Goal: Task Accomplishment & Management: Manage account settings

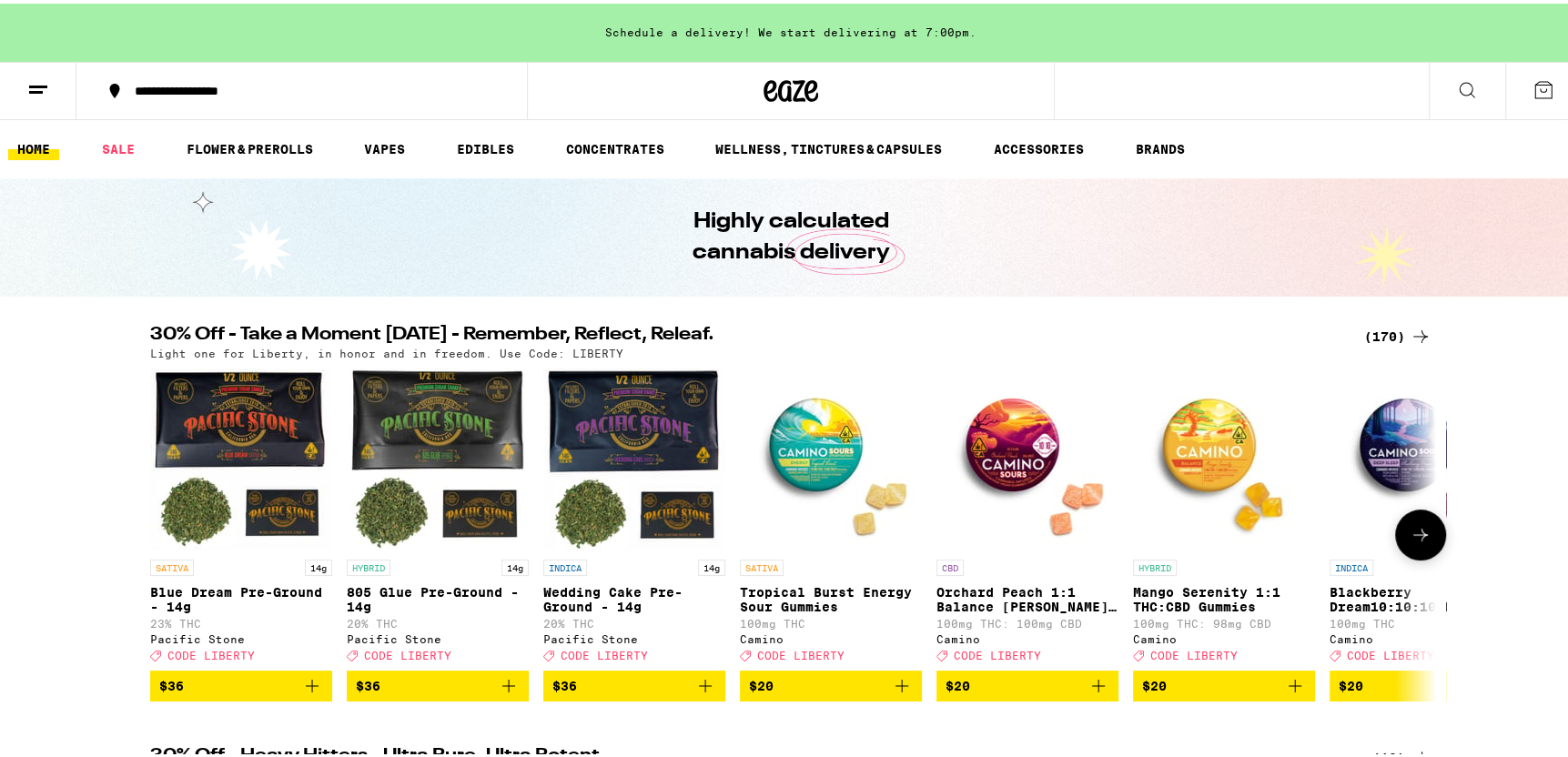
click at [1088, 693] on icon "Add to bag" at bounding box center [1098, 682] width 21 height 21
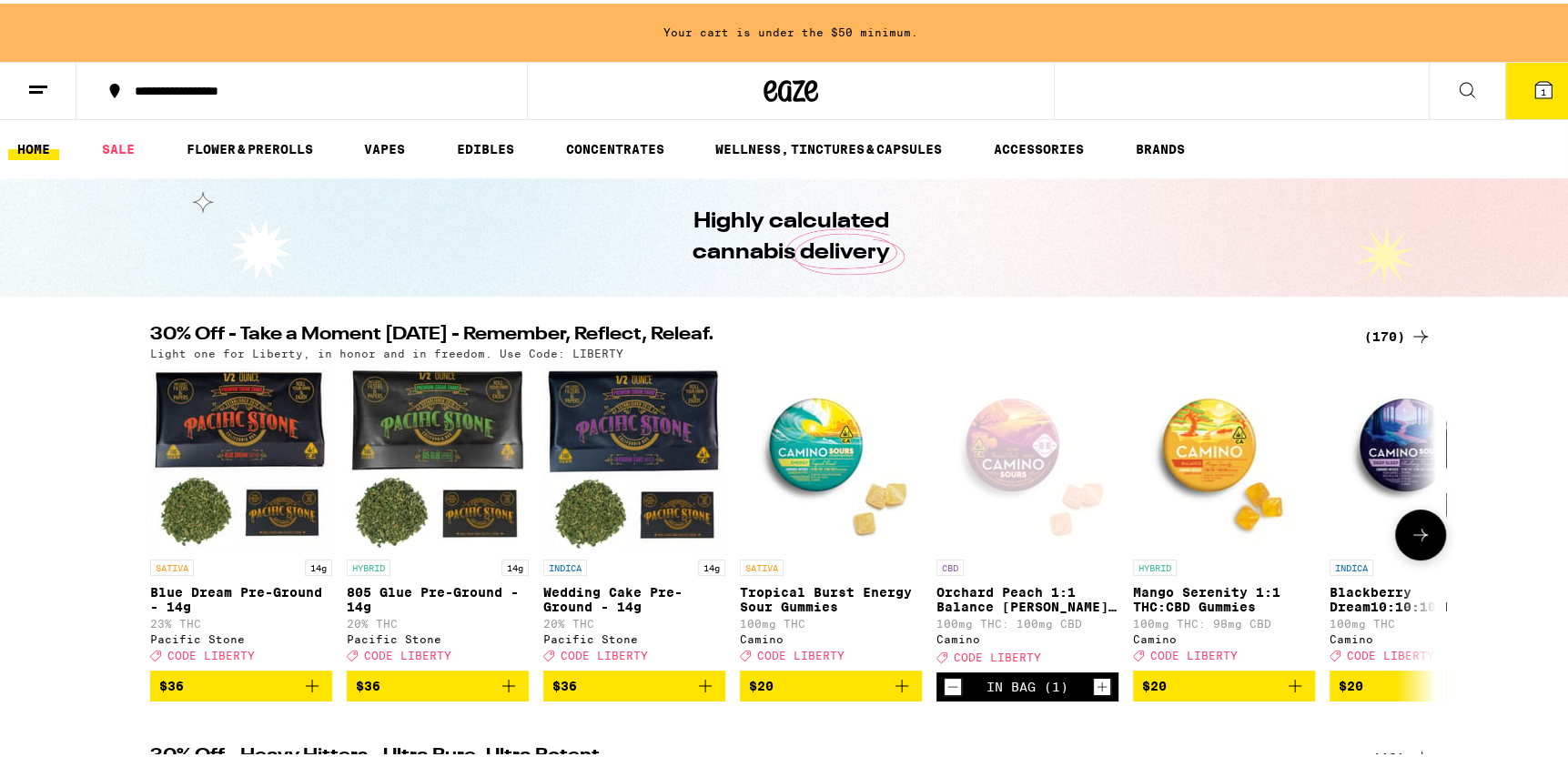
click at [1098, 689] on icon "Increment" at bounding box center [1102, 683] width 10 height 10
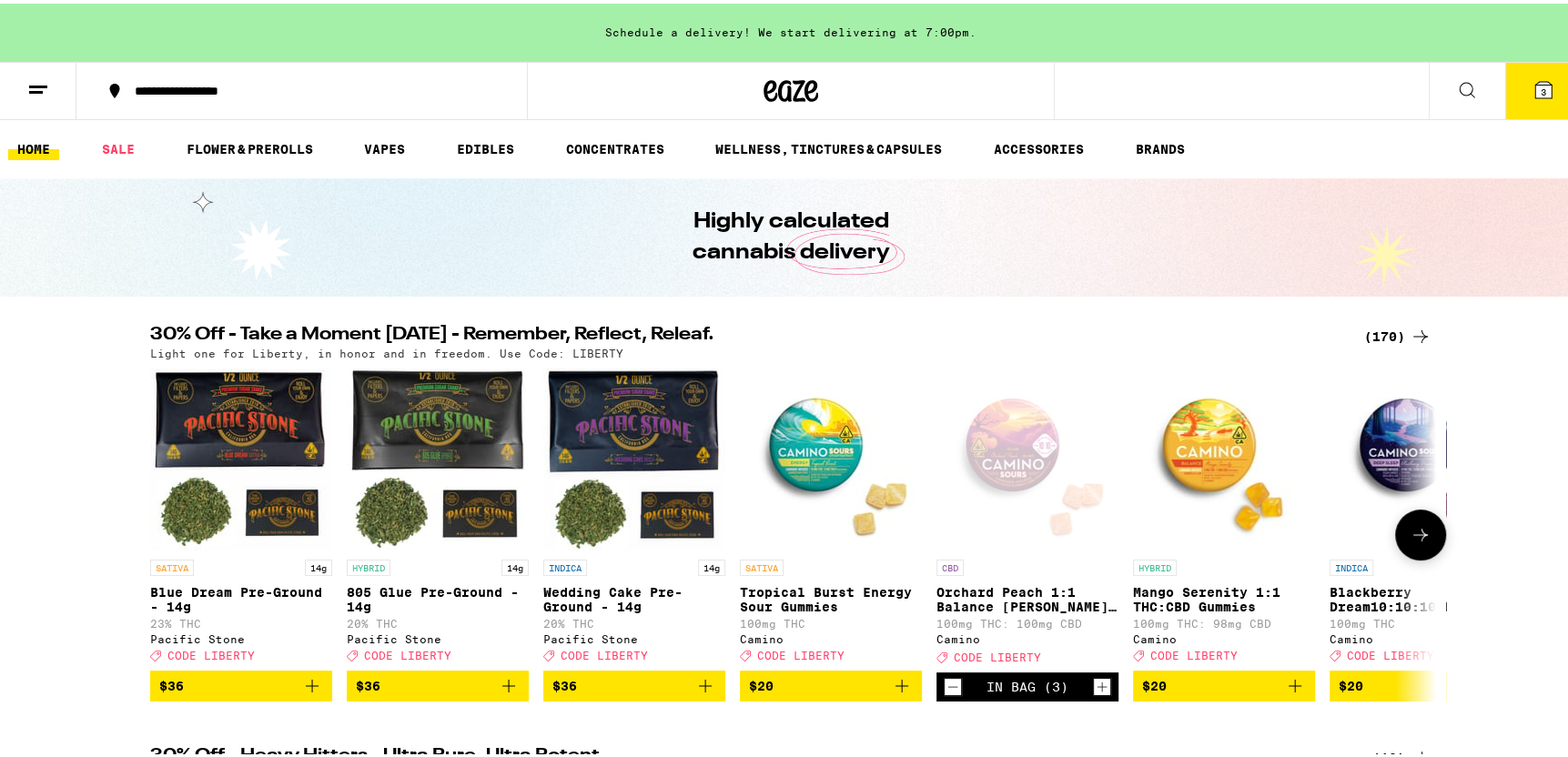
click at [1381, 693] on span "$20" at bounding box center [1421, 682] width 164 height 21
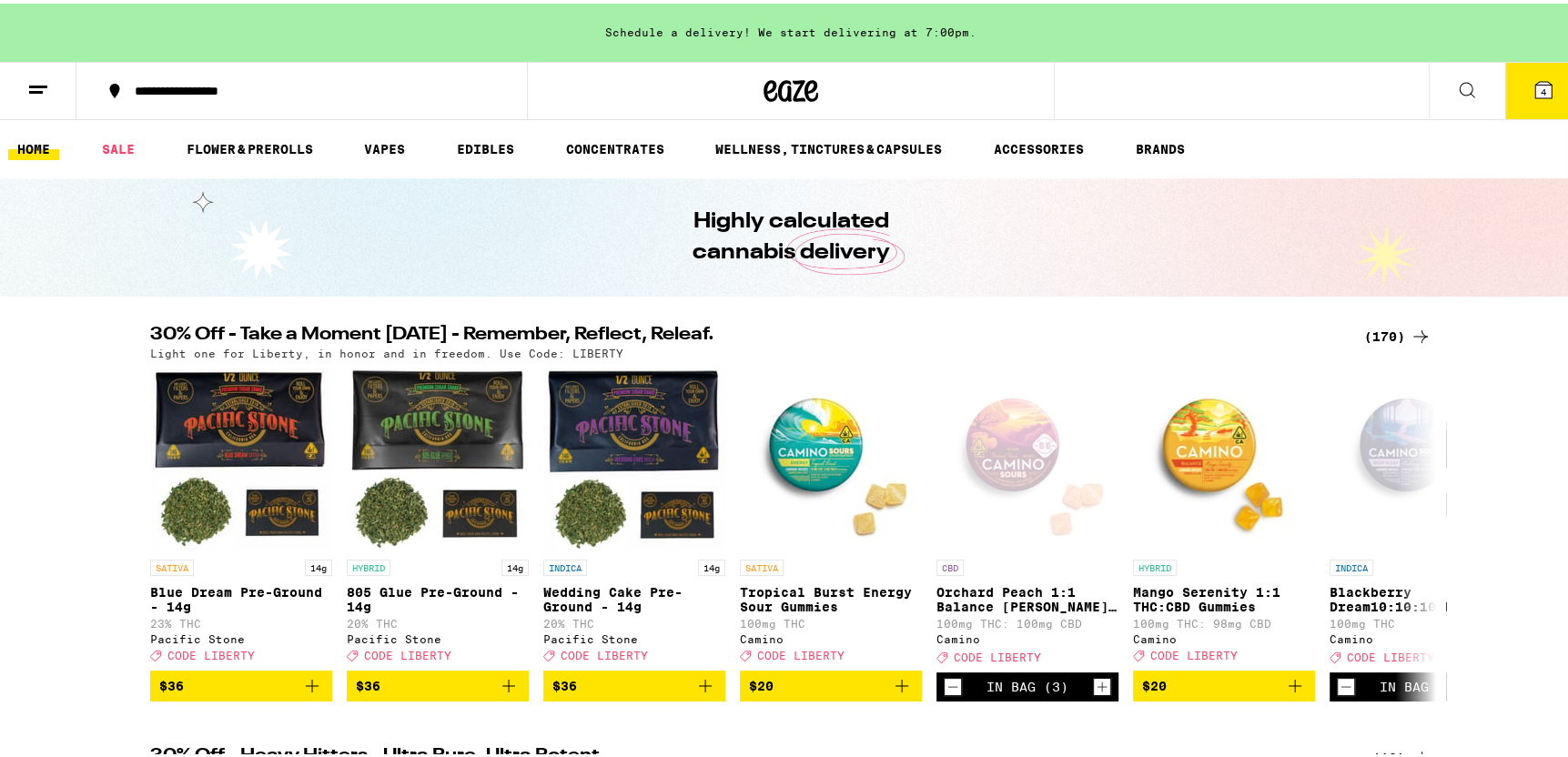
click at [1410, 328] on icon at bounding box center [1420, 332] width 21 height 21
click at [1410, 330] on icon at bounding box center [1420, 332] width 21 height 21
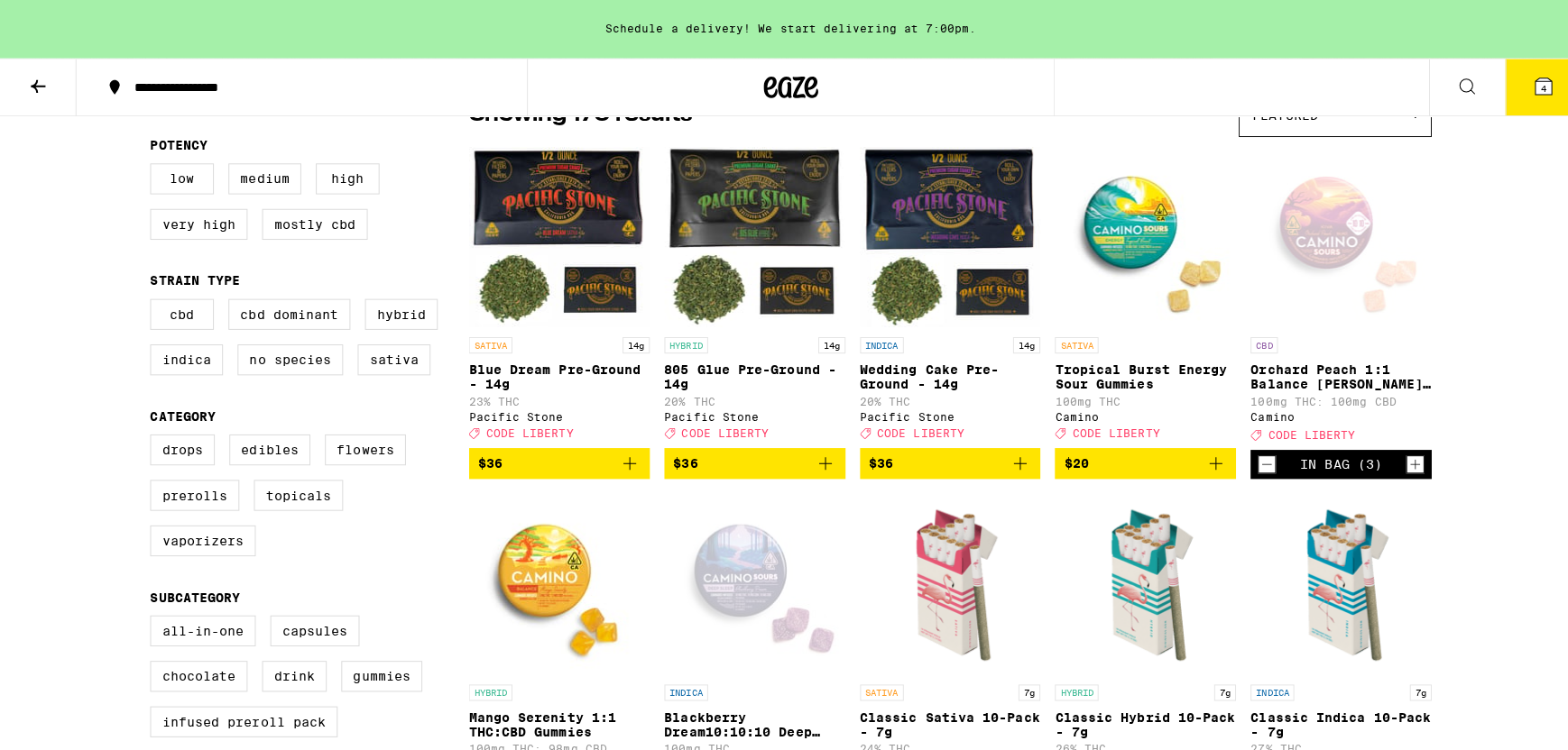
scroll to position [90, 0]
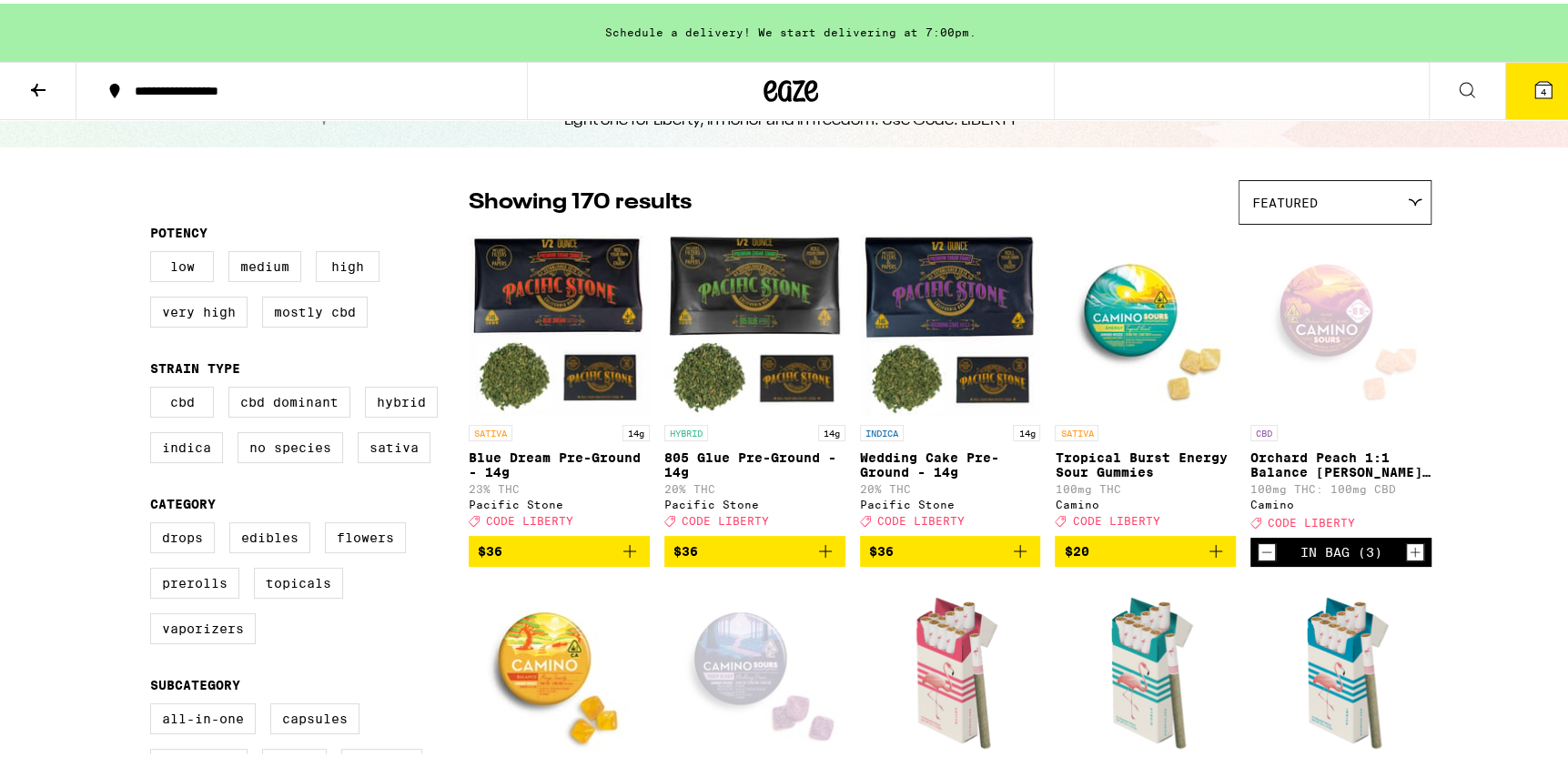
click at [1541, 89] on span "4" at bounding box center [1544, 88] width 6 height 11
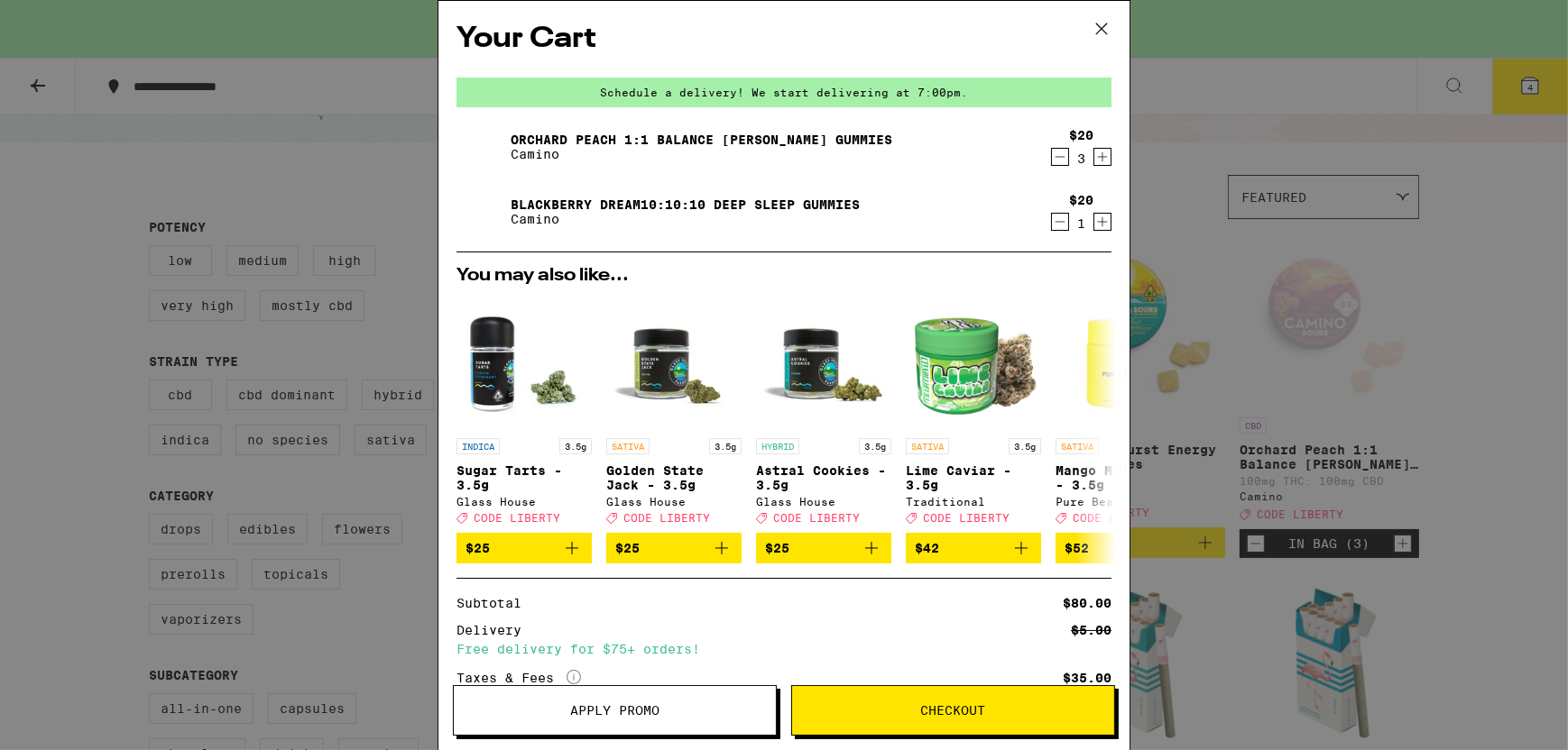
click at [1095, 219] on icon "Increment" at bounding box center [1103, 221] width 17 height 21
click at [1095, 221] on icon "Increment" at bounding box center [1103, 221] width 17 height 21
click at [959, 713] on span "Checkout" at bounding box center [953, 710] width 65 height 13
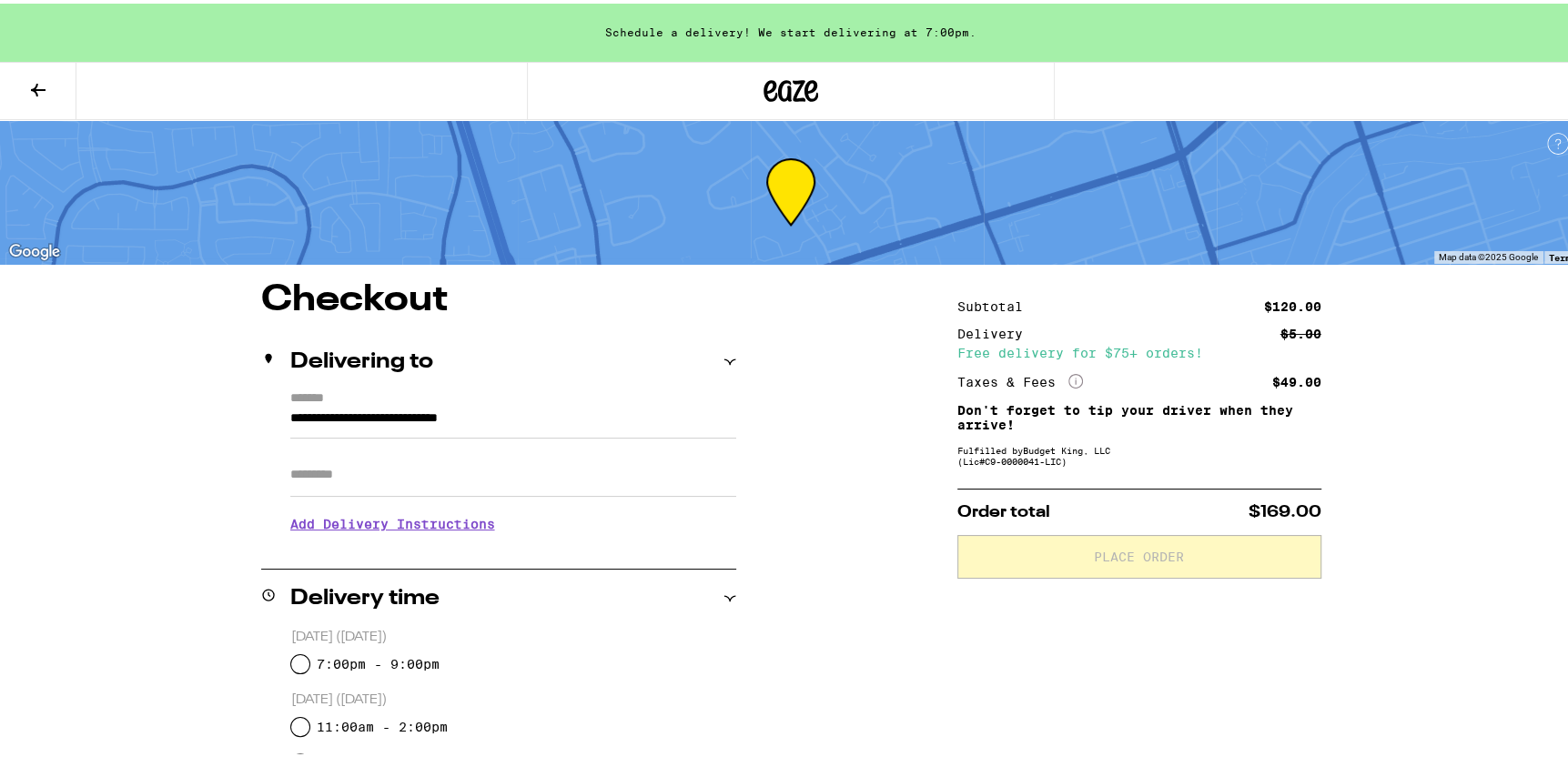
scroll to position [364, 0]
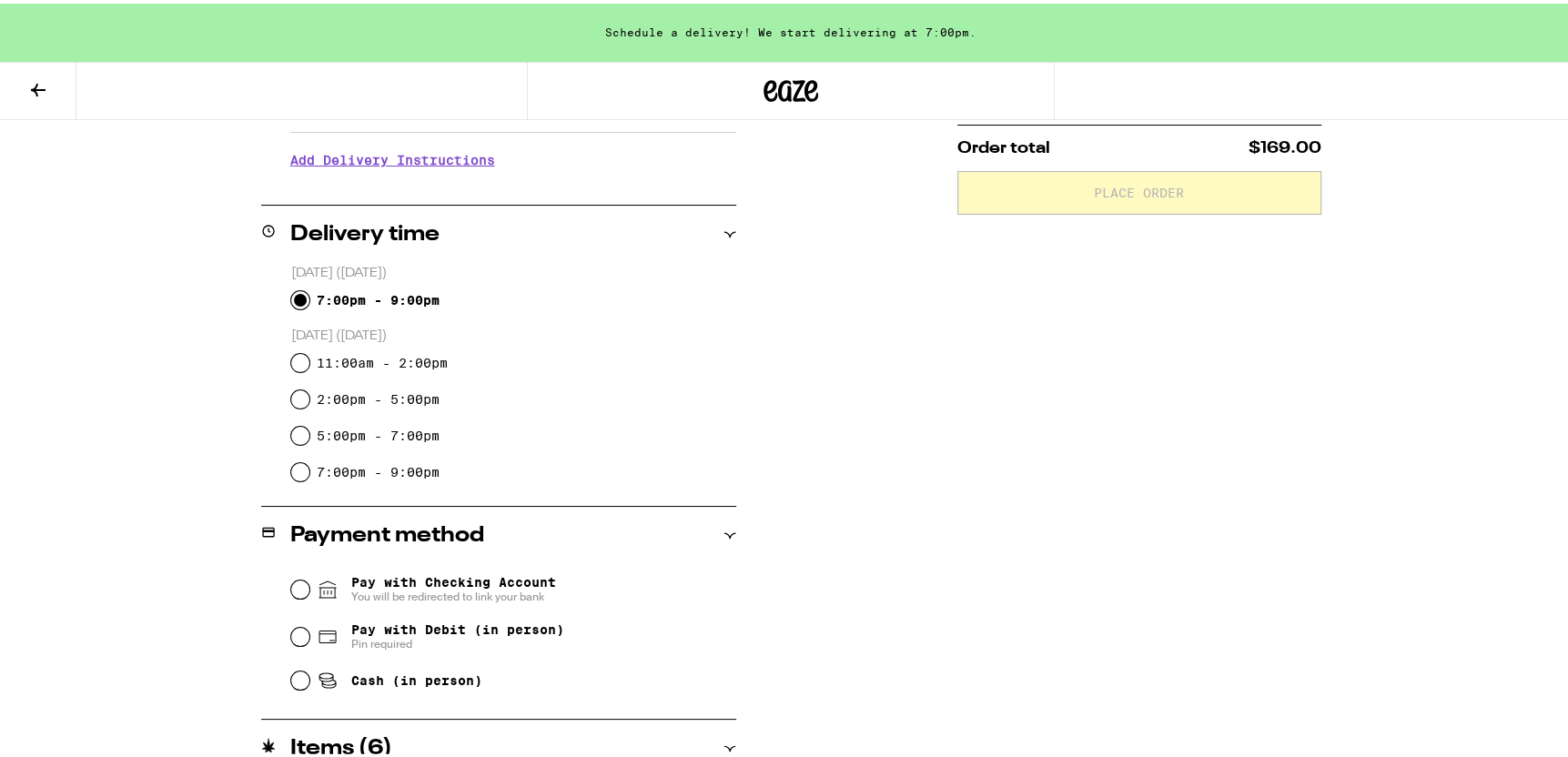
click at [291, 292] on input "7:00pm - 9:00pm" at bounding box center [301, 297] width 19 height 19
radio input "true"
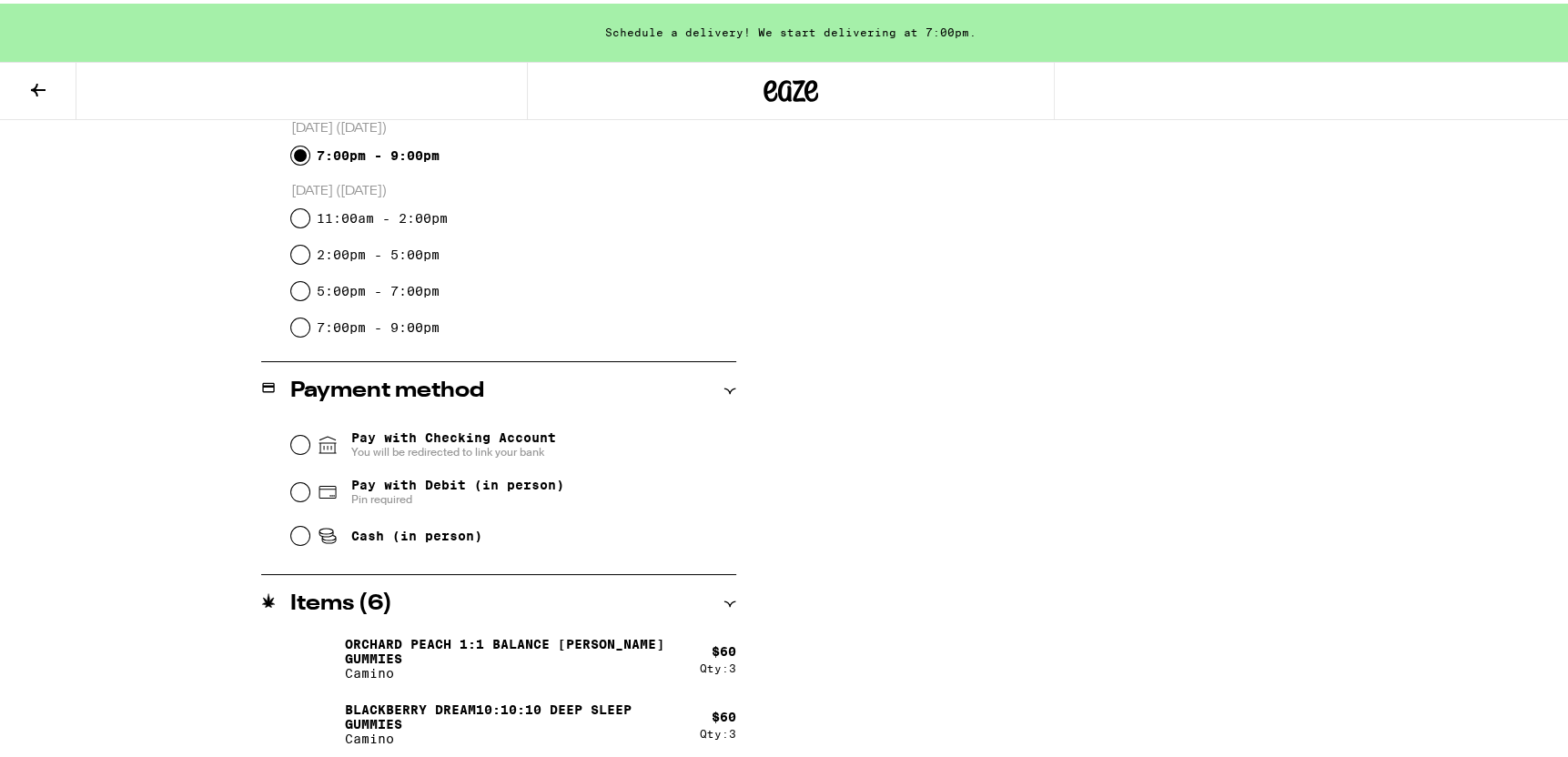
scroll to position [512, 0]
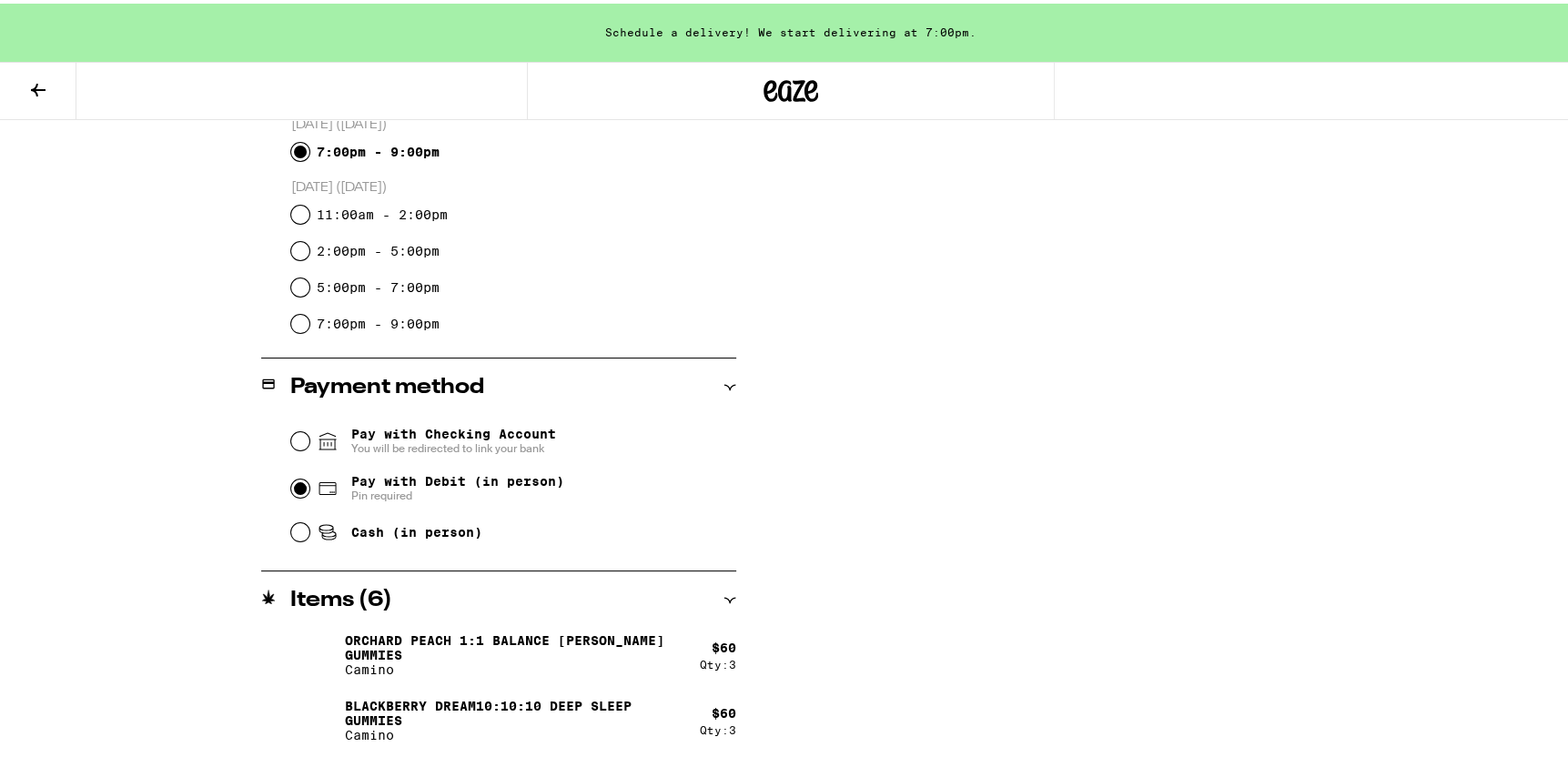
click at [291, 485] on input "Pay with Debit (in person) Pin required" at bounding box center [301, 485] width 19 height 19
radio input "true"
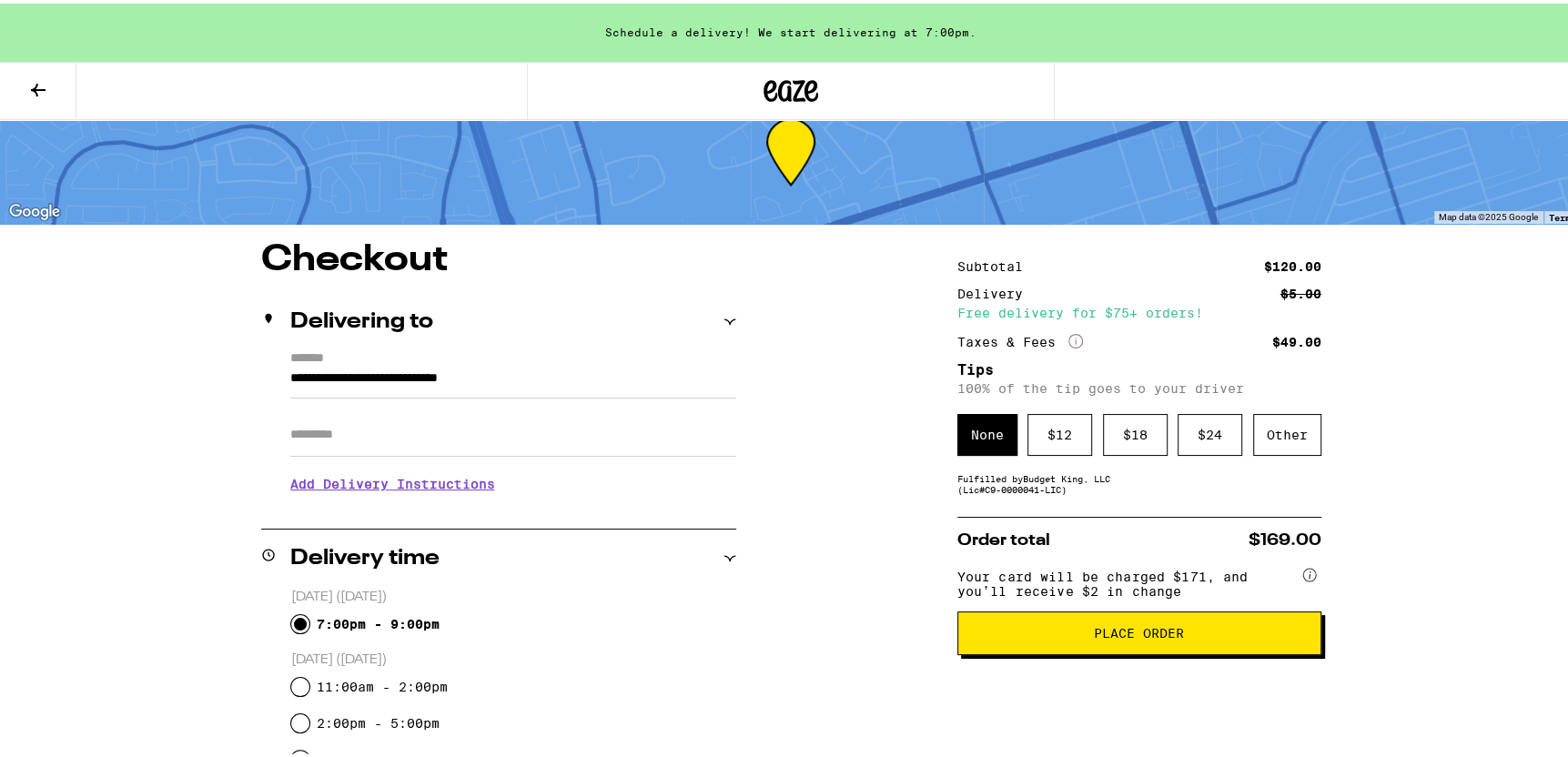
scroll to position [33, 0]
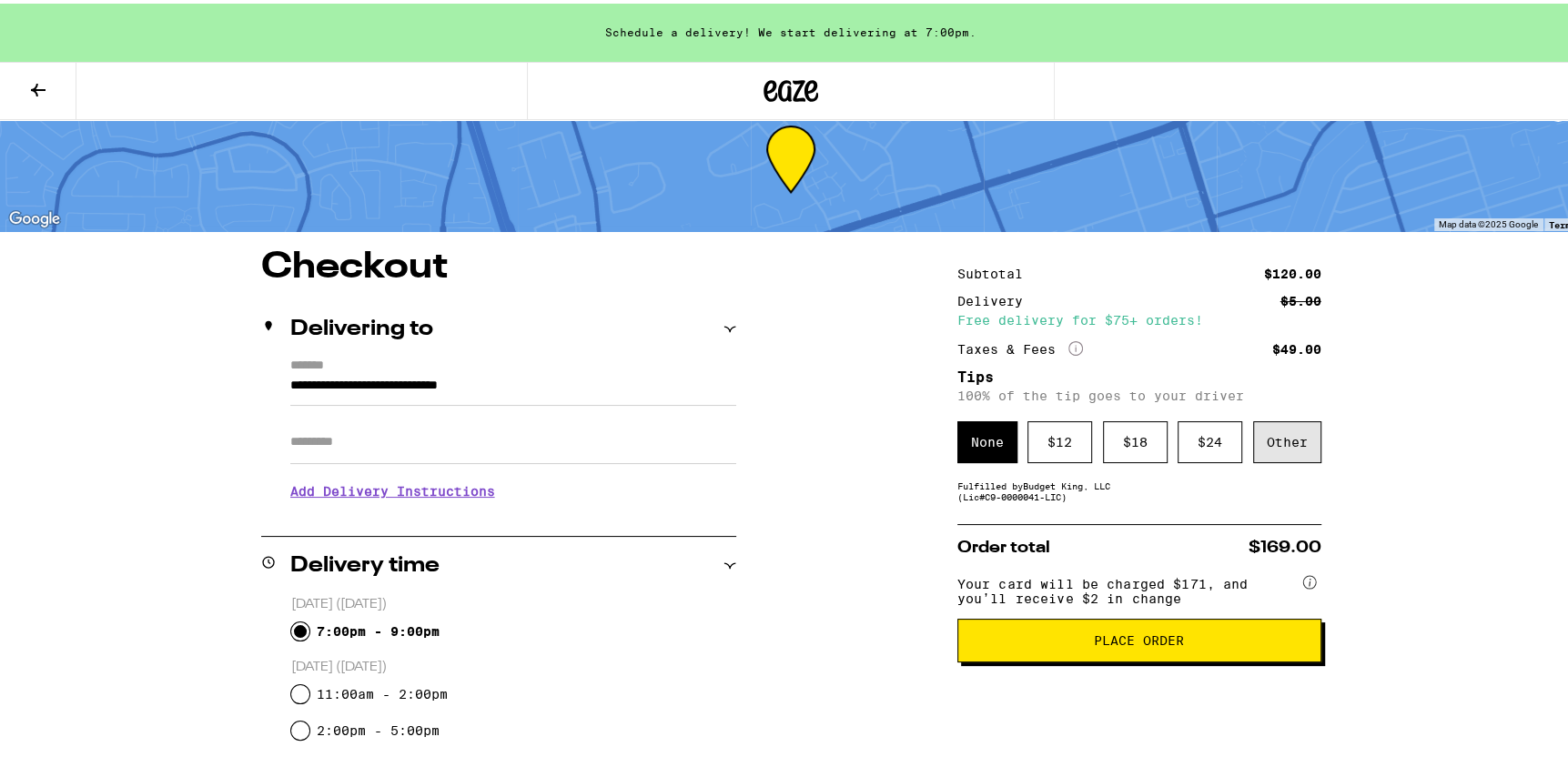
click at [1290, 432] on div "Other" at bounding box center [1287, 439] width 68 height 42
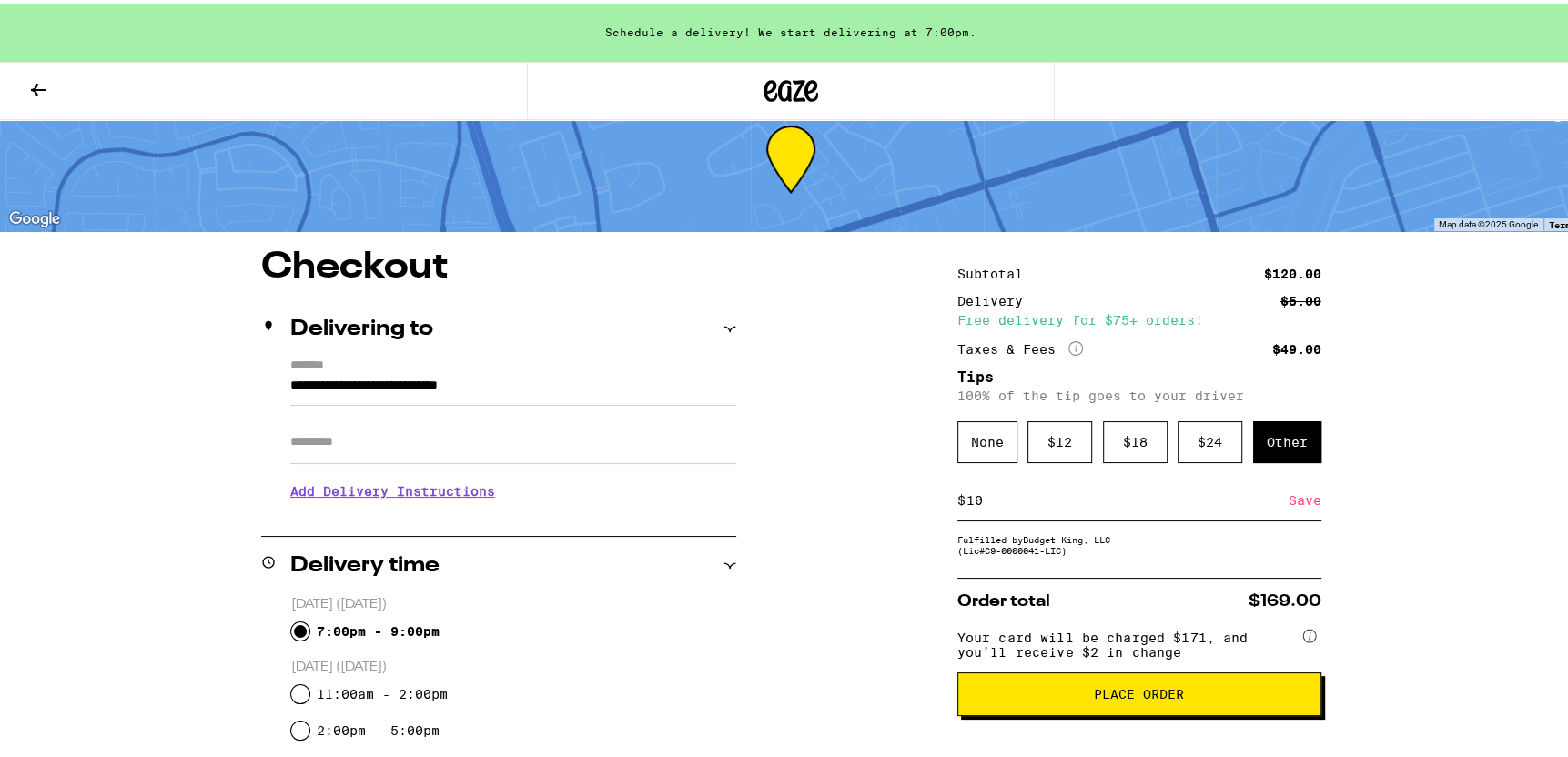
type input "10"
click at [1289, 506] on div "Save" at bounding box center [1304, 496] width 33 height 40
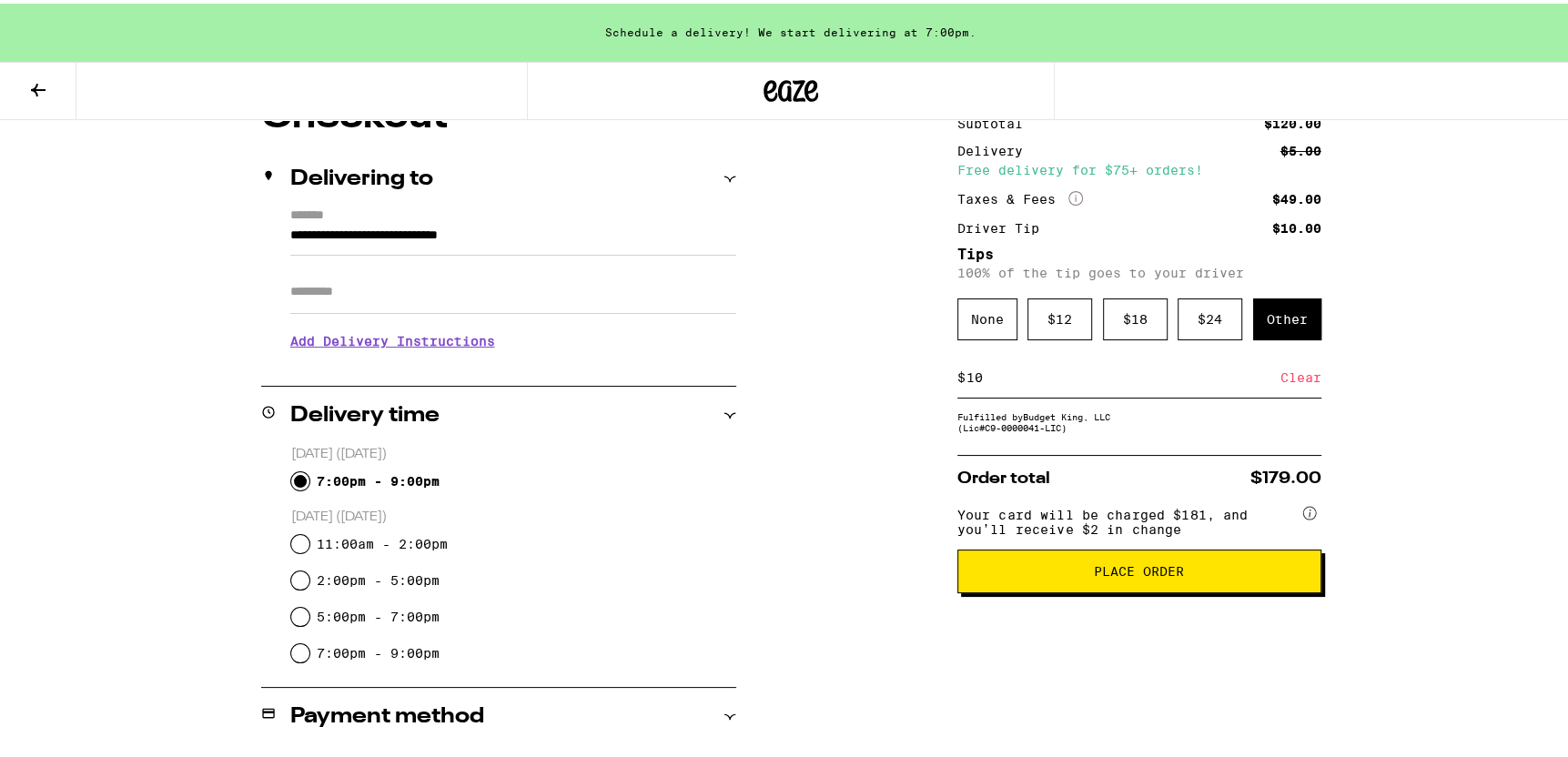
scroll to position [209, 0]
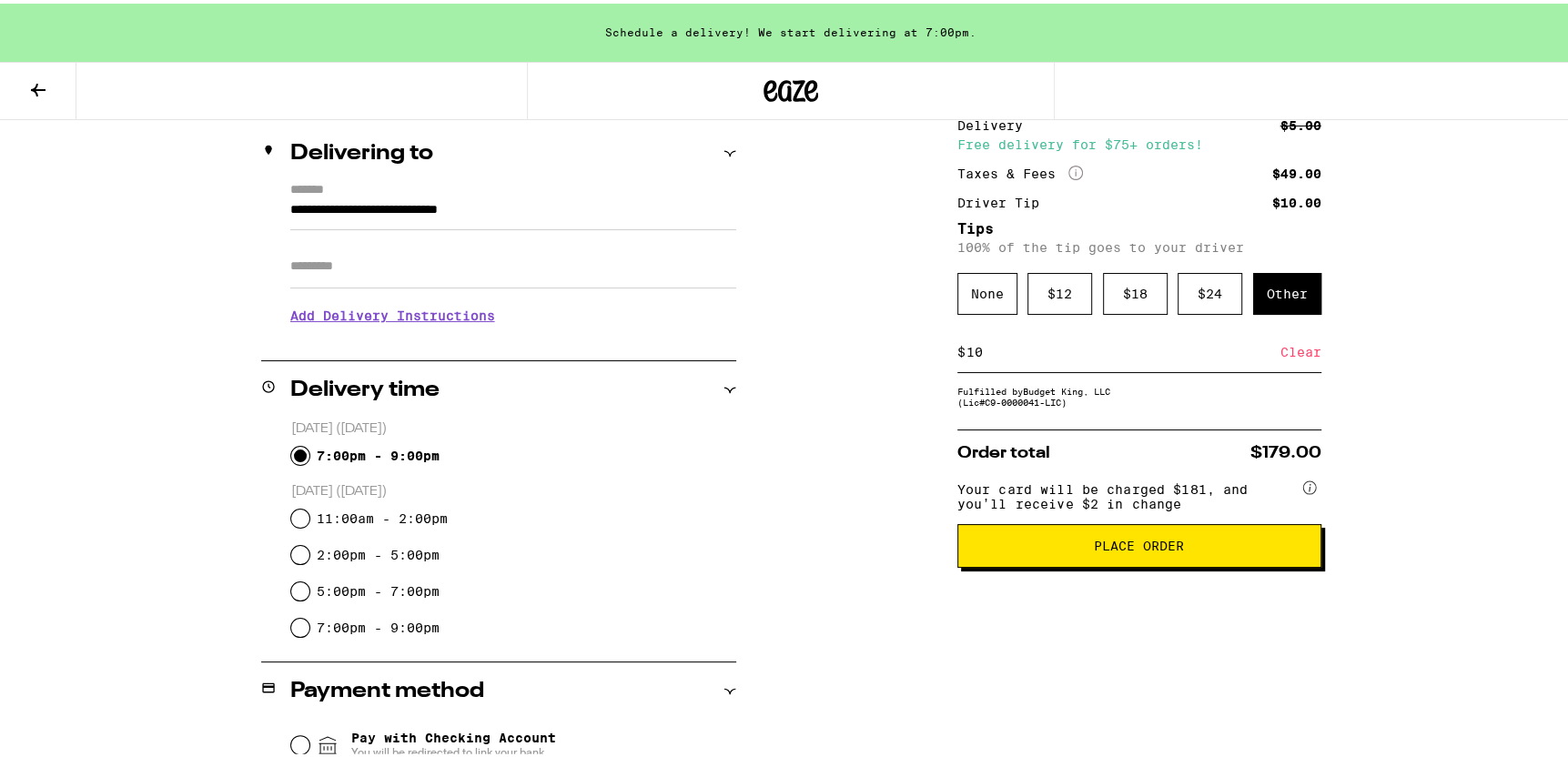
click at [1144, 547] on span "Place Order" at bounding box center [1139, 543] width 90 height 13
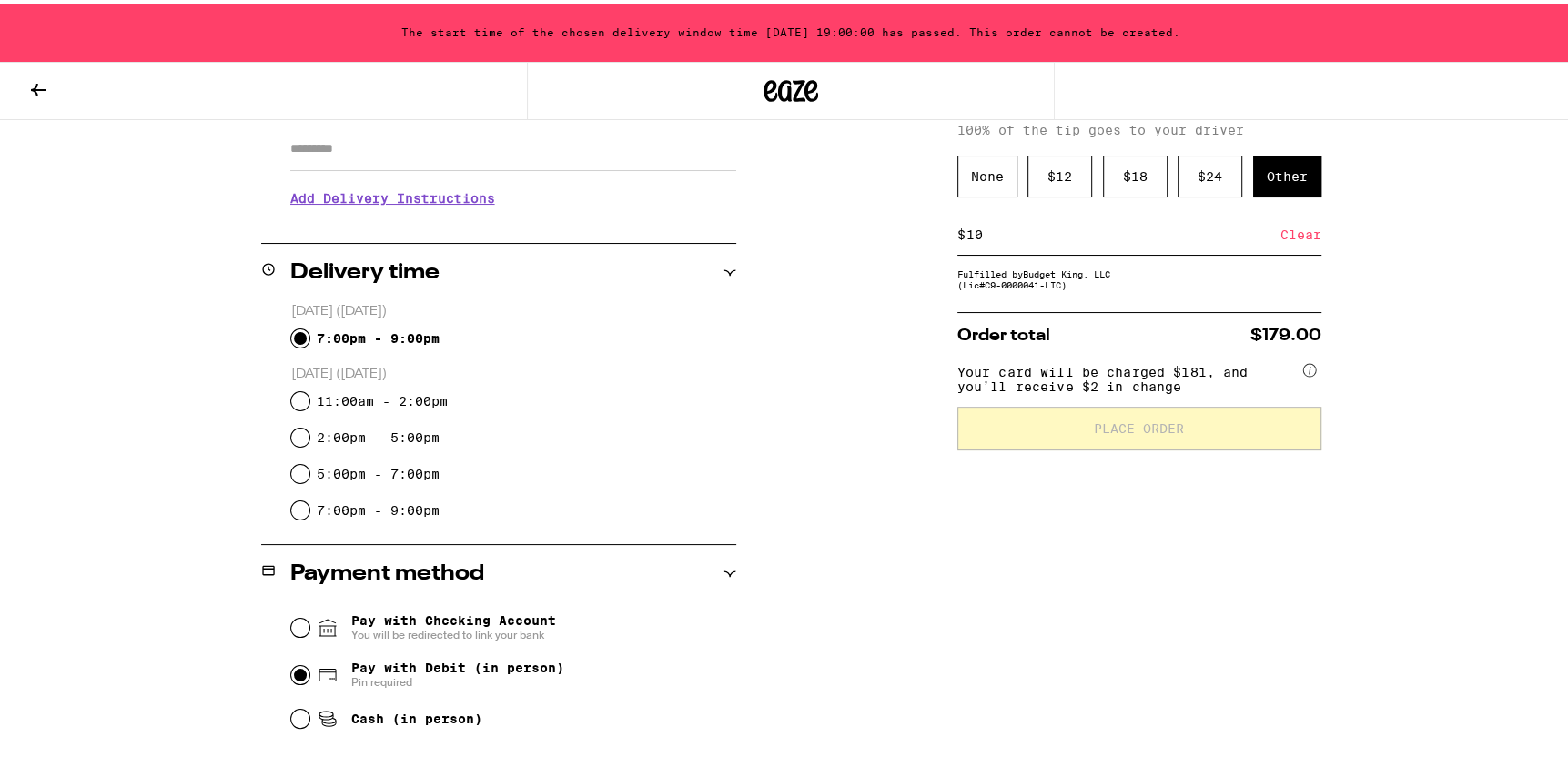
scroll to position [300, 0]
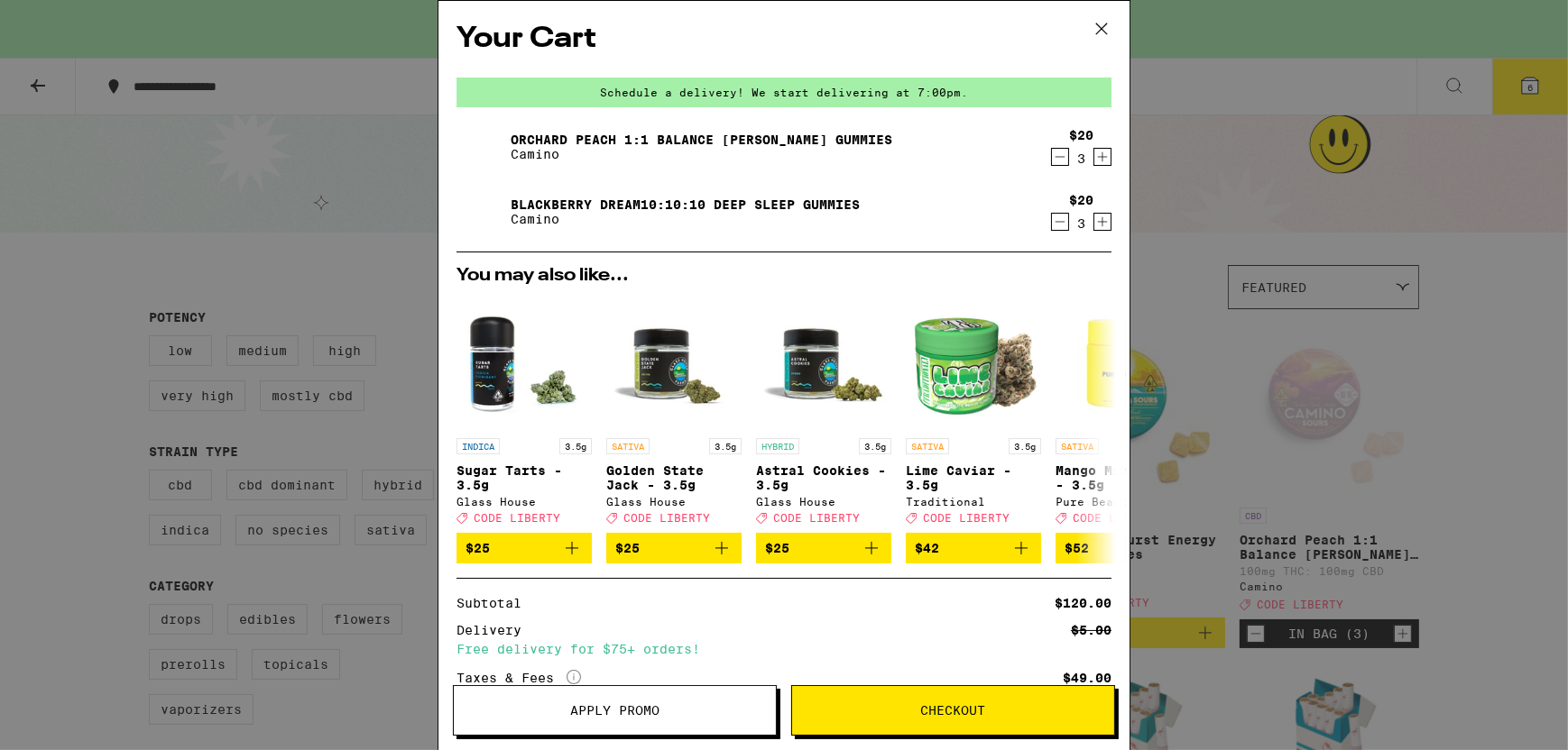
click at [620, 717] on span "Apply Promo" at bounding box center [615, 710] width 90 height 13
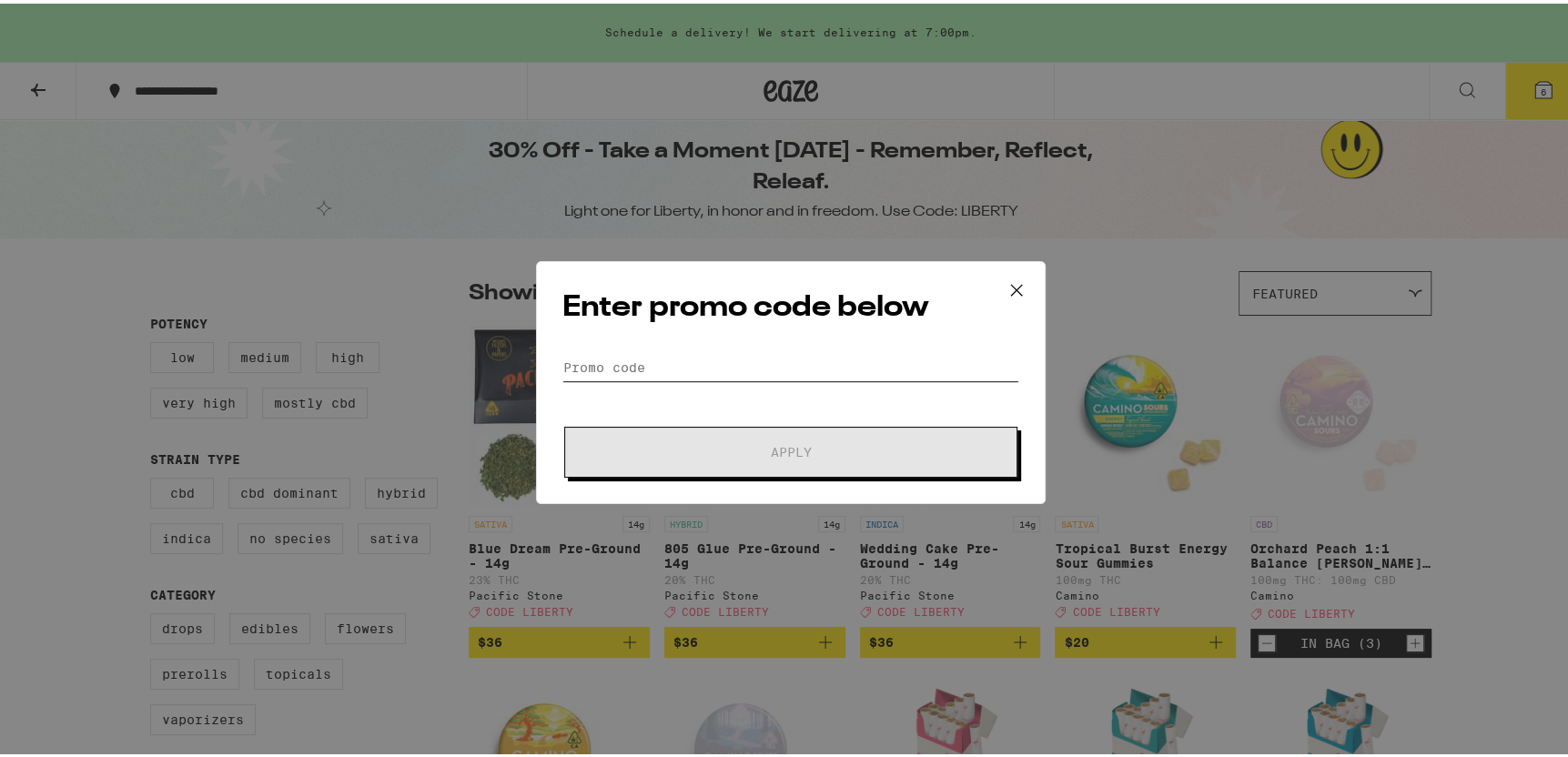
paste input "LIBERTY"
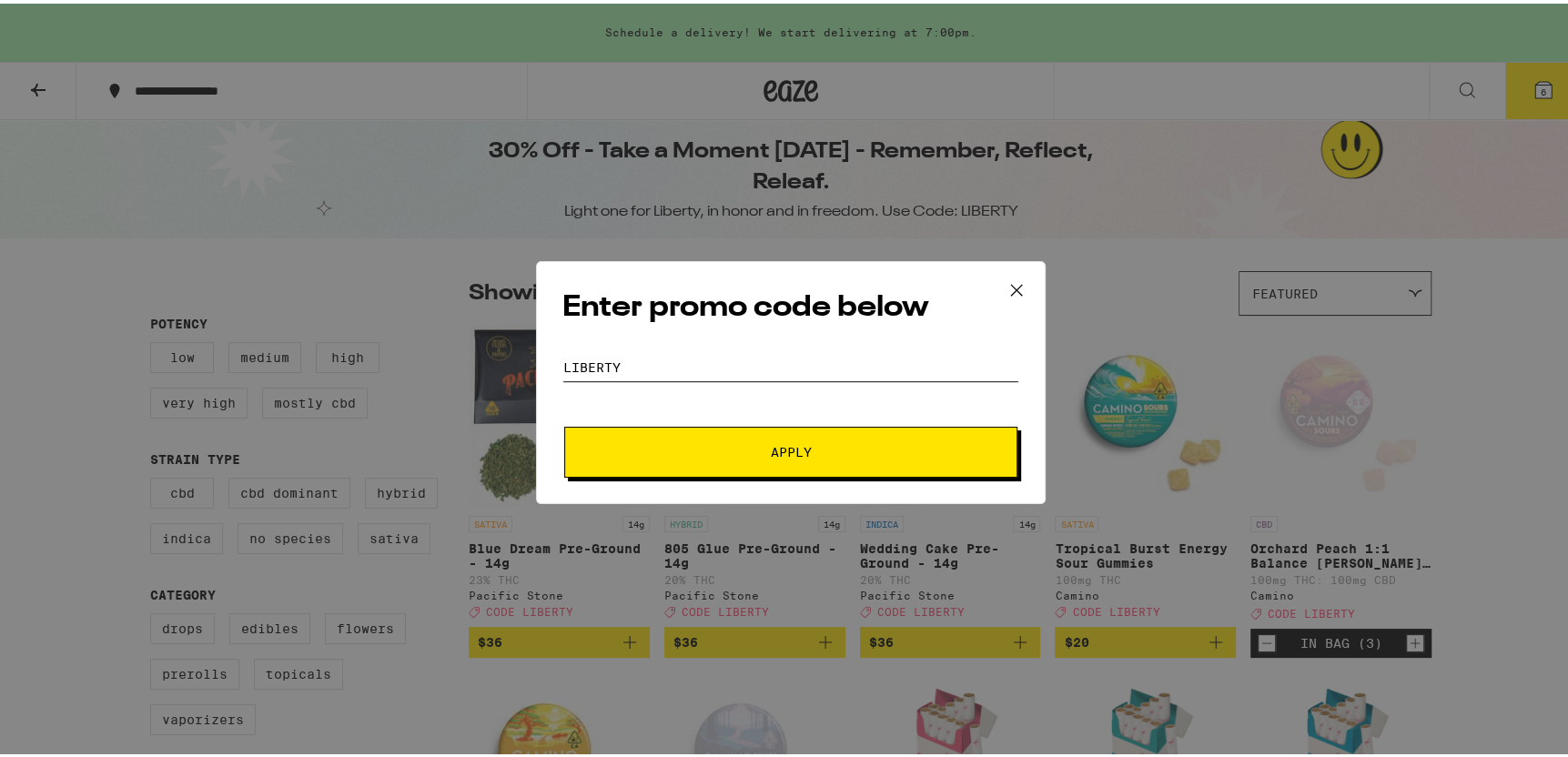
type input "LIBERTY"
click at [795, 449] on span "Apply" at bounding box center [791, 449] width 41 height 13
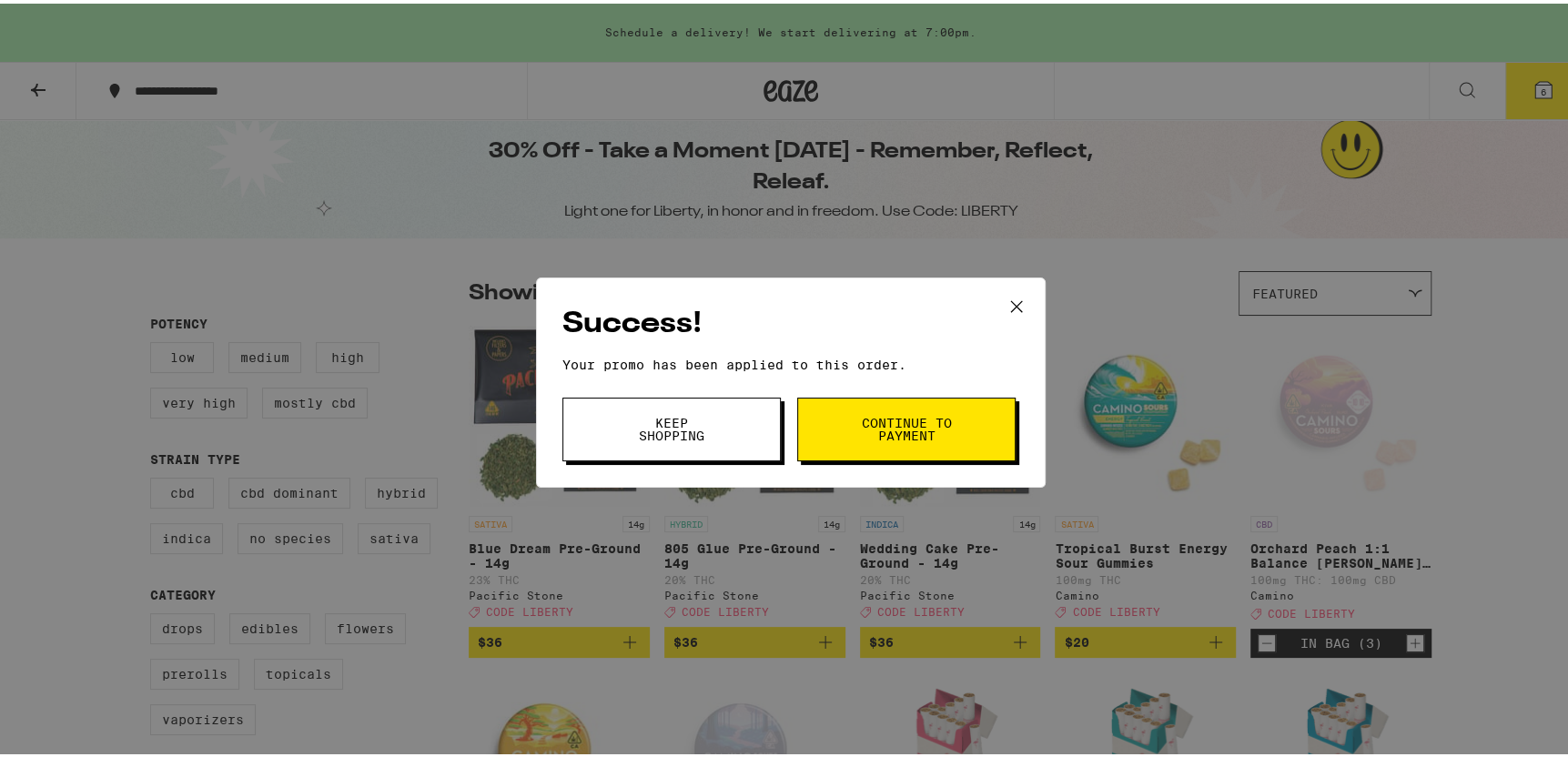
click at [911, 417] on span "Continue to payment" at bounding box center [907, 426] width 93 height 25
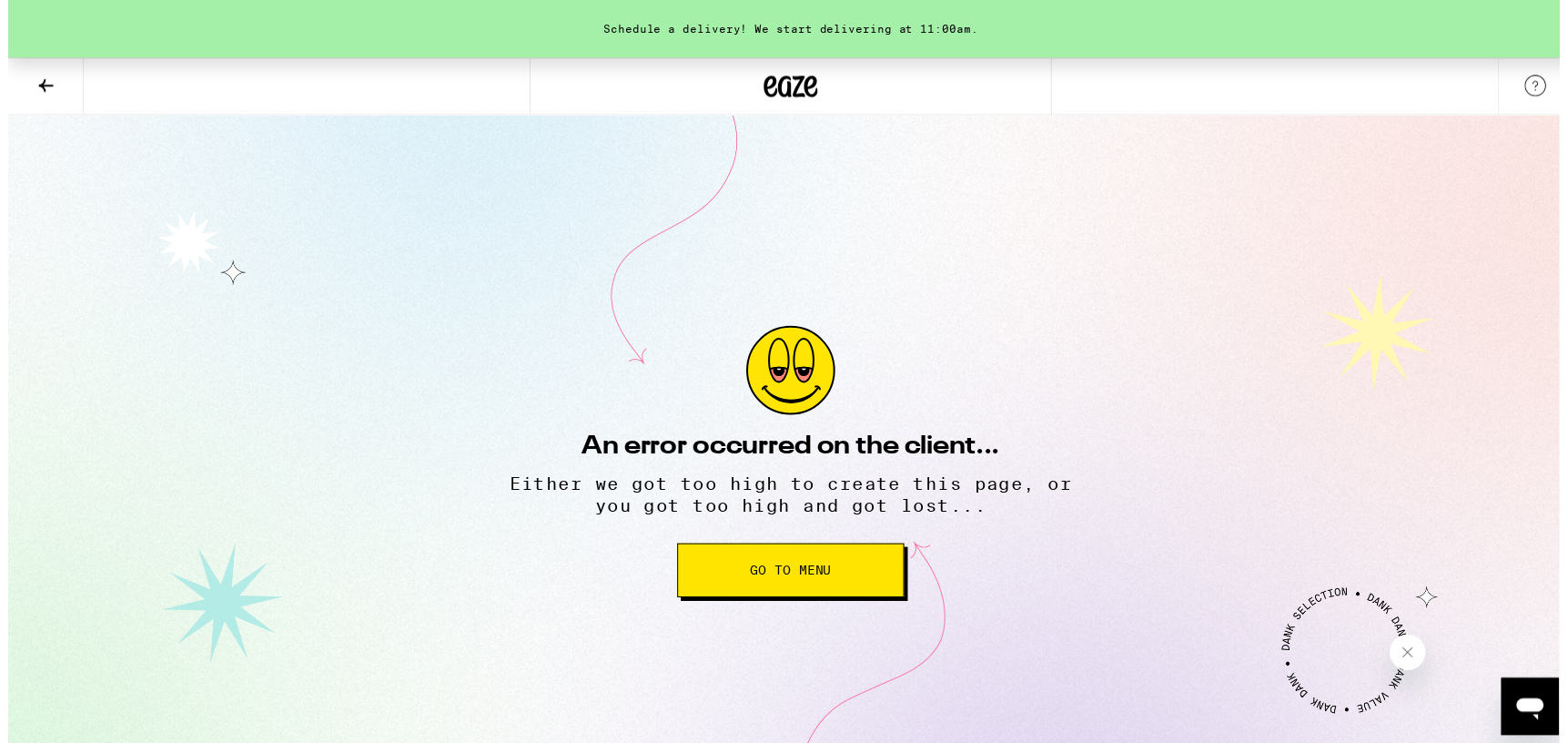
click at [774, 583] on span "Go to Menu" at bounding box center [791, 576] width 82 height 13
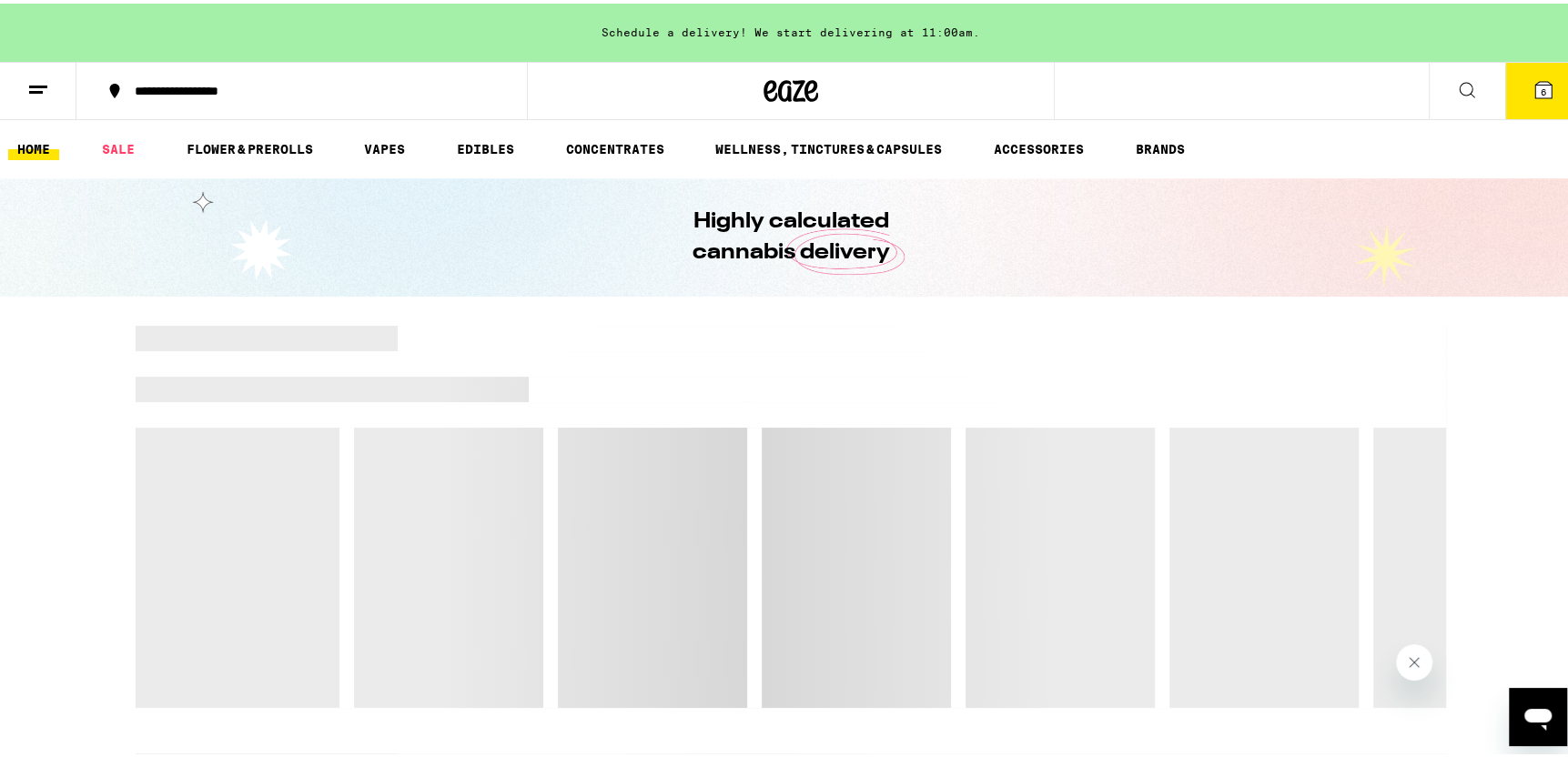
click at [1535, 81] on icon at bounding box center [1544, 87] width 17 height 17
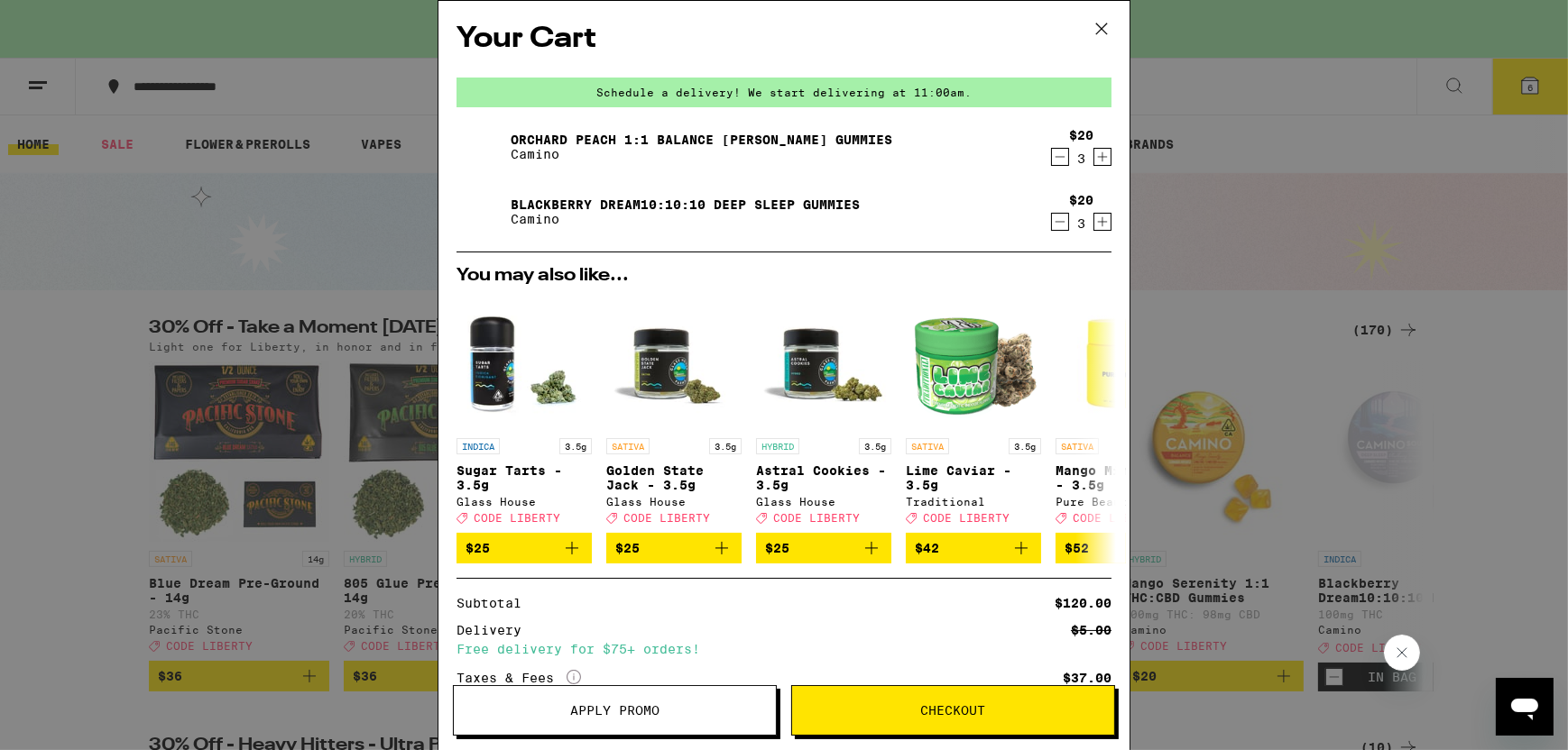
click at [946, 708] on span "Checkout" at bounding box center [953, 710] width 65 height 13
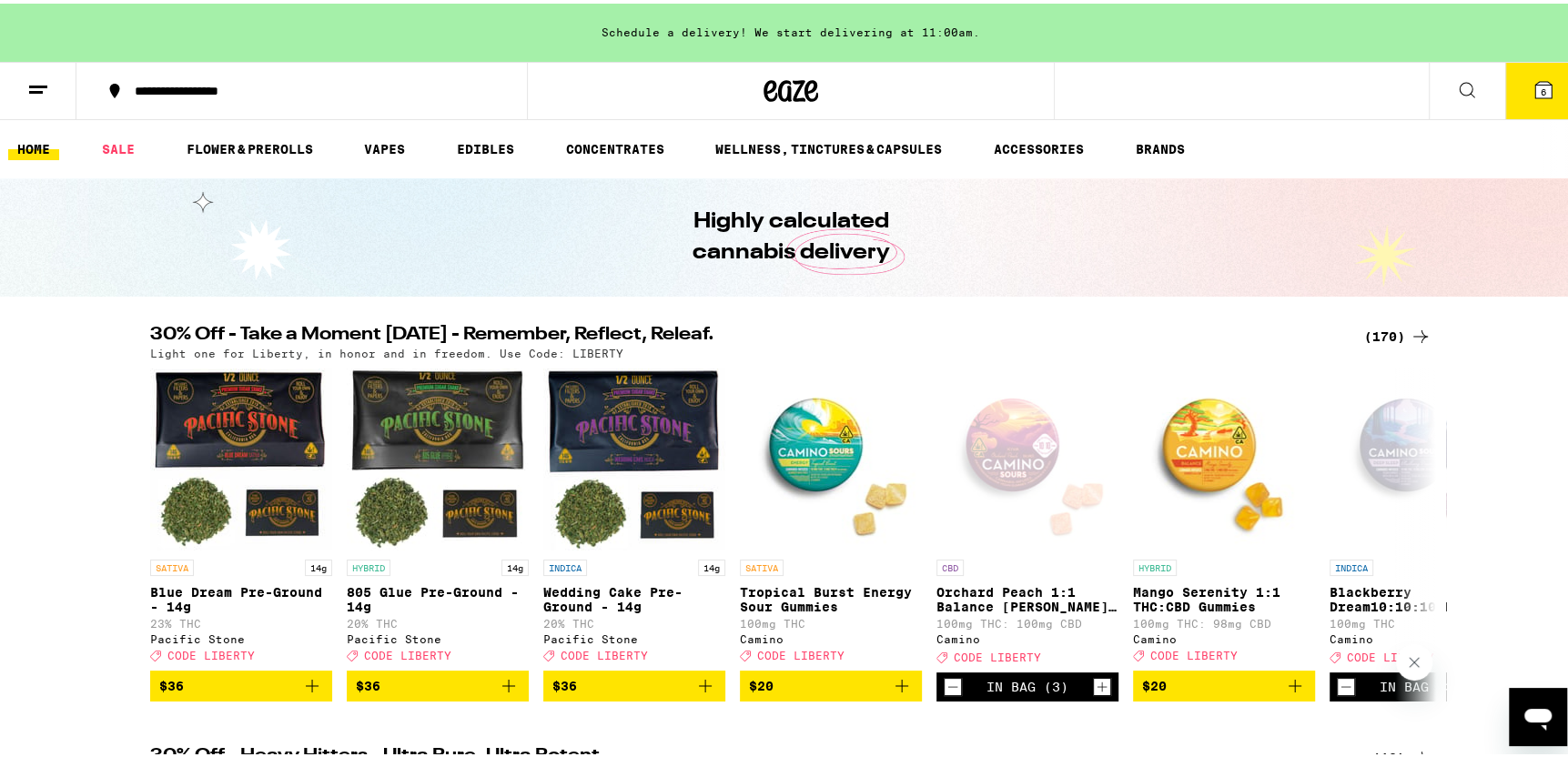
click at [1537, 76] on icon at bounding box center [1543, 86] width 21 height 21
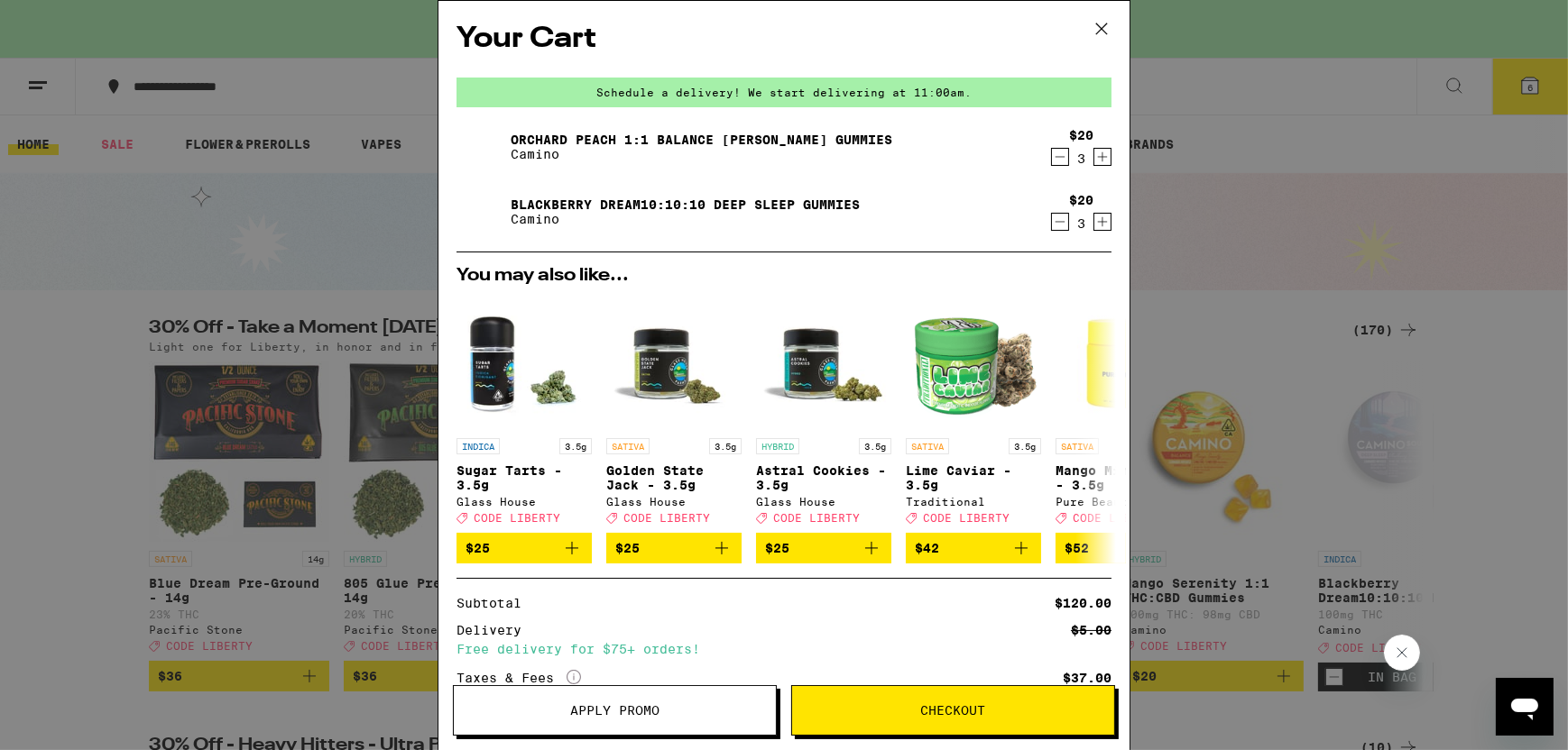
click at [922, 706] on span "Checkout" at bounding box center [953, 710] width 65 height 13
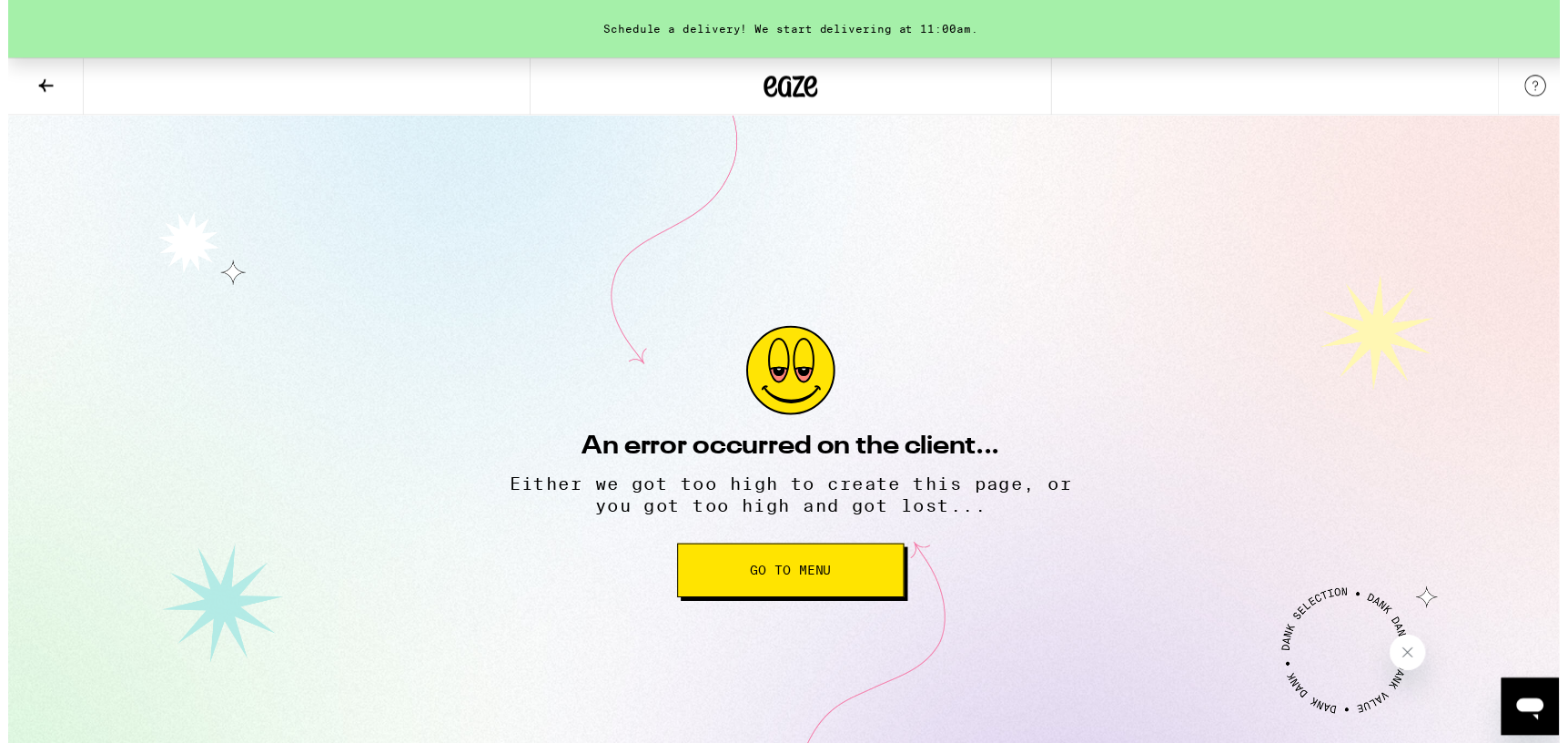
click at [780, 574] on span "Go to Menu" at bounding box center [791, 576] width 82 height 13
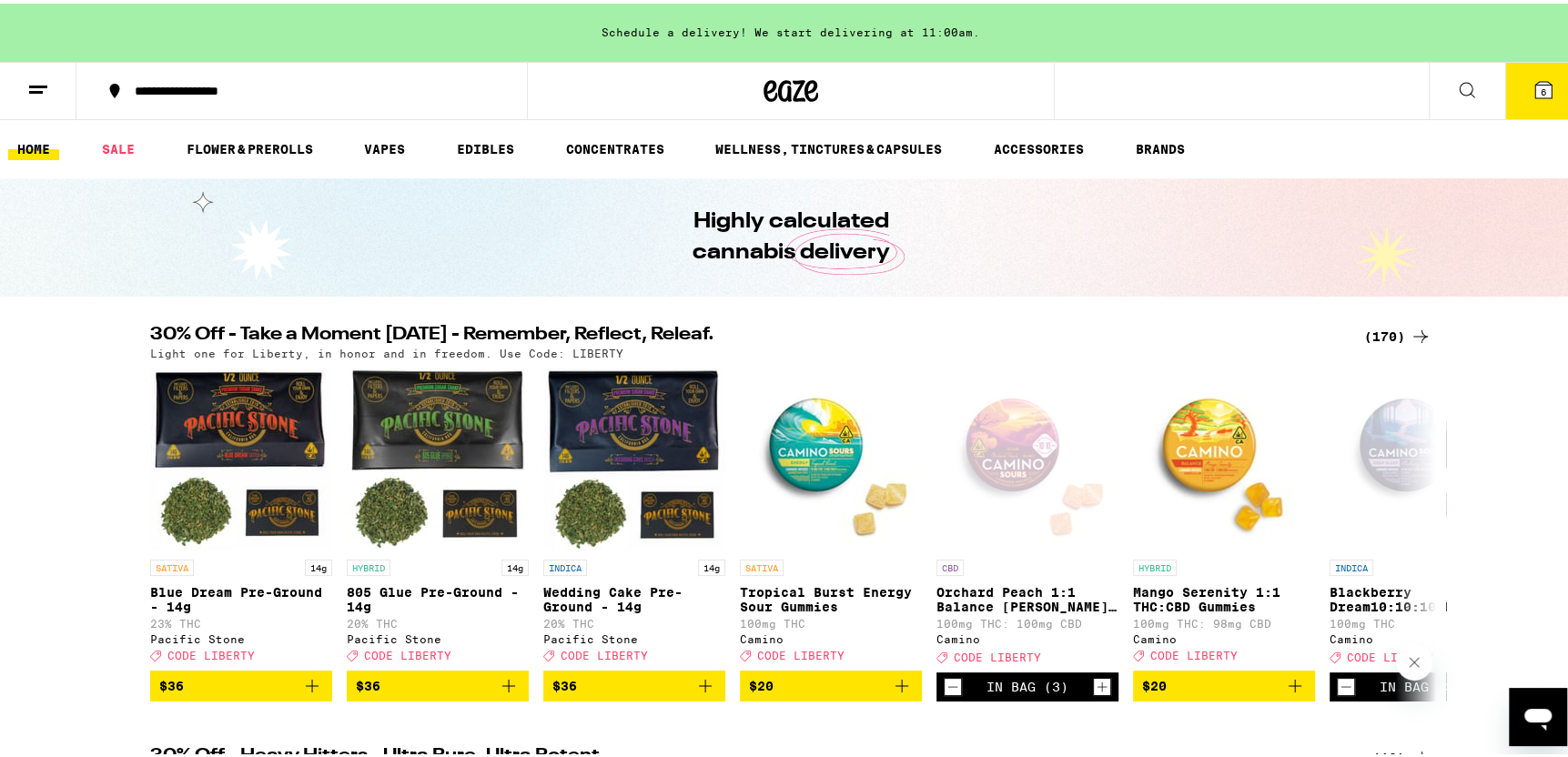
click at [802, 27] on div "Schedule a delivery! We start delivering at 11:00am." at bounding box center [791, 29] width 1582 height 59
click at [654, 30] on div "Schedule a delivery! We start delivering at 11:00am." at bounding box center [791, 29] width 1582 height 59
click at [963, 34] on div "Schedule a delivery! We start delivering at 11:00am." at bounding box center [791, 29] width 1582 height 59
click at [764, 33] on div "Schedule a delivery! We start delivering at 11:00am." at bounding box center [791, 29] width 1582 height 59
click at [1541, 88] on span "6" at bounding box center [1544, 88] width 6 height 11
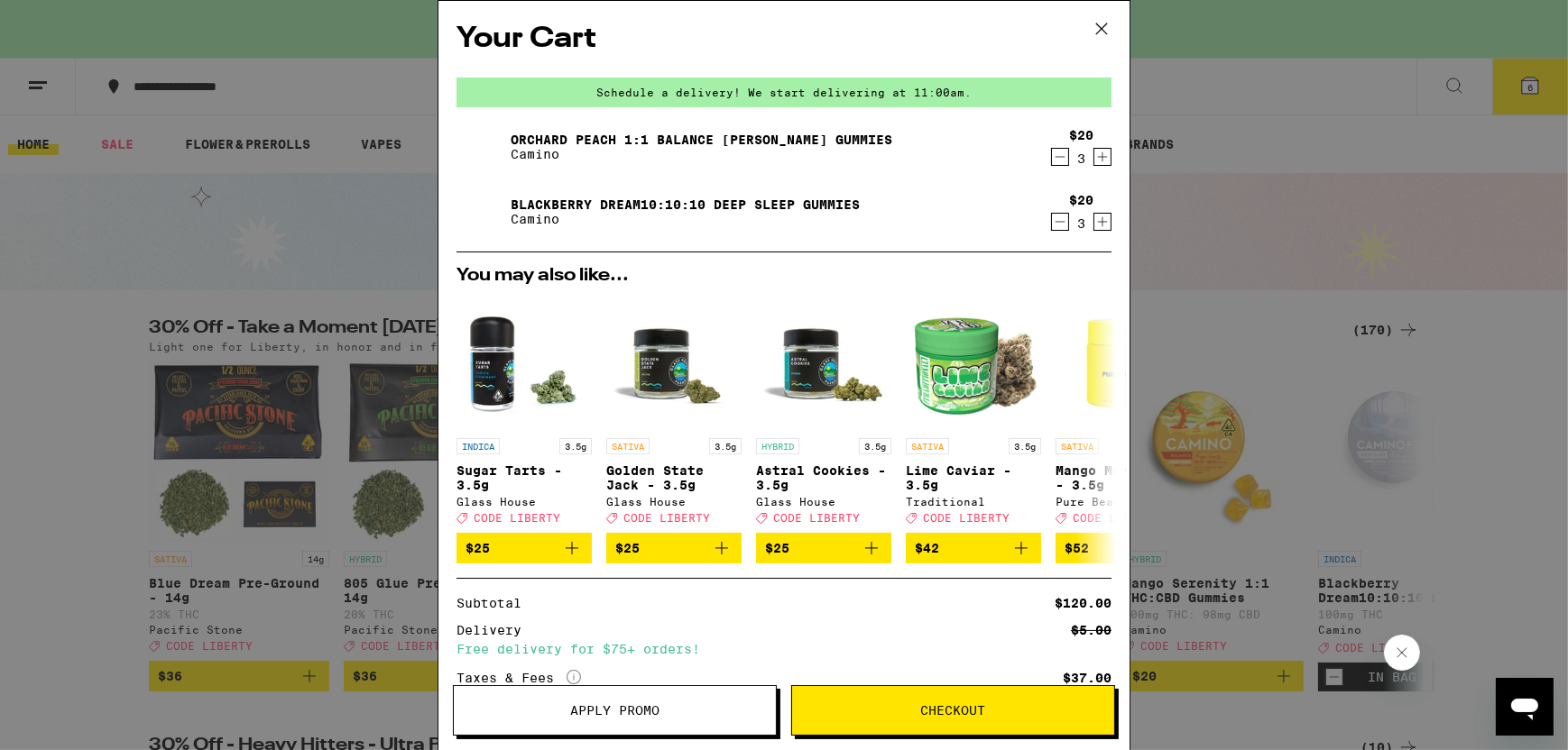
click at [964, 96] on div "Schedule a delivery! We start delivering at 11:00am." at bounding box center [784, 92] width 655 height 30
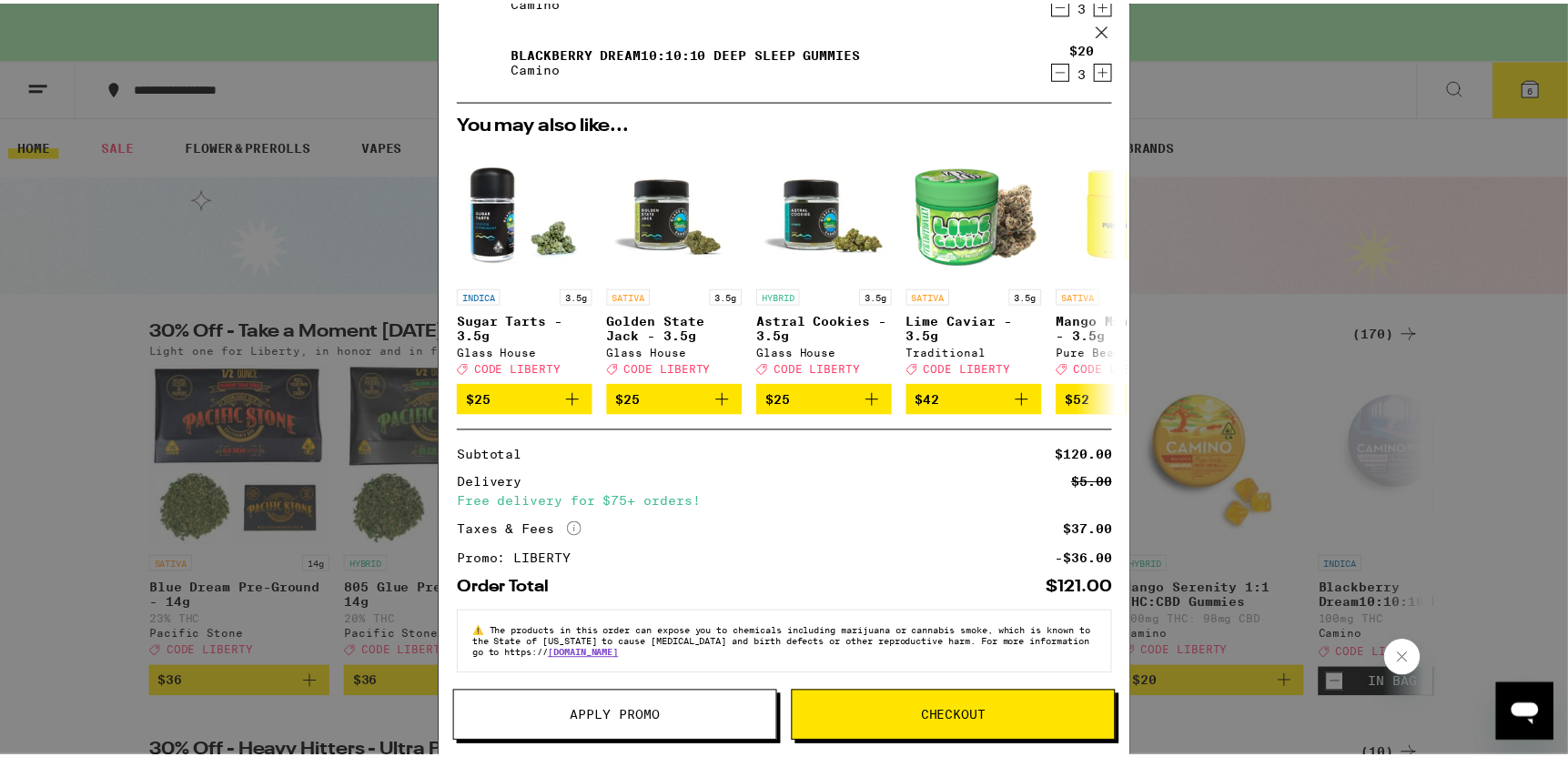
scroll to position [171, 0]
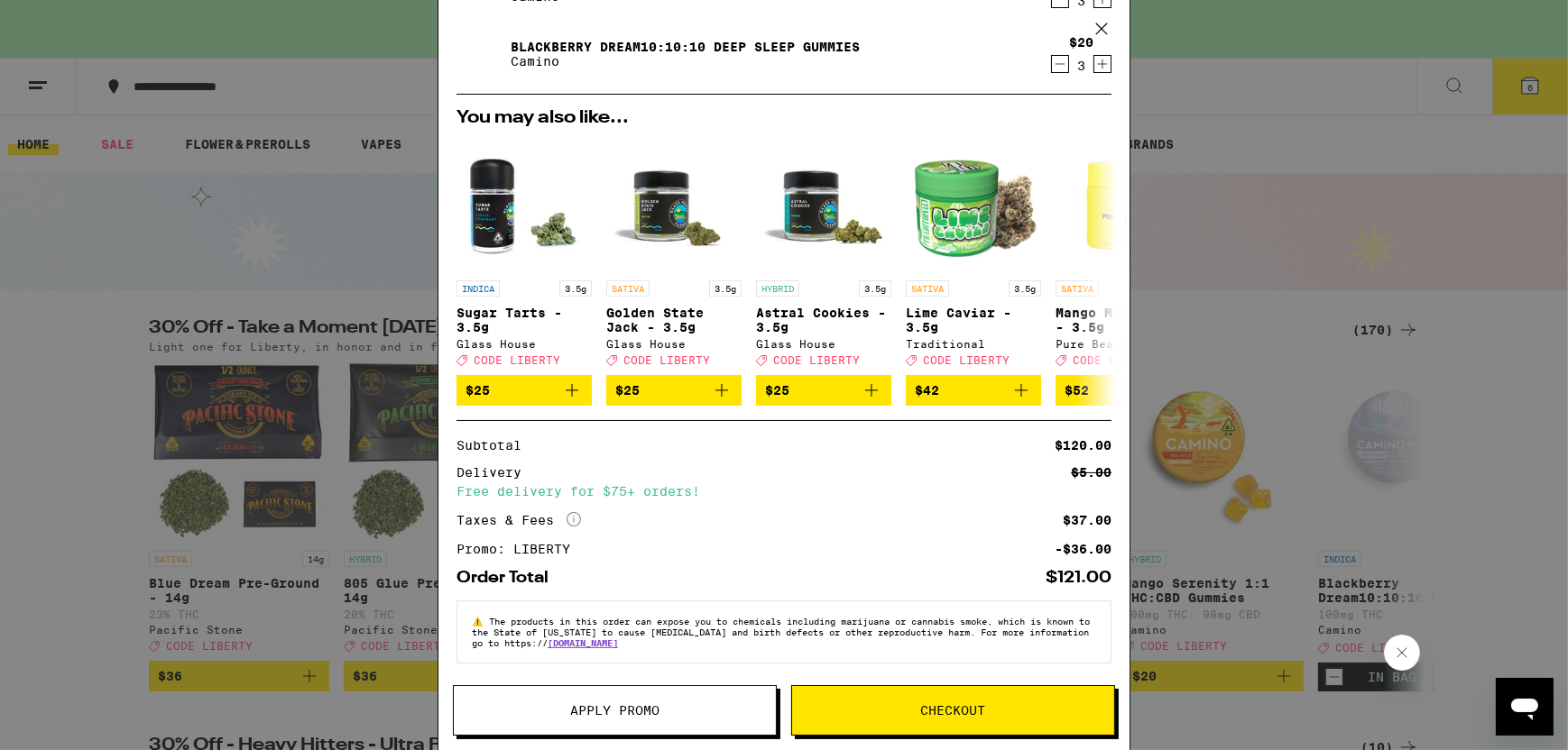
click at [943, 717] on span "Checkout" at bounding box center [953, 710] width 65 height 13
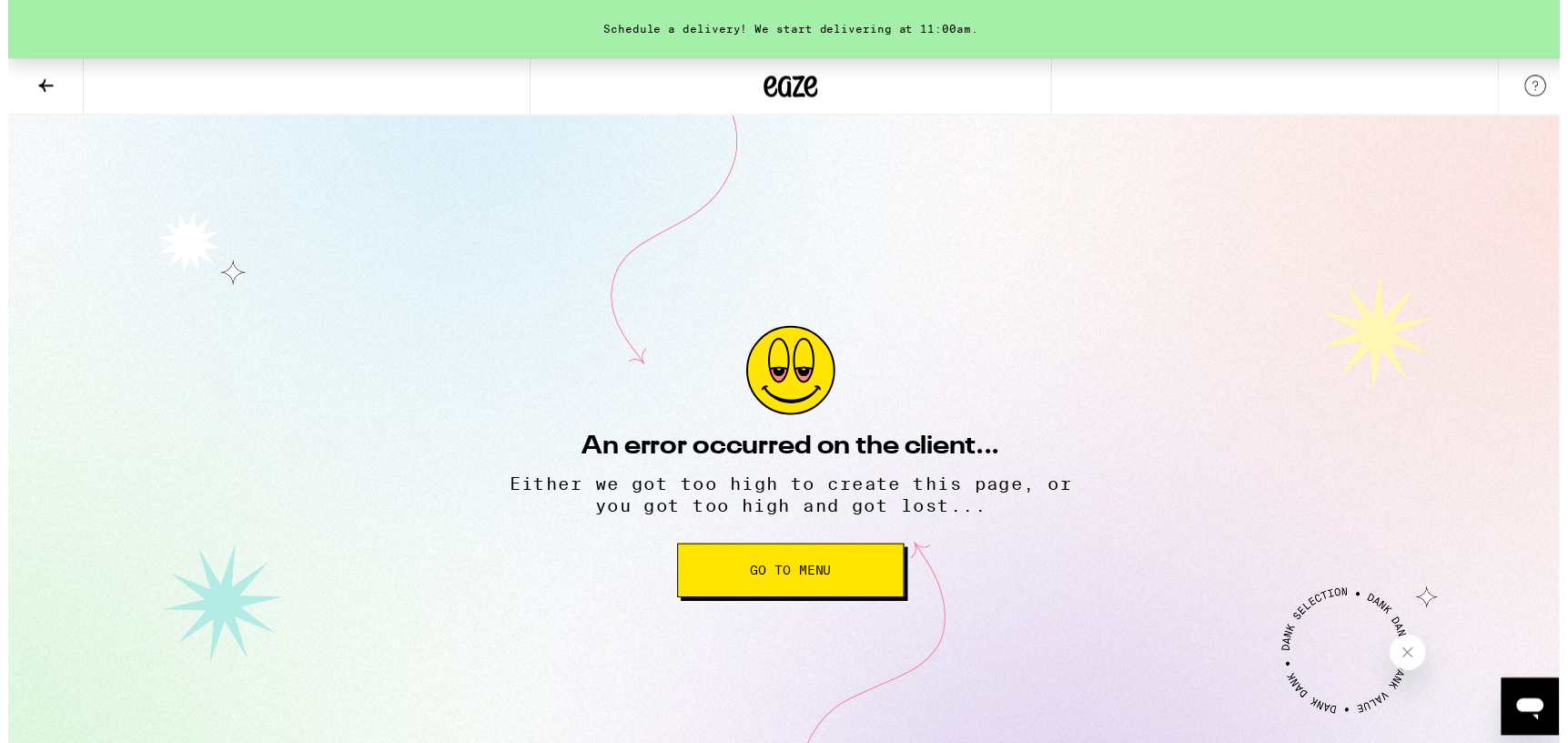
click at [804, 579] on span "Go to Menu" at bounding box center [791, 576] width 82 height 13
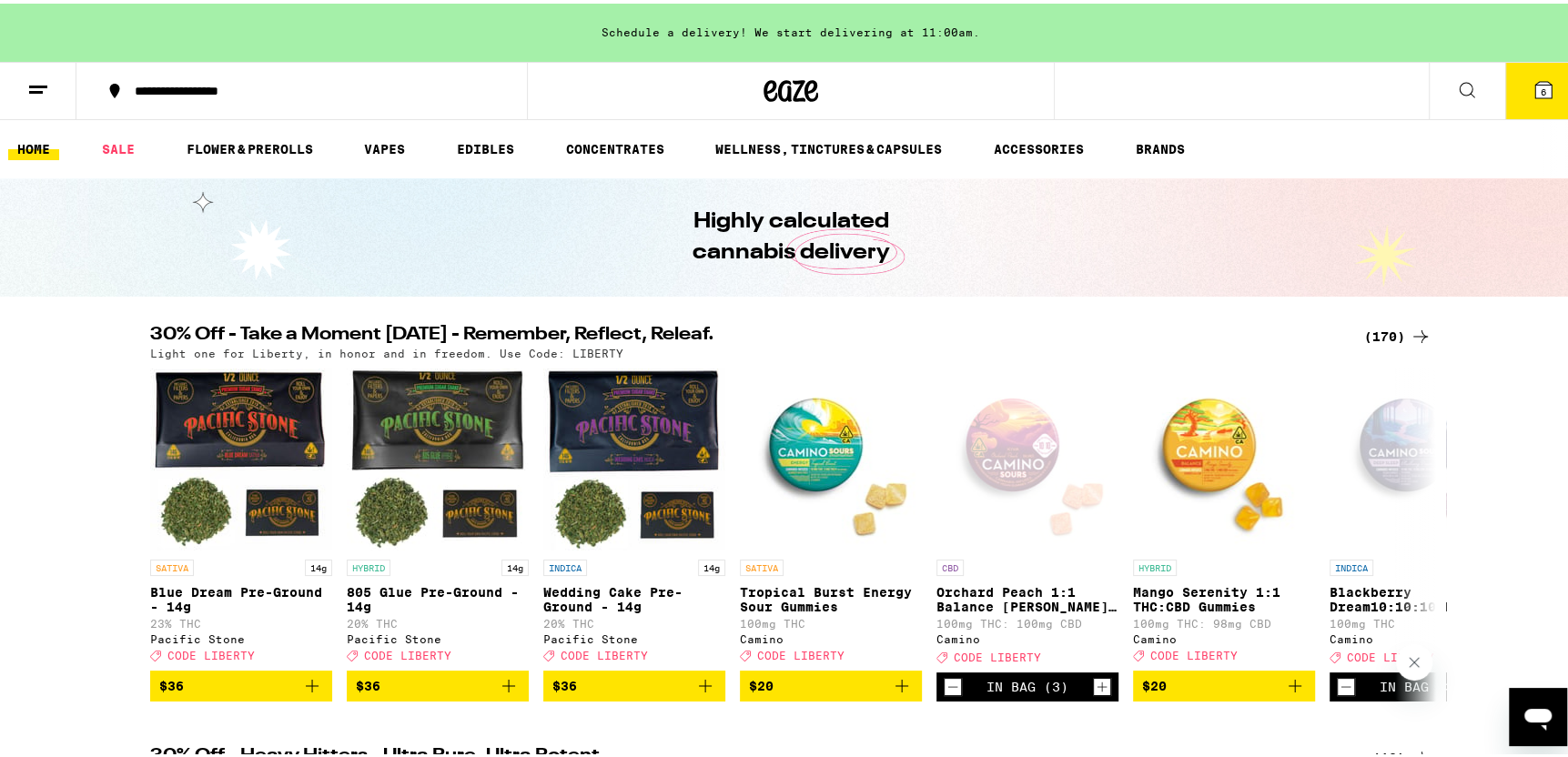
click at [1535, 81] on icon at bounding box center [1544, 87] width 17 height 17
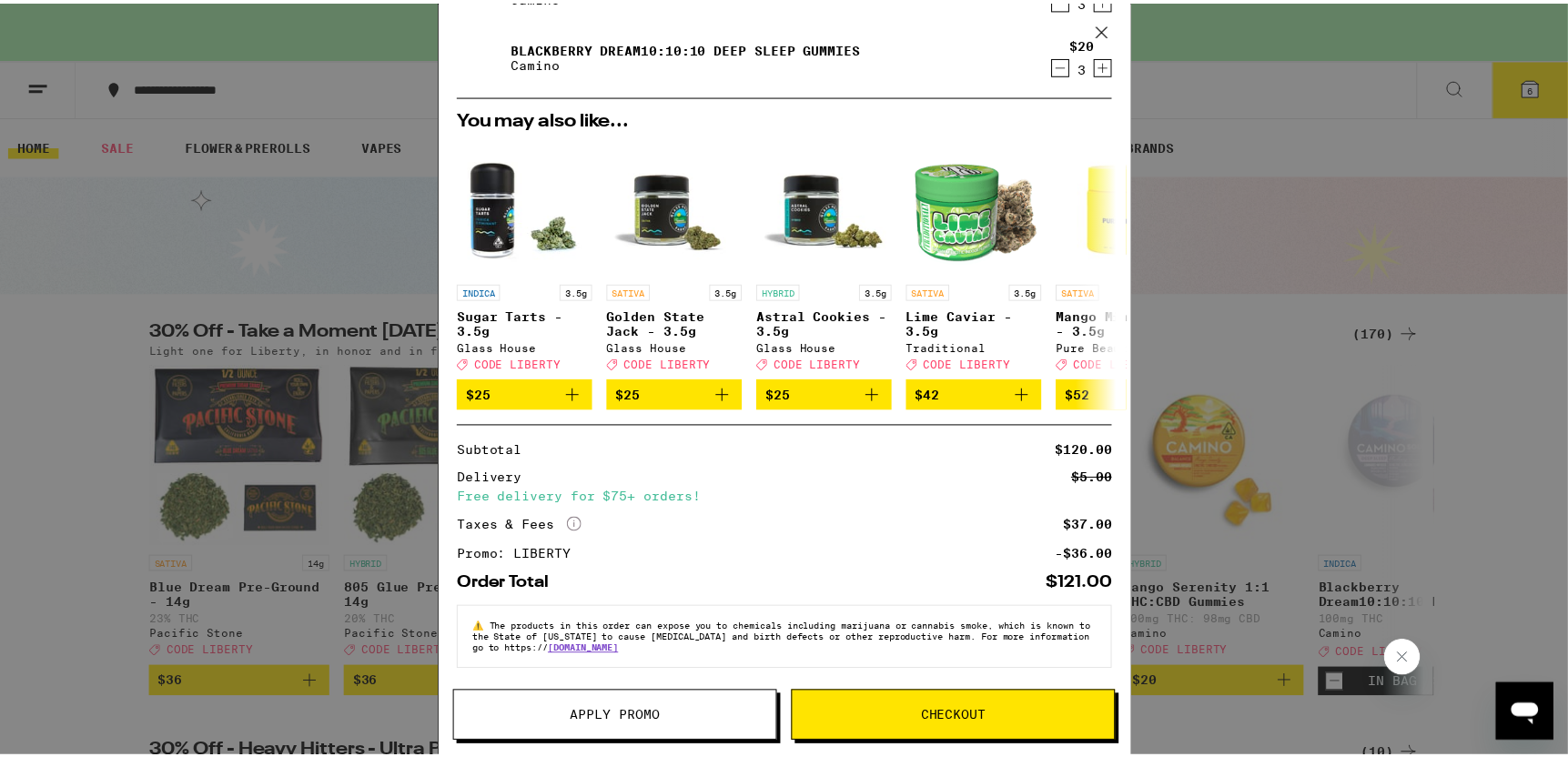
scroll to position [171, 0]
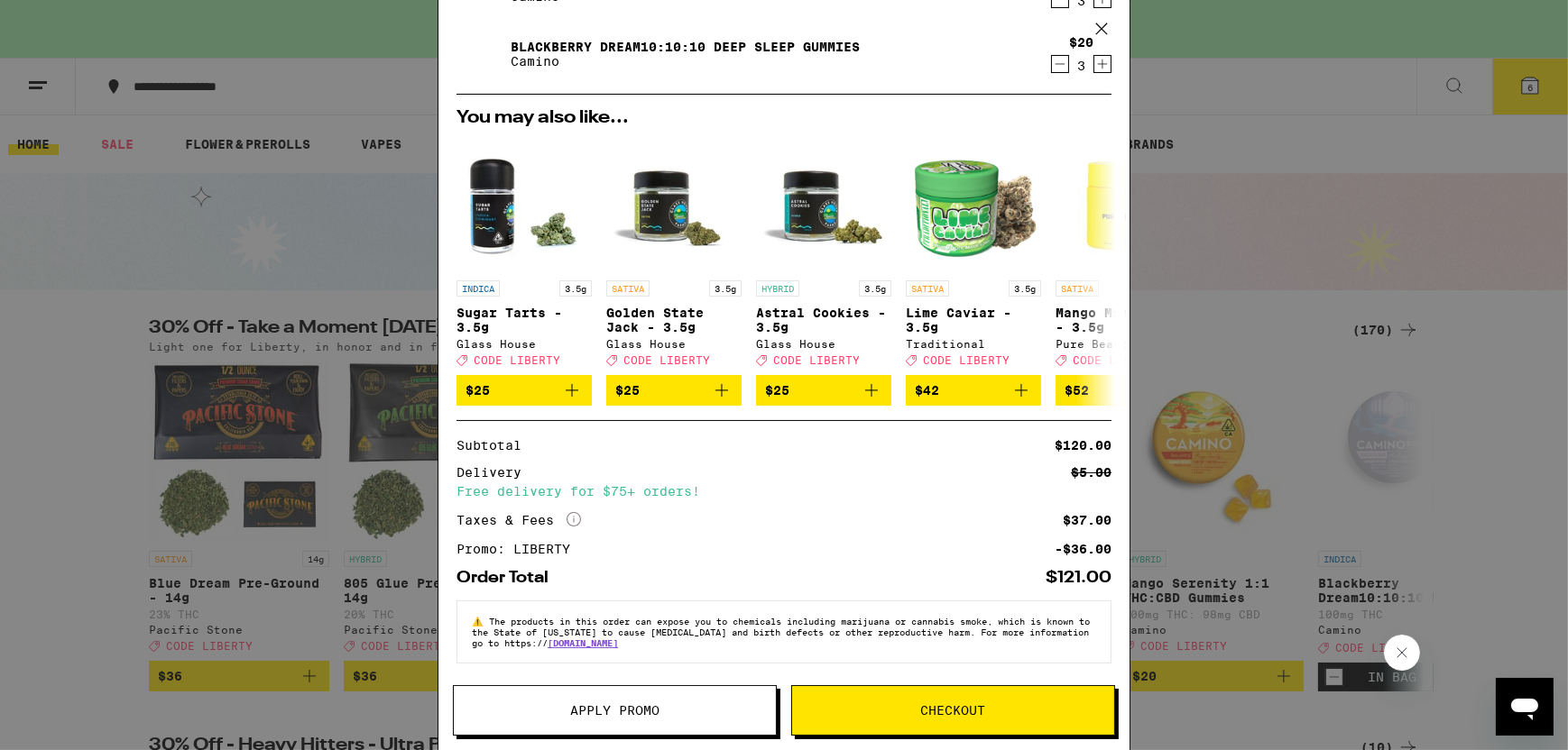
click at [939, 718] on button "Checkout" at bounding box center [952, 710] width 324 height 51
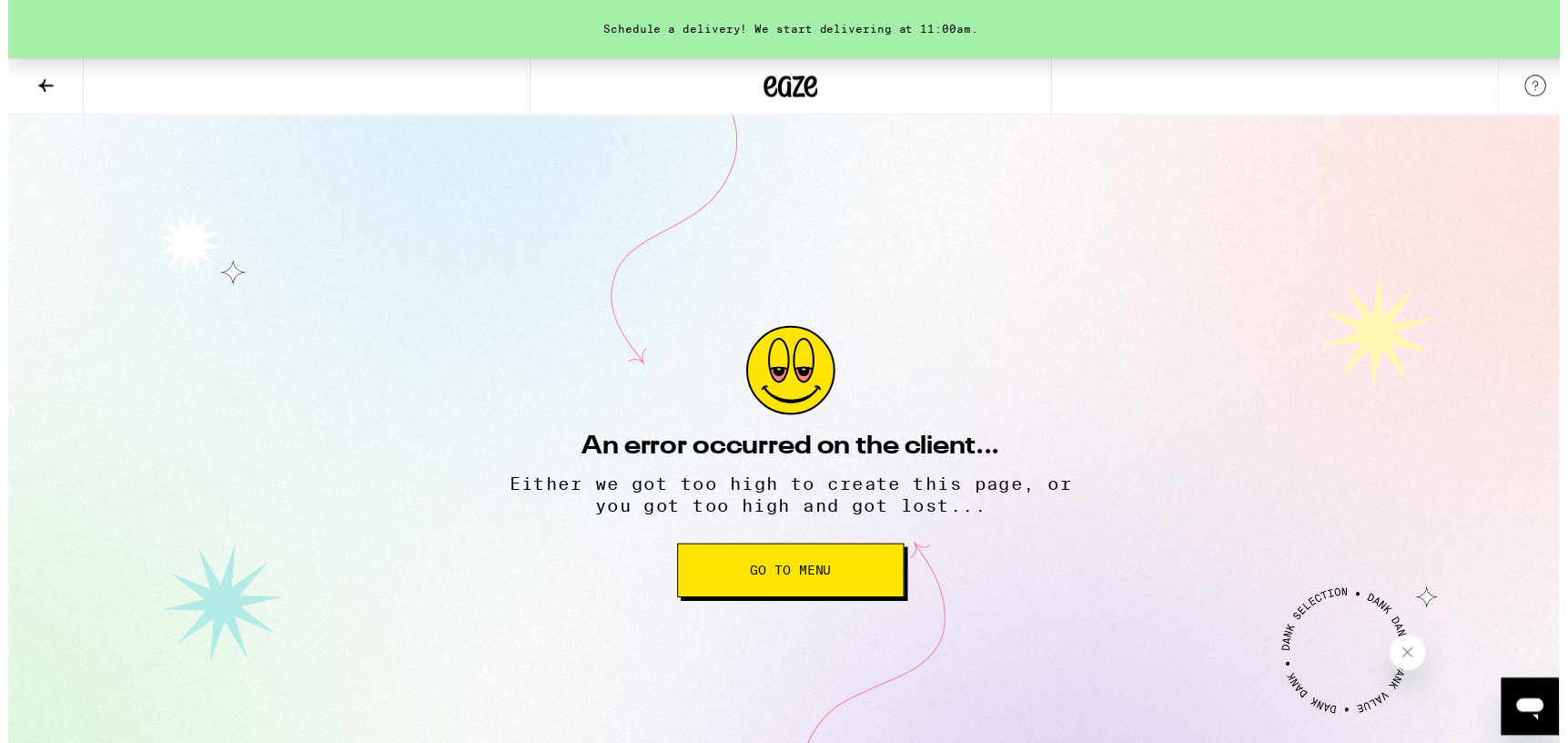
click at [812, 574] on span "Go to Menu" at bounding box center [791, 576] width 82 height 13
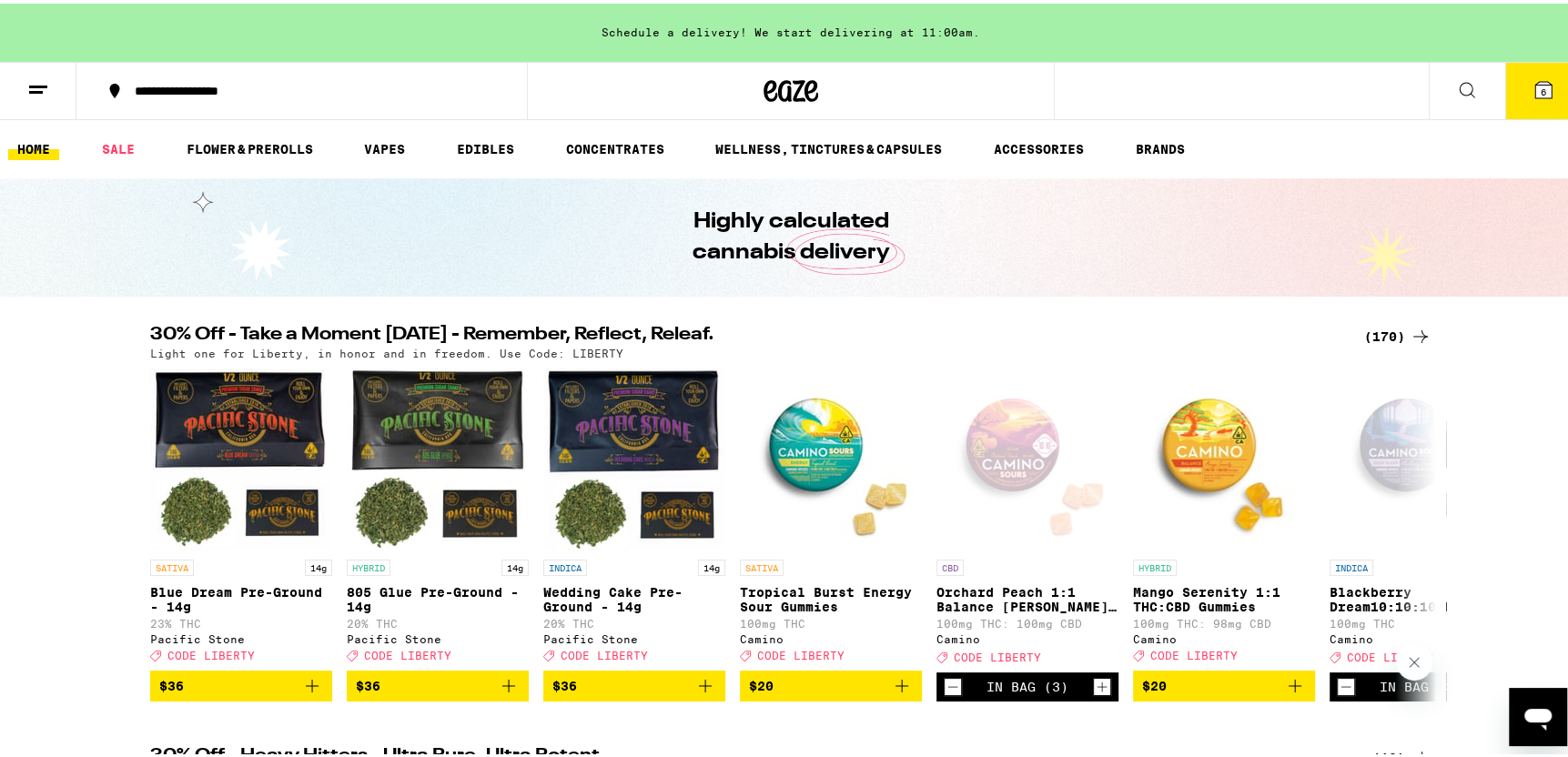
click at [1535, 85] on icon at bounding box center [1544, 87] width 17 height 17
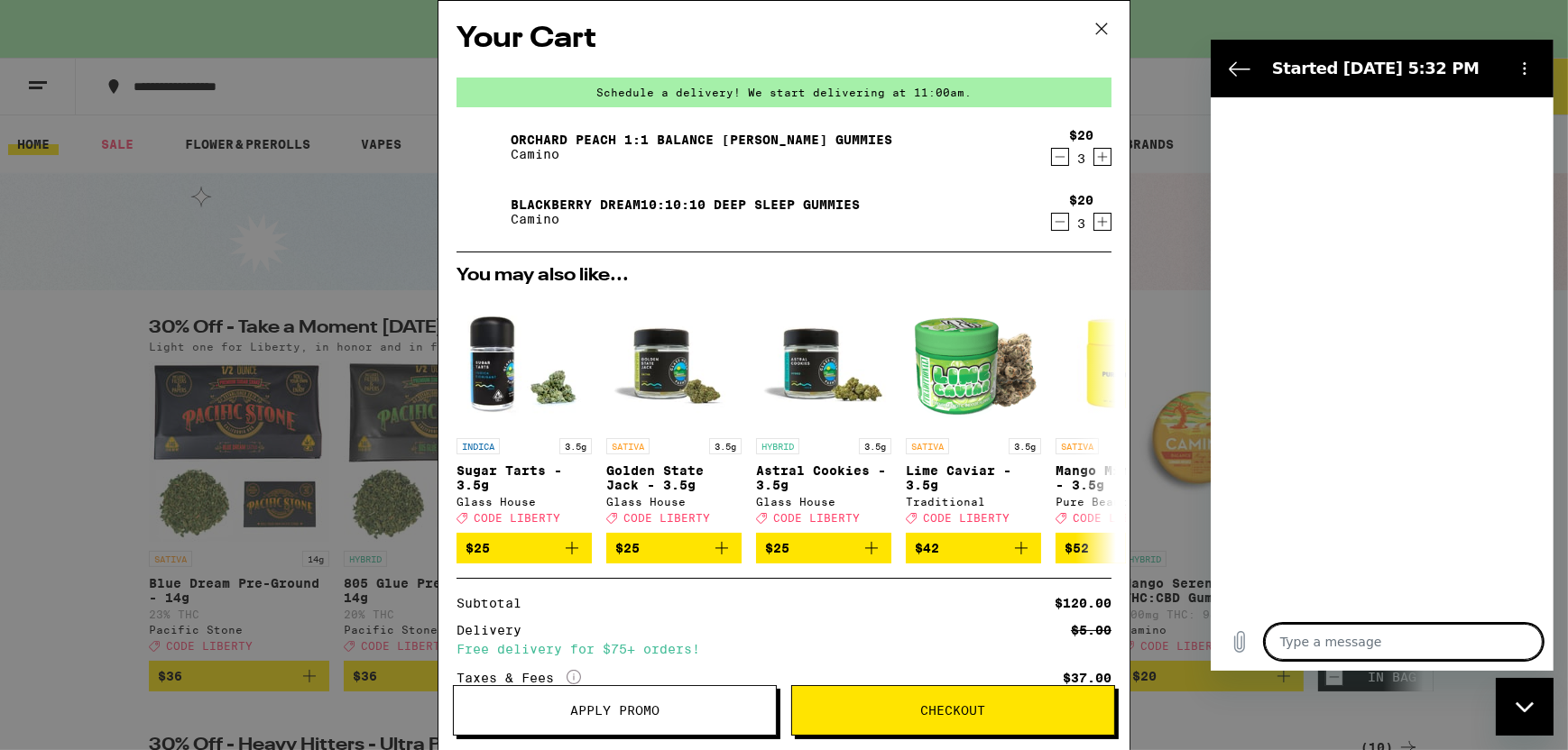
type textarea "x"
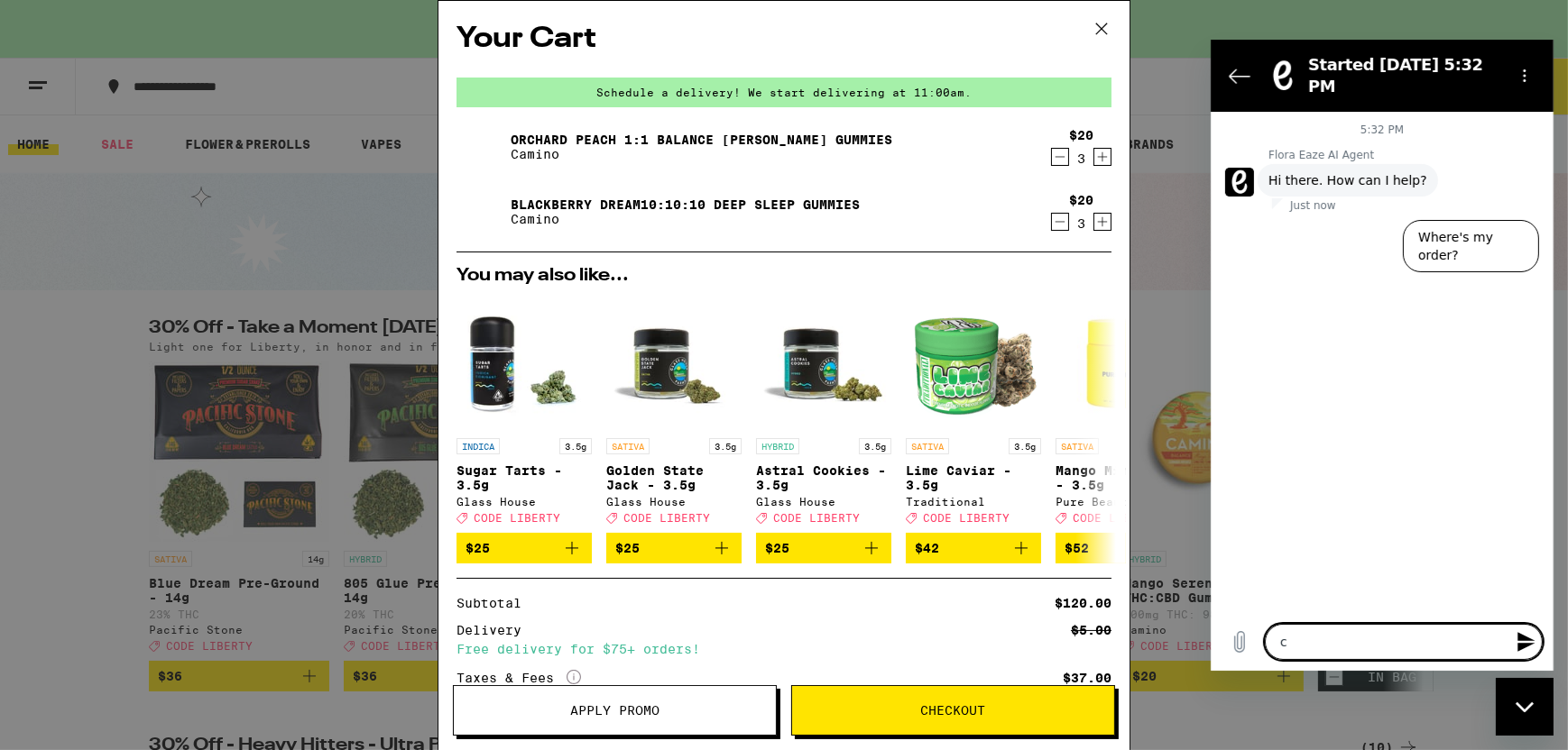
type textarea "c"
type textarea "x"
type textarea "ca"
type textarea "x"
type textarea "can"
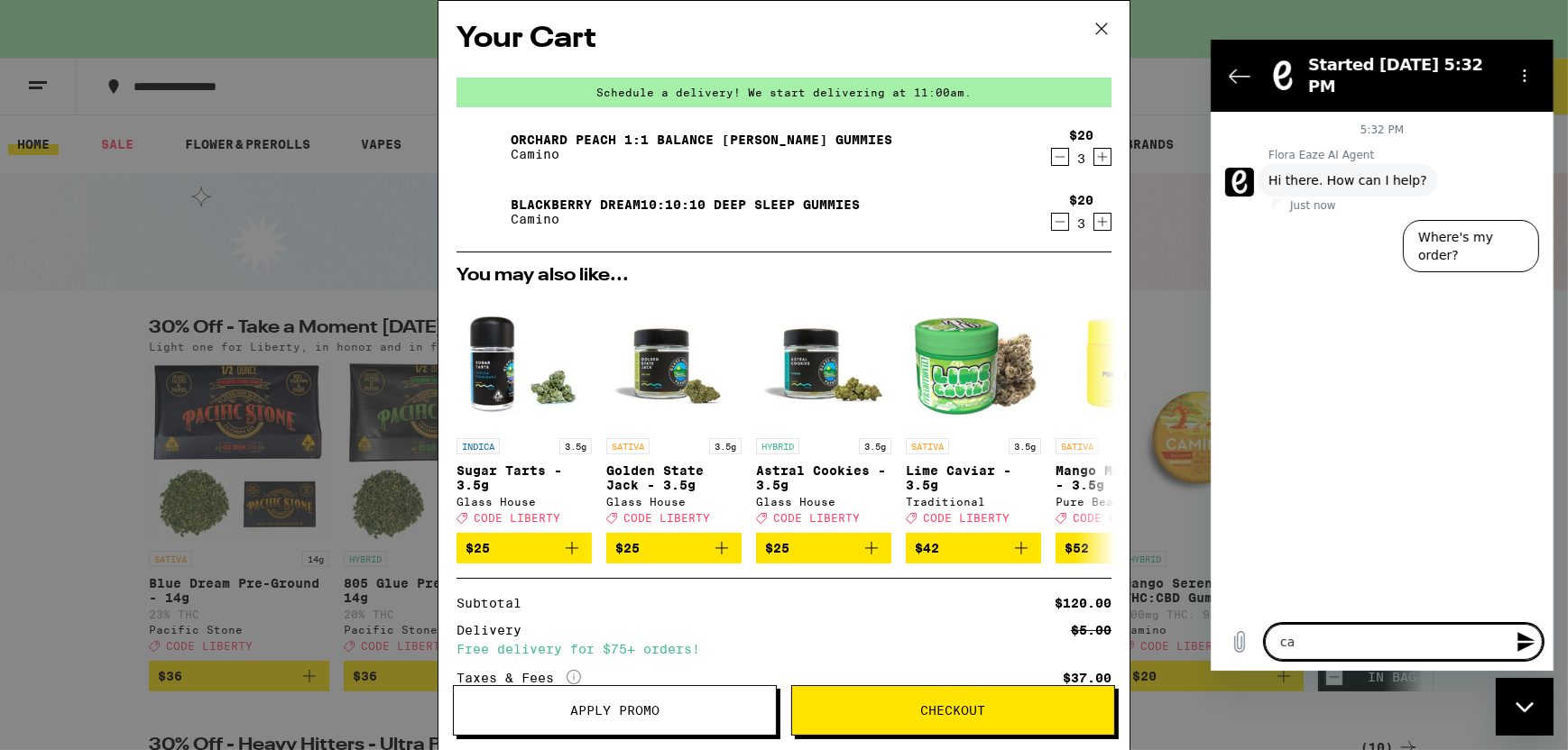
type textarea "x"
type textarea "can'"
type textarea "x"
type textarea "can't"
type textarea "x"
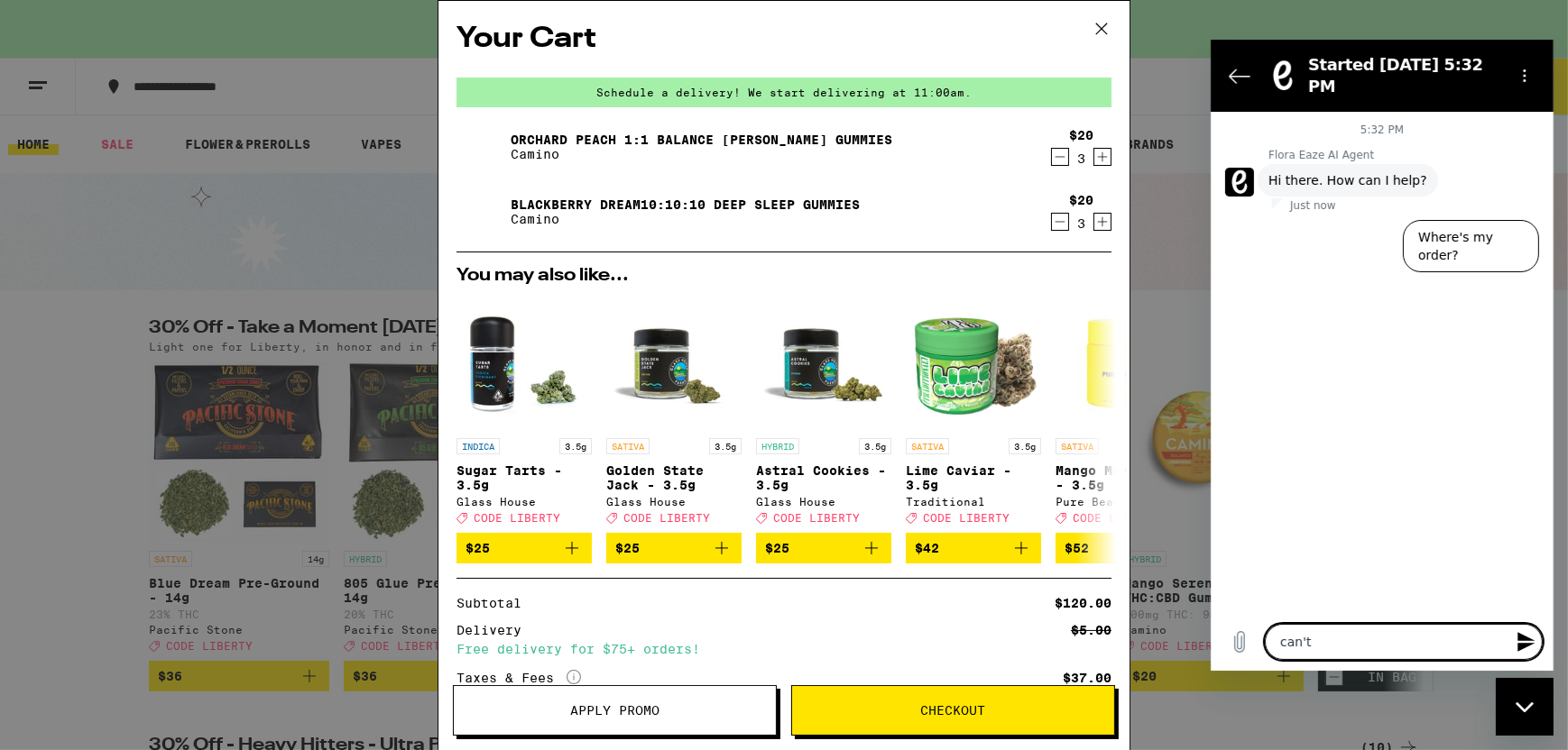
type textarea "can't"
type textarea "x"
type textarea "can't c"
type textarea "x"
type textarea "can't ch"
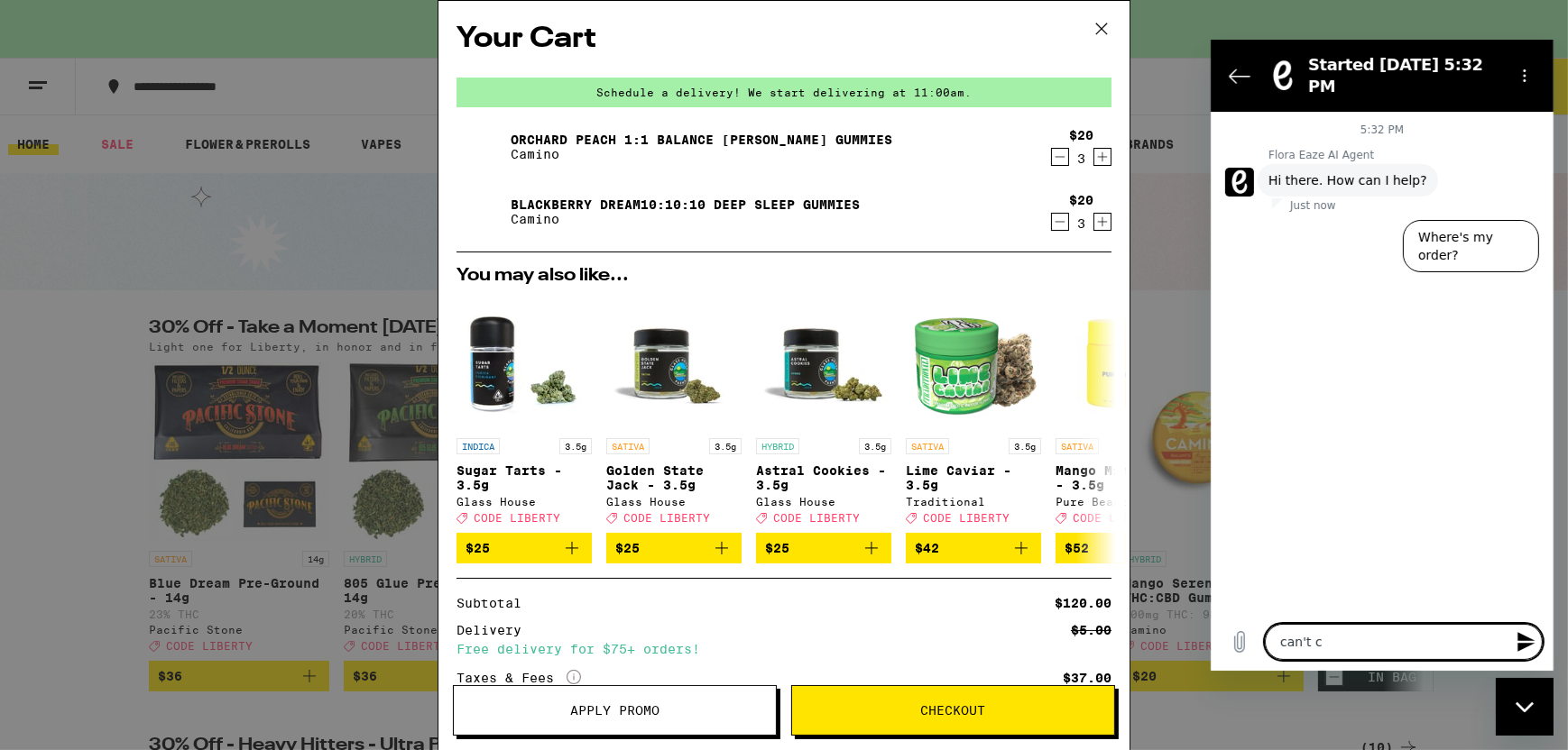
type textarea "x"
type textarea "can't che"
type textarea "x"
type textarea "can't chec"
type textarea "x"
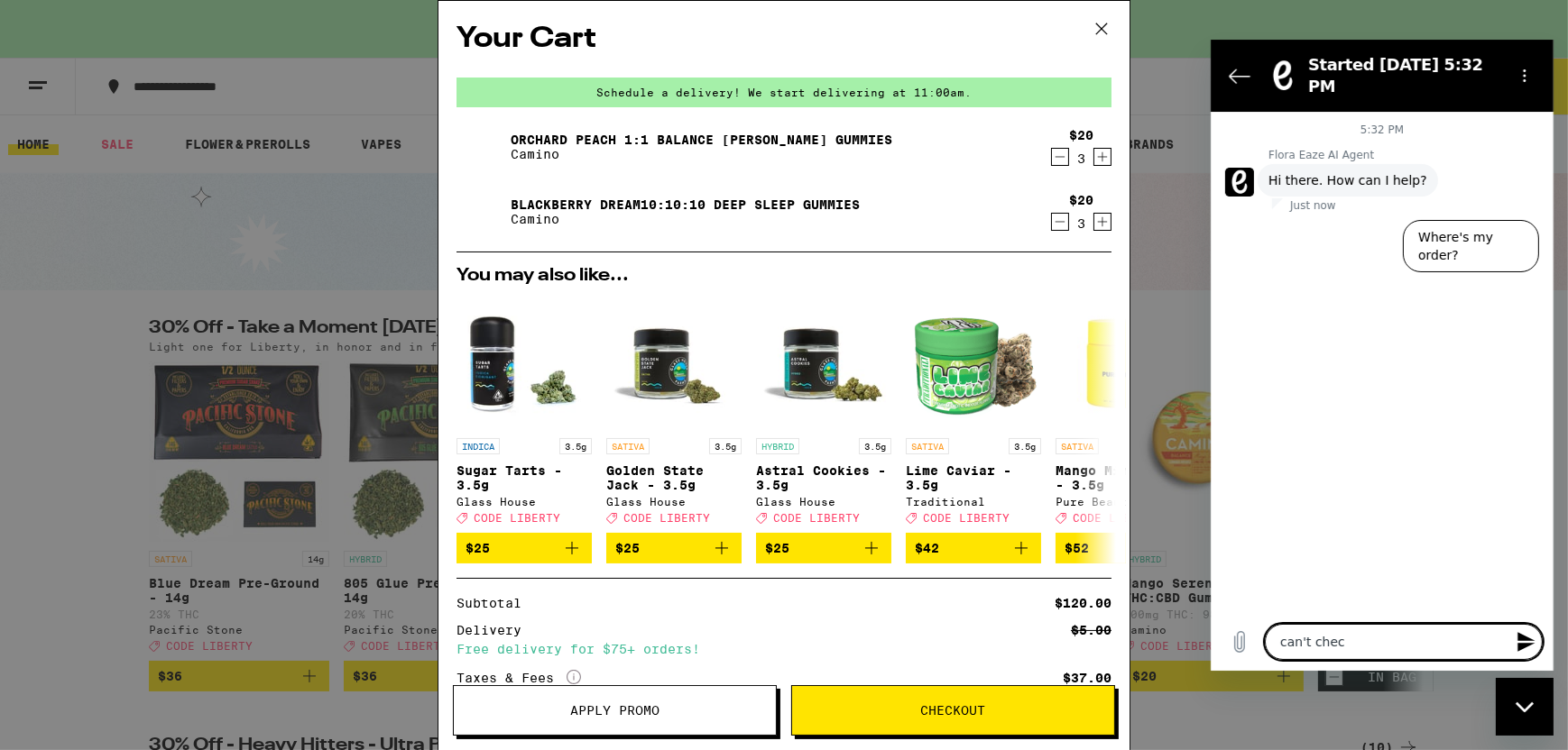
type textarea "can't check"
type textarea "x"
type textarea "can't check"
type textarea "x"
type textarea "can't check o"
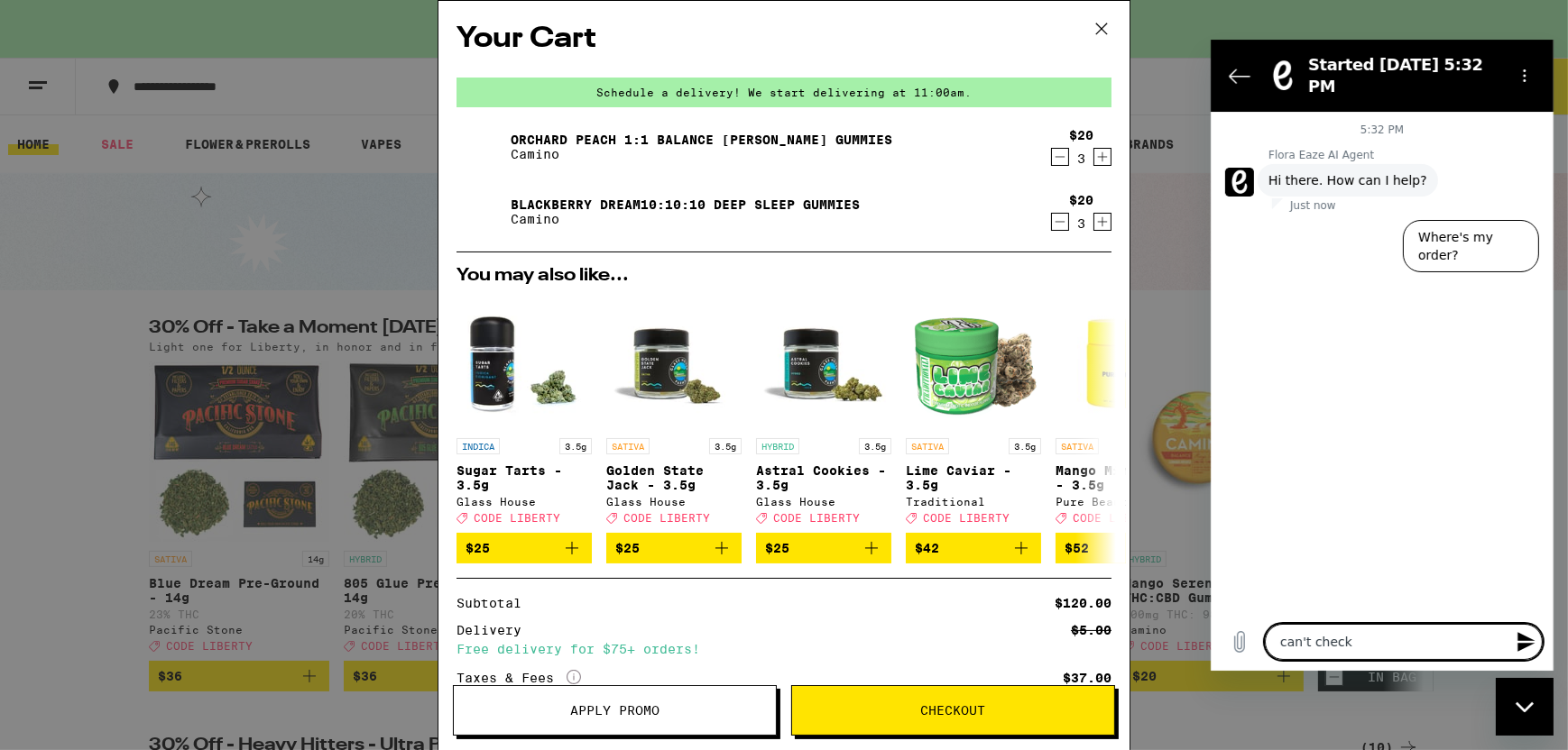
type textarea "x"
type textarea "can't check ou"
type textarea "x"
type textarea "can't check out"
type textarea "x"
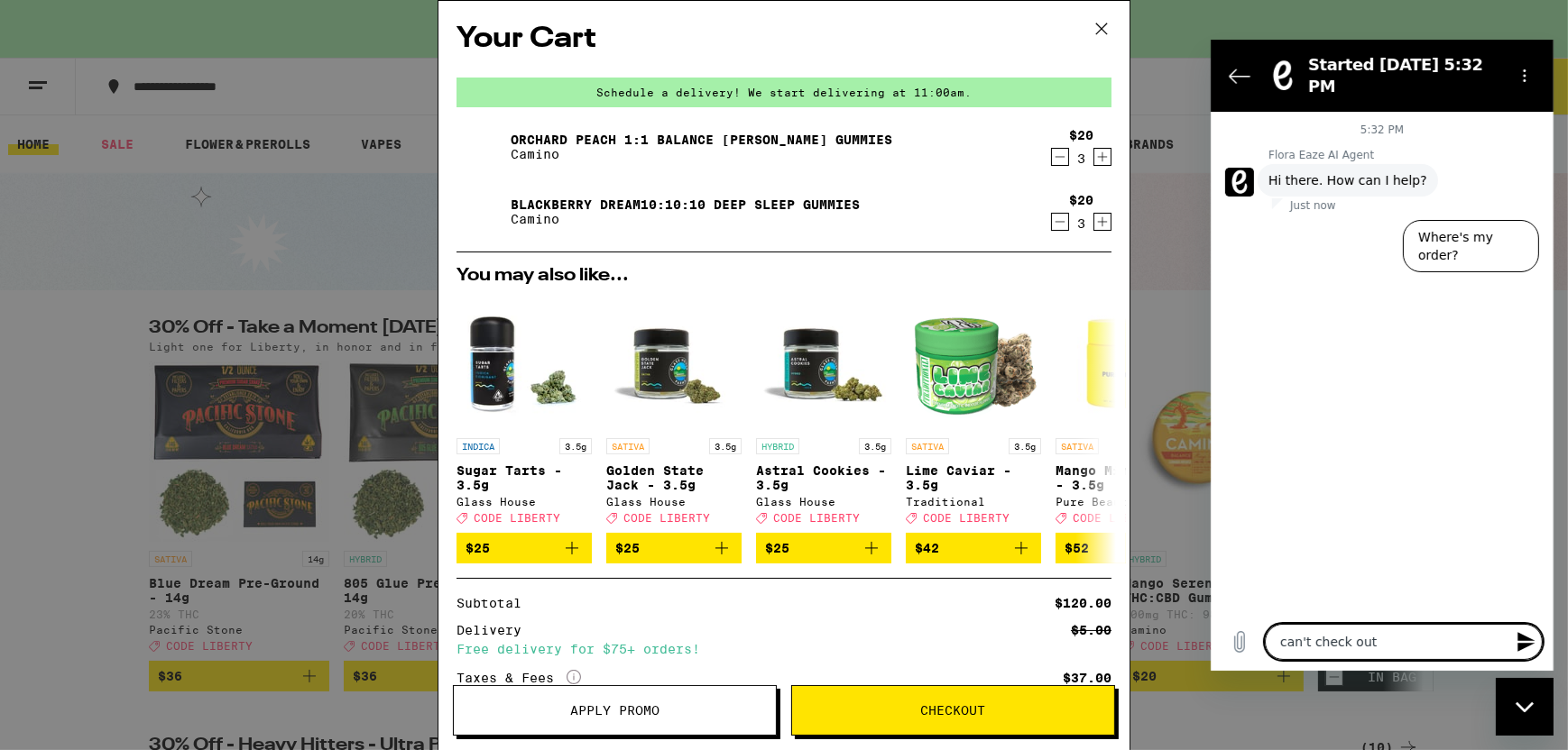
type textarea "can't check out"
type textarea "x"
type textarea "can't check out g"
type textarea "x"
type textarea "can't check out ge"
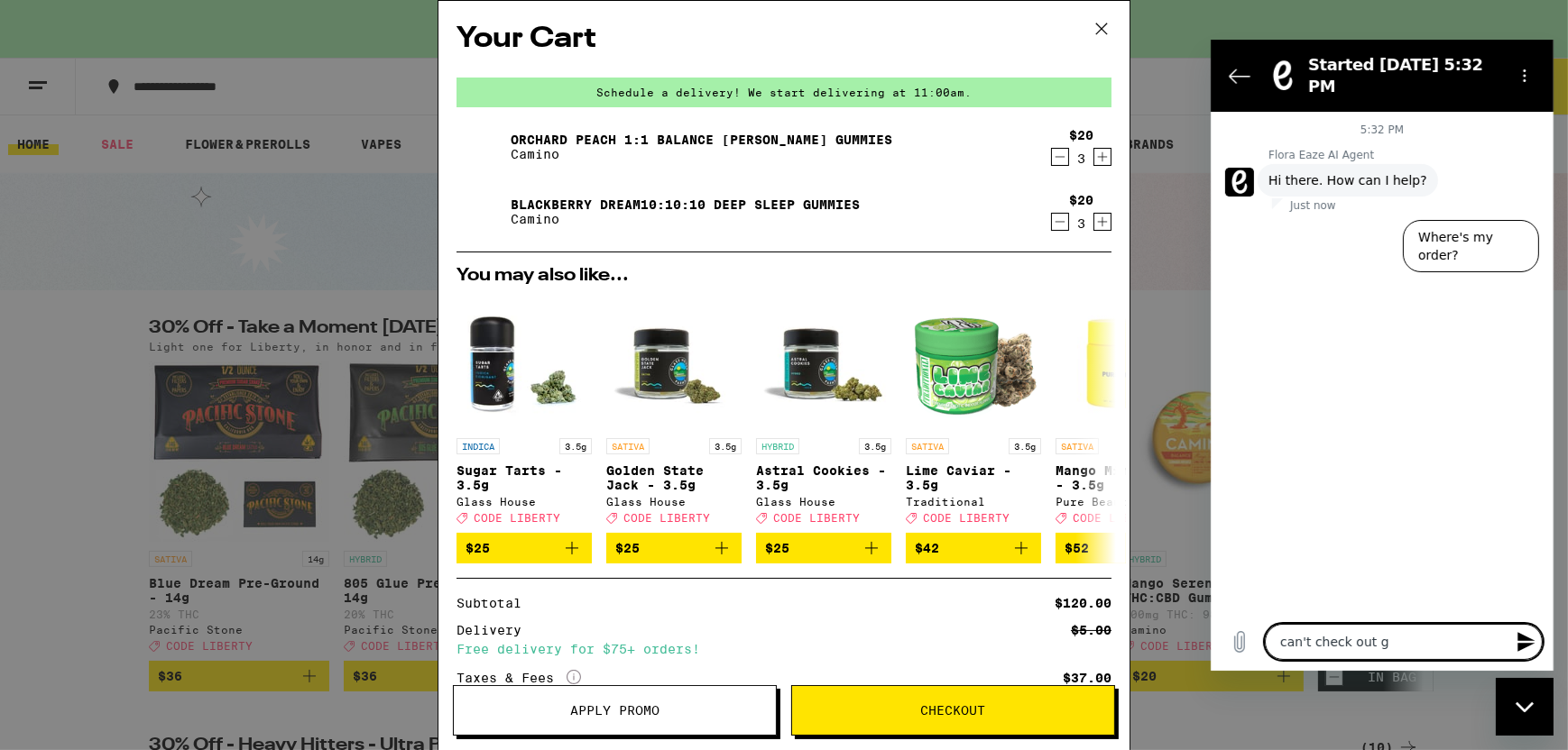
type textarea "x"
type textarea "can't check out get"
type textarea "x"
type textarea "can't check out get"
type textarea "x"
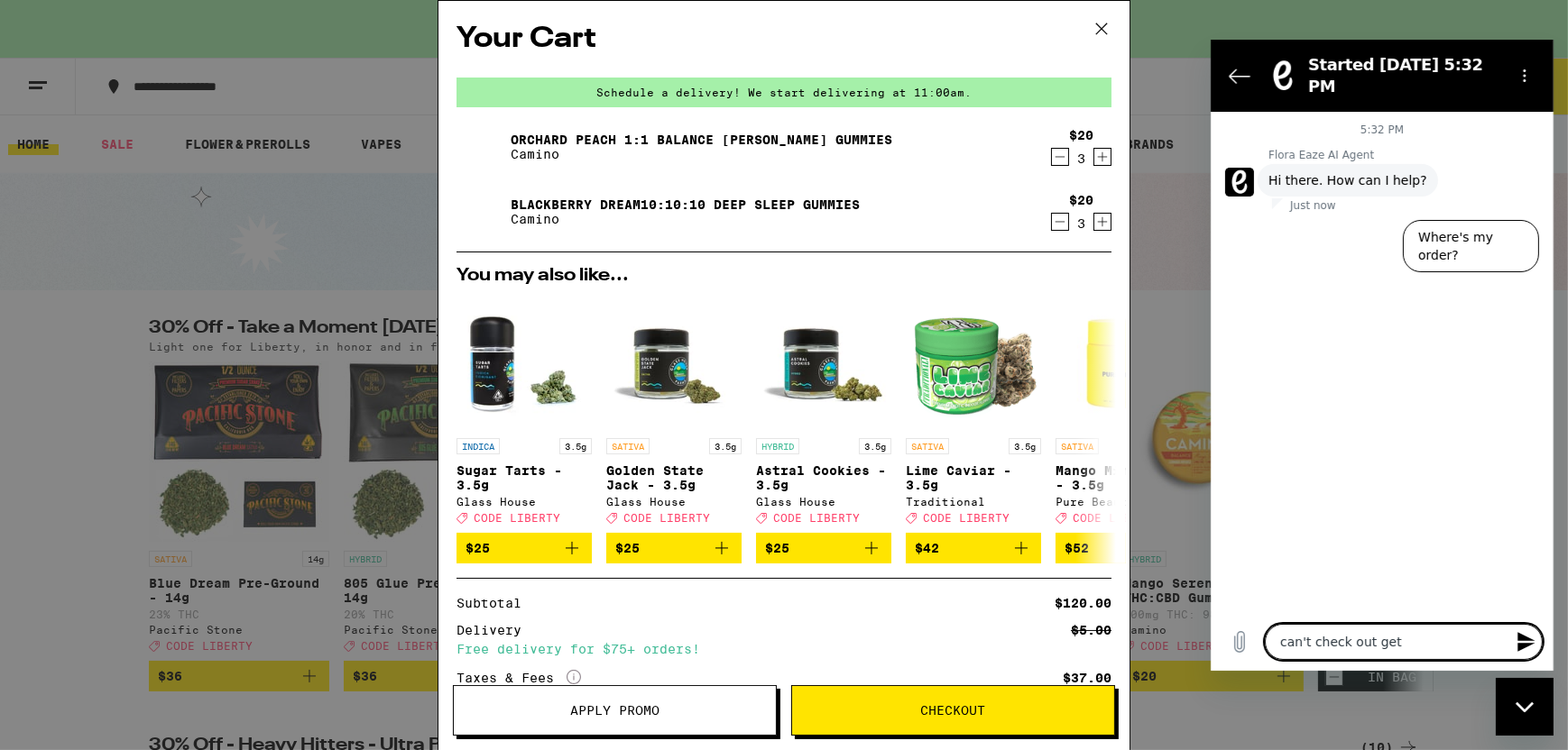
type textarea "can't check out get e"
type textarea "x"
type textarea "can't check out get er"
type textarea "x"
type textarea "can't check out get err"
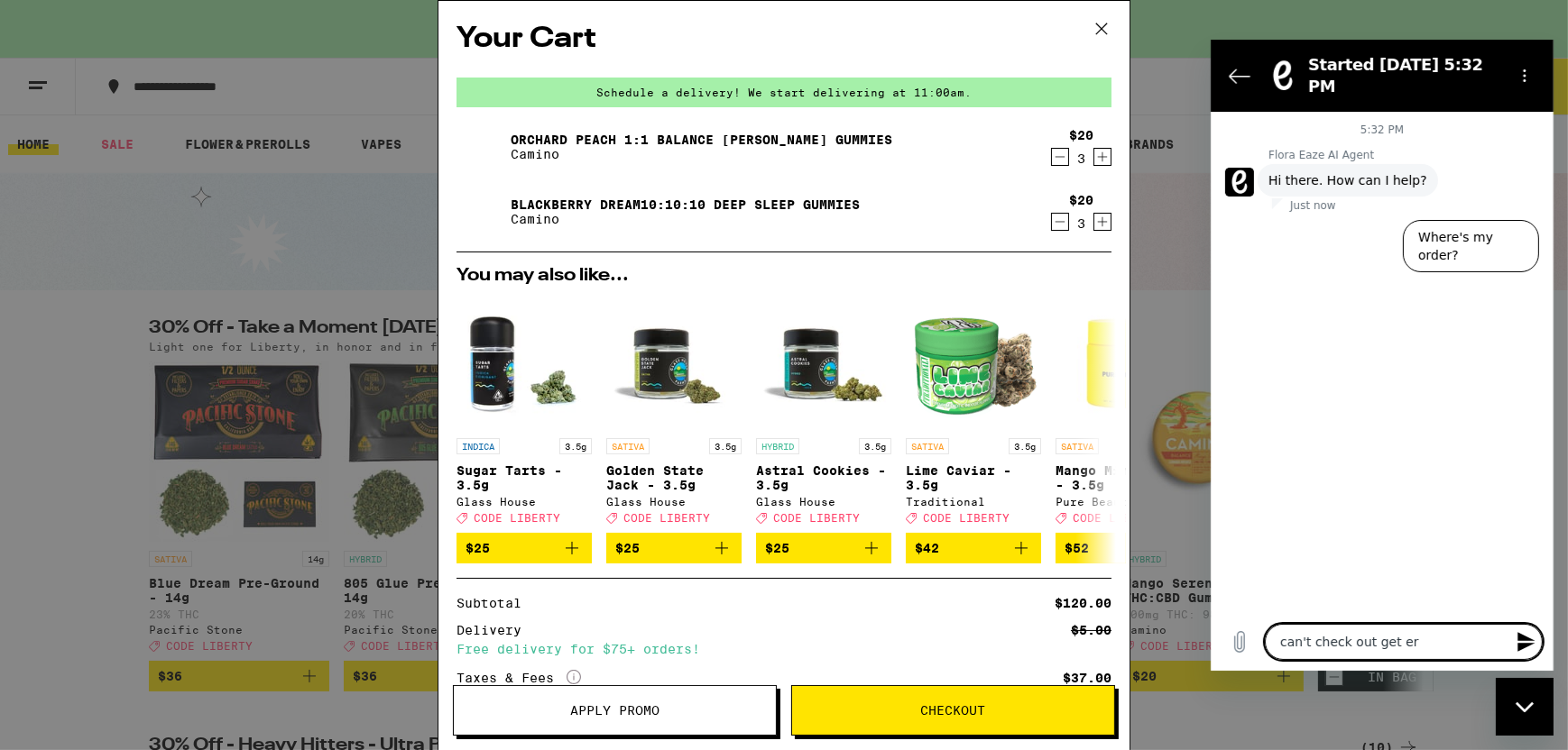
type textarea "x"
type textarea "can't check out get erro"
type textarea "x"
type textarea "can't check out get error"
type textarea "x"
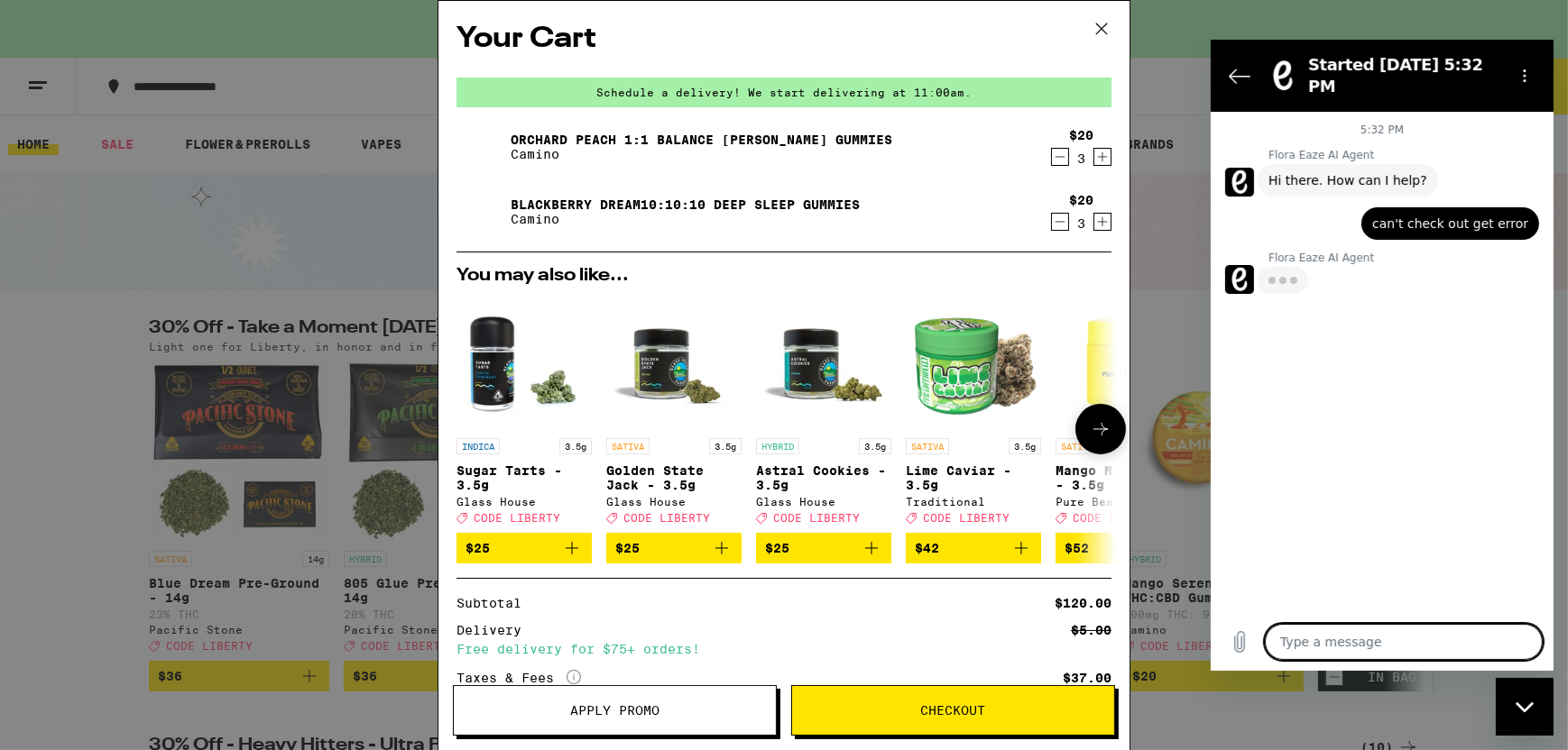
type textarea "x"
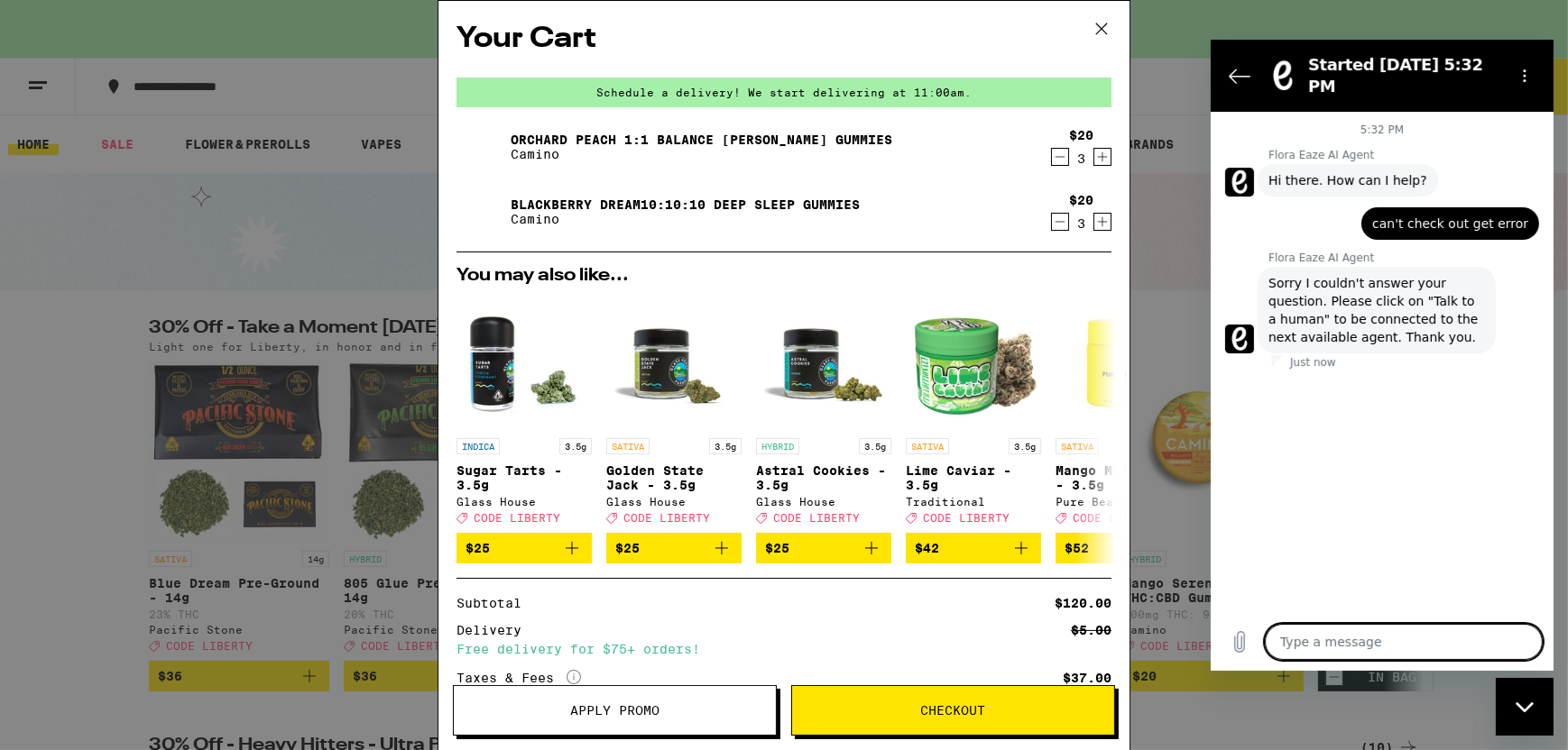
click at [1427, 290] on span "Sorry I couldn't answer your question. Please click on "Talk to a human" to be …" at bounding box center [1375, 310] width 217 height 72
click at [1347, 459] on div "5:32 PM Flora Eaze AI Agent Flora Eaze AI Agent says: Hi there. How can I help?…" at bounding box center [1381, 362] width 342 height 501
click at [1334, 637] on textarea at bounding box center [1402, 641] width 278 height 36
type textarea "t"
type textarea "x"
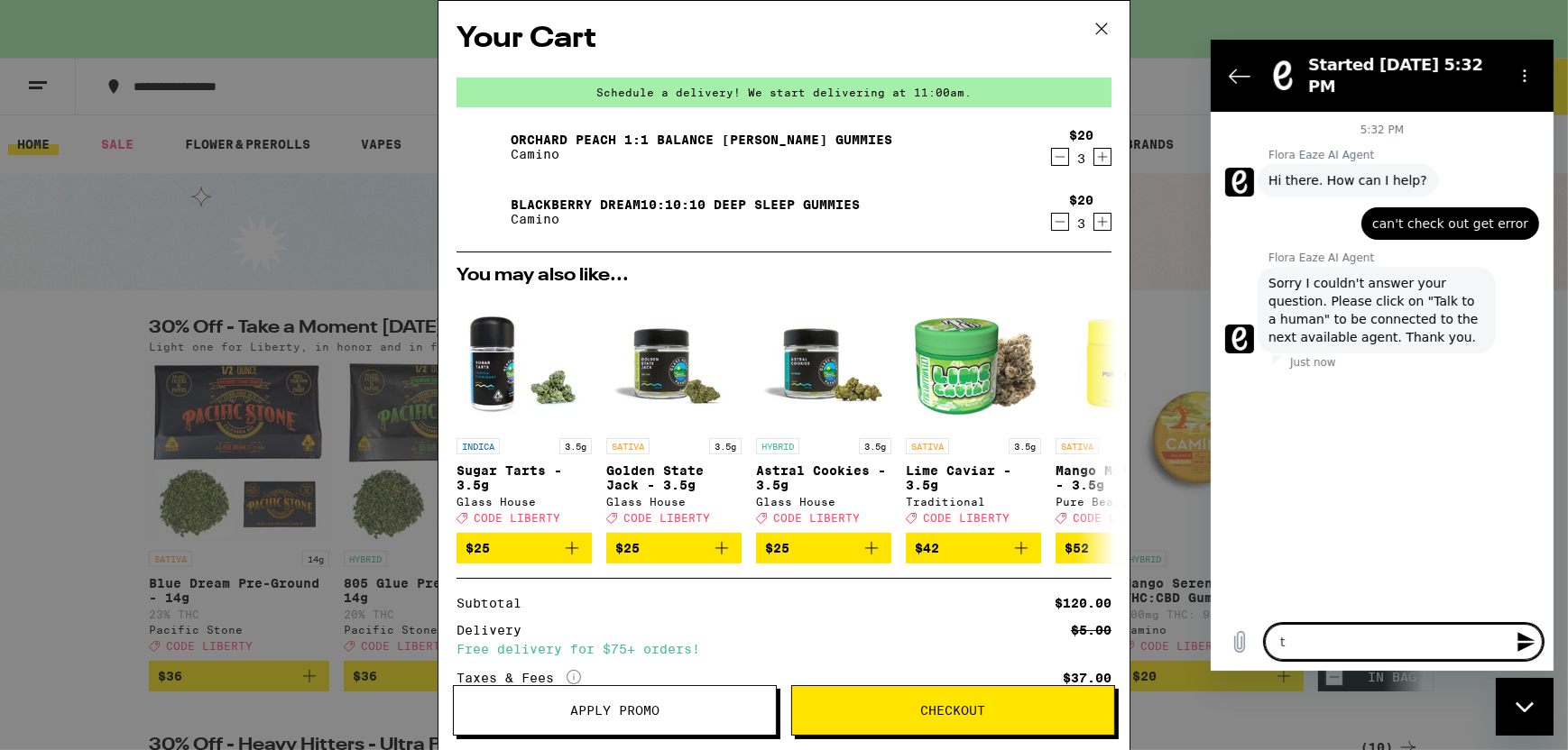
type textarea "ta"
type textarea "x"
type textarea "tal"
type textarea "x"
type textarea "talk"
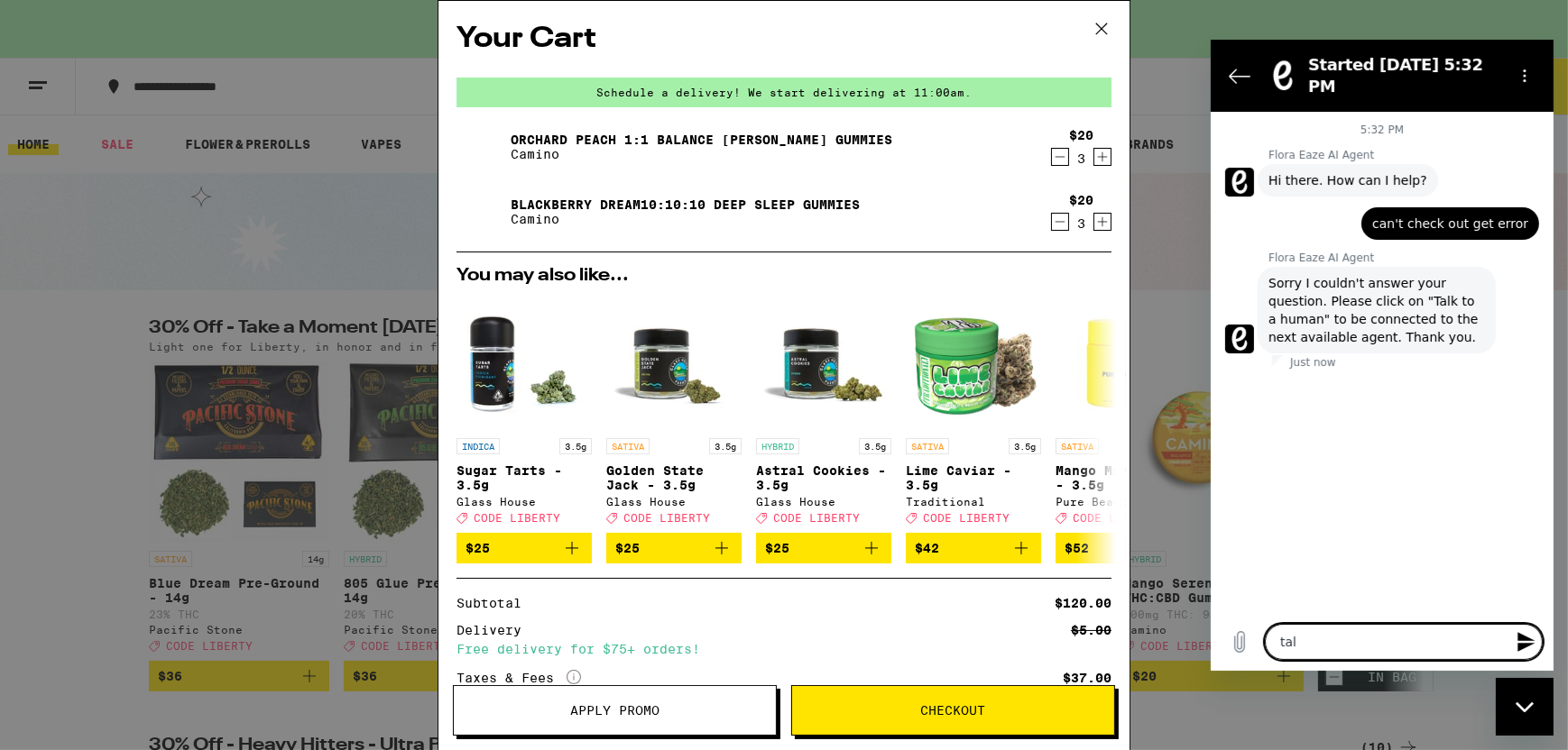
type textarea "x"
type textarea "talk"
type textarea "x"
type textarea "talk t"
type textarea "x"
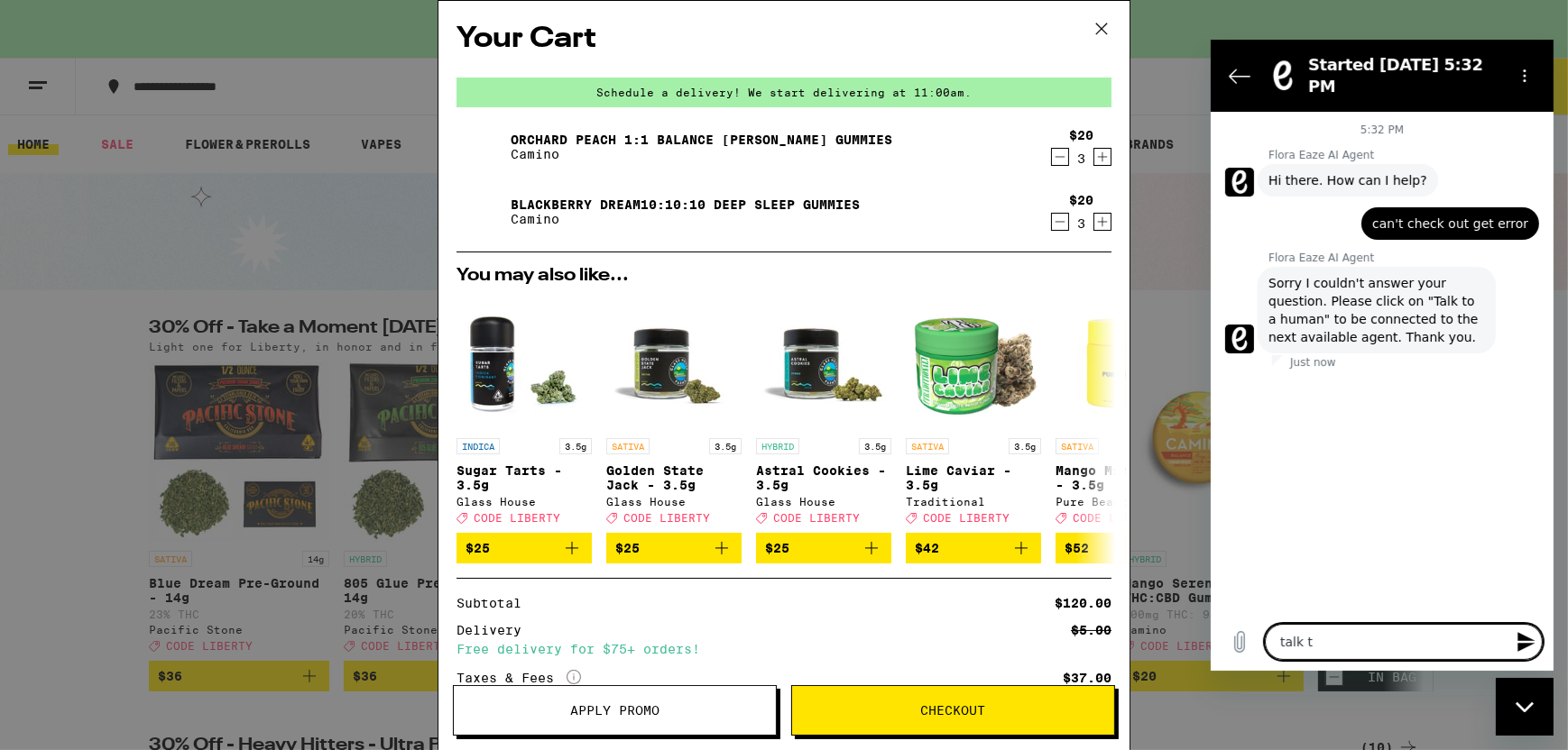
type textarea "talk to"
type textarea "x"
type textarea "talk to"
type textarea "x"
type textarea "talk to a"
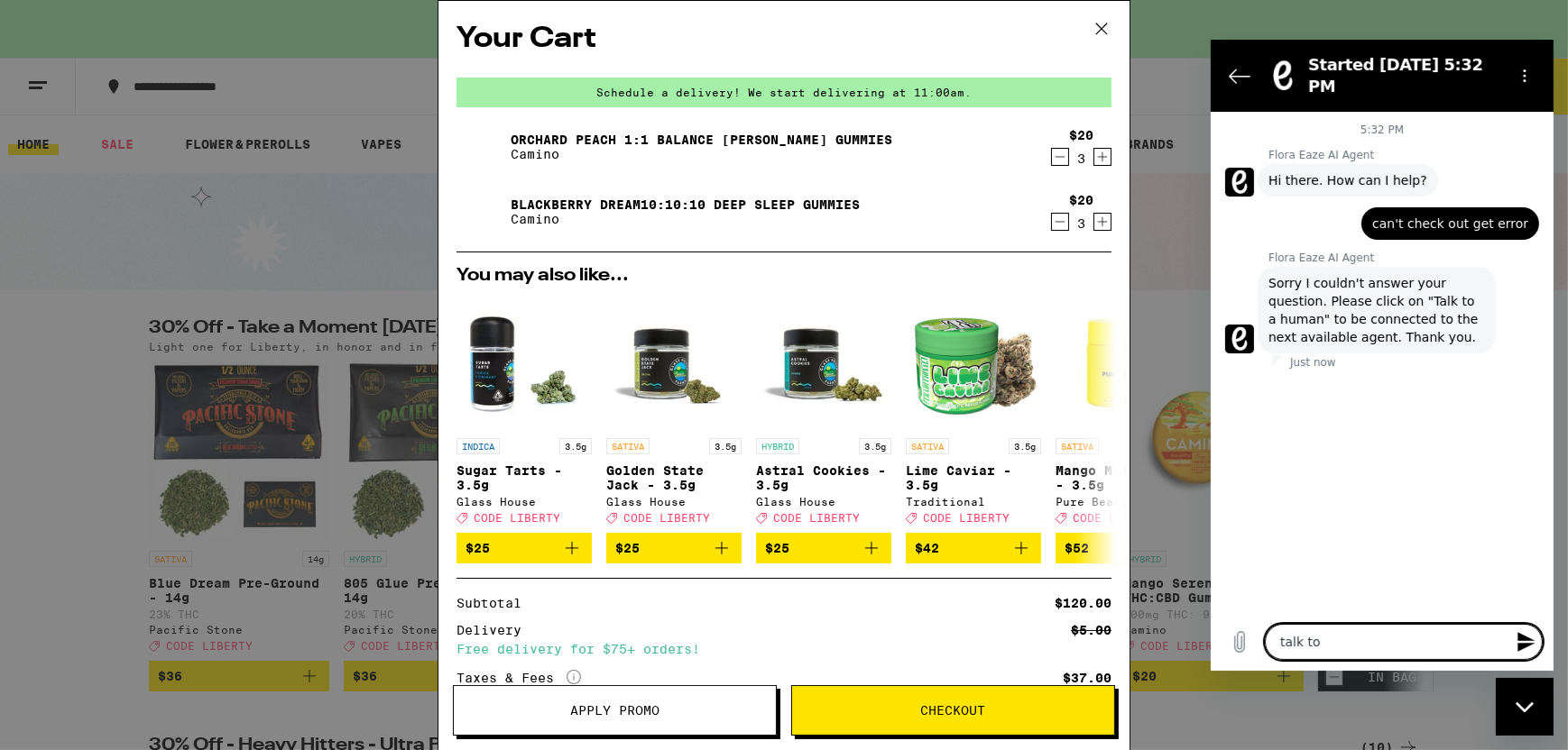
type textarea "x"
type textarea "talk to a"
type textarea "x"
type textarea "talk to a h"
type textarea "x"
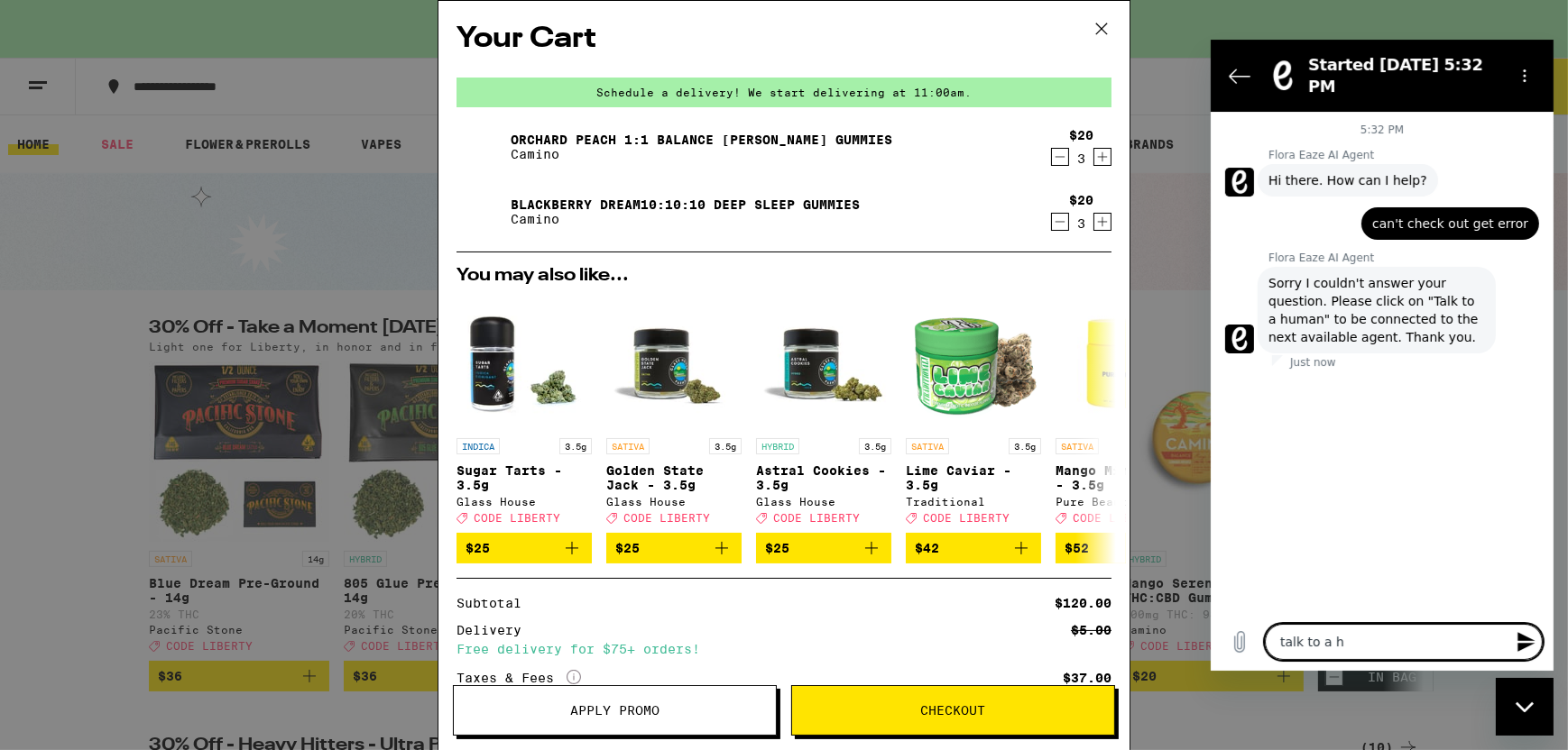
type textarea "talk to a hu"
type textarea "x"
type textarea "talk to a hum"
type textarea "x"
type textarea "talk to a huma"
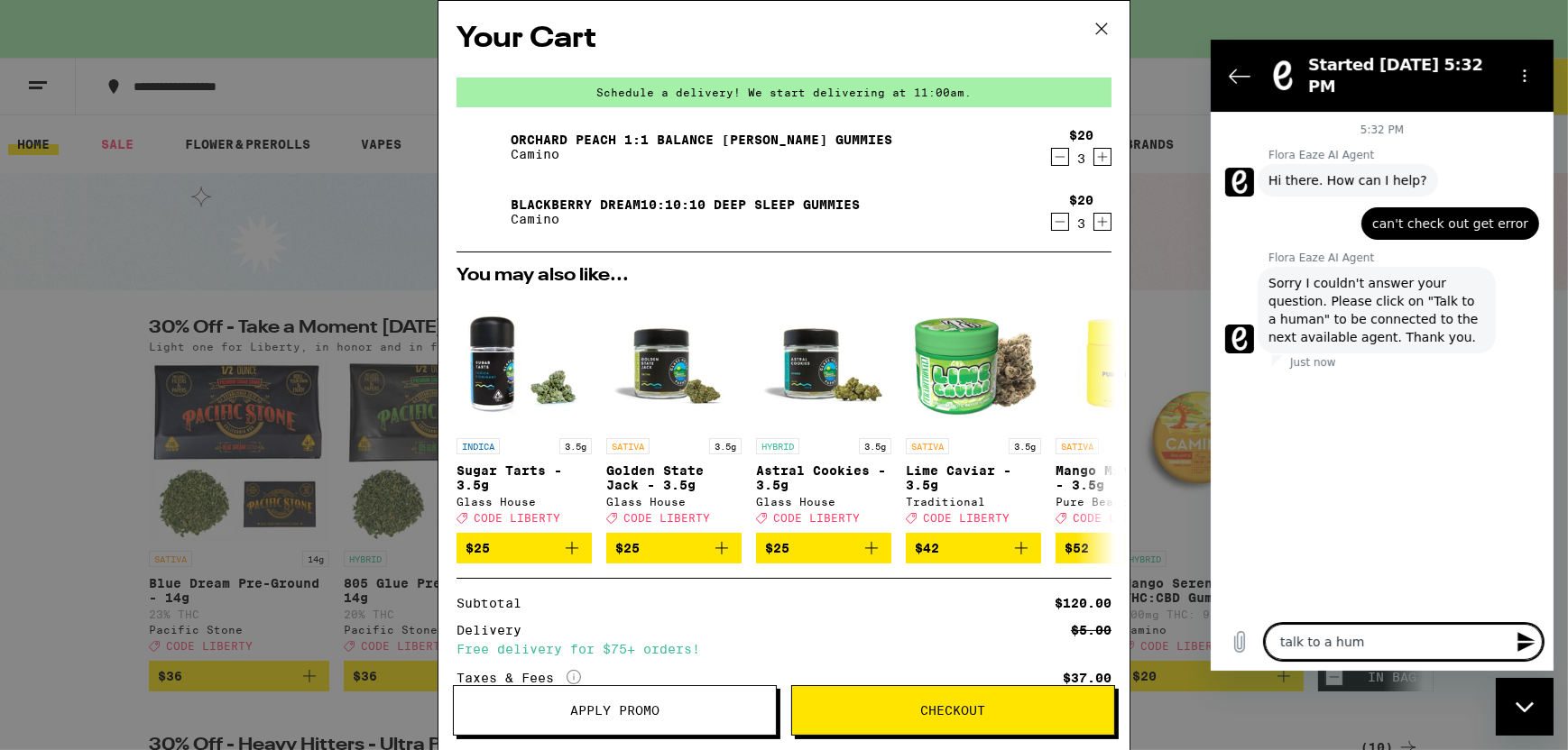
type textarea "x"
type textarea "talk to a human"
type textarea "x"
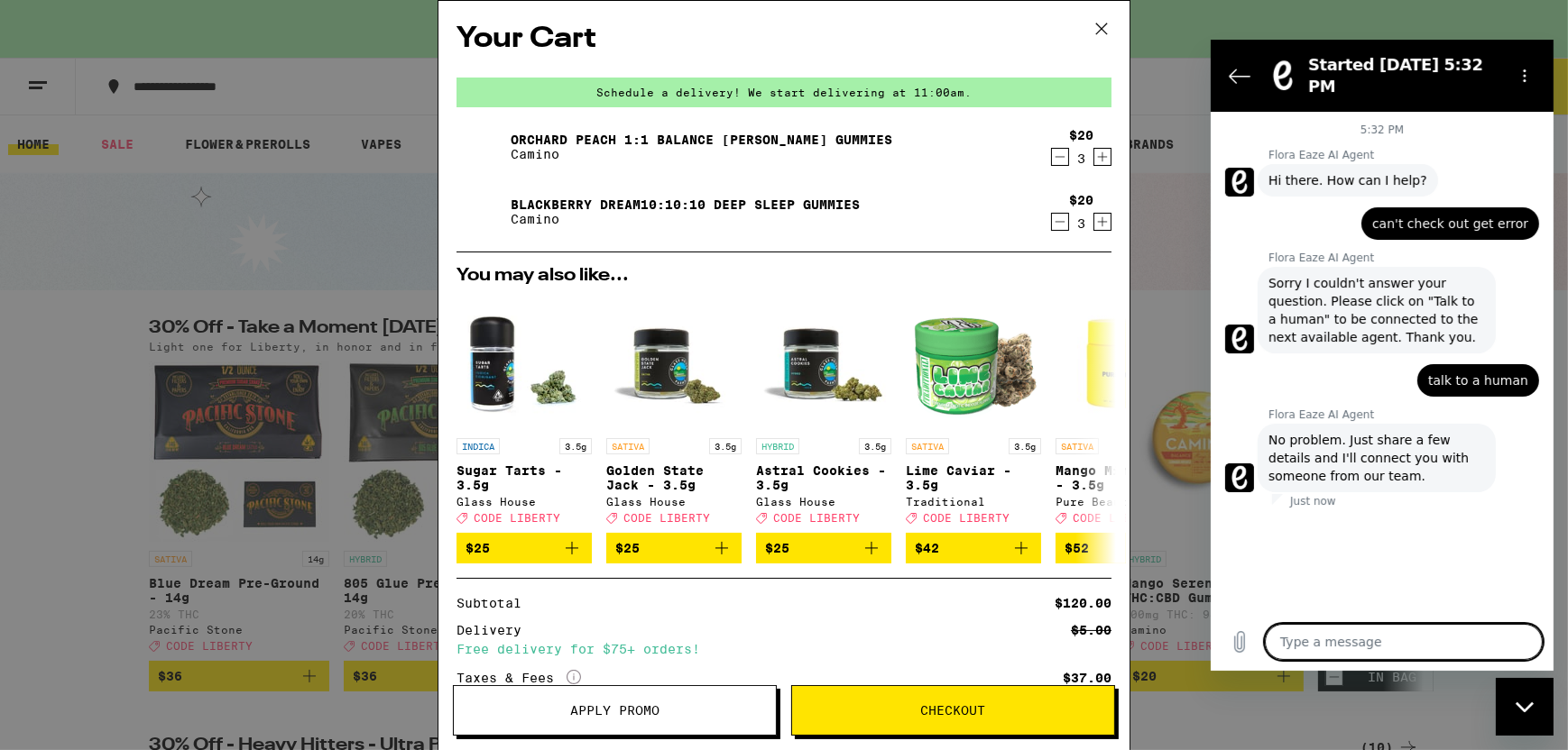
type textarea "x"
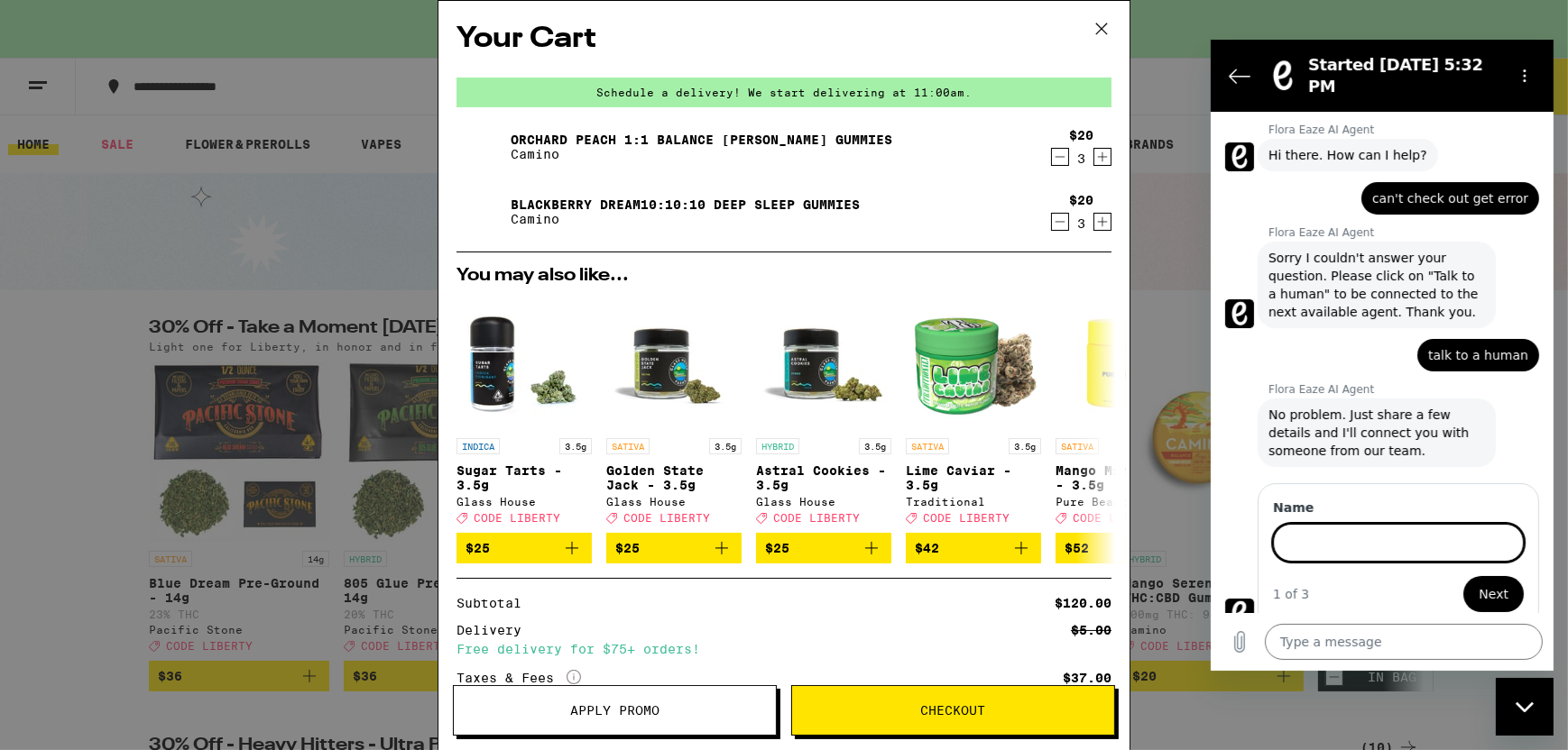
scroll to position [23, 0]
type input "[PERSON_NAME]"
click at [1463, 577] on button "Next" at bounding box center [1492, 594] width 60 height 36
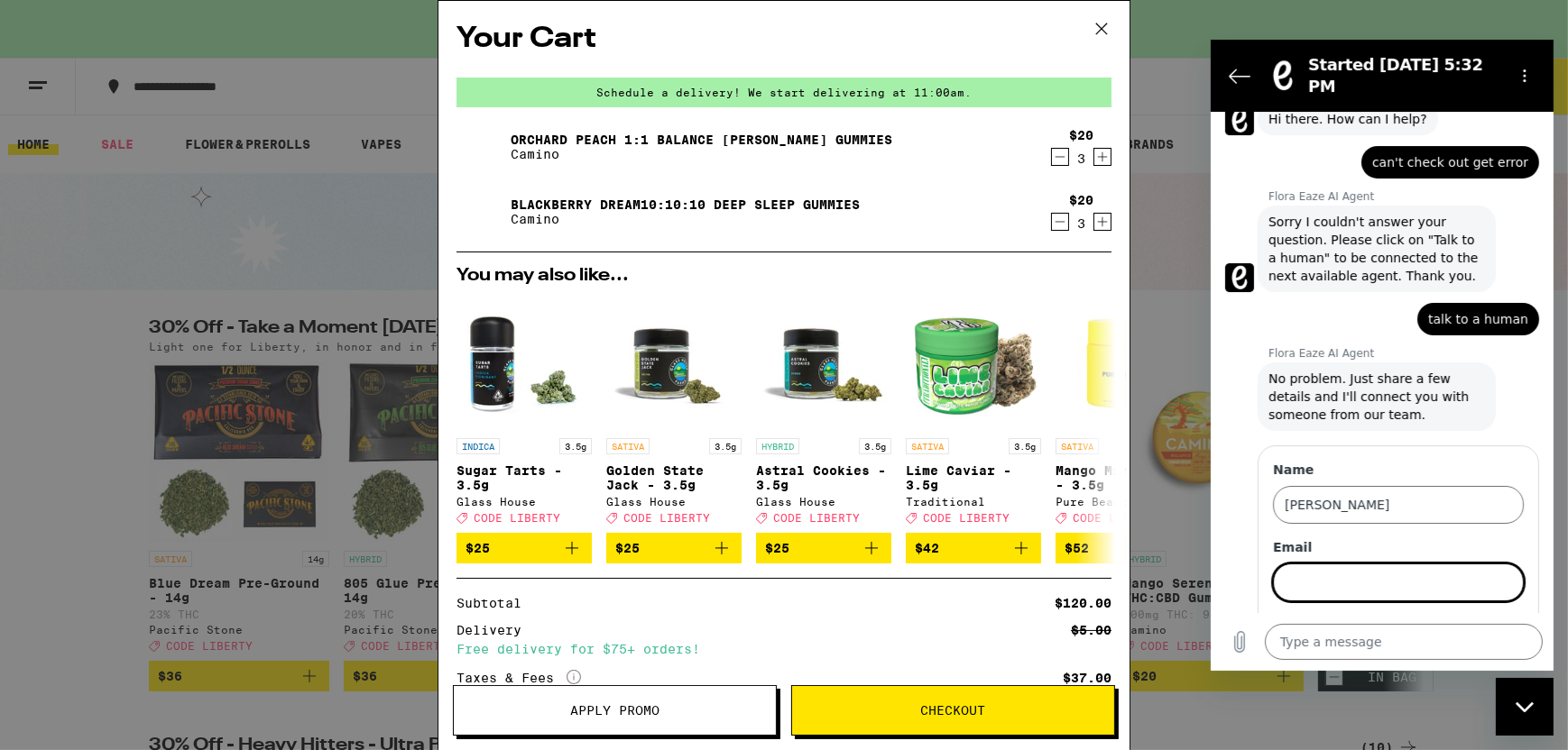
scroll to position [101, 0]
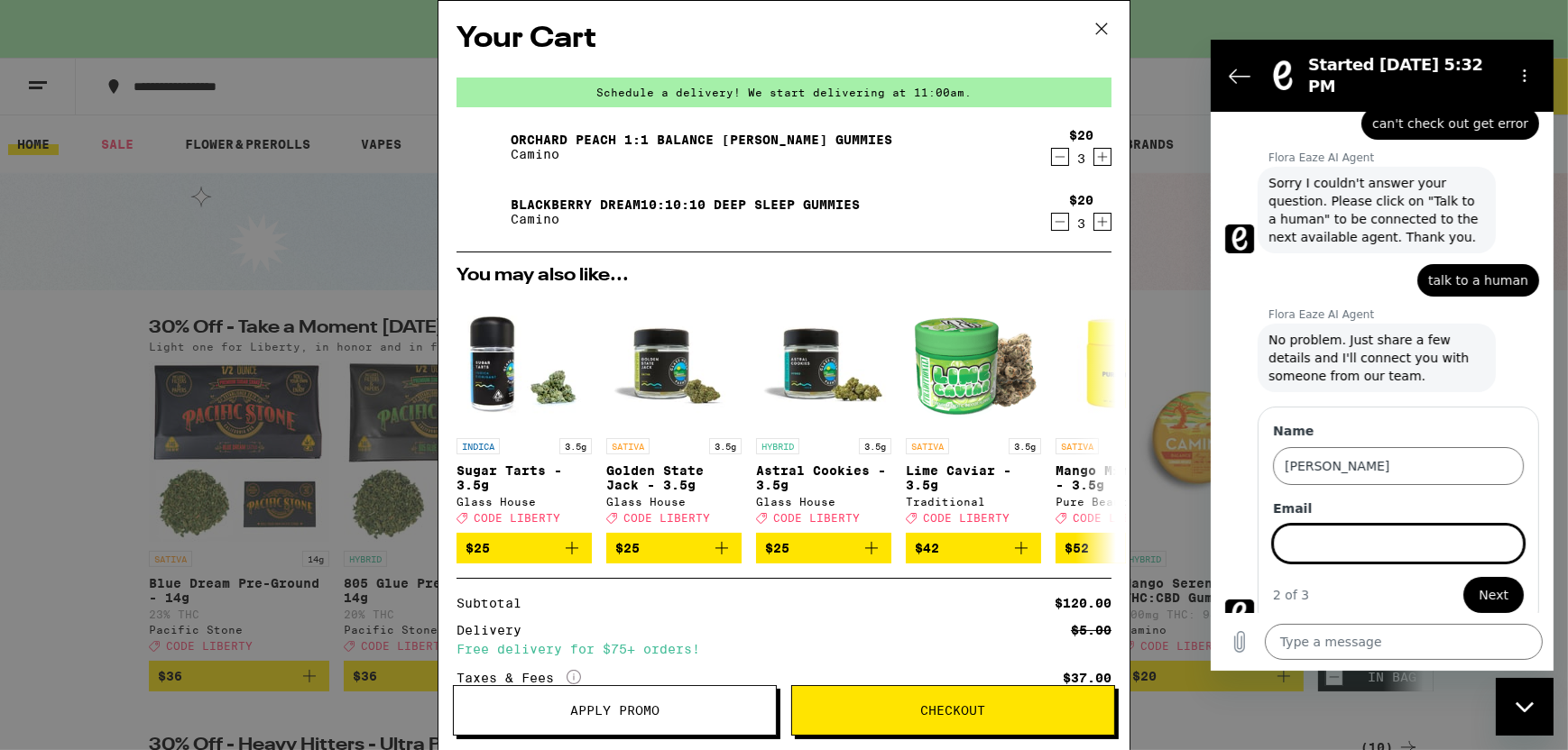
click at [880, 96] on div "Schedule a delivery! We start delivering at 11:00am." at bounding box center [784, 92] width 655 height 30
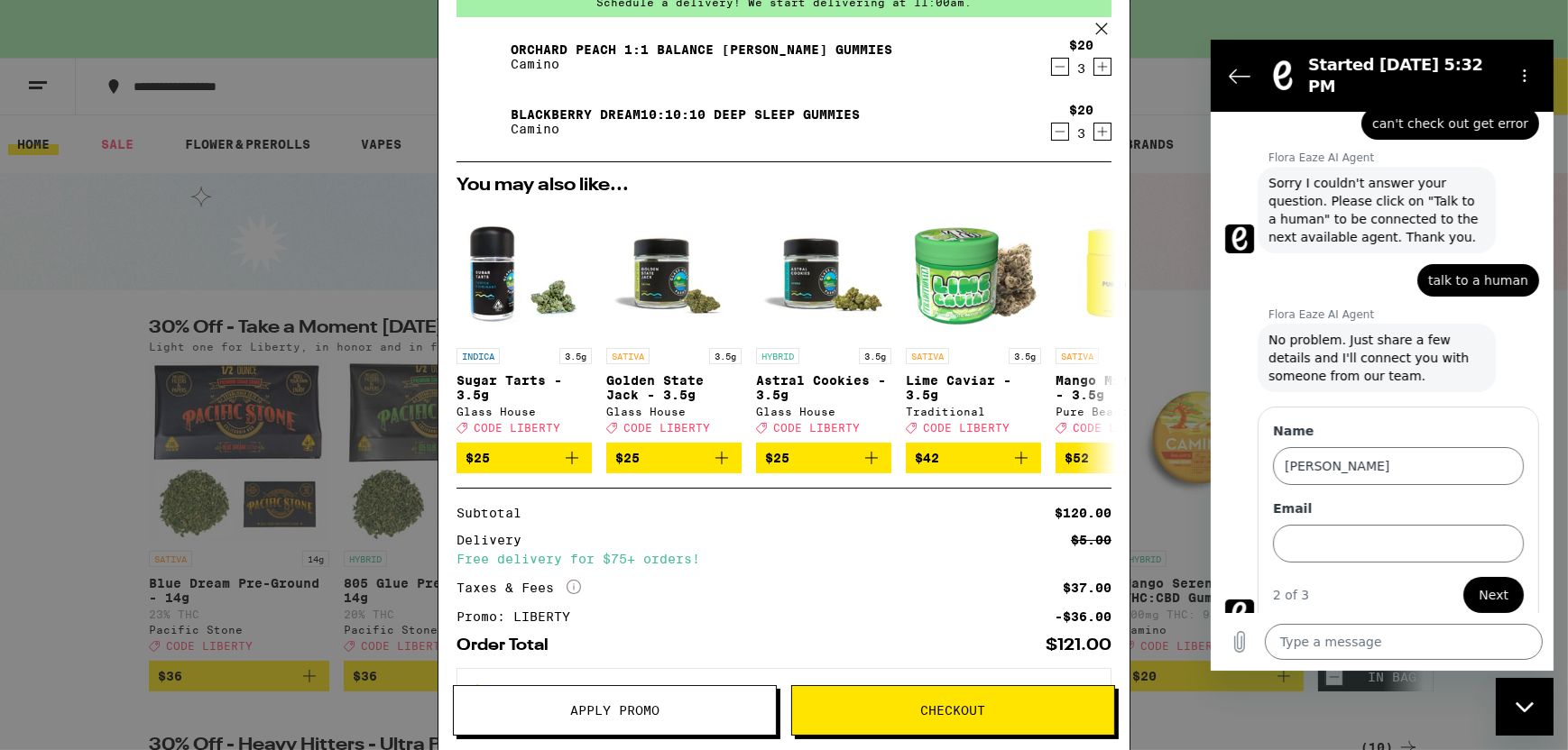
scroll to position [170, 0]
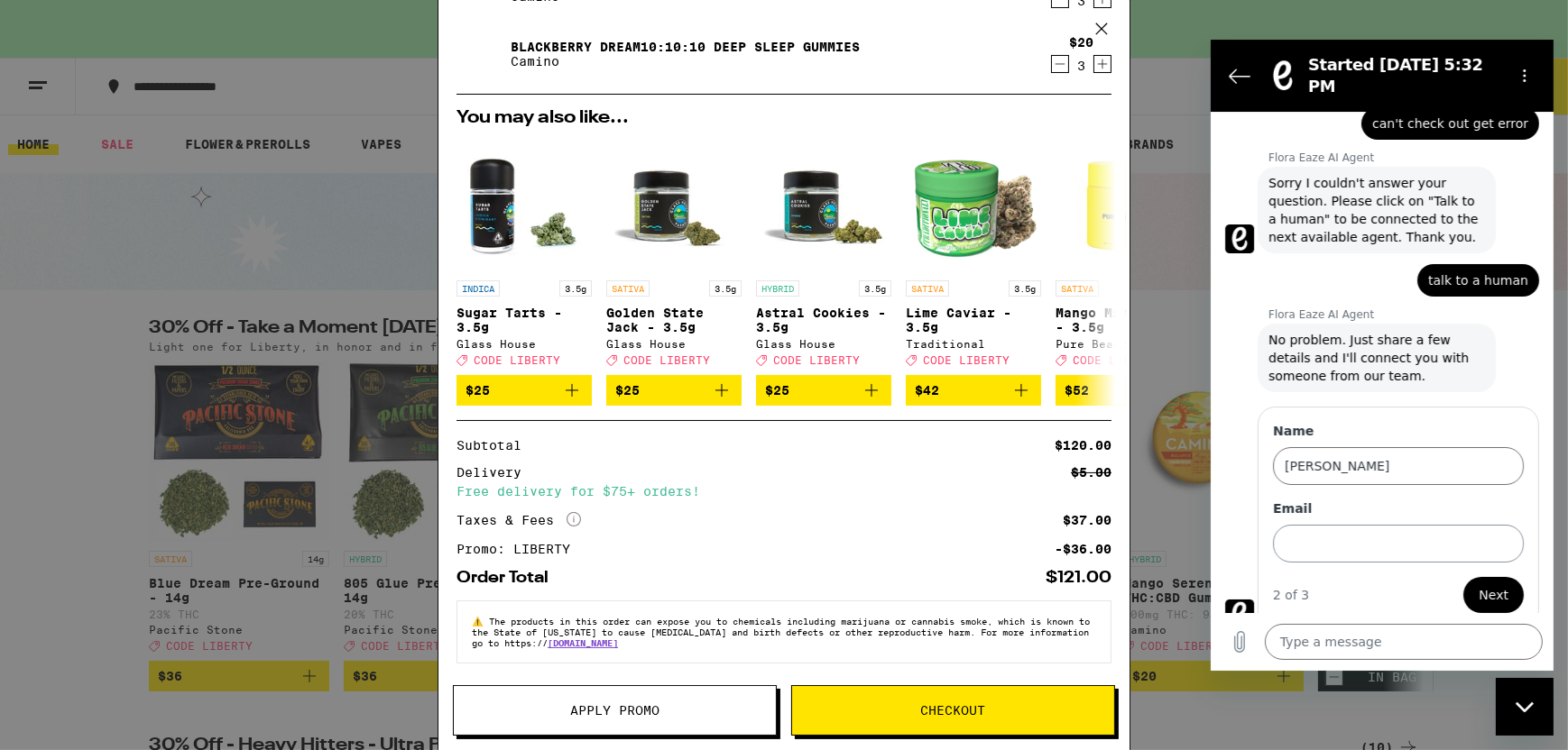
click at [1305, 525] on input "Email" at bounding box center [1397, 543] width 251 height 38
type input "[EMAIL_ADDRESS][DOMAIN_NAME]"
click at [1480, 584] on span "Next" at bounding box center [1492, 594] width 30 height 21
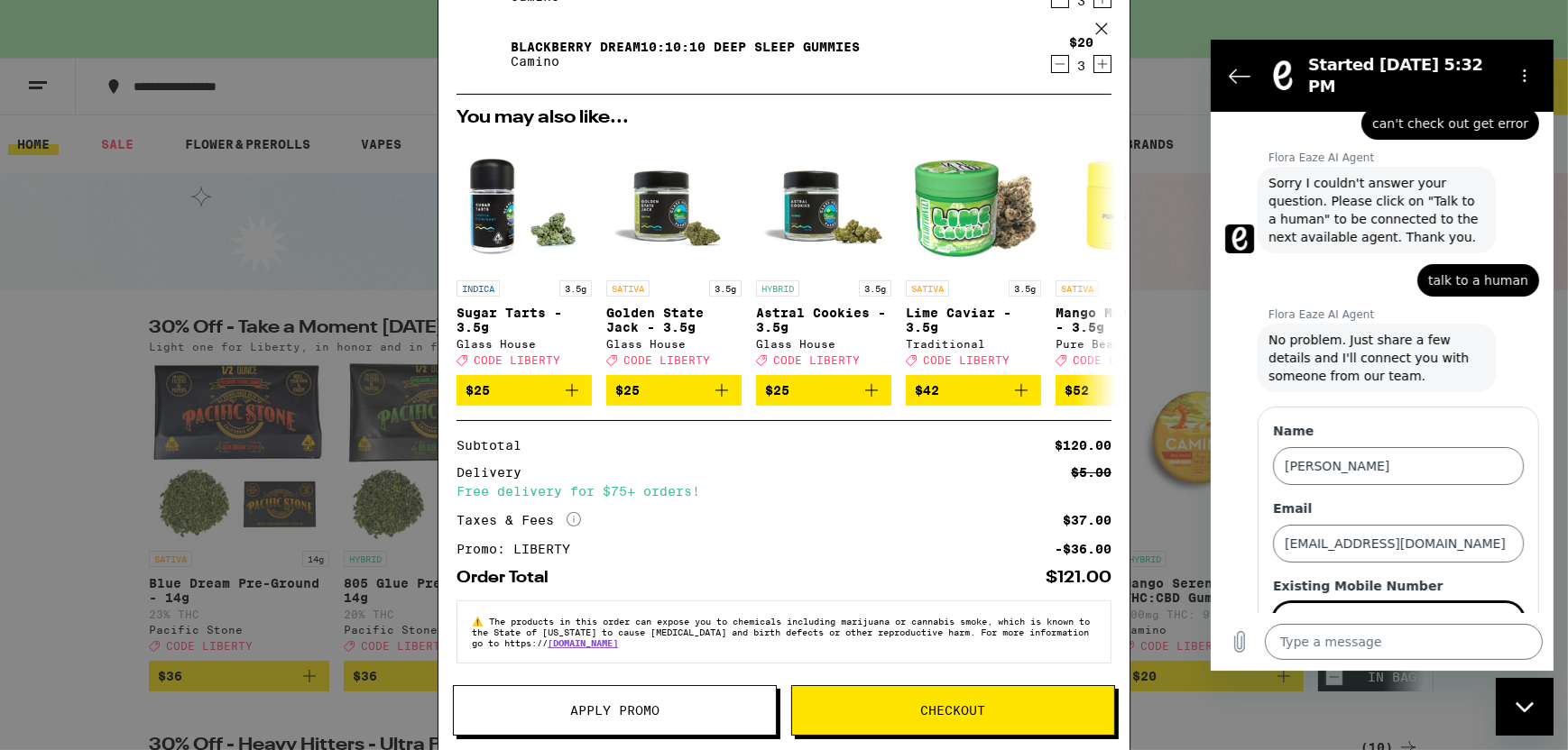
scroll to position [179, 0]
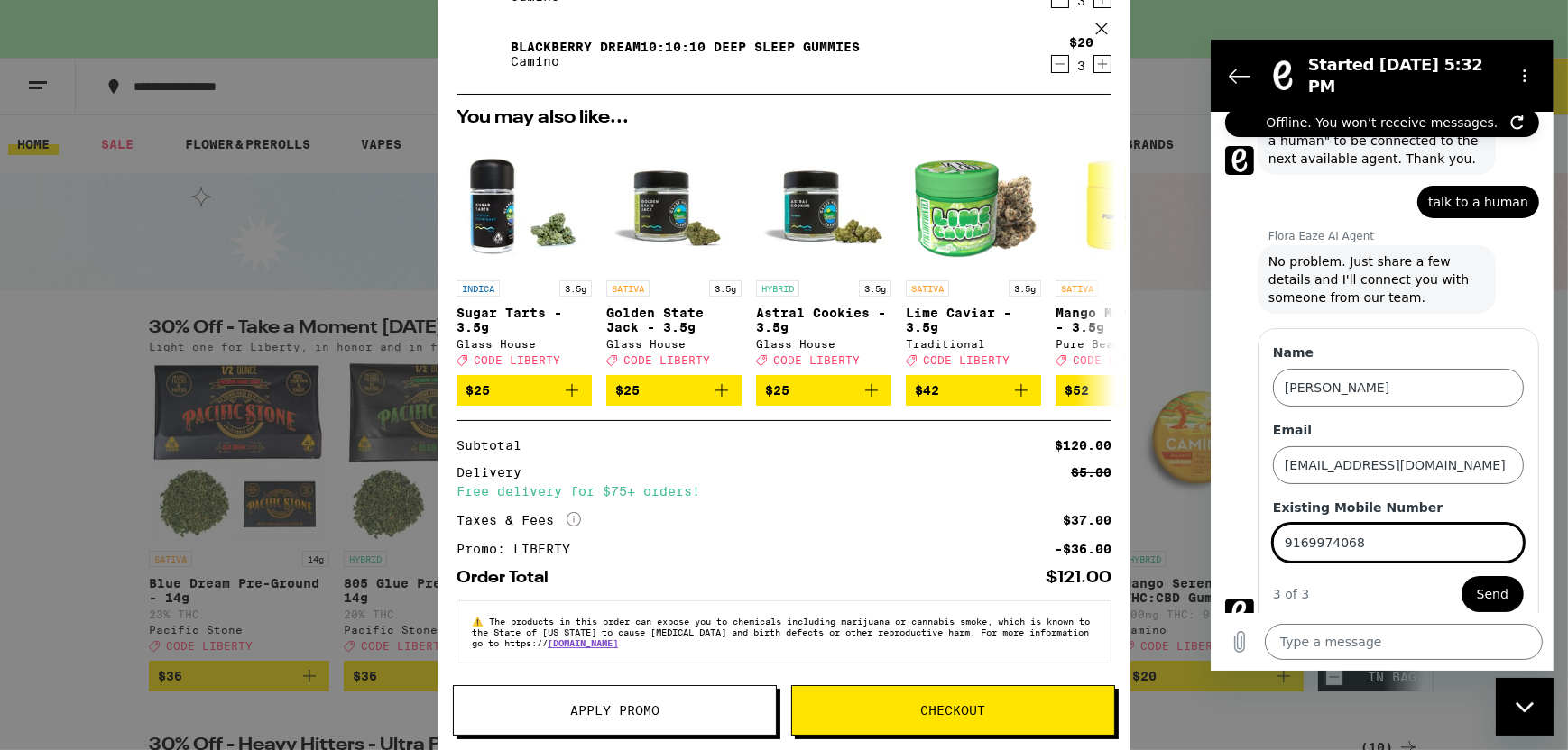
type input "9169974068"
click at [1477, 584] on span "Send" at bounding box center [1491, 593] width 31 height 21
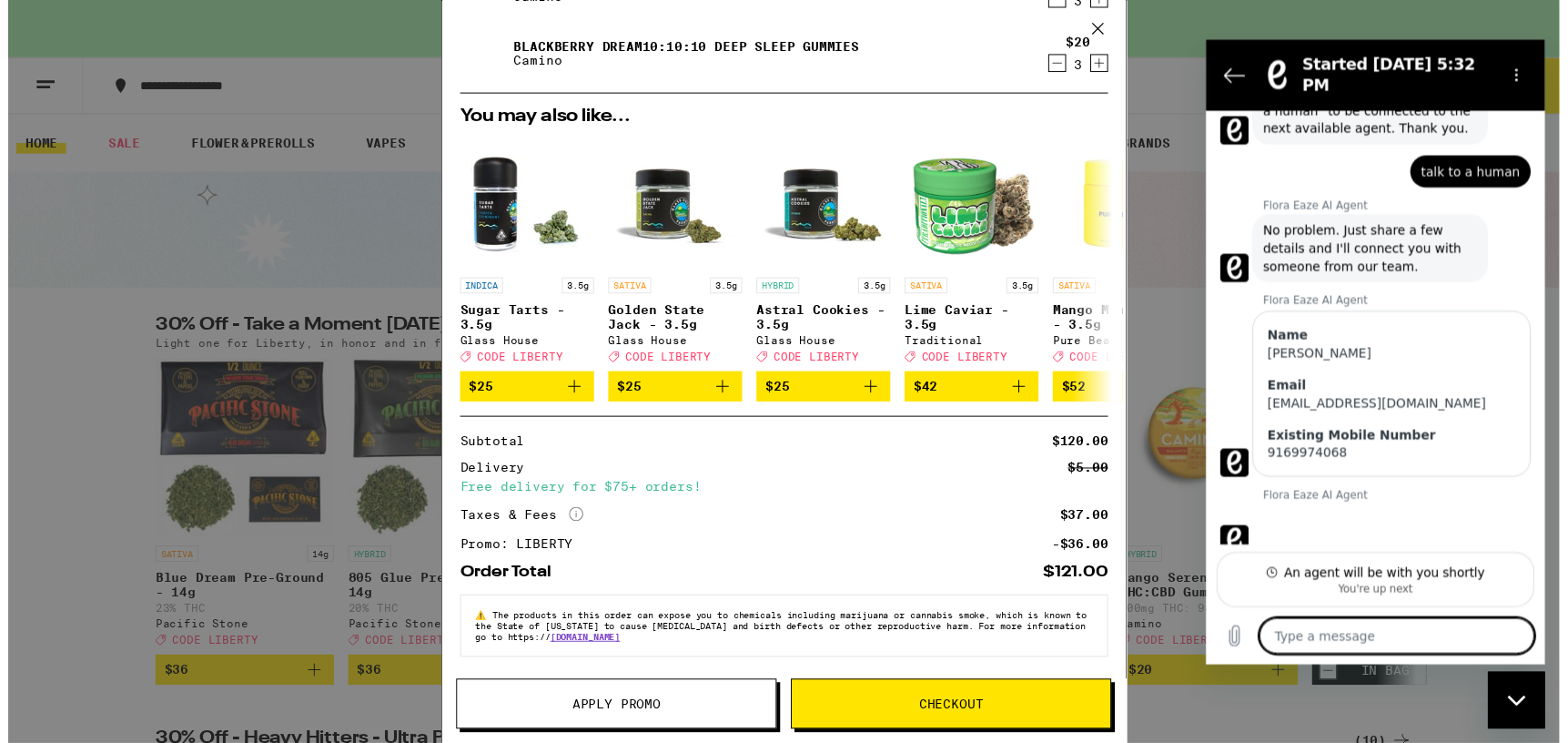
scroll to position [223, 0]
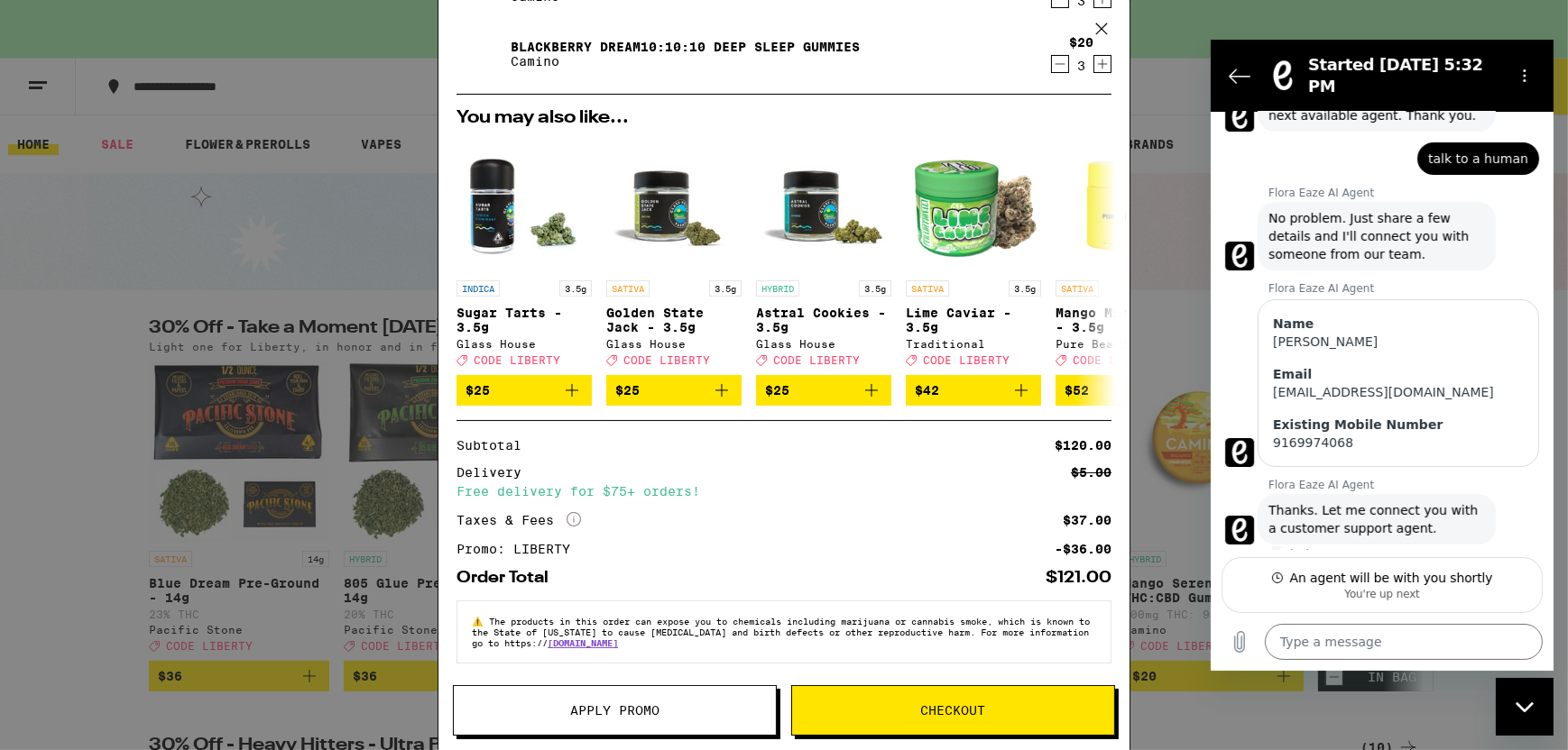
click at [976, 710] on span "Checkout" at bounding box center [953, 710] width 65 height 13
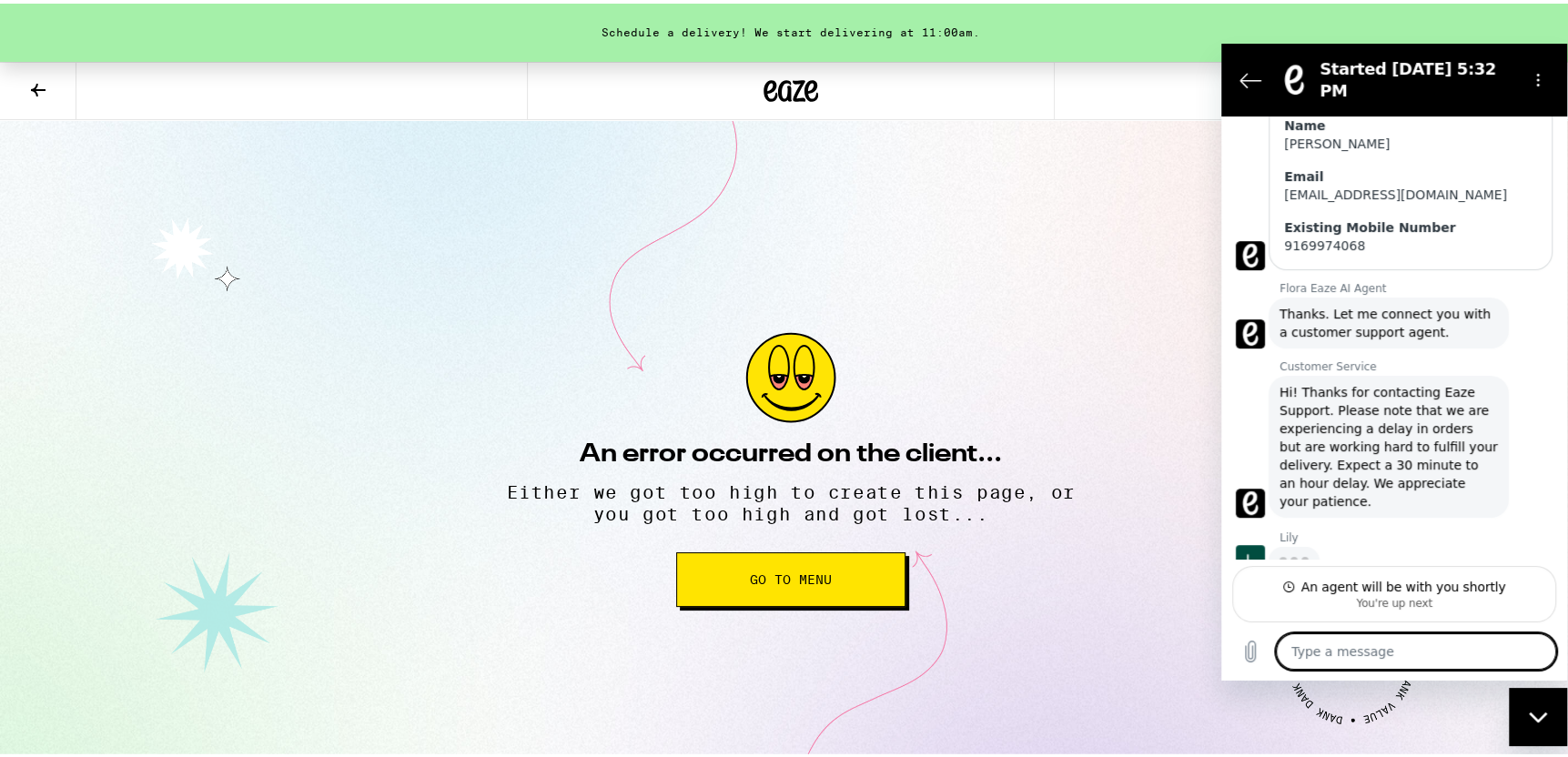
scroll to position [427, 0]
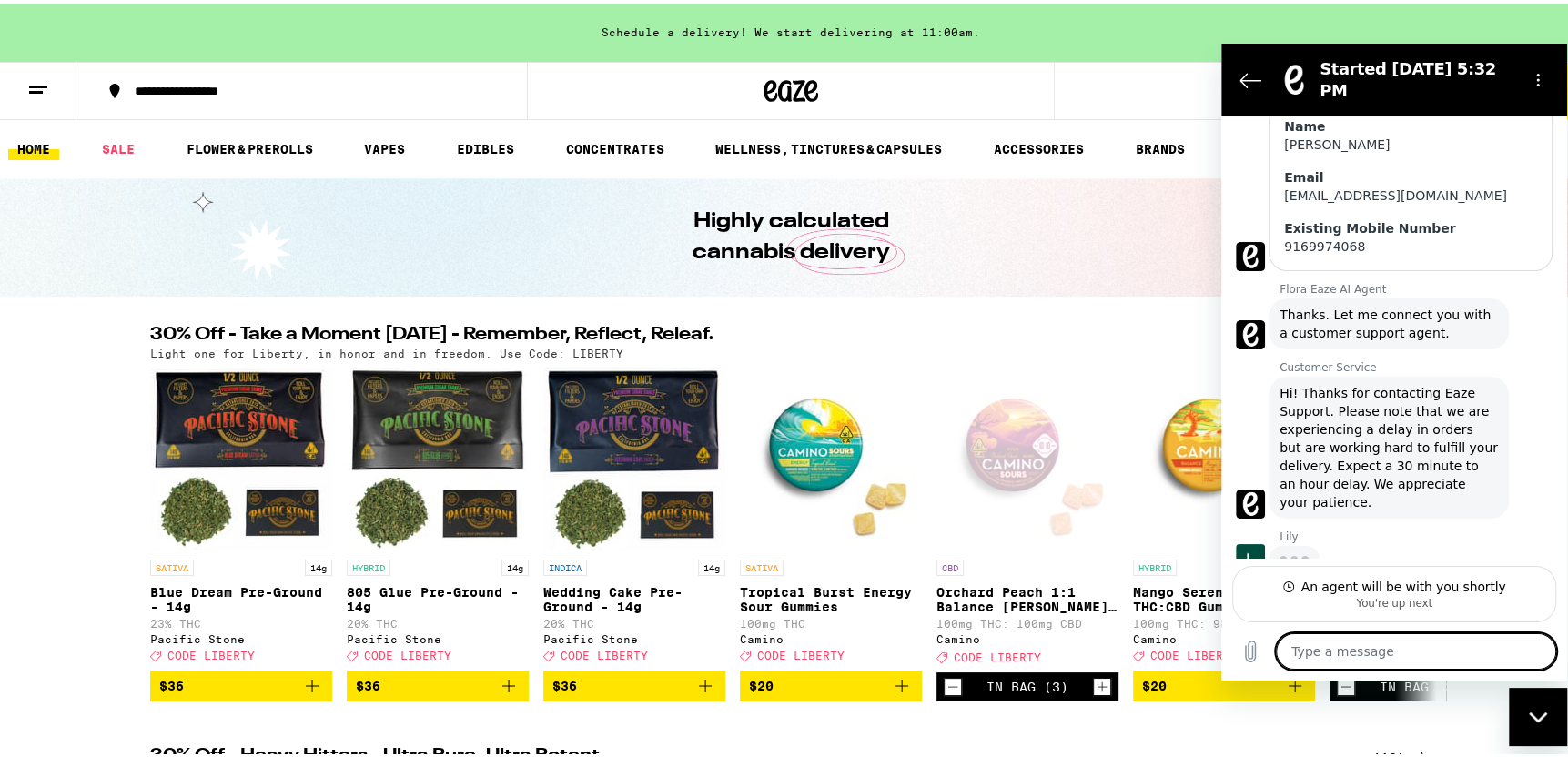
type textarea "x"
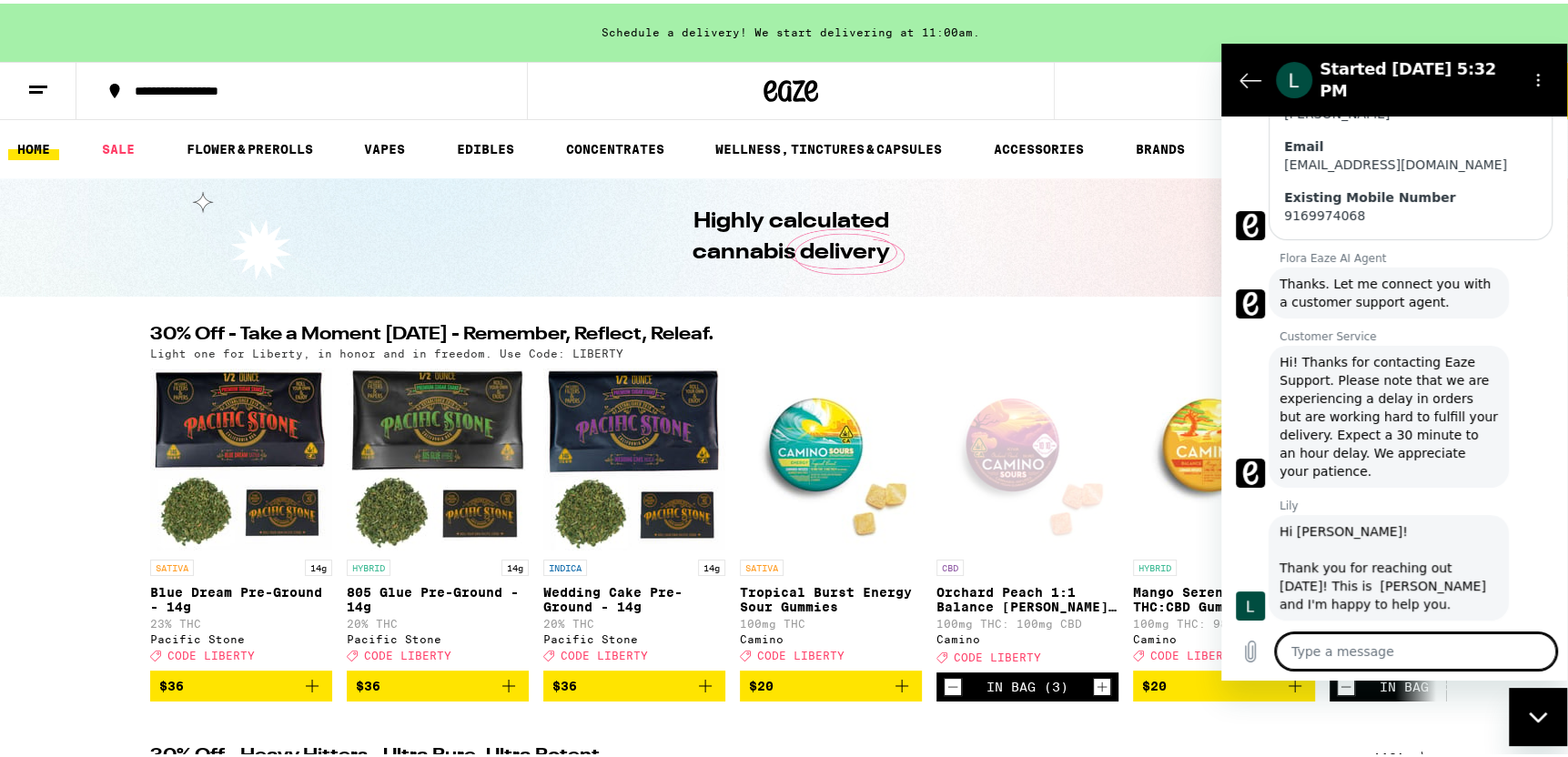
scroll to position [463, 0]
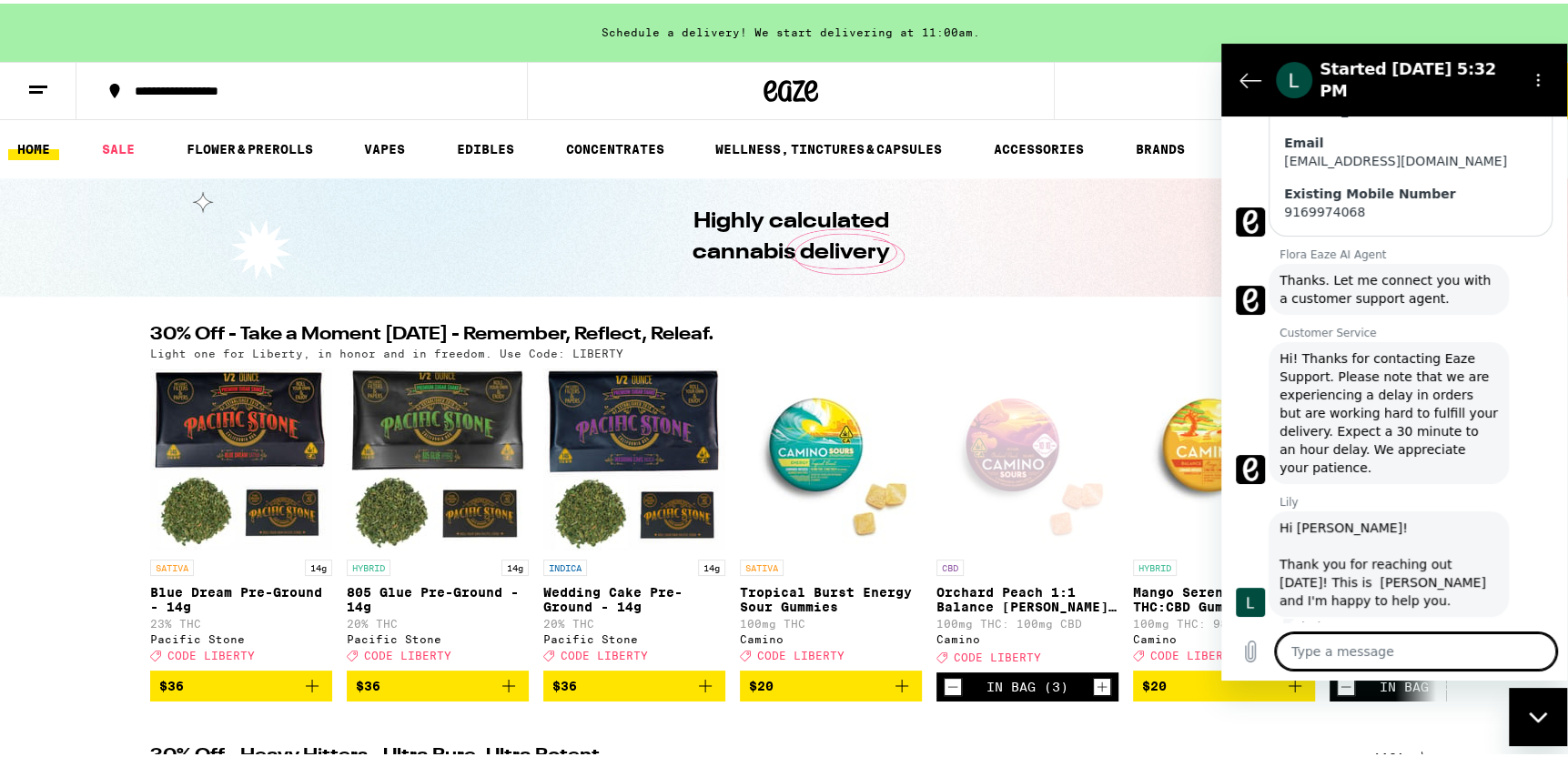
type textarea "I"
type textarea "x"
type textarea "I"
type textarea "x"
type textarea "I a"
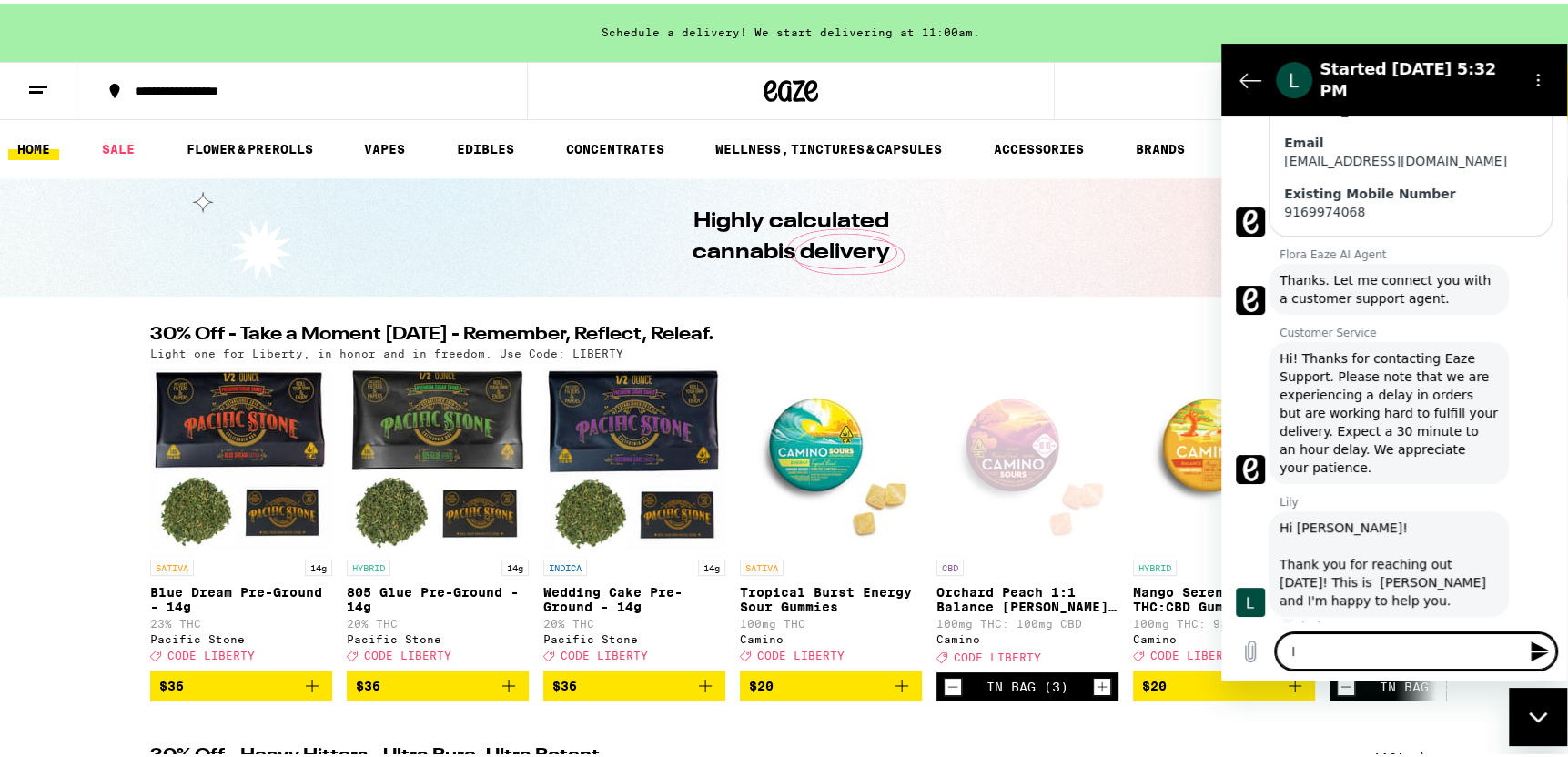
type textarea "x"
type textarea "I am"
type textarea "x"
type textarea "I am"
type textarea "x"
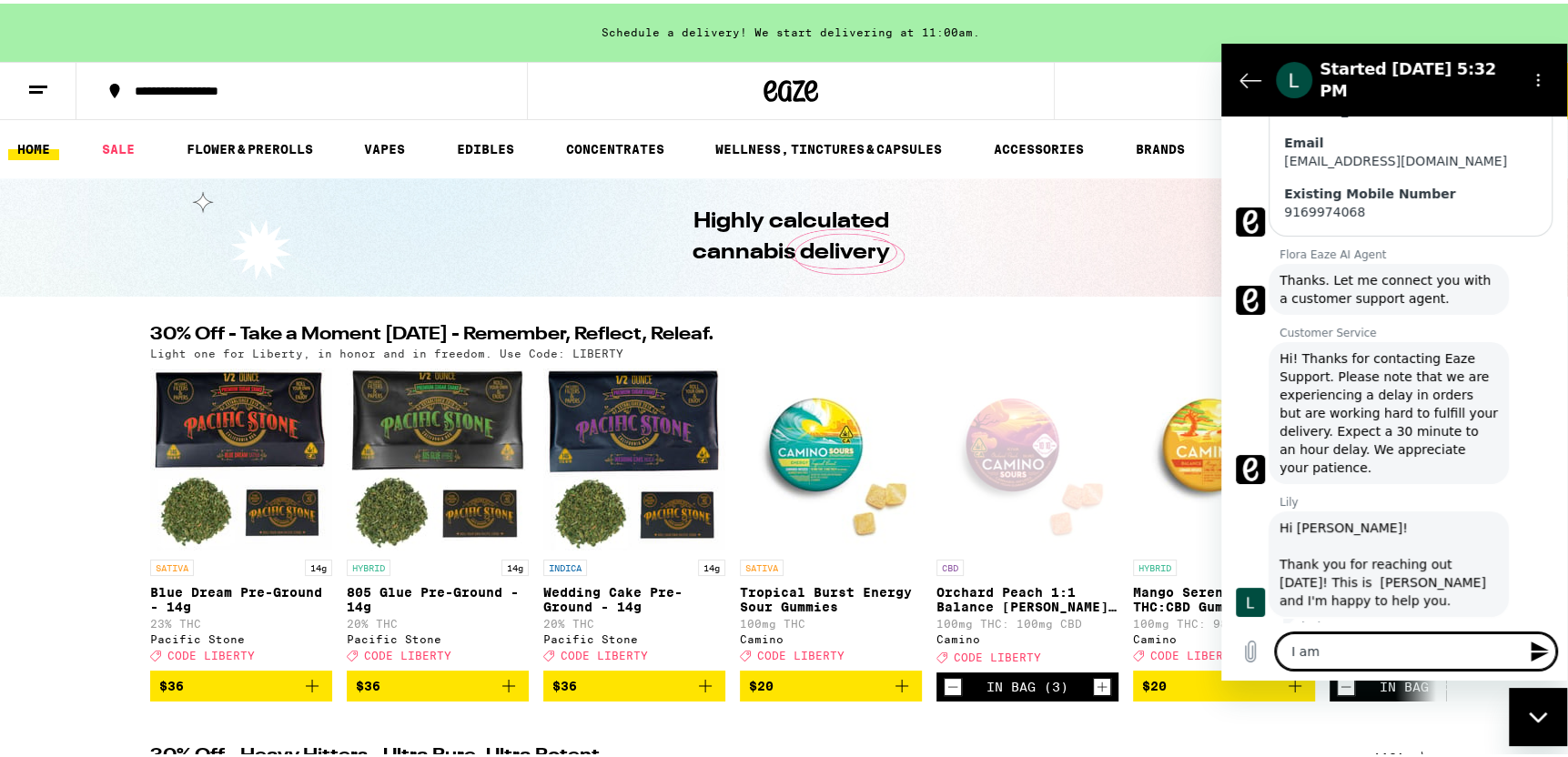
type textarea "I am t"
type textarea "x"
type textarea "I am tr"
type textarea "x"
type textarea "I am try"
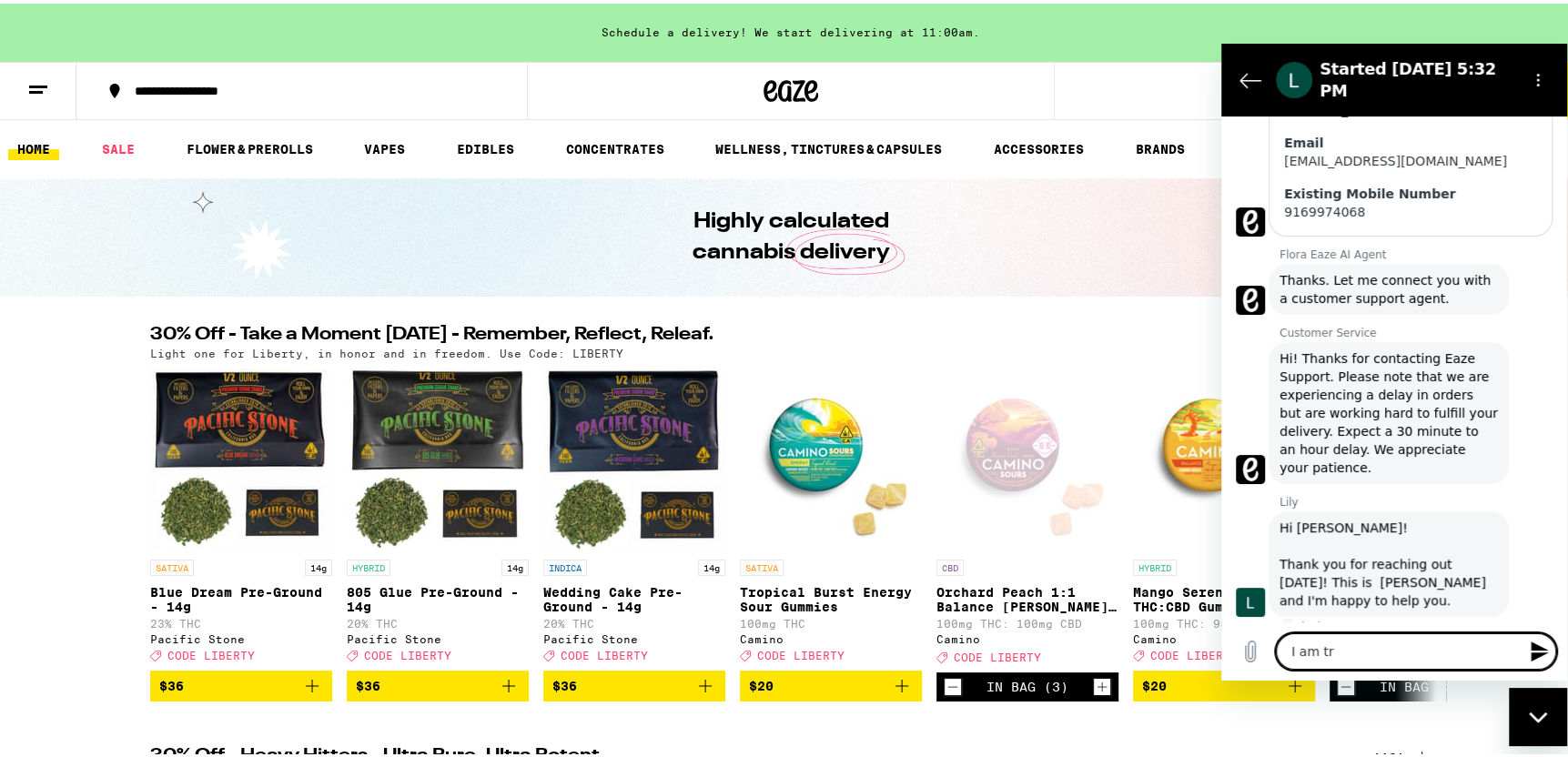
type textarea "x"
type textarea "I am tryi"
type textarea "x"
type textarea "I am tryin"
type textarea "x"
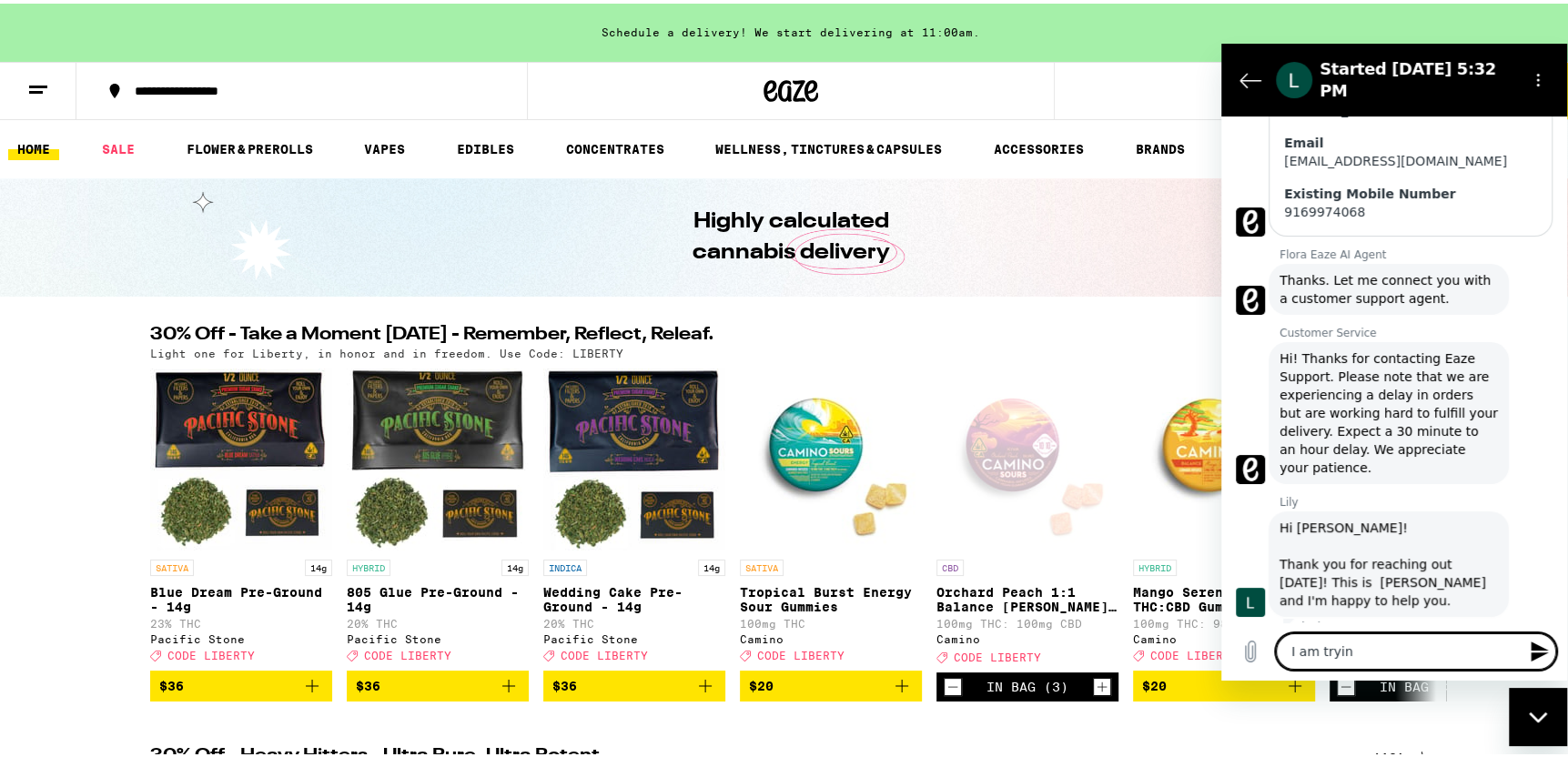
type textarea "I am trying"
type textarea "x"
type textarea "I am trying"
type textarea "x"
type textarea "I am trying t"
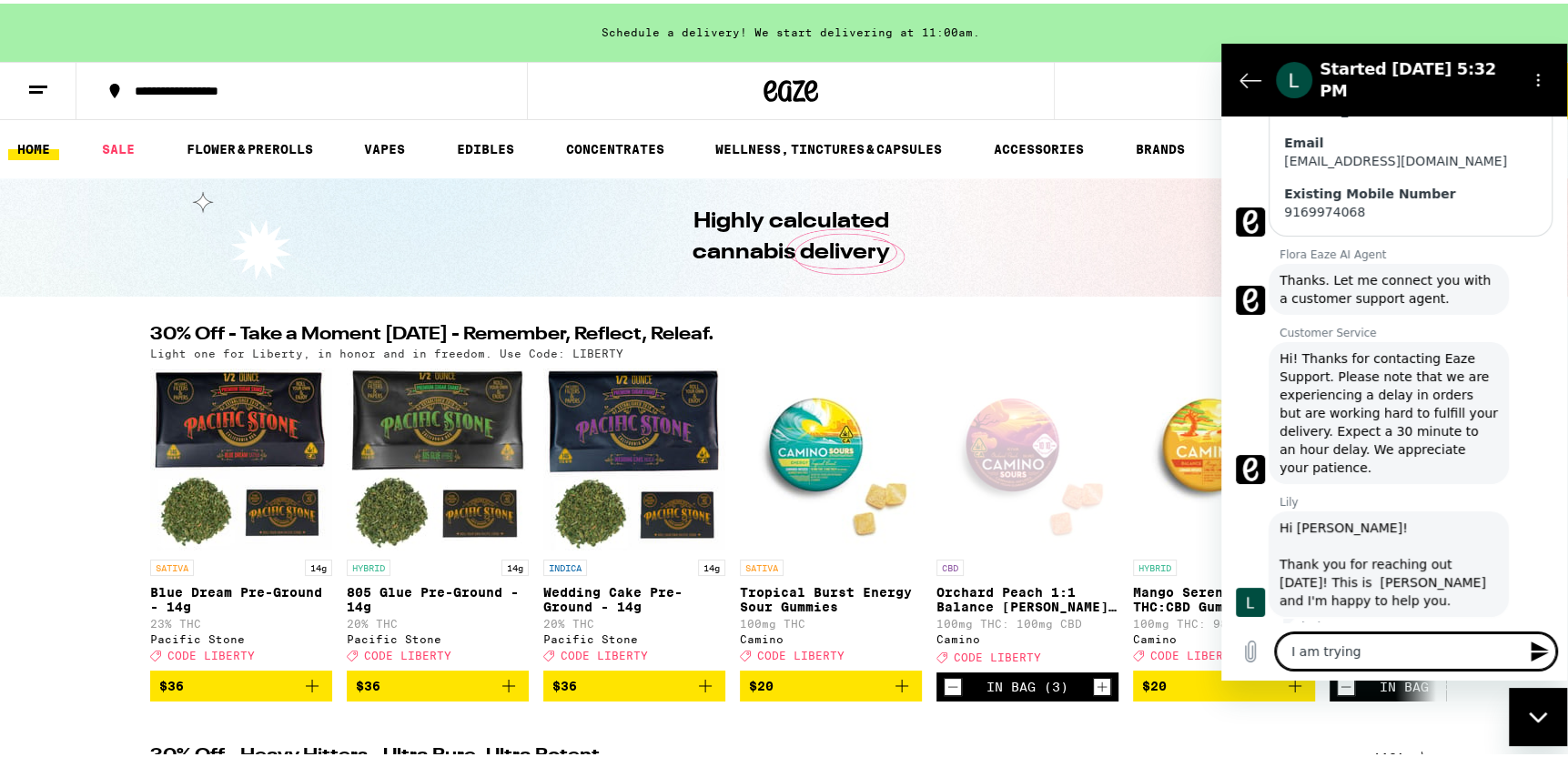
type textarea "x"
type textarea "I am trying to"
type textarea "x"
type textarea "I am trying to"
type textarea "x"
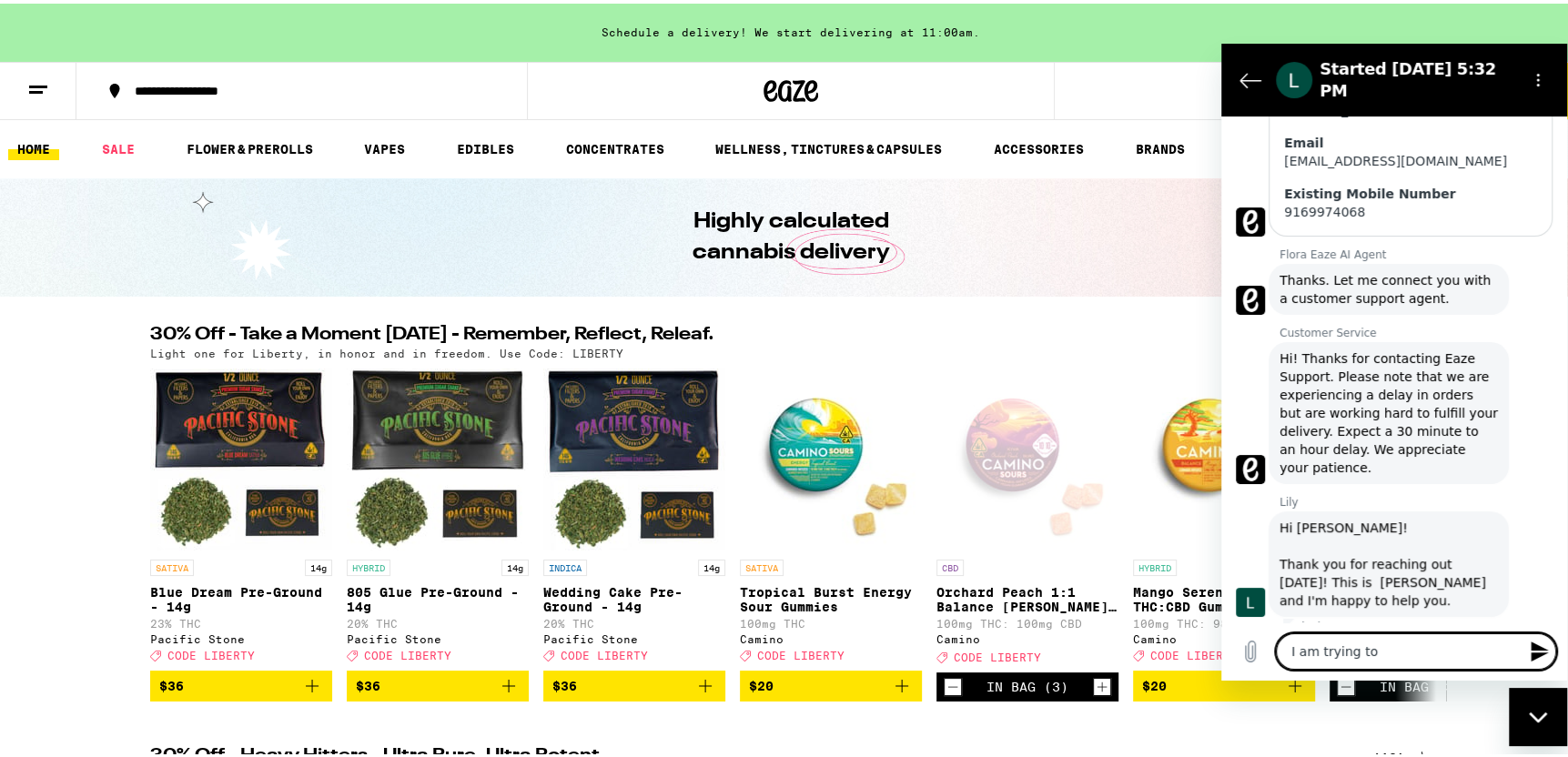
type textarea "I am trying to p"
type textarea "x"
type textarea "I am trying to pl"
type textarea "x"
type textarea "I am trying to pla"
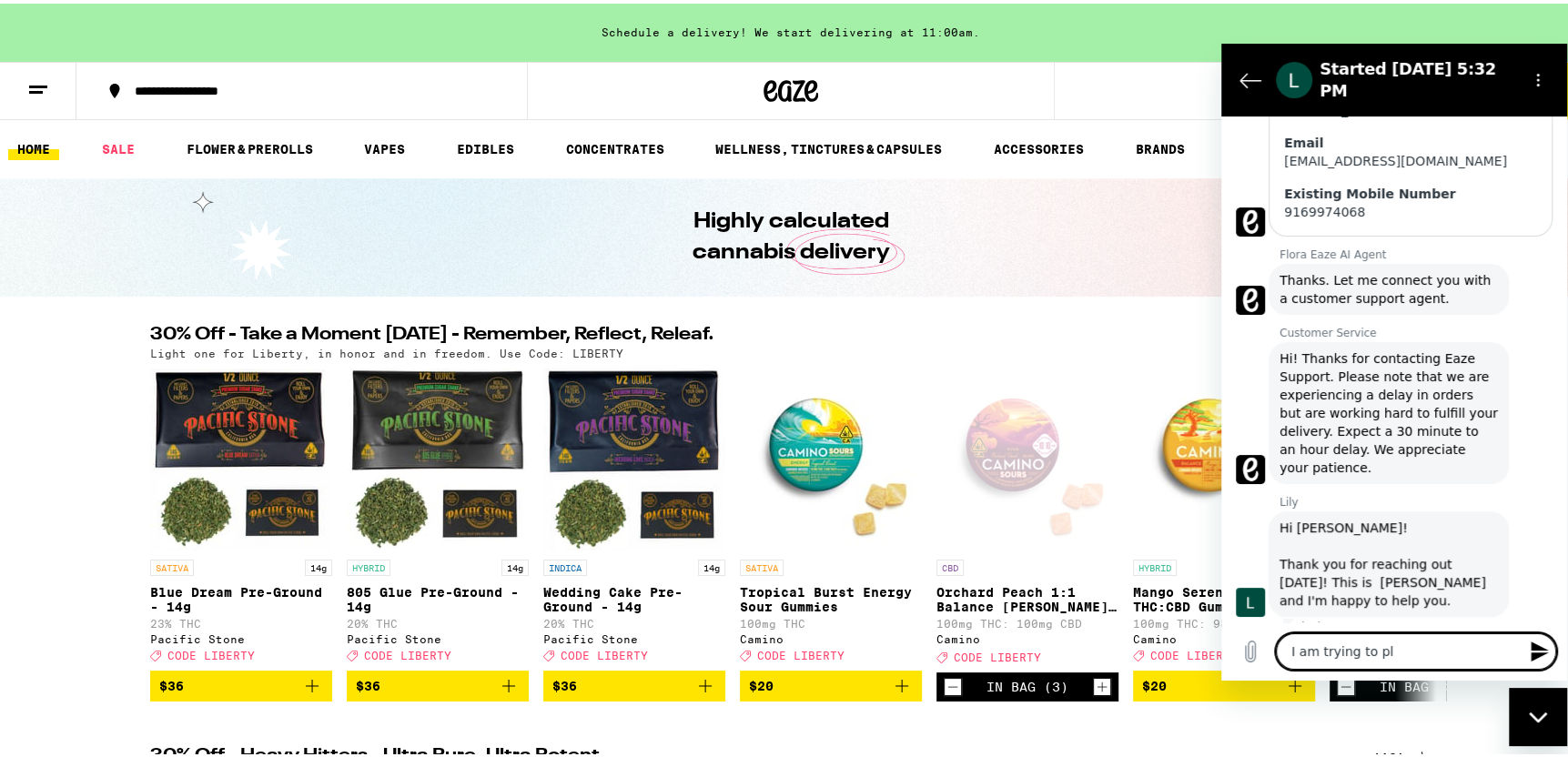
type textarea "x"
type textarea "I am trying to plac"
type textarea "x"
type textarea "I am trying to place"
type textarea "x"
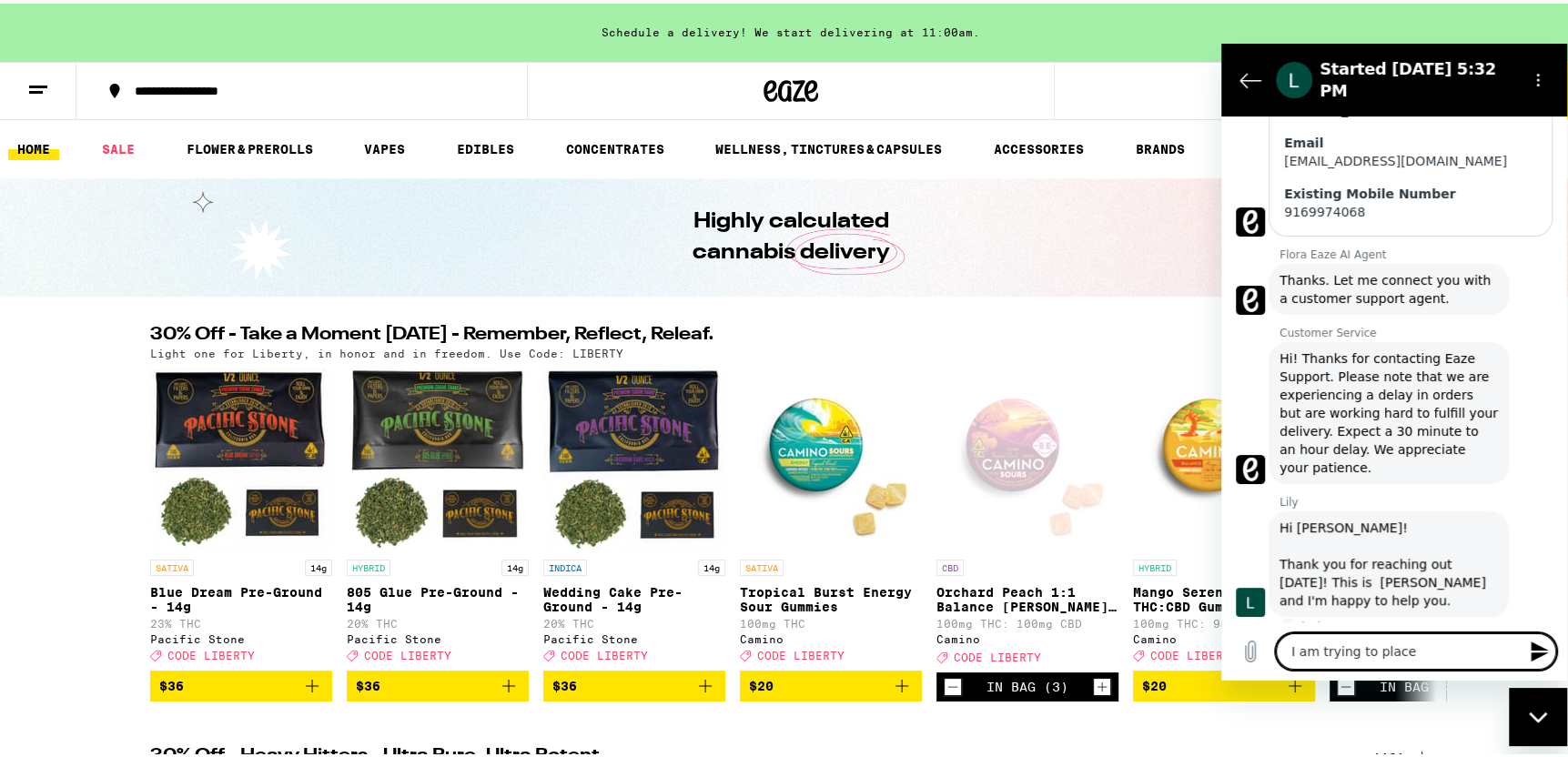
type textarea "I am trying to place"
type textarea "x"
type textarea "I am trying to place o"
type textarea "x"
type textarea "I am trying to place or"
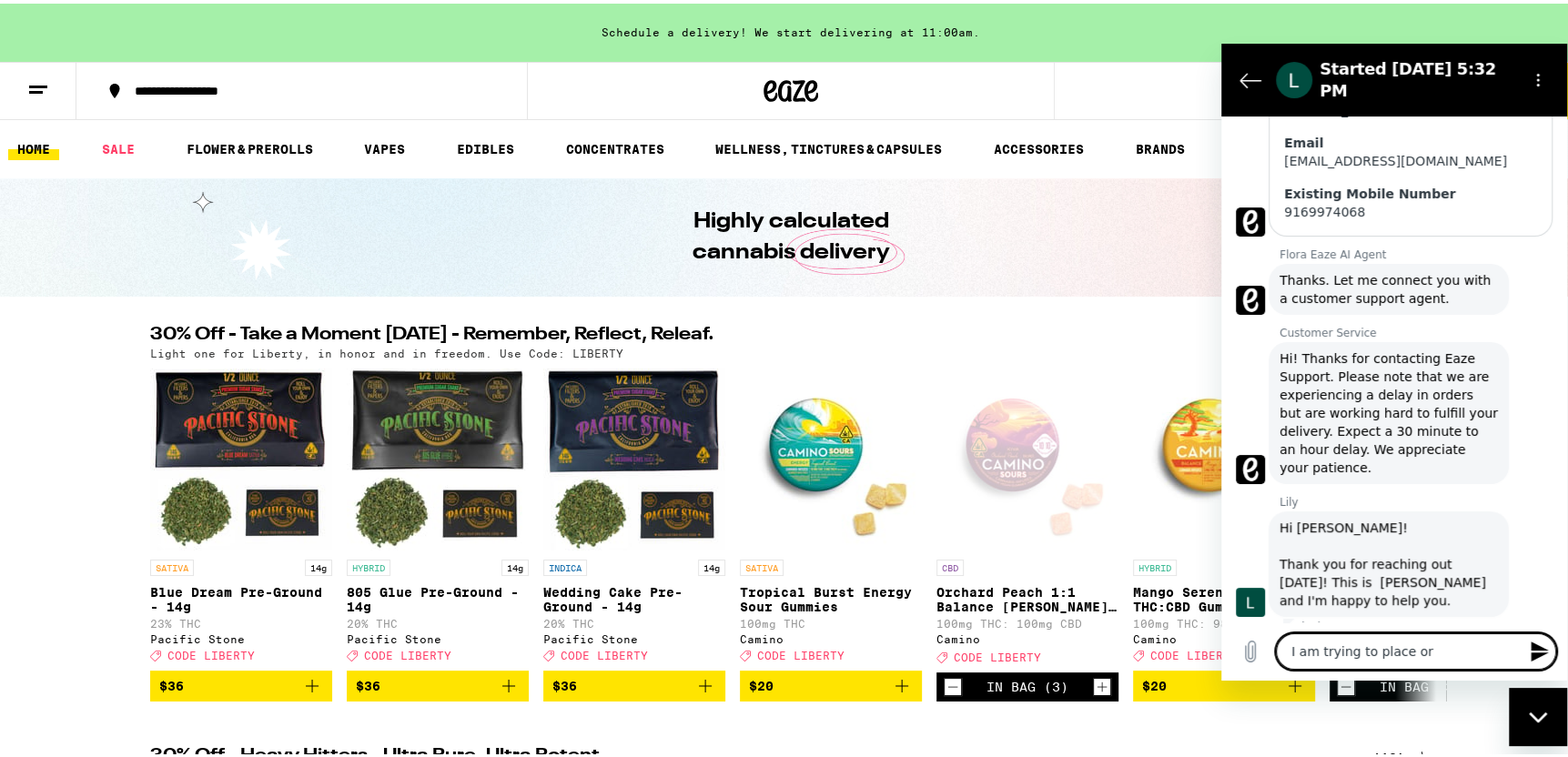
type textarea "x"
type textarea "I am trying to place ord"
type textarea "x"
type textarea "I am trying to place orde"
type textarea "x"
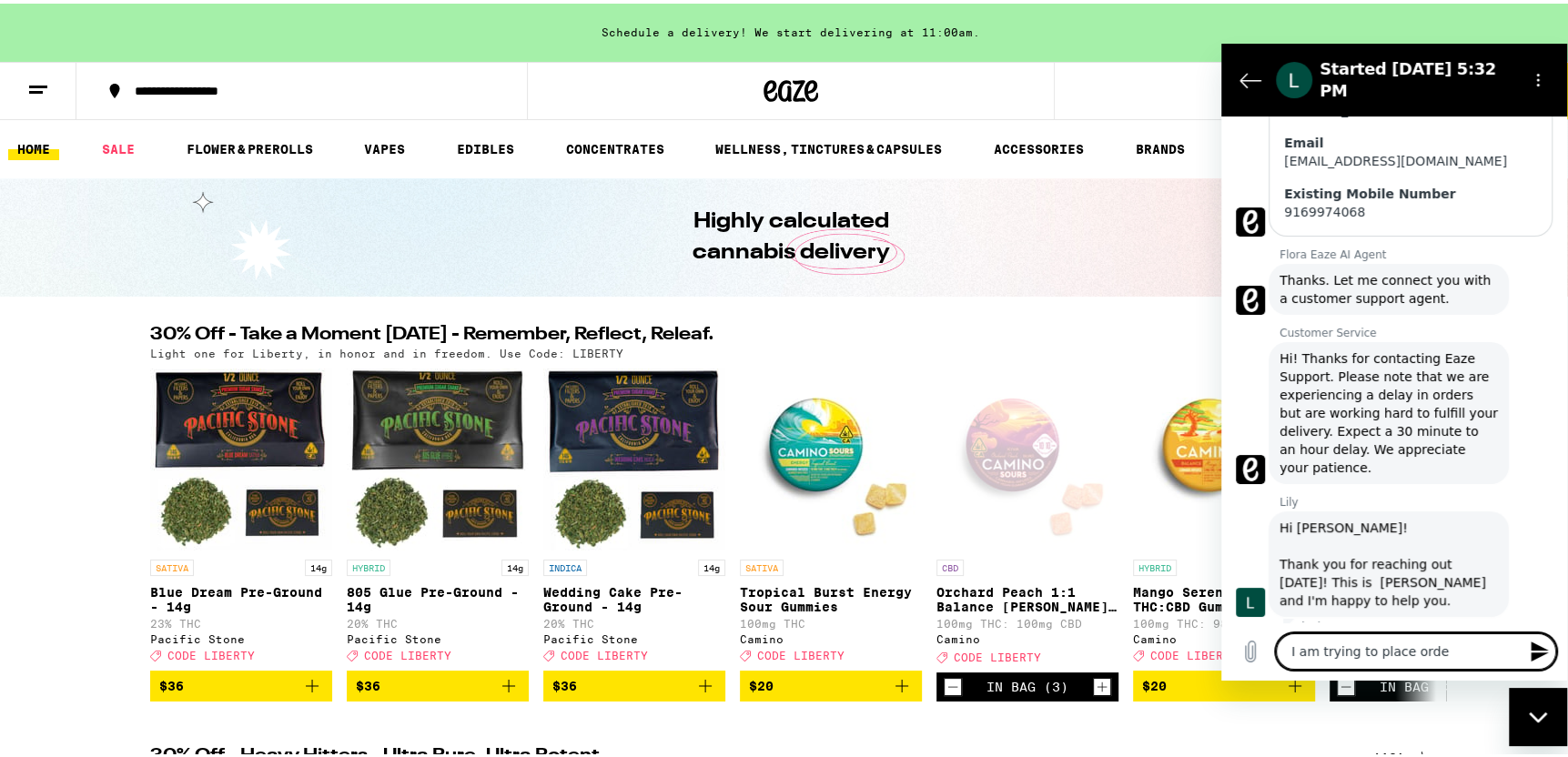
type textarea "I am trying to place order"
type textarea "x"
type textarea "I am trying to place order,"
type textarea "x"
type textarea "I am trying to place order,"
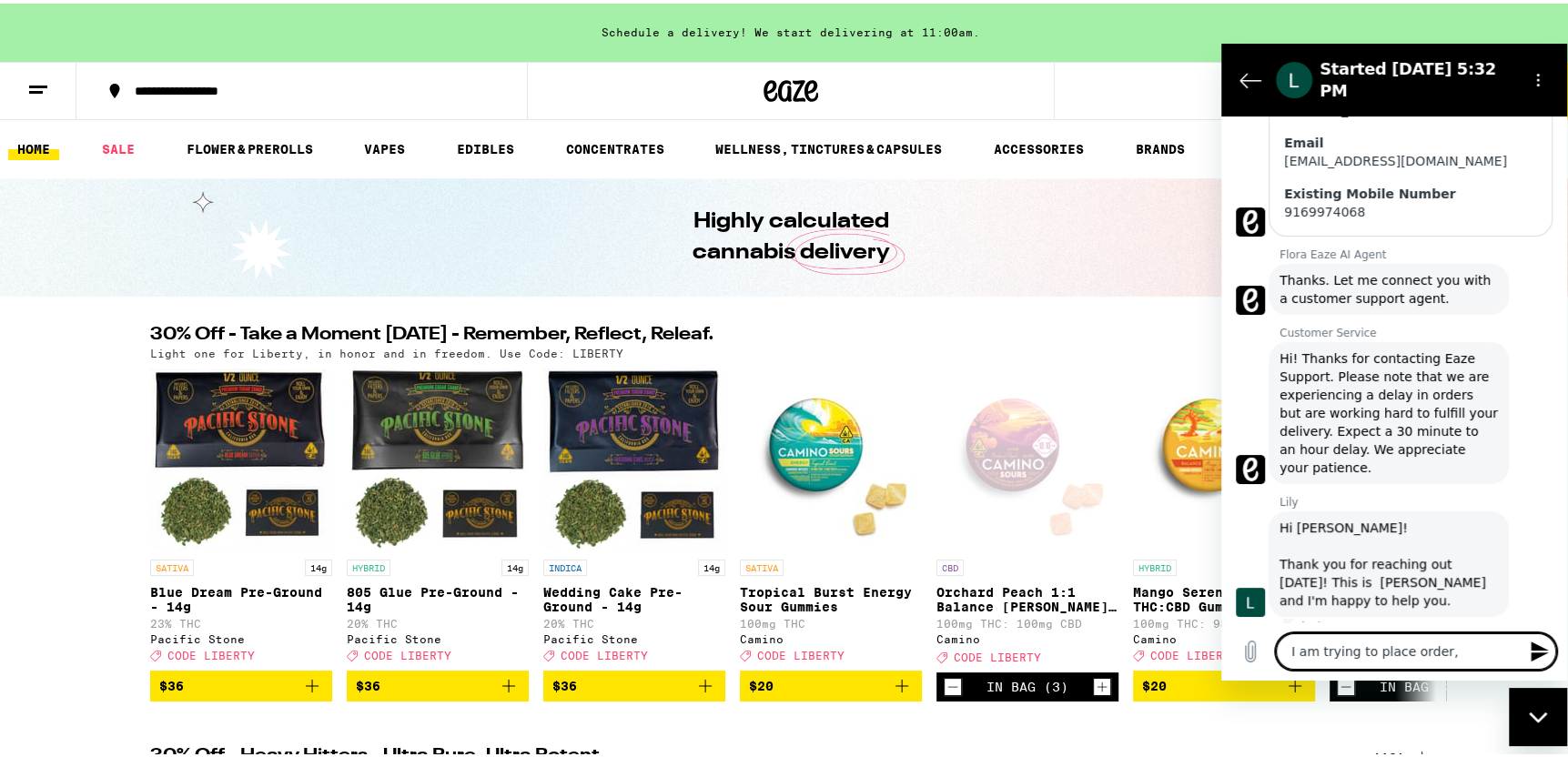
type textarea "x"
type textarea "I am trying to place order, i"
type textarea "x"
type textarea "I am trying to place order, i"
type textarea "x"
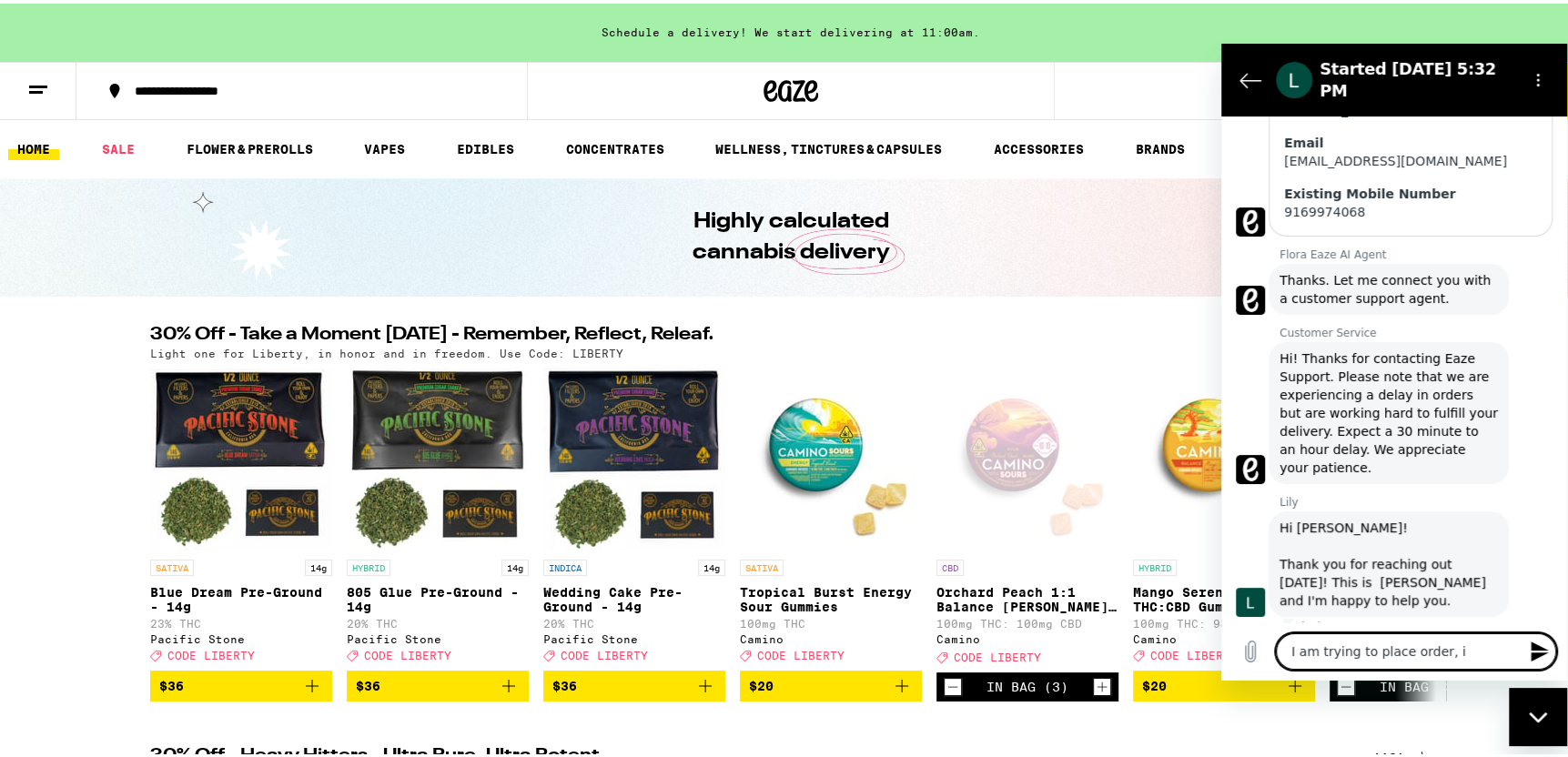
type textarea "I am trying to place order, i s"
type textarea "x"
type textarea "I am trying to place order, i se"
type textarea "x"
type textarea "I am trying to place order, i sel"
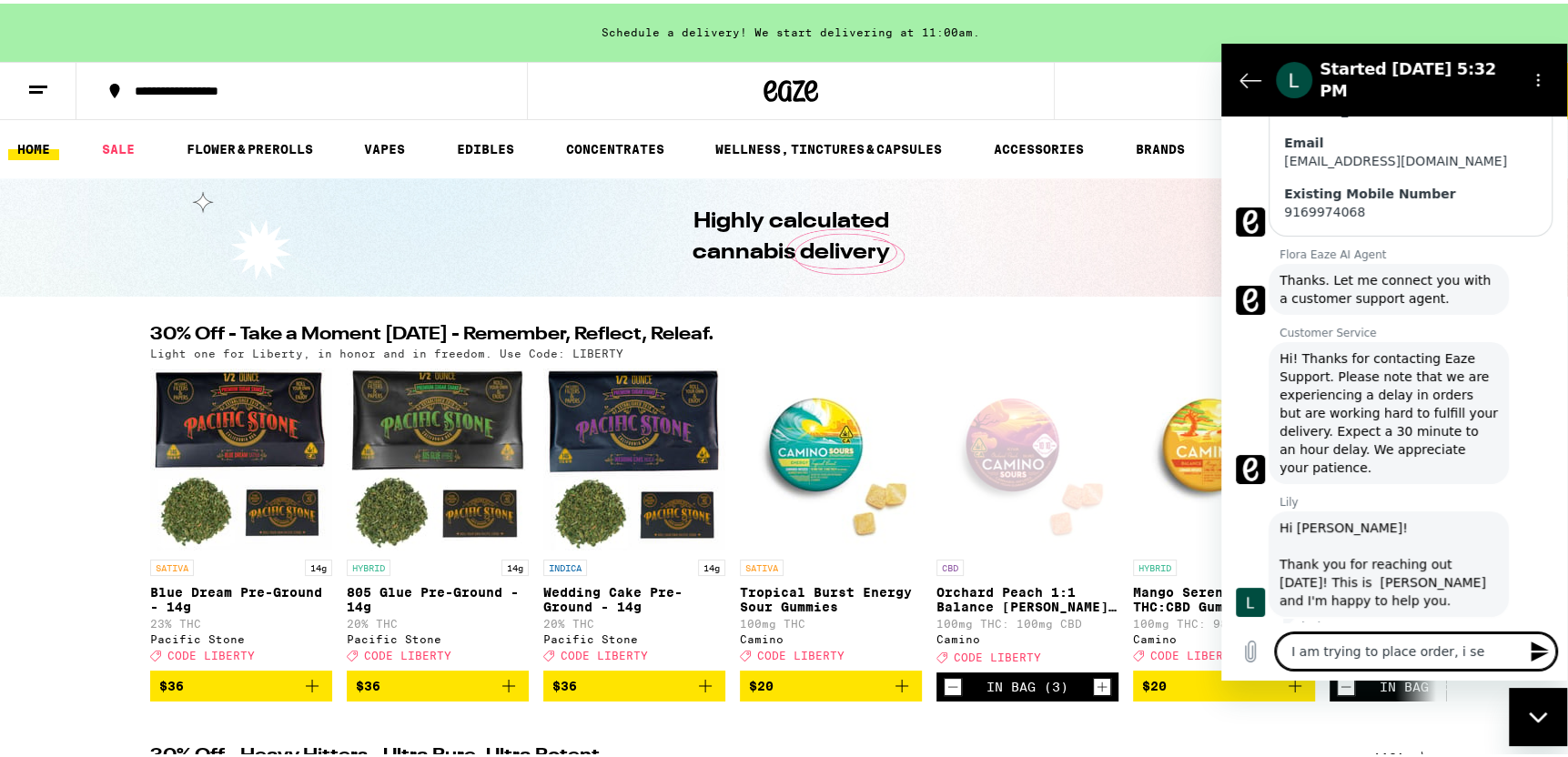
type textarea "x"
type textarea "I am trying to place order, i sele"
type textarea "x"
type textarea "I am trying to place order, i selec"
type textarea "x"
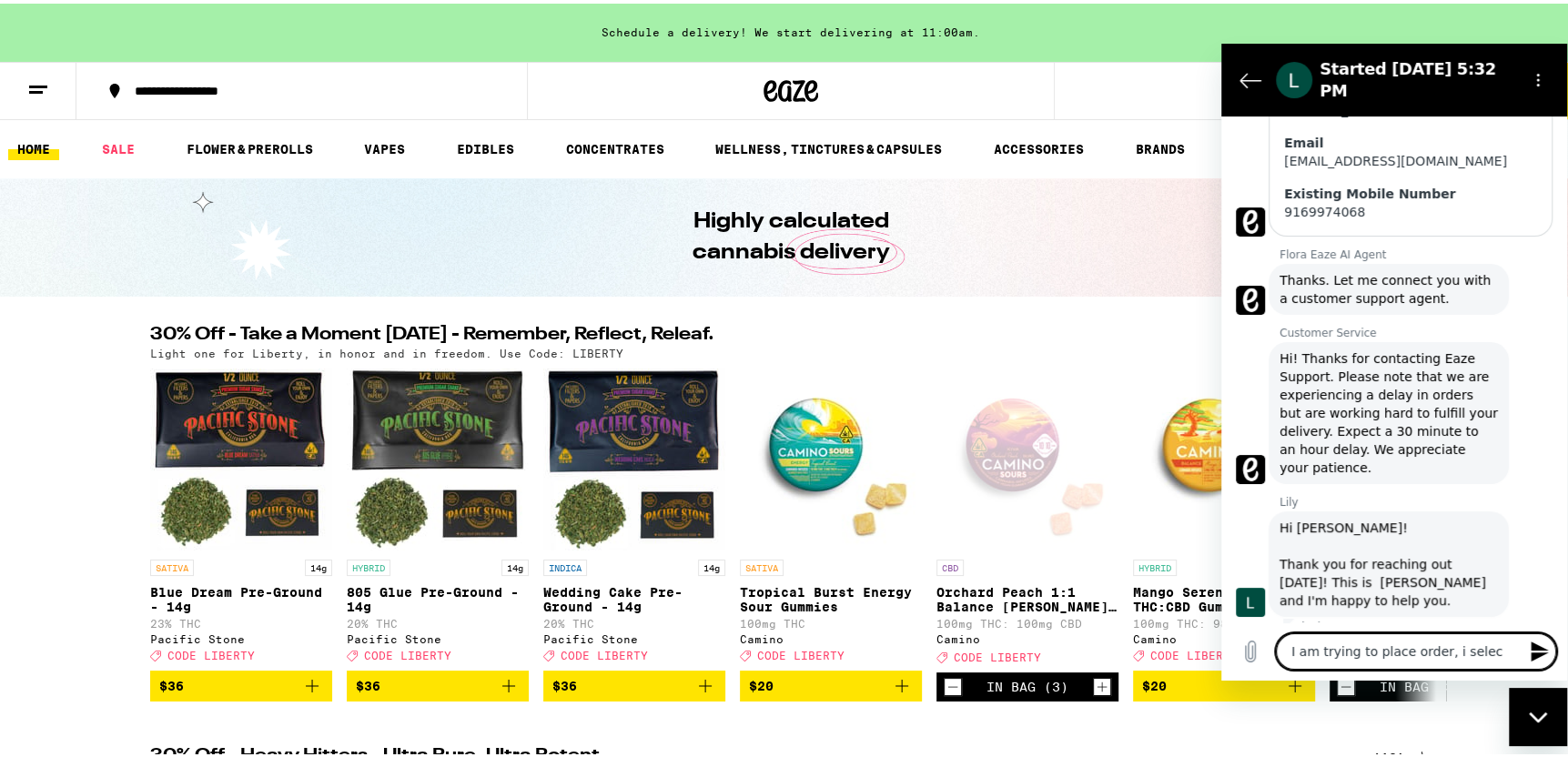
type textarea "I am trying to place order, i select"
type textarea "x"
type textarea "I am trying to place order, i selecte"
type textarea "x"
type textarea "I am trying to place order, i selected"
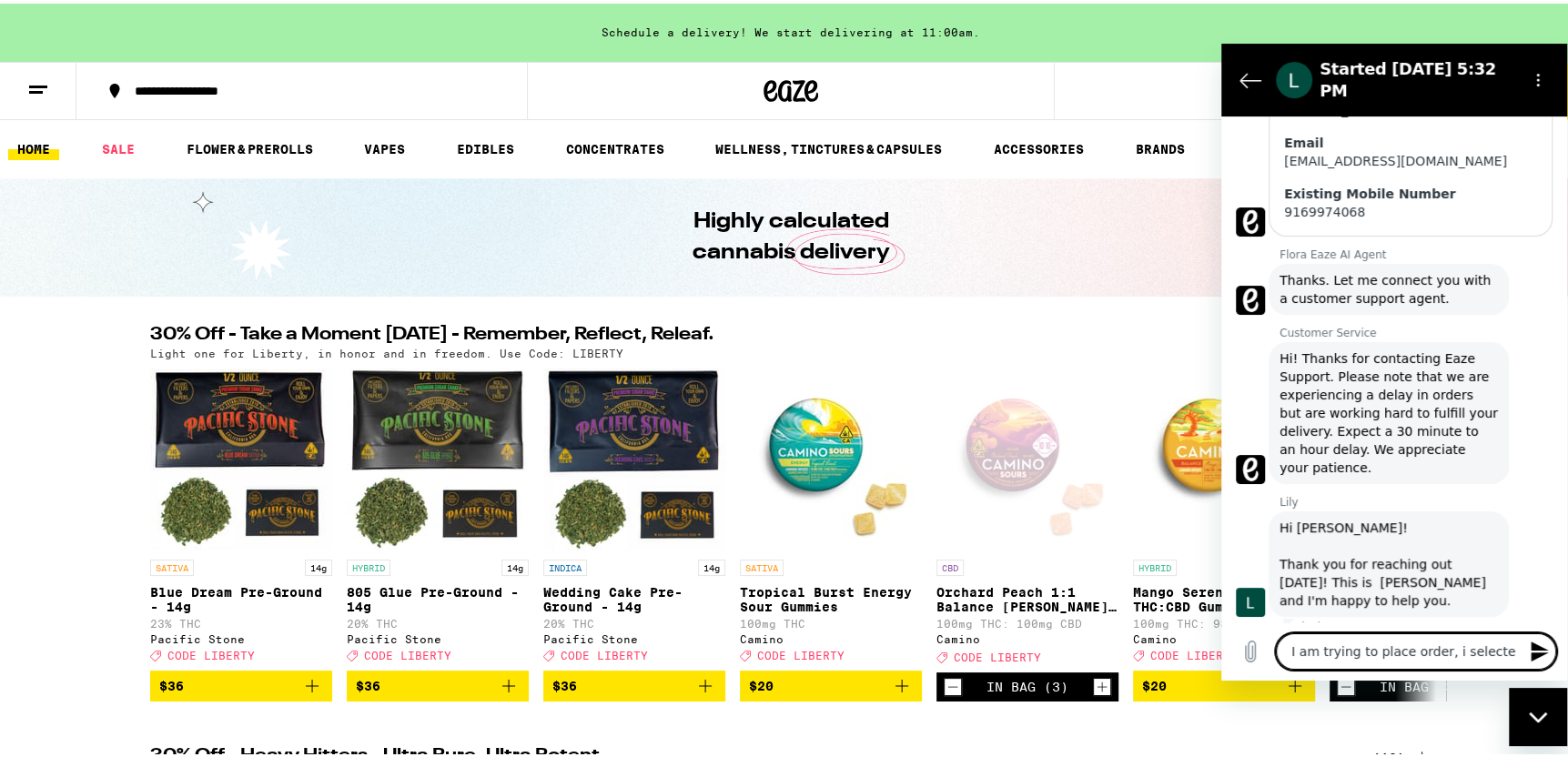
type textarea "x"
type textarea "I am trying to place order, i selected"
type textarea "x"
type textarea "I am trying to place order, i selected l"
type textarea "x"
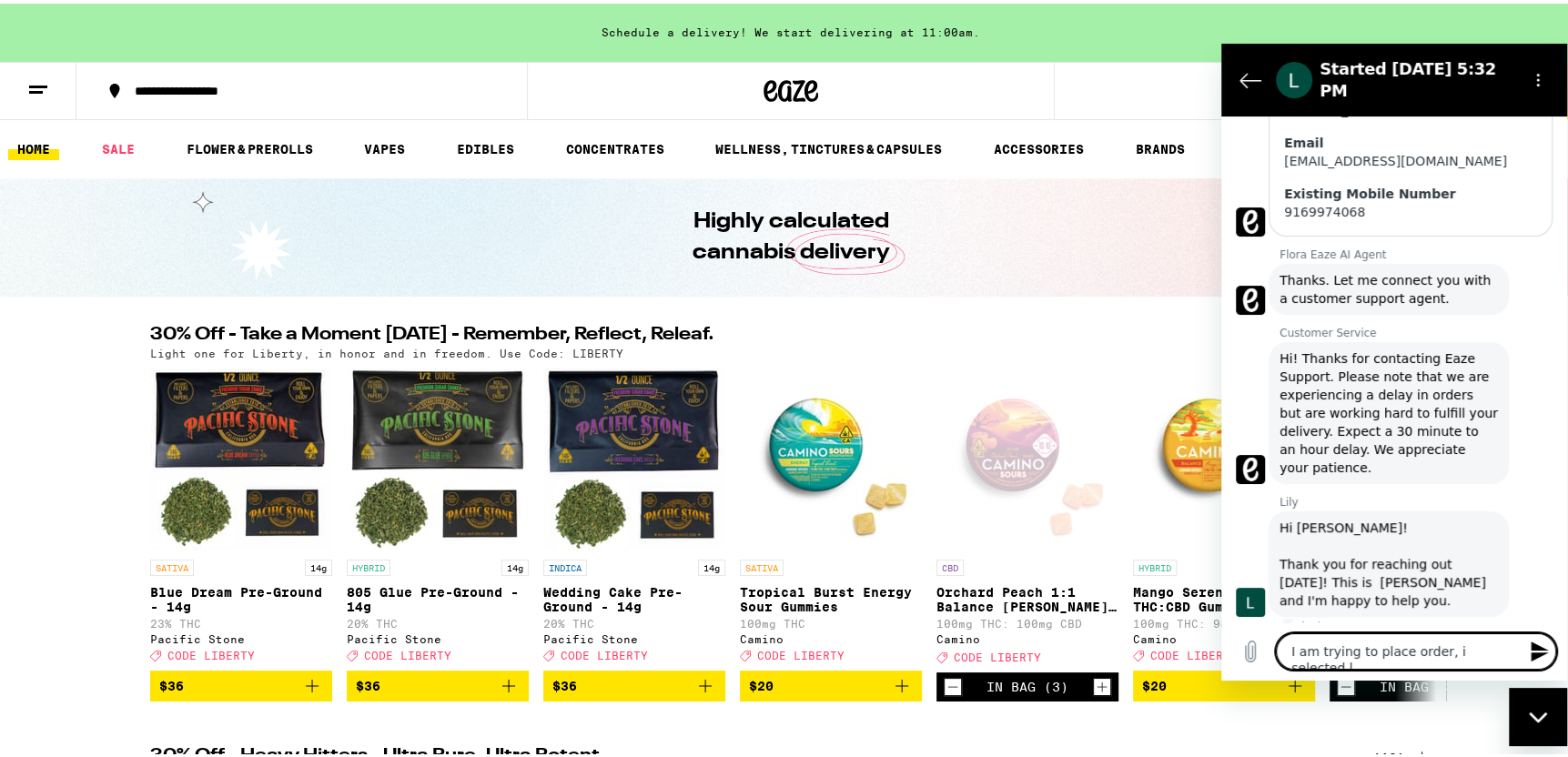
type textarea "I am trying to place order, i selected la"
type textarea "x"
type textarea "I am trying to place order, i selected las"
type textarea "x"
type textarea "I am trying to place order, i selected last"
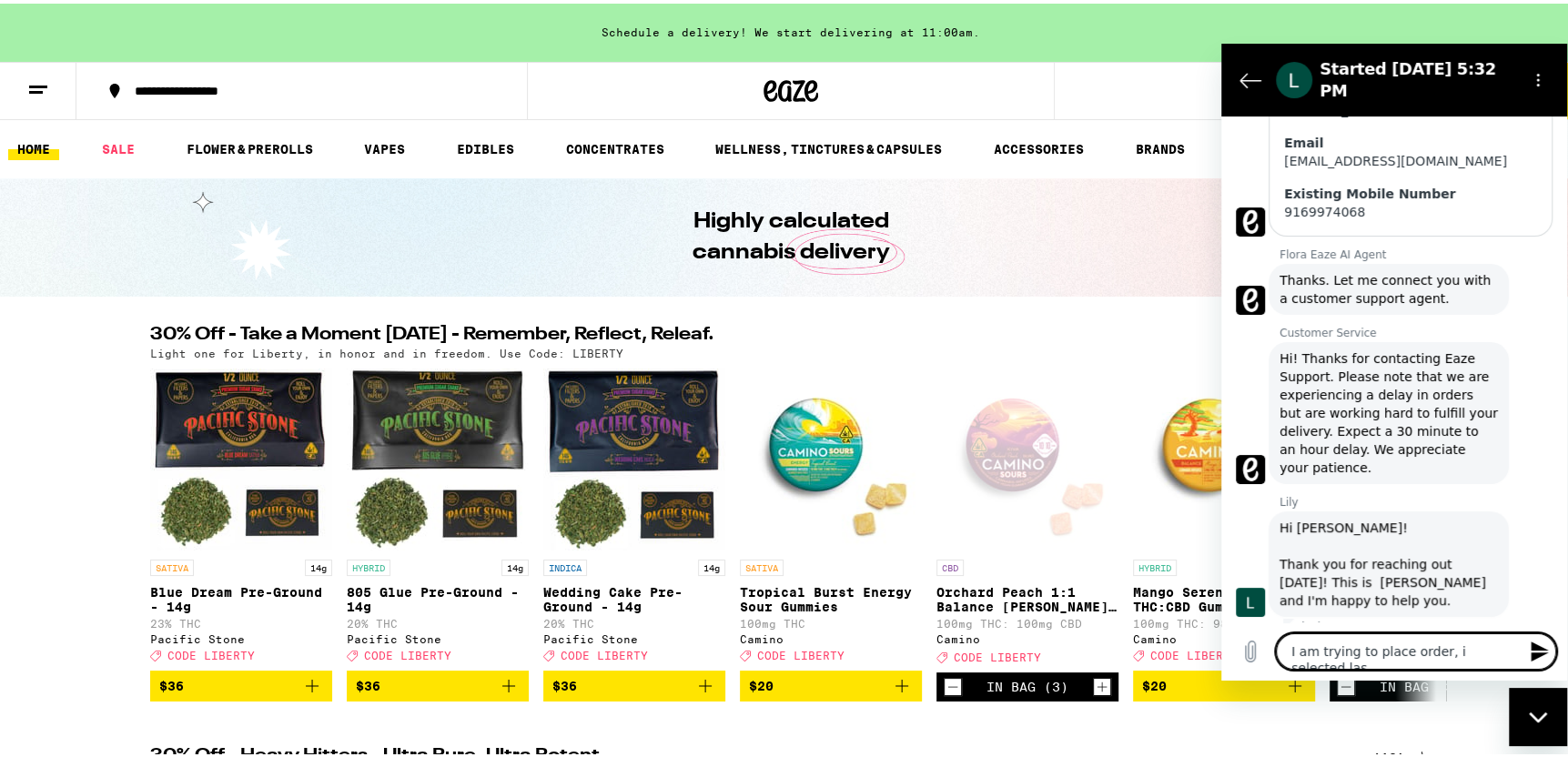
type textarea "x"
type textarea "I am trying to place order, i selected last"
type textarea "x"
type textarea "I am trying to place order, i selected last d"
type textarea "x"
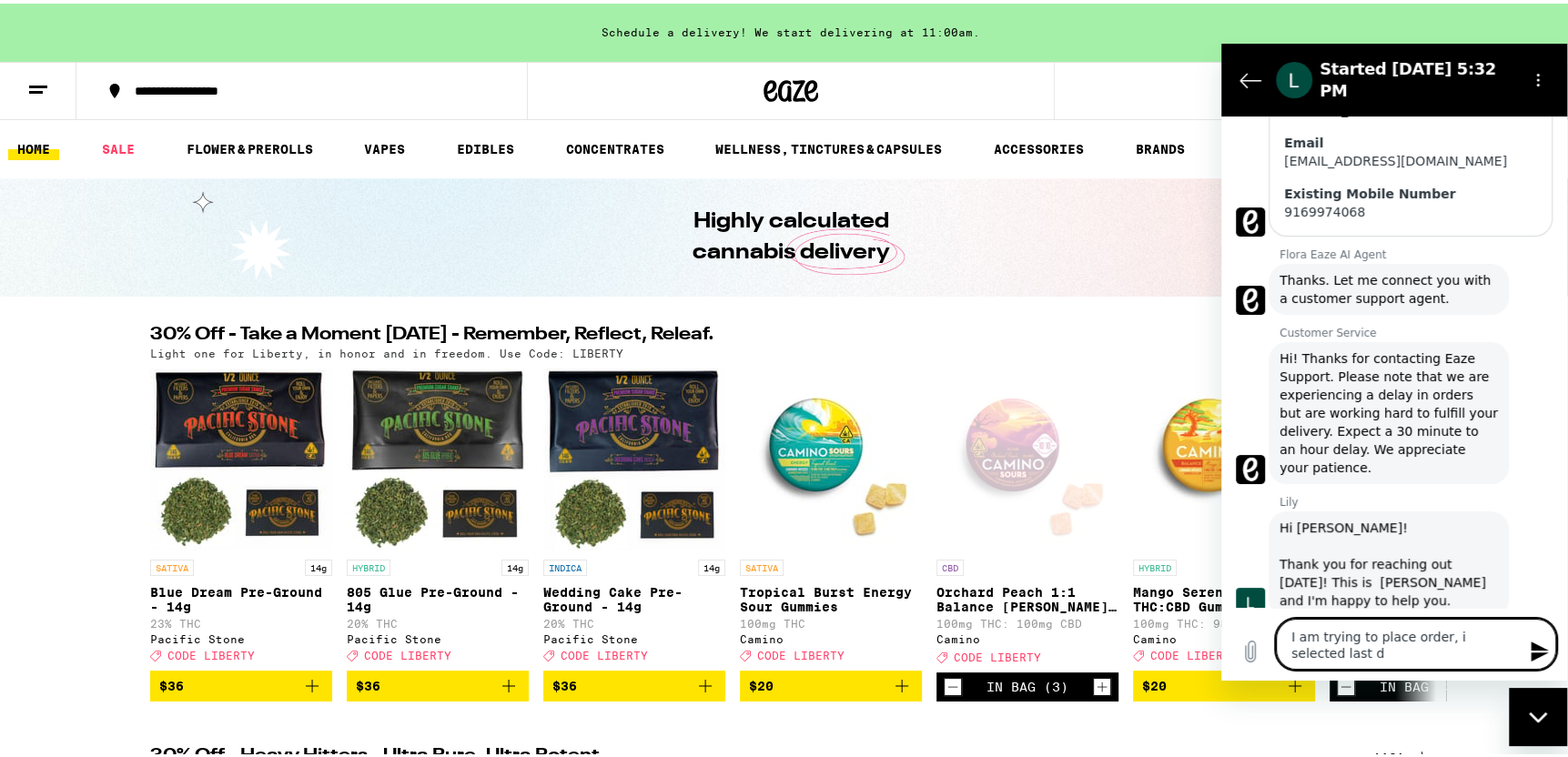
type textarea "I am trying to place order, i selected last de"
type textarea "x"
type textarea "I am trying to place order, i selected last del"
type textarea "x"
type textarea "I am trying to place order, i selected last deli"
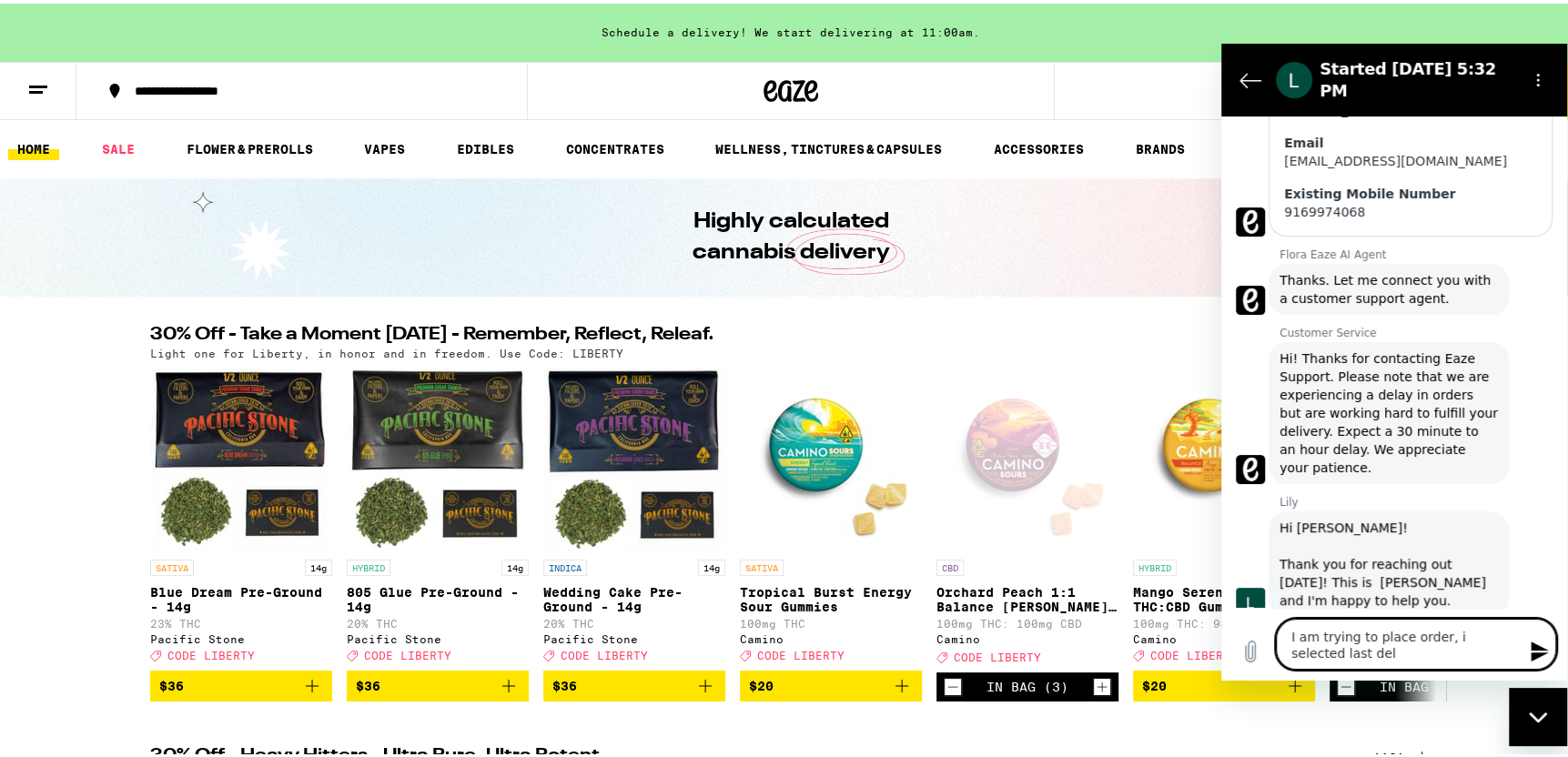
type textarea "x"
type textarea "I am trying to place order, i selected last deliv"
type textarea "x"
type textarea "I am trying to place order, i selected last delive"
type textarea "x"
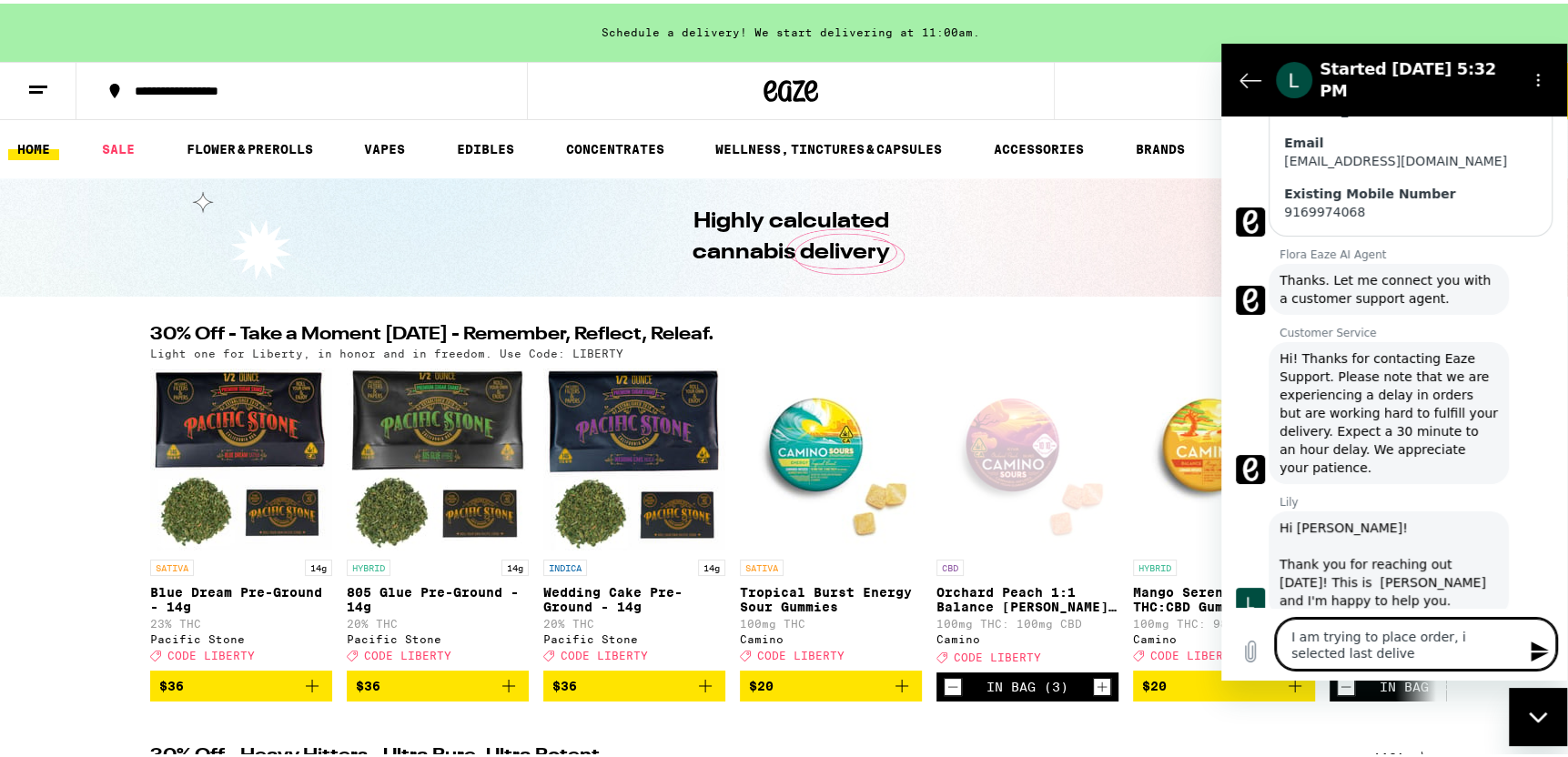
type textarea "I am trying to place order, i selected last deliver"
type textarea "x"
type textarea "I am trying to place order, i selected last delivery"
type textarea "x"
type textarea "I am trying to place order, i selected last delivery"
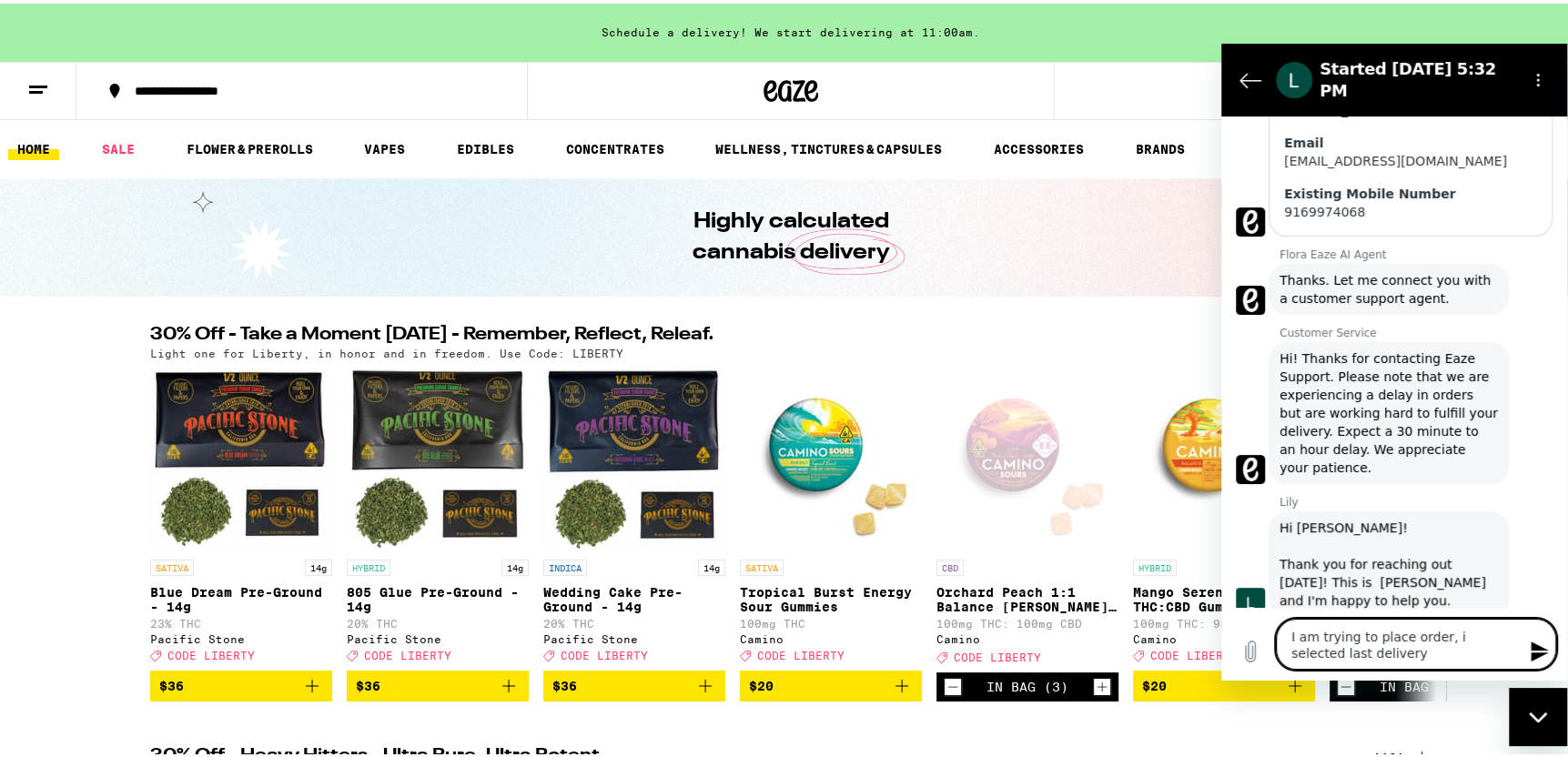
type textarea "x"
type textarea "I am trying to place order, i selected last delivery f"
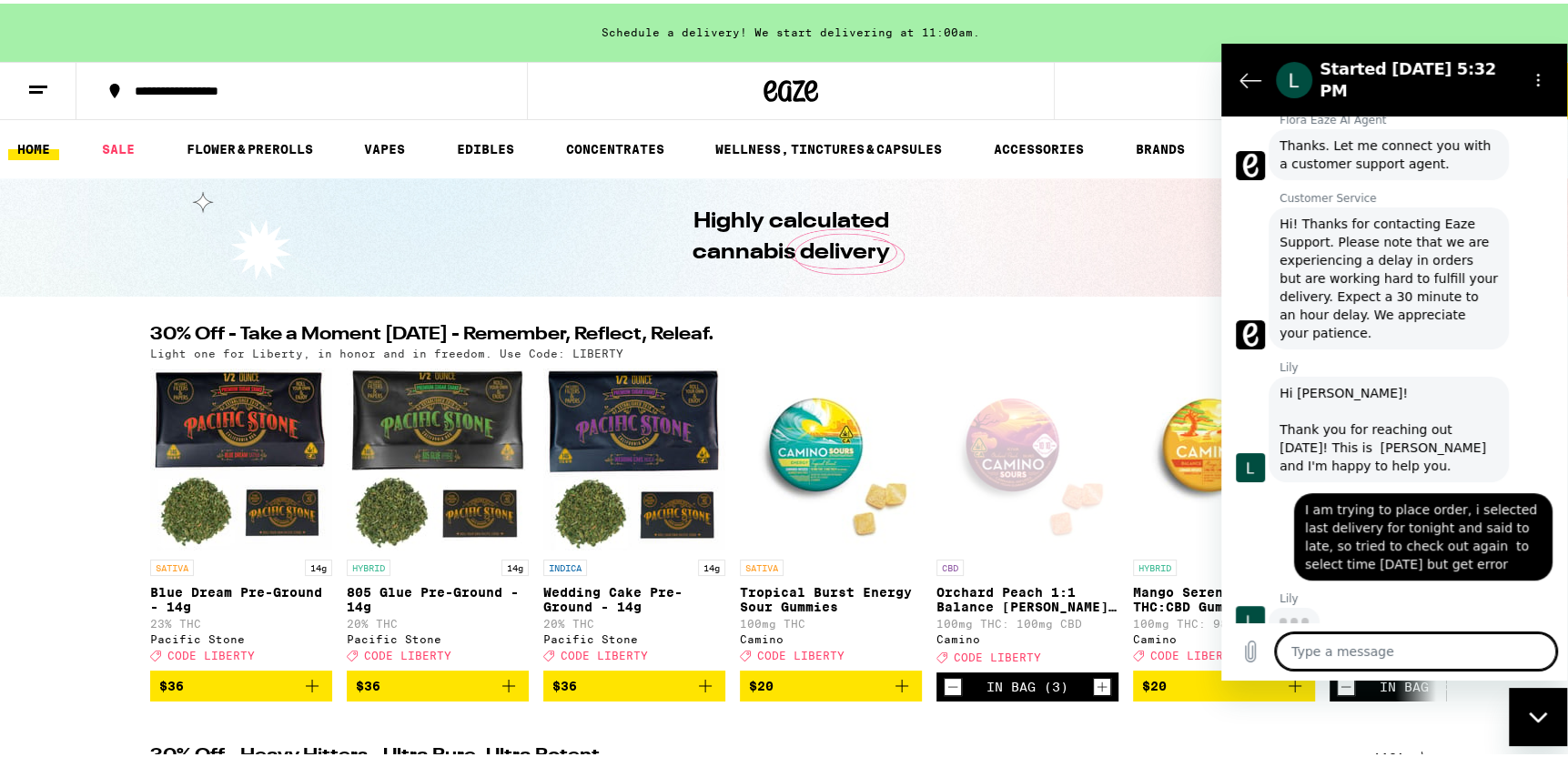
scroll to position [595, 0]
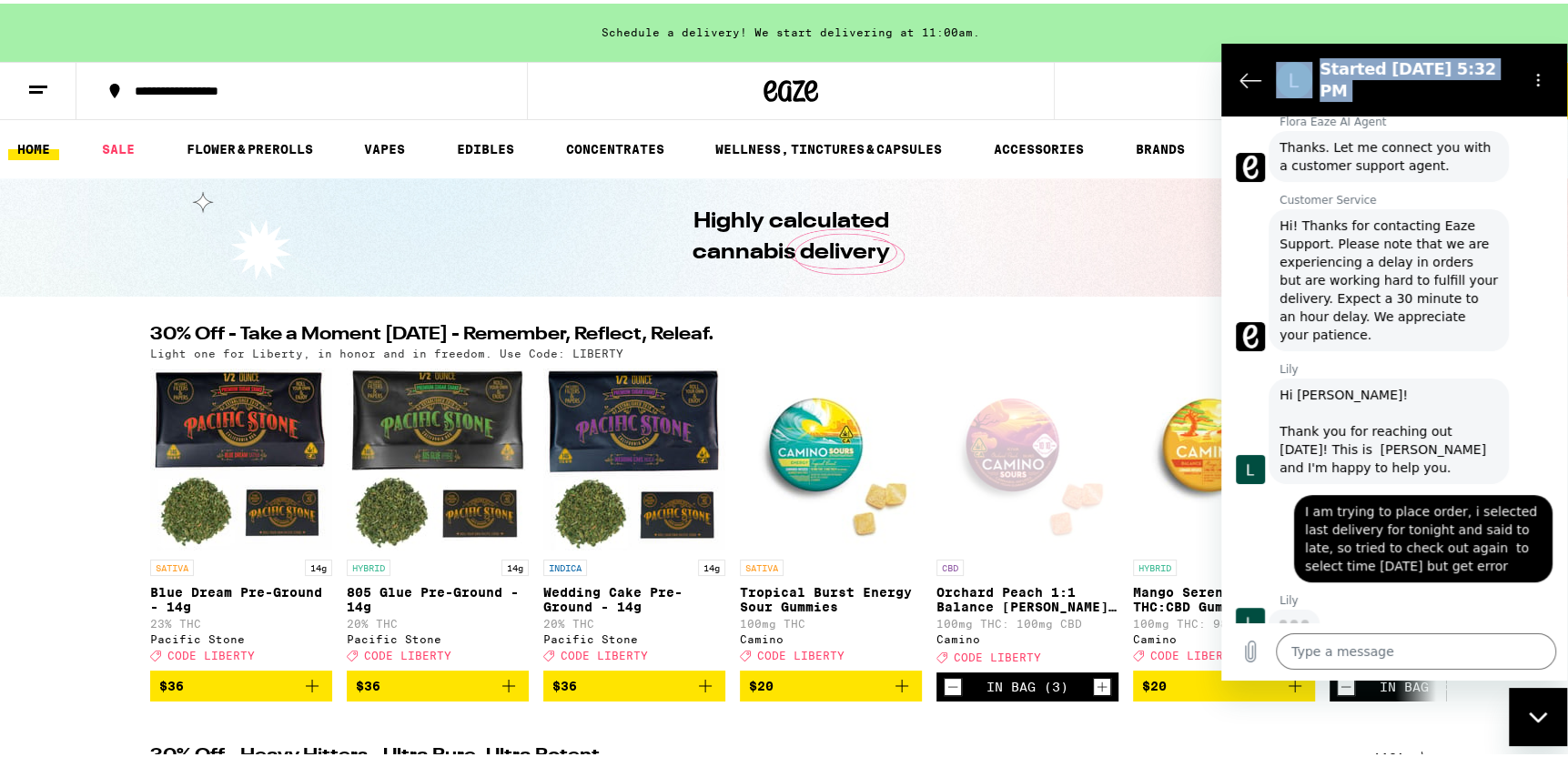
drag, startPoint x: 1514, startPoint y: 86, endPoint x: 1093, endPoint y: 101, distance: 421.3
click at [1222, 101] on html "Started [DATE] 5:32 PM 5:32 PM Flora Eaze AI Agent Flora Eaze AI Agent says: Hi…" at bounding box center [1394, 361] width 345 height 637
drag, startPoint x: -128, startPoint y: 60, endPoint x: 1053, endPoint y: 246, distance: 1195.6
click at [1053, 246] on div "Highly calculated cannabis delivery" at bounding box center [791, 234] width 699 height 118
click at [1240, 61] on button "Back to the conversation list" at bounding box center [1250, 78] width 36 height 36
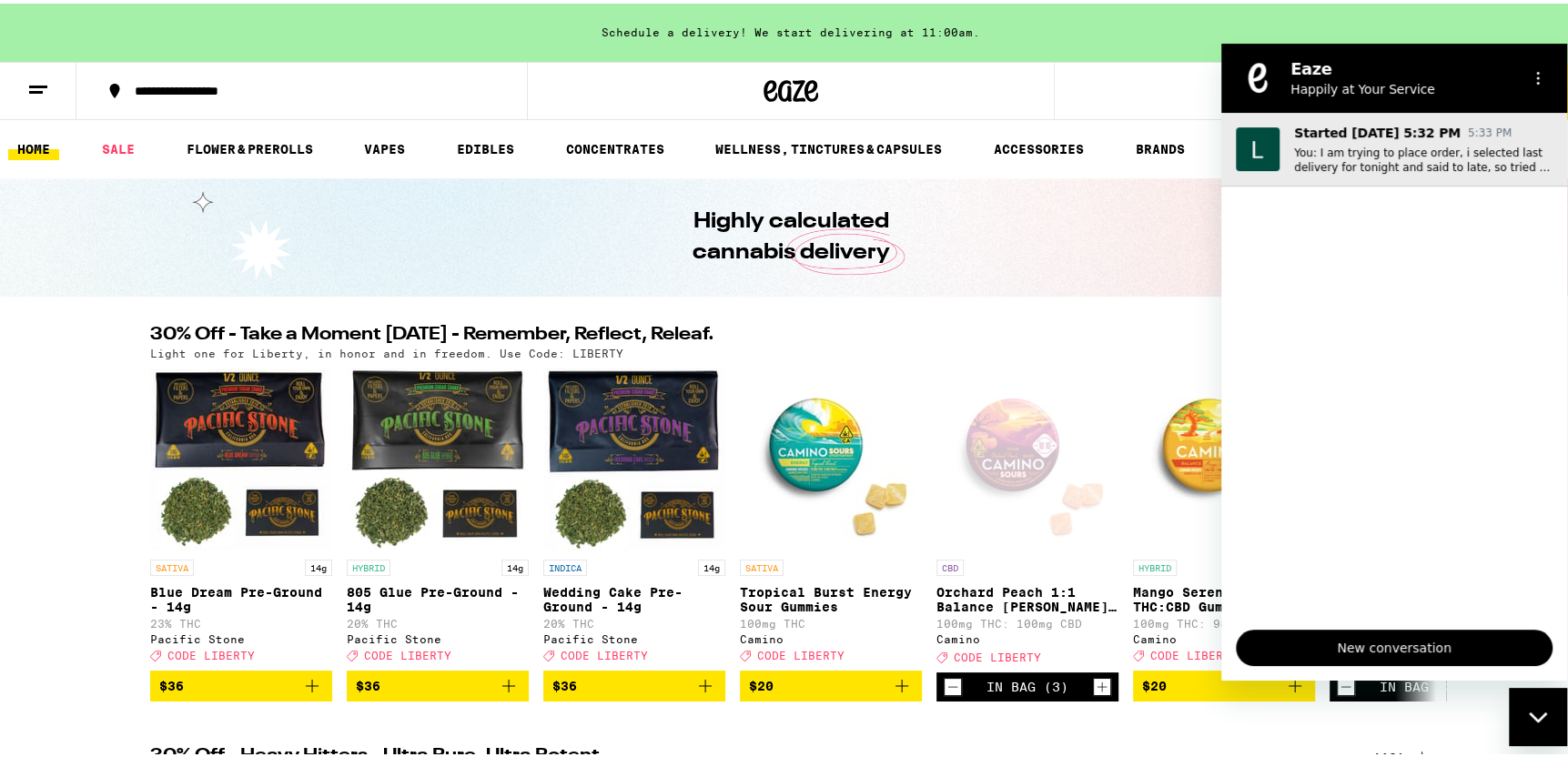
click at [1486, 169] on p "You: I am trying to place order, i selected last delivery for tonight and said …" at bounding box center [1424, 158] width 259 height 29
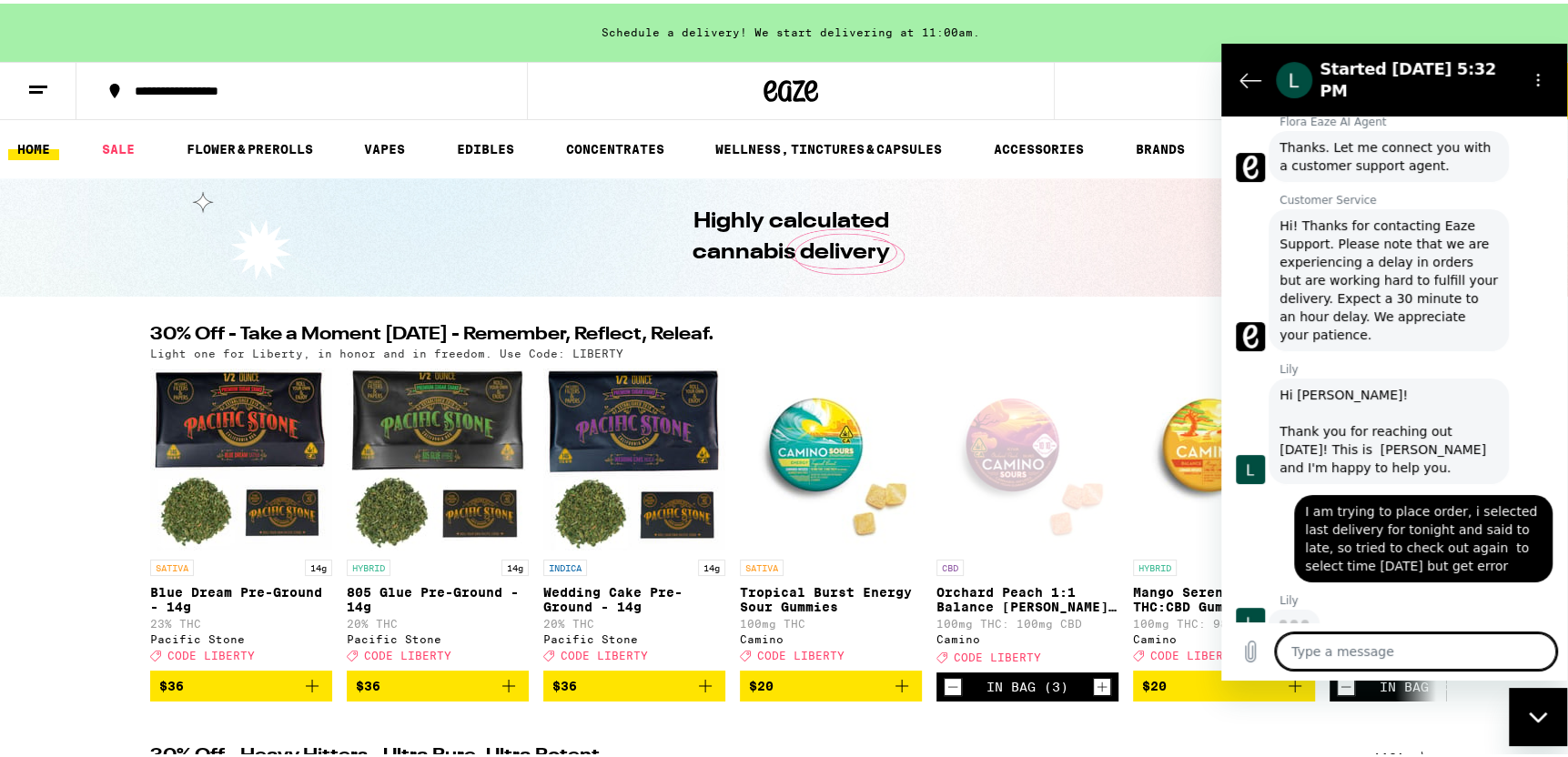
click at [1562, 101] on button "6" at bounding box center [1544, 88] width 76 height 57
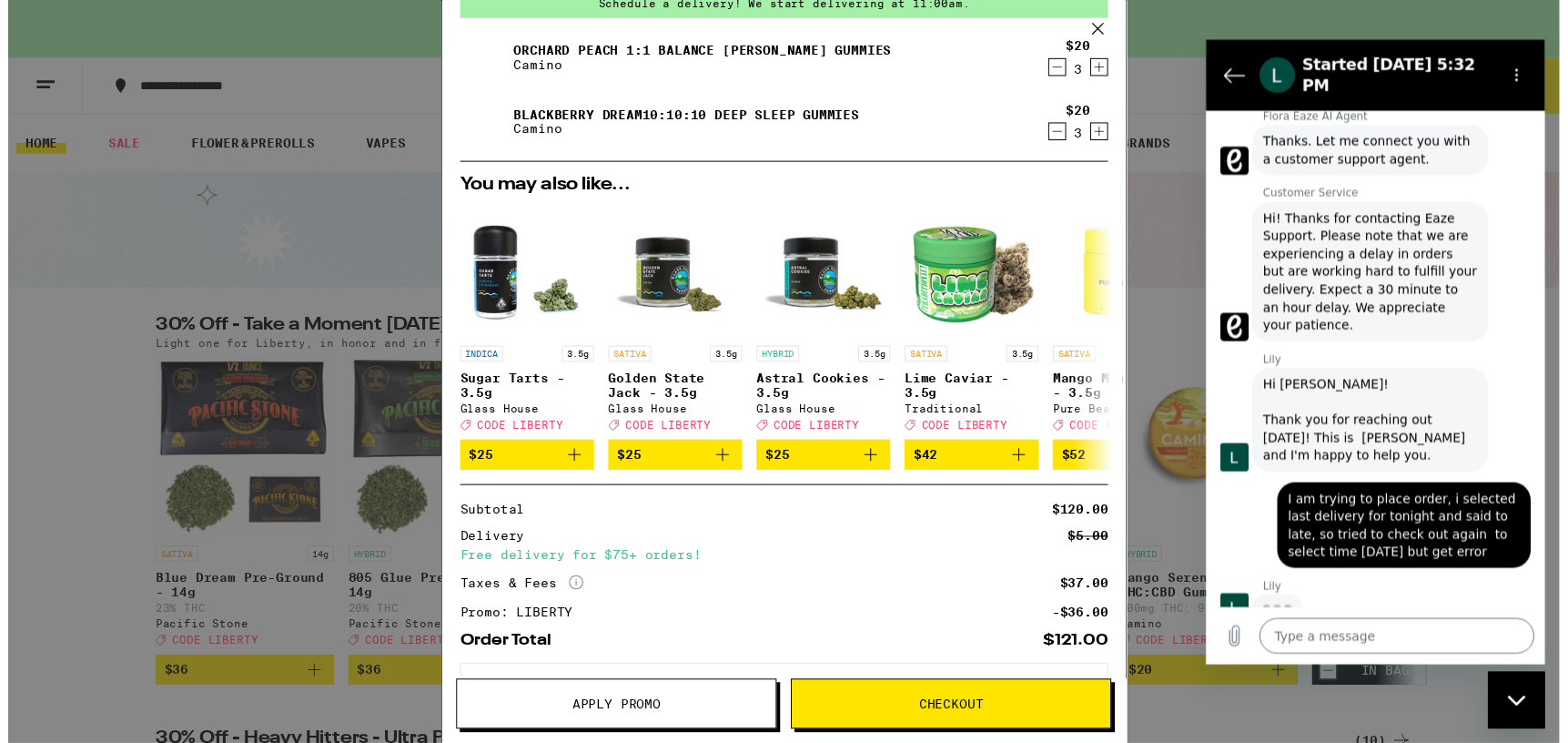
scroll to position [171, 0]
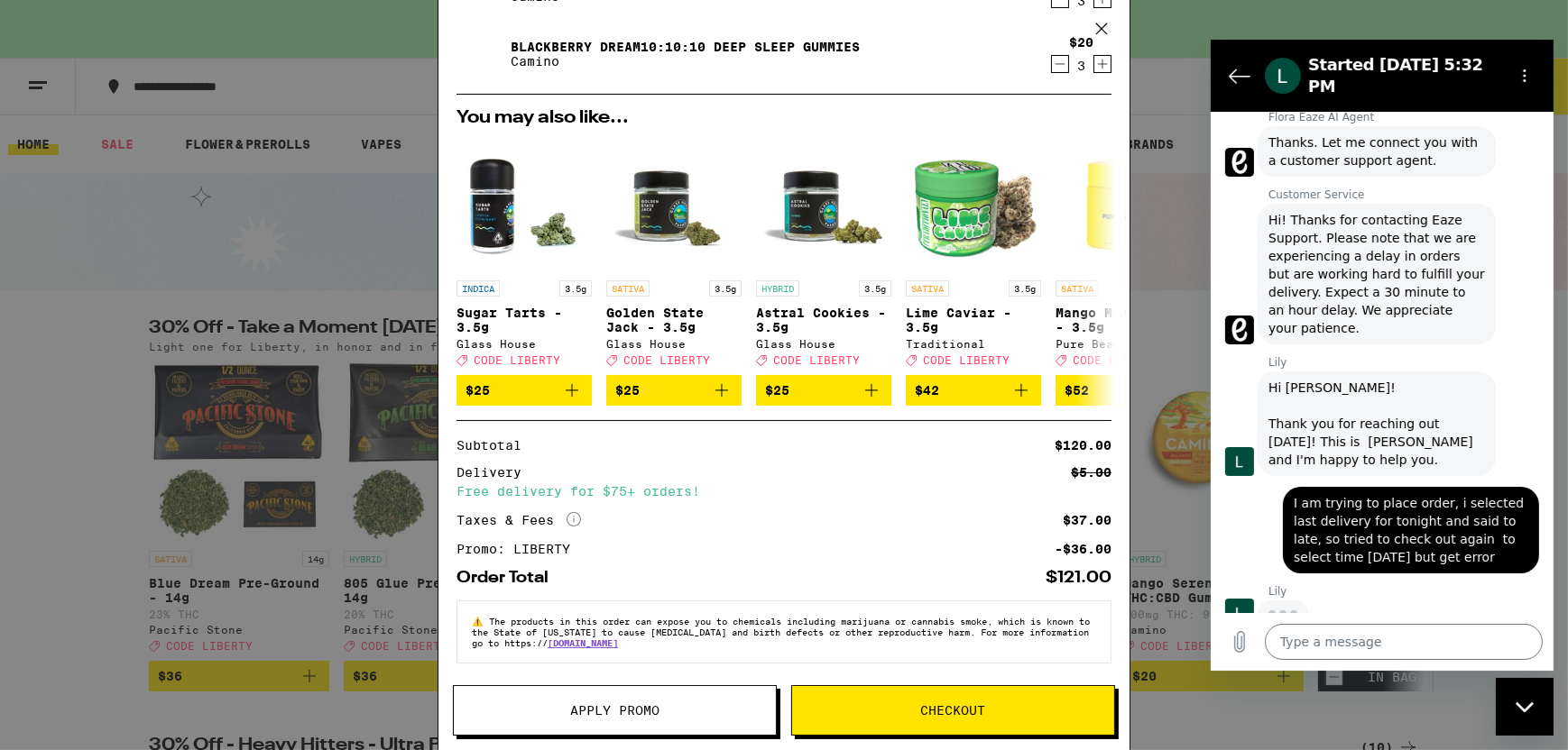
click at [906, 706] on span "Checkout" at bounding box center [952, 710] width 322 height 13
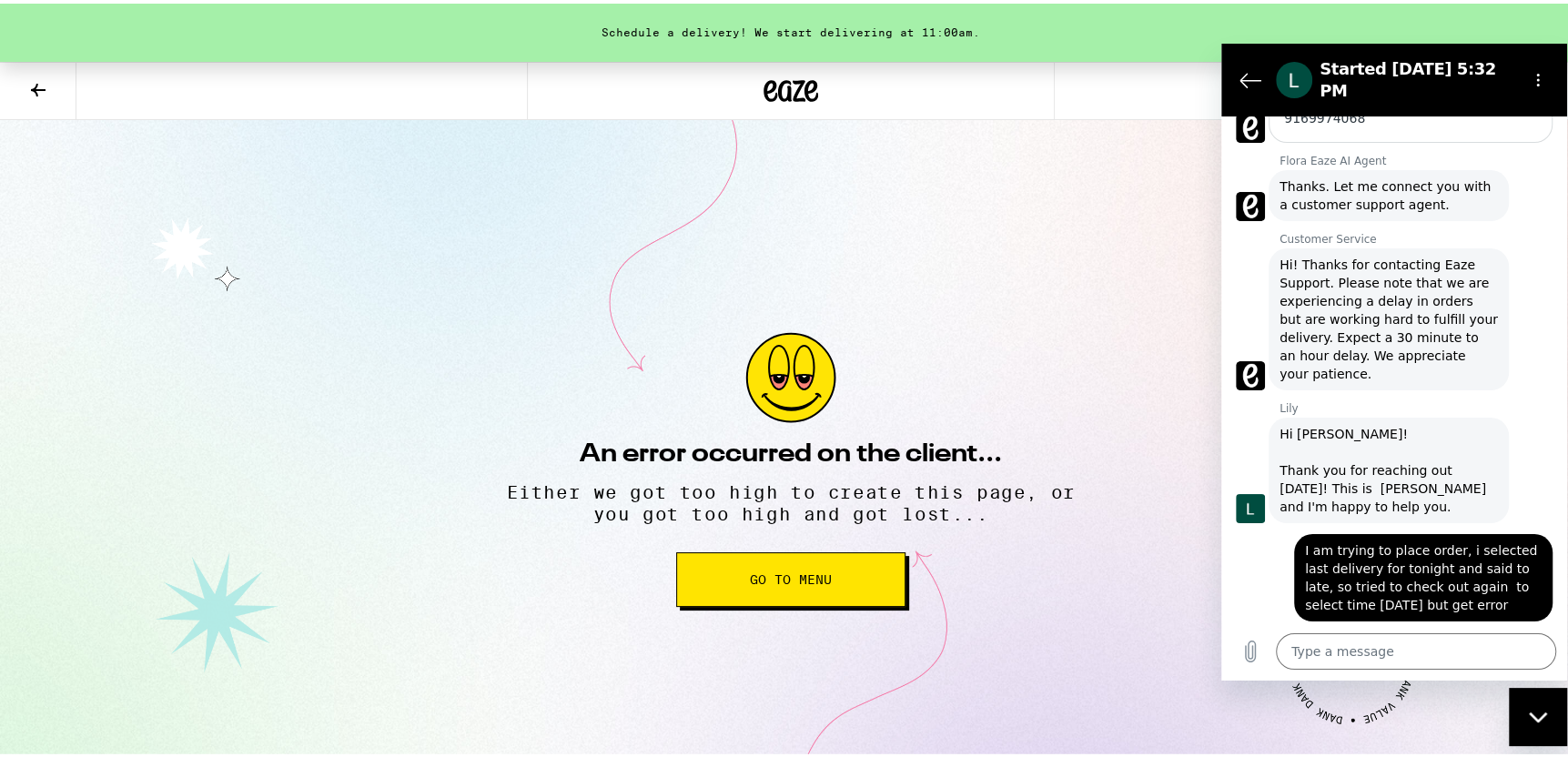
scroll to position [561, 0]
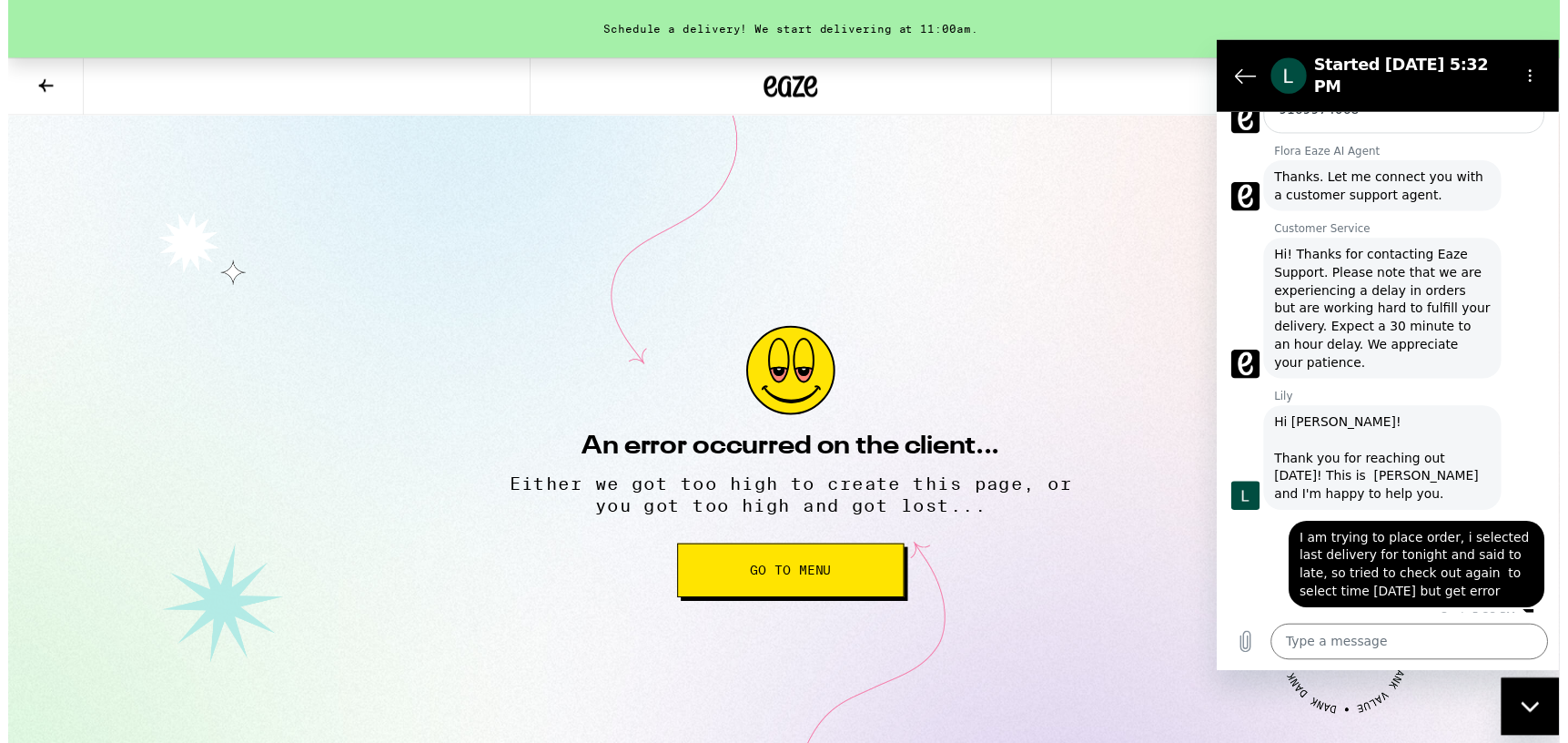
click at [780, 566] on button "Go to Menu" at bounding box center [791, 575] width 229 height 55
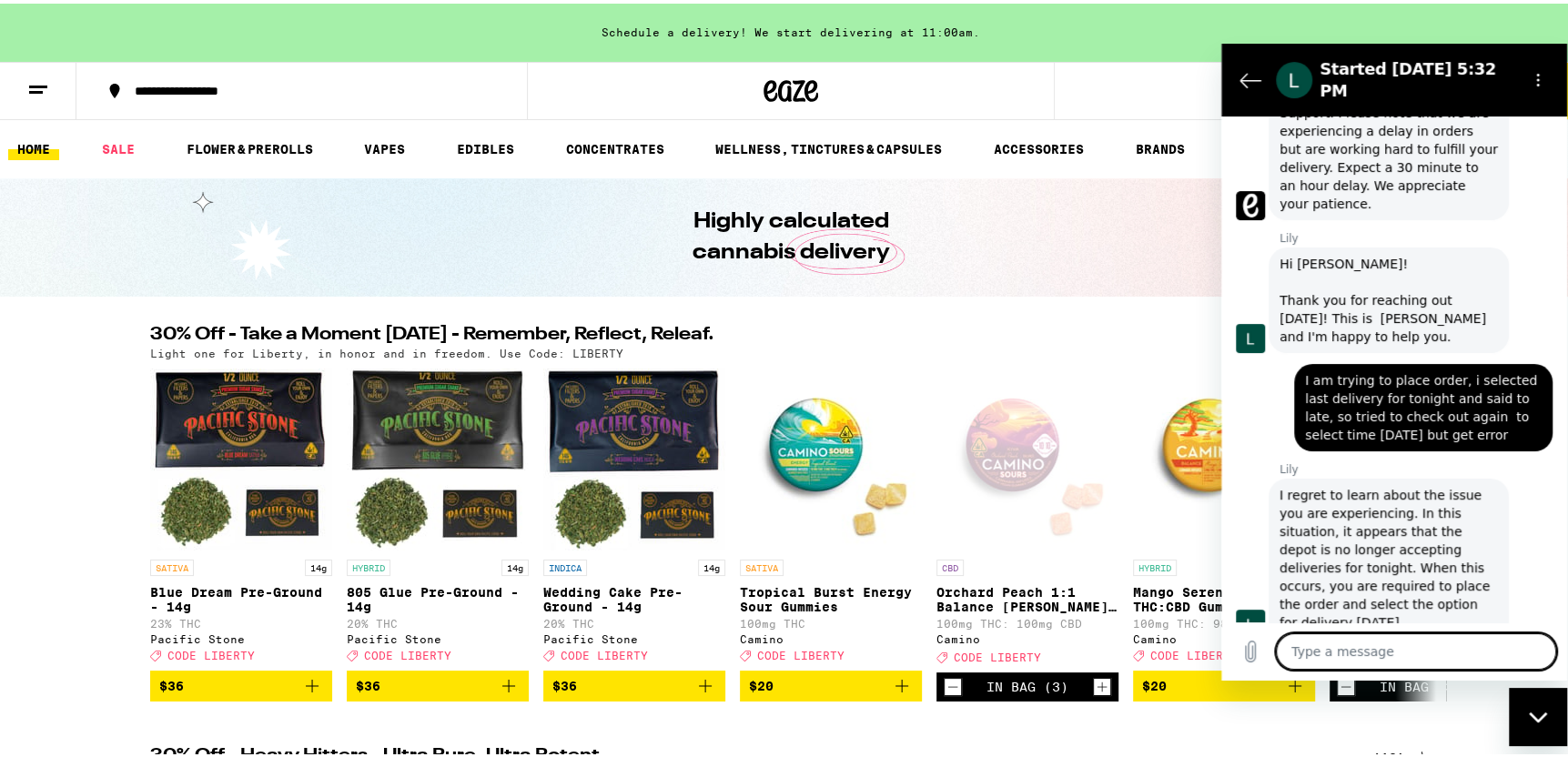
scroll to position [729, 0]
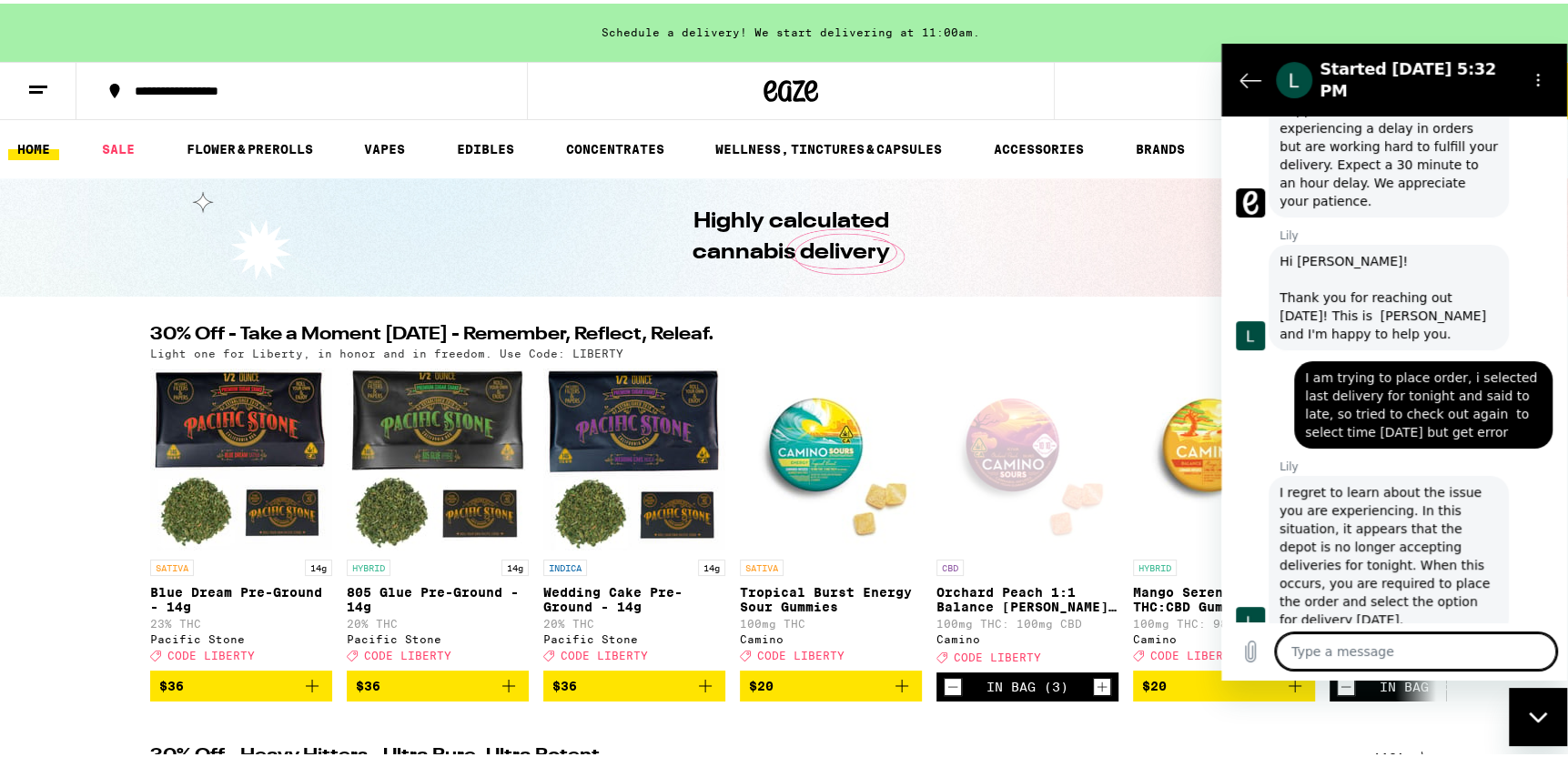
drag, startPoint x: 1344, startPoint y: 662, endPoint x: 1346, endPoint y: 649, distance: 13.2
click at [1346, 649] on textarea at bounding box center [1415, 650] width 280 height 36
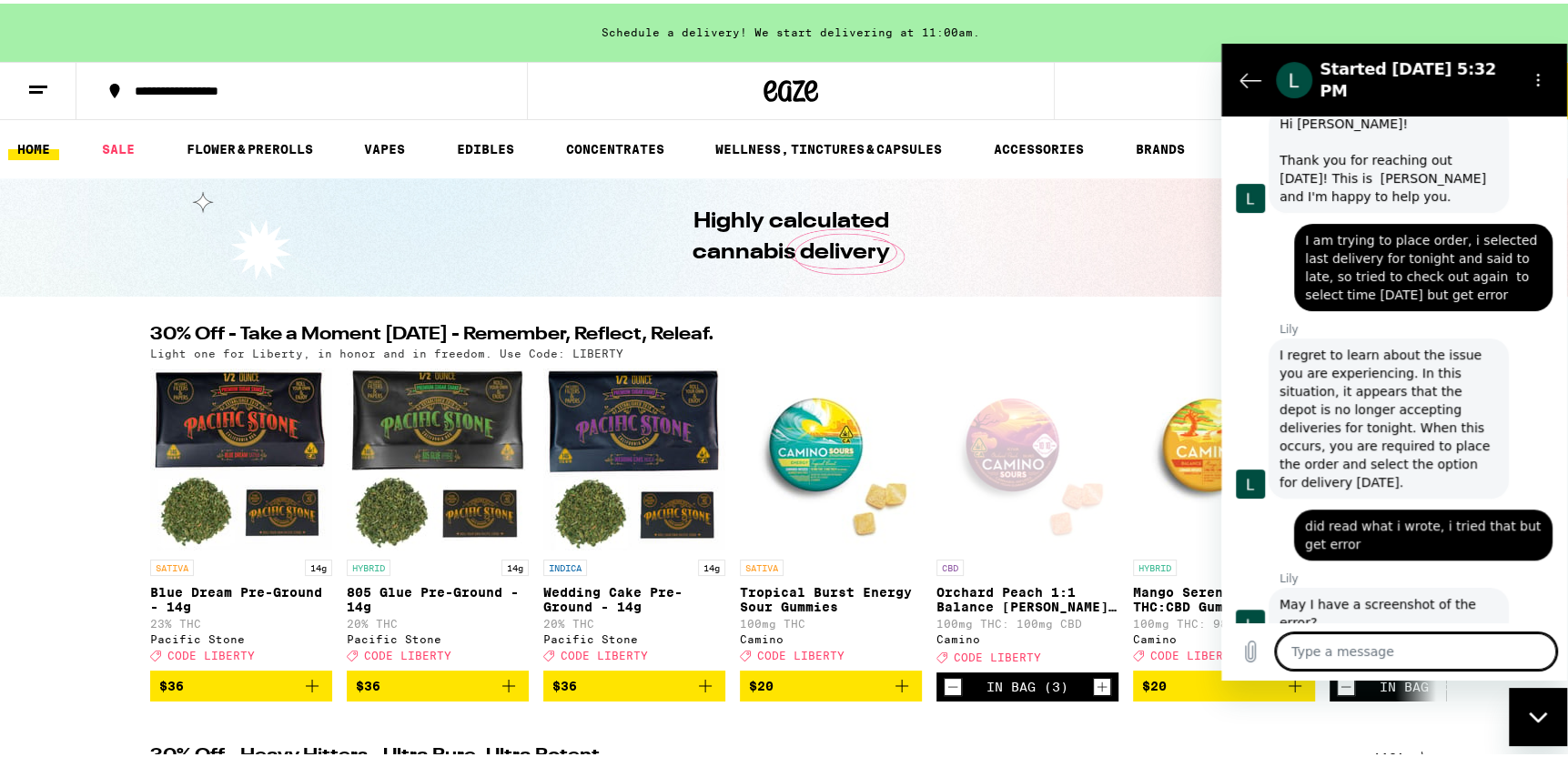
scroll to position [870, 0]
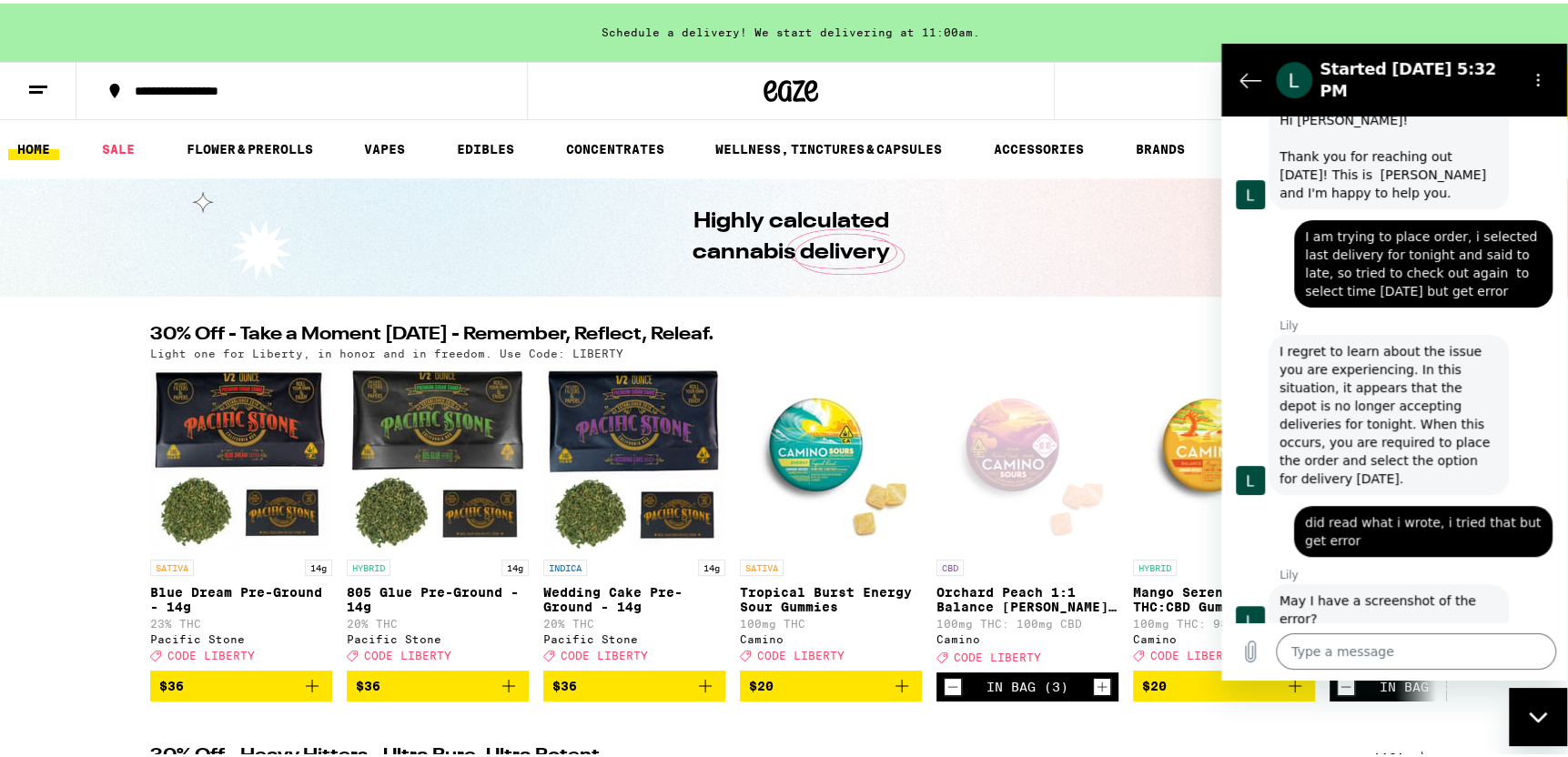
click at [1560, 89] on button "6" at bounding box center [1544, 88] width 76 height 57
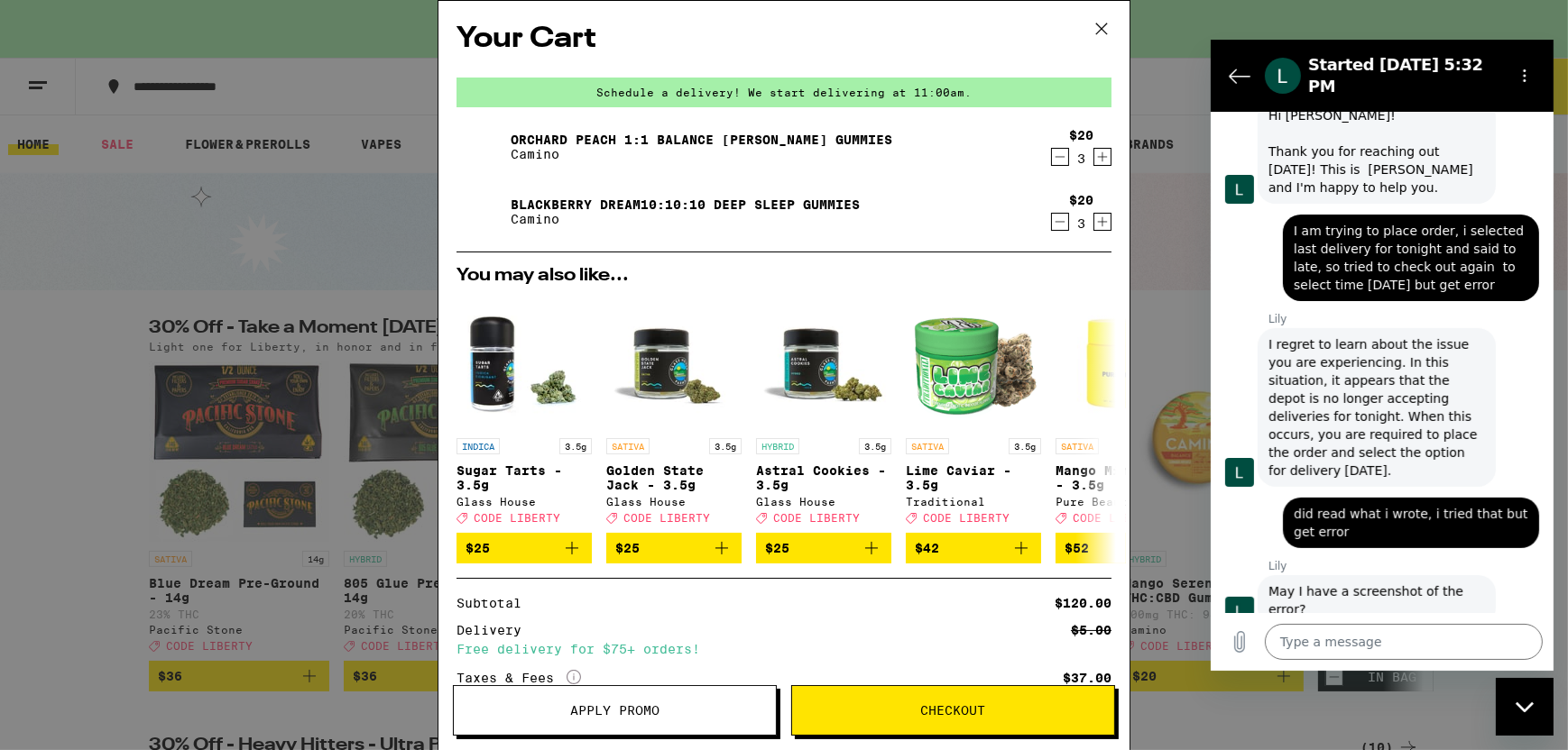
click at [960, 714] on span "Checkout" at bounding box center [953, 710] width 65 height 13
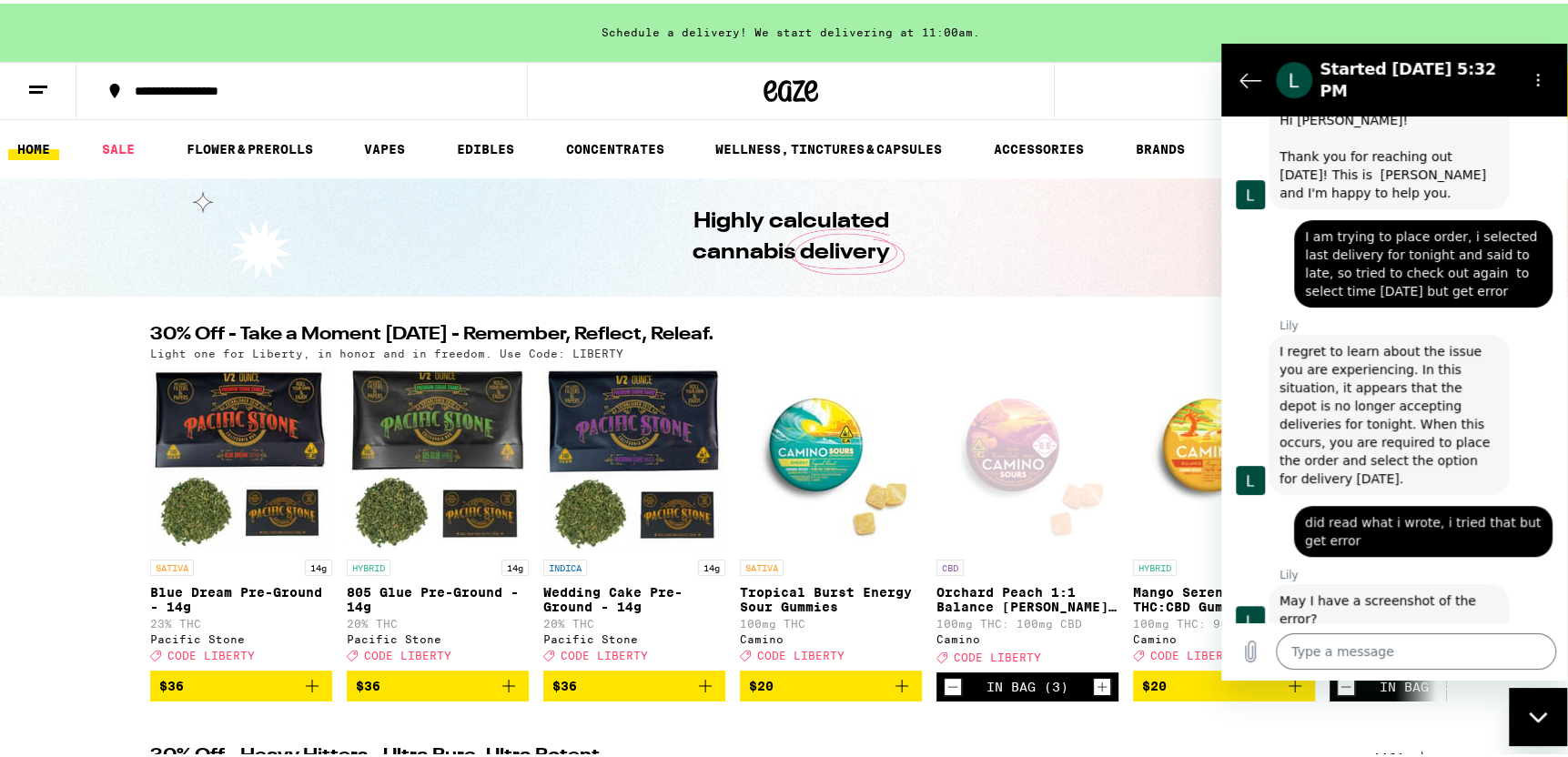
click at [1561, 97] on button "6" at bounding box center [1544, 88] width 76 height 57
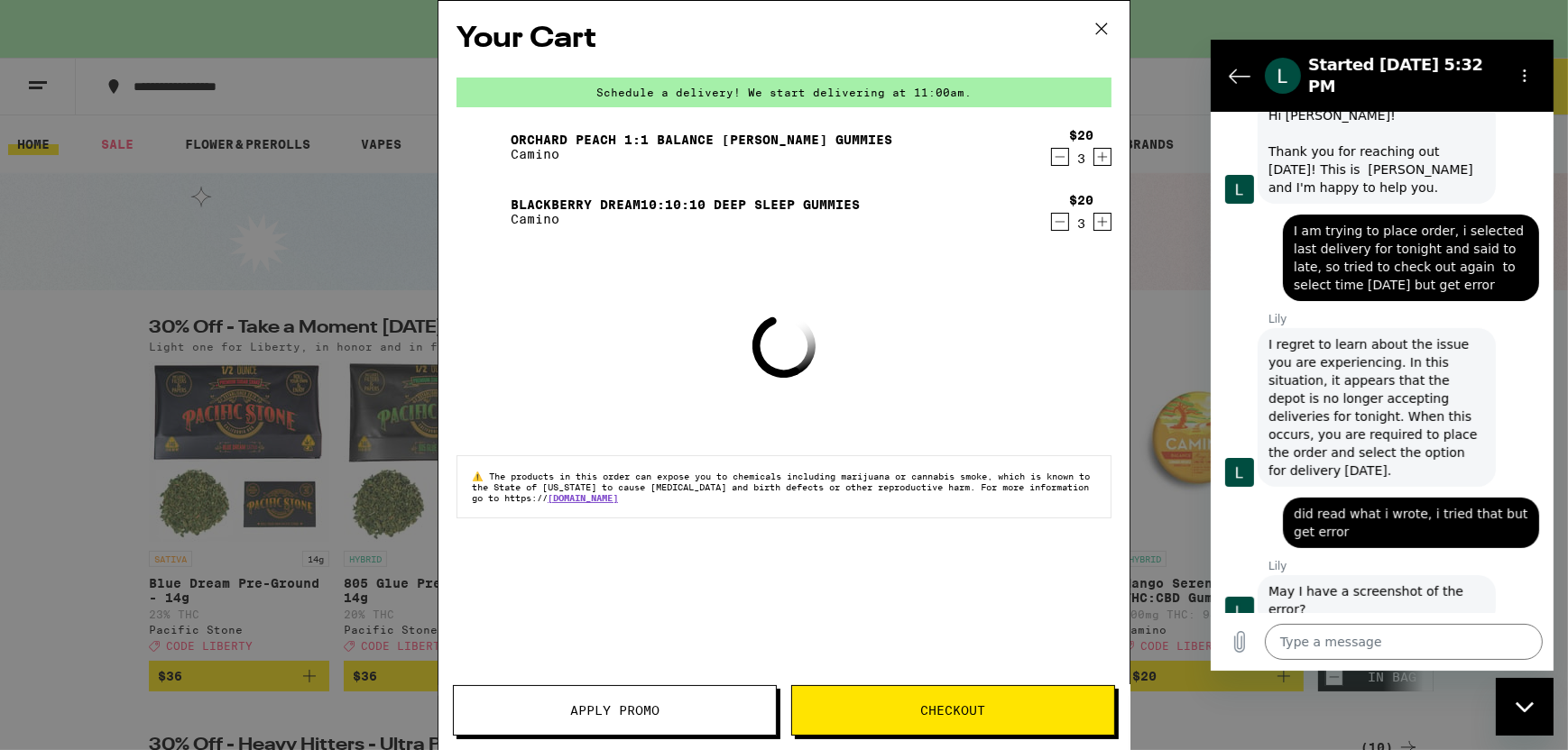
click at [926, 708] on span "Checkout" at bounding box center [953, 710] width 65 height 13
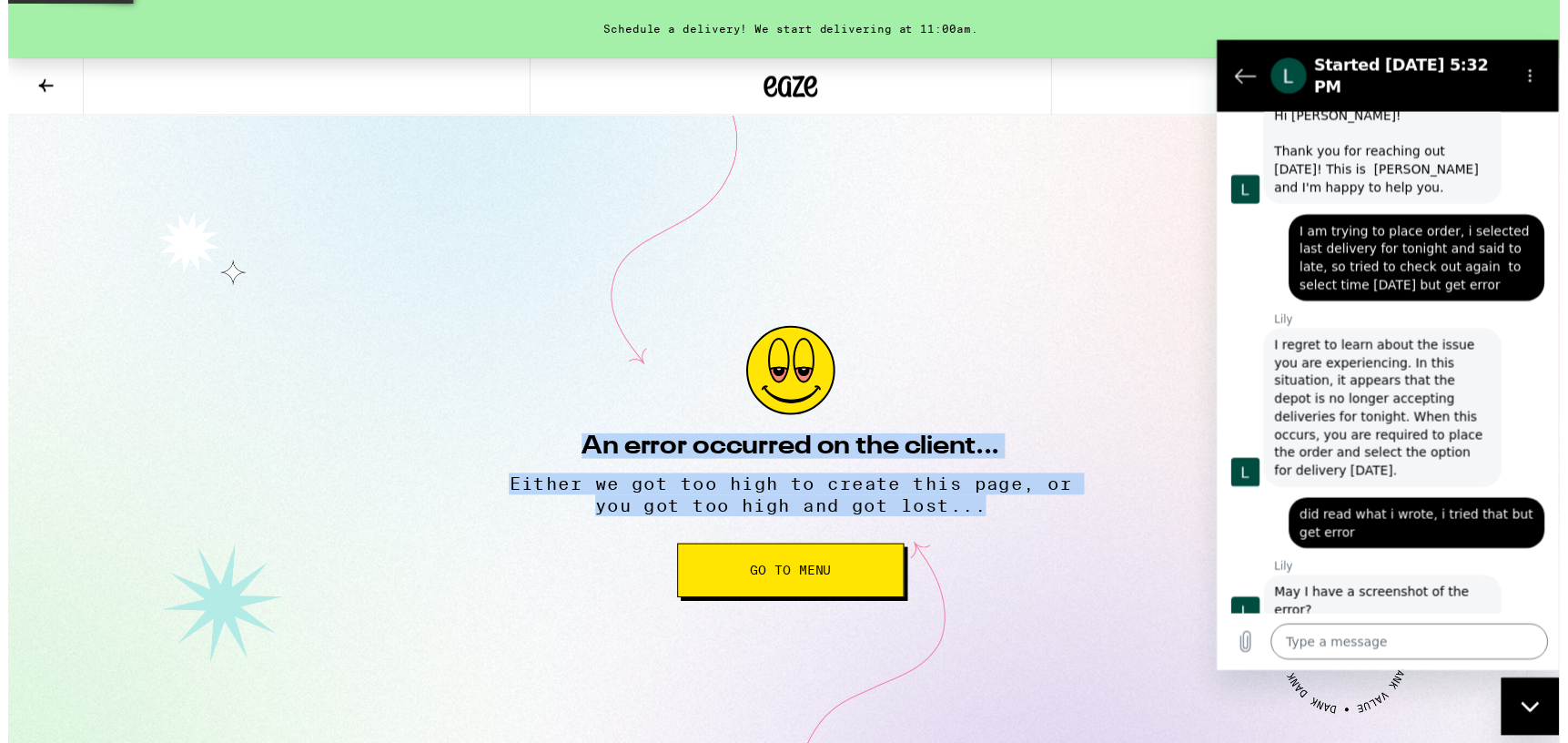
drag, startPoint x: 534, startPoint y: 325, endPoint x: 1036, endPoint y: 600, distance: 572.4
click at [1036, 600] on div "An error occurred on the client... Either we got too high to create this page, …" at bounding box center [791, 466] width 637 height 699
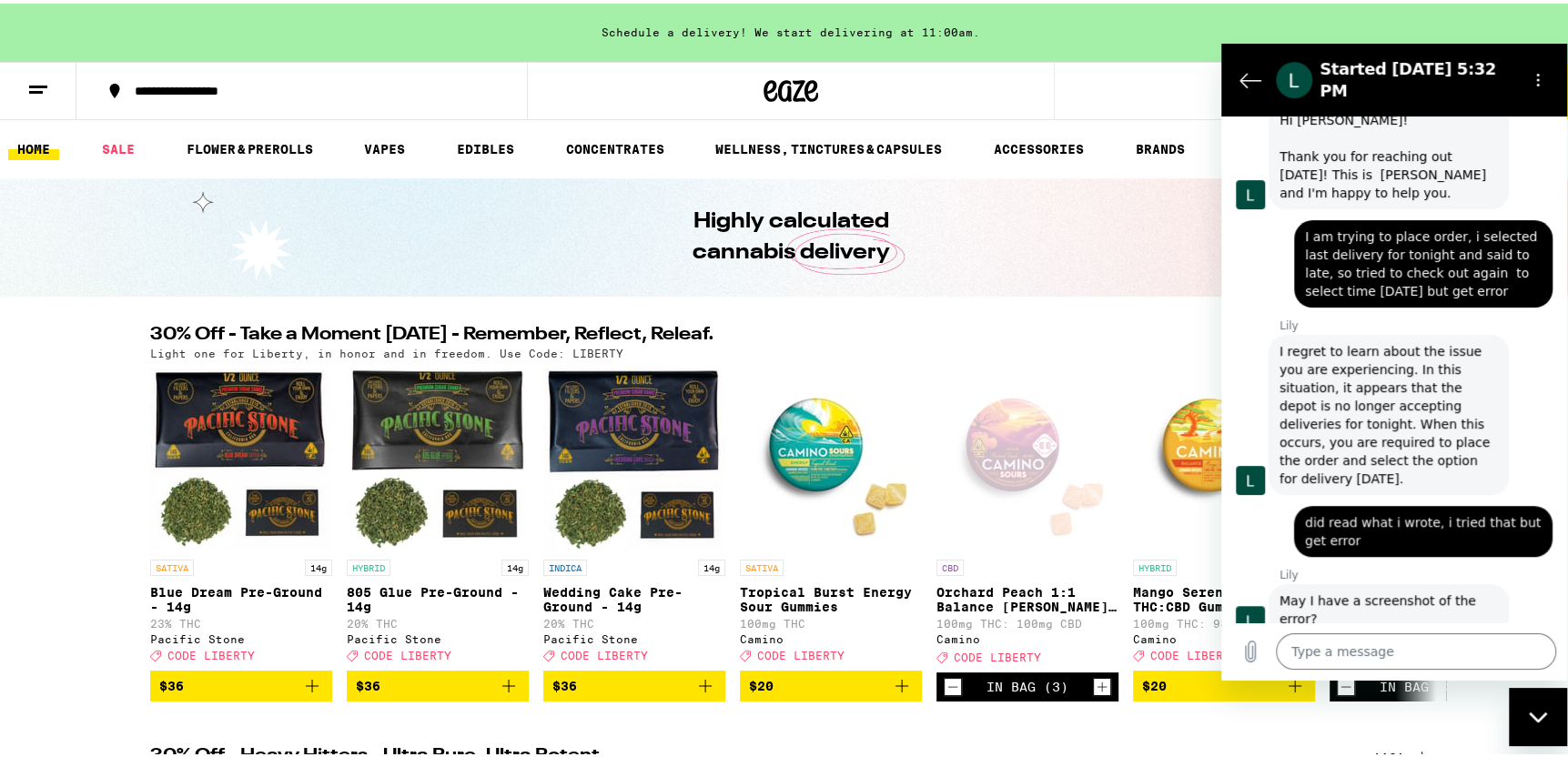
click at [1561, 99] on button "6" at bounding box center [1544, 88] width 76 height 57
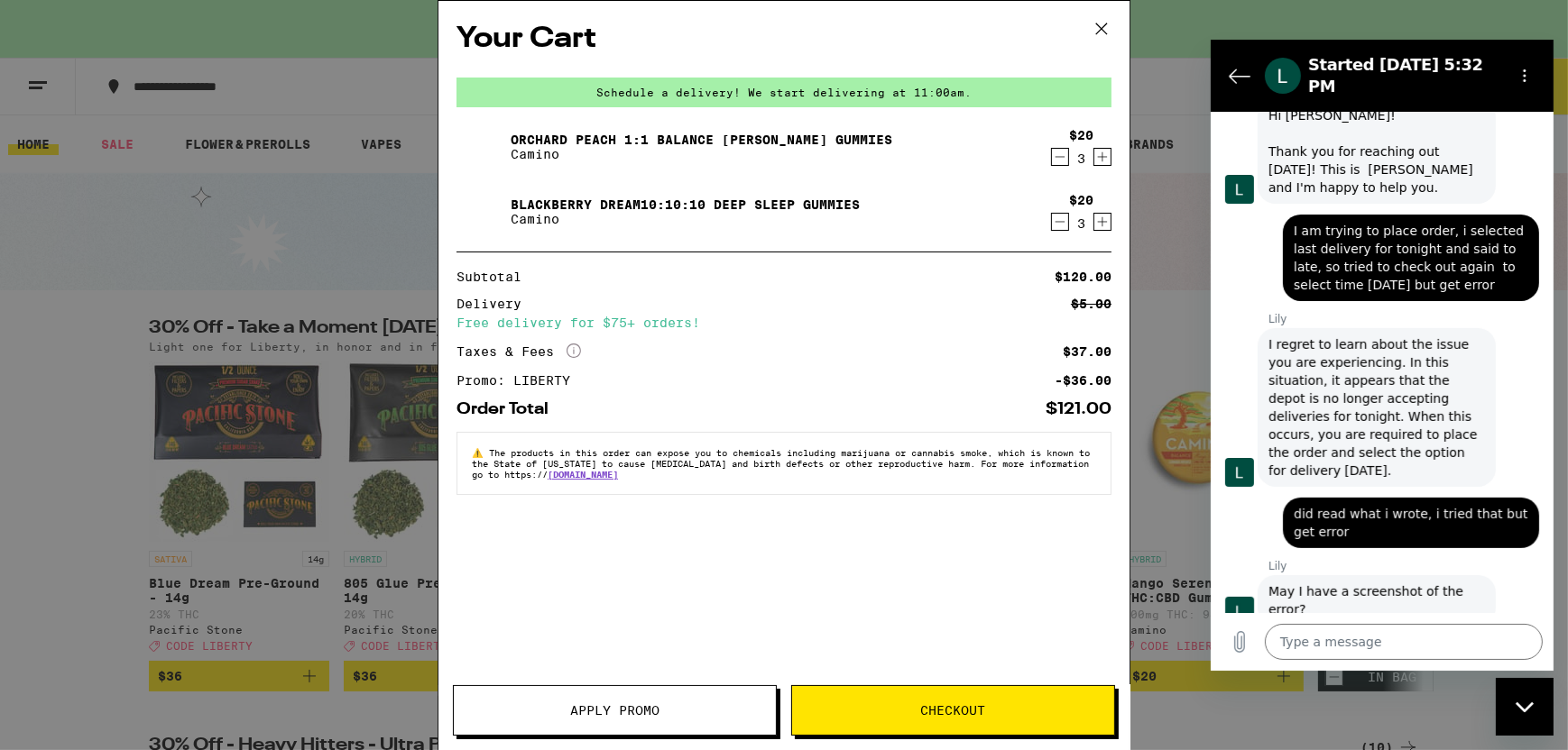
click at [930, 711] on span "Checkout" at bounding box center [953, 710] width 65 height 13
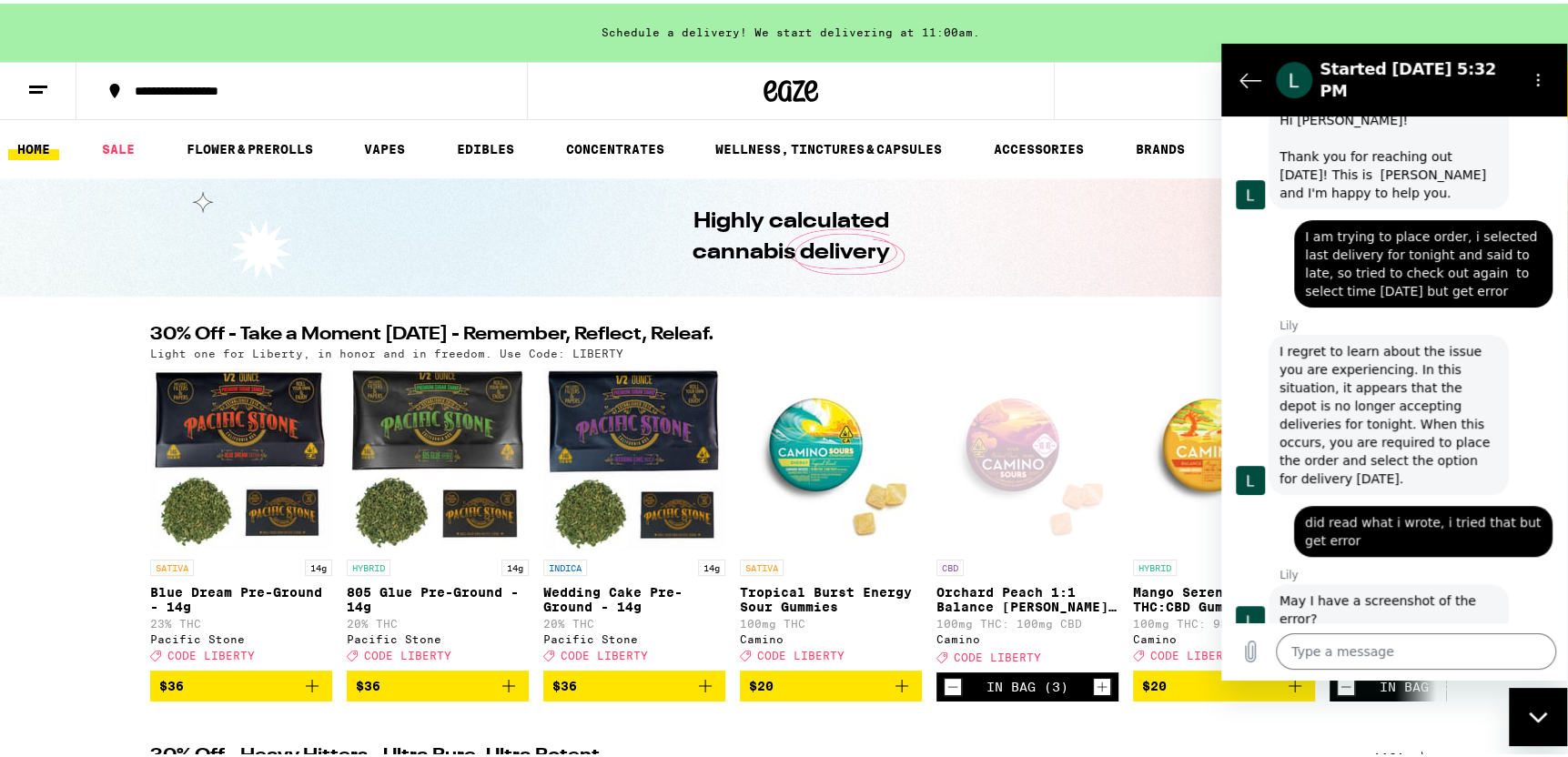
click at [1560, 96] on button "6" at bounding box center [1544, 88] width 76 height 57
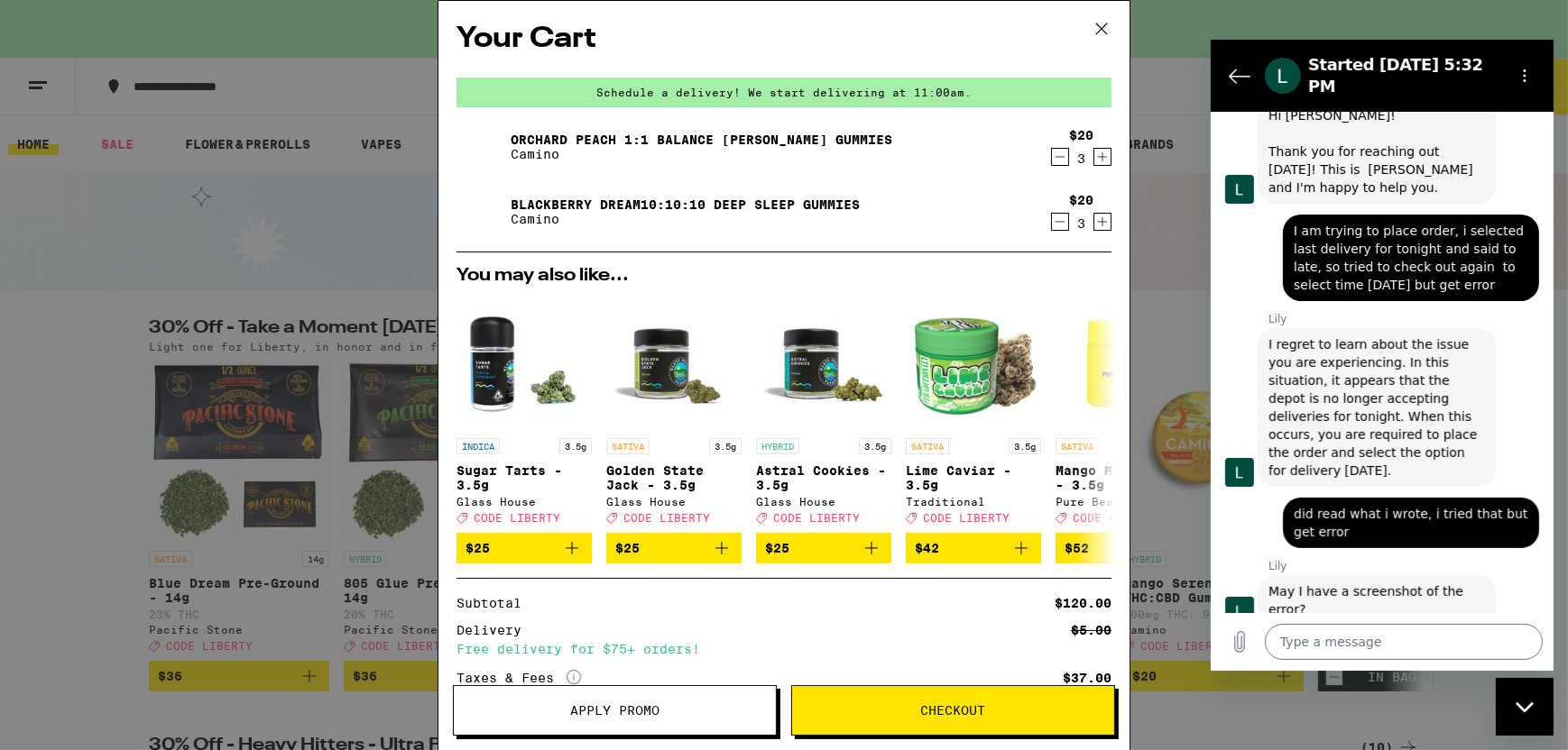
click at [990, 708] on span "Checkout" at bounding box center [952, 710] width 322 height 13
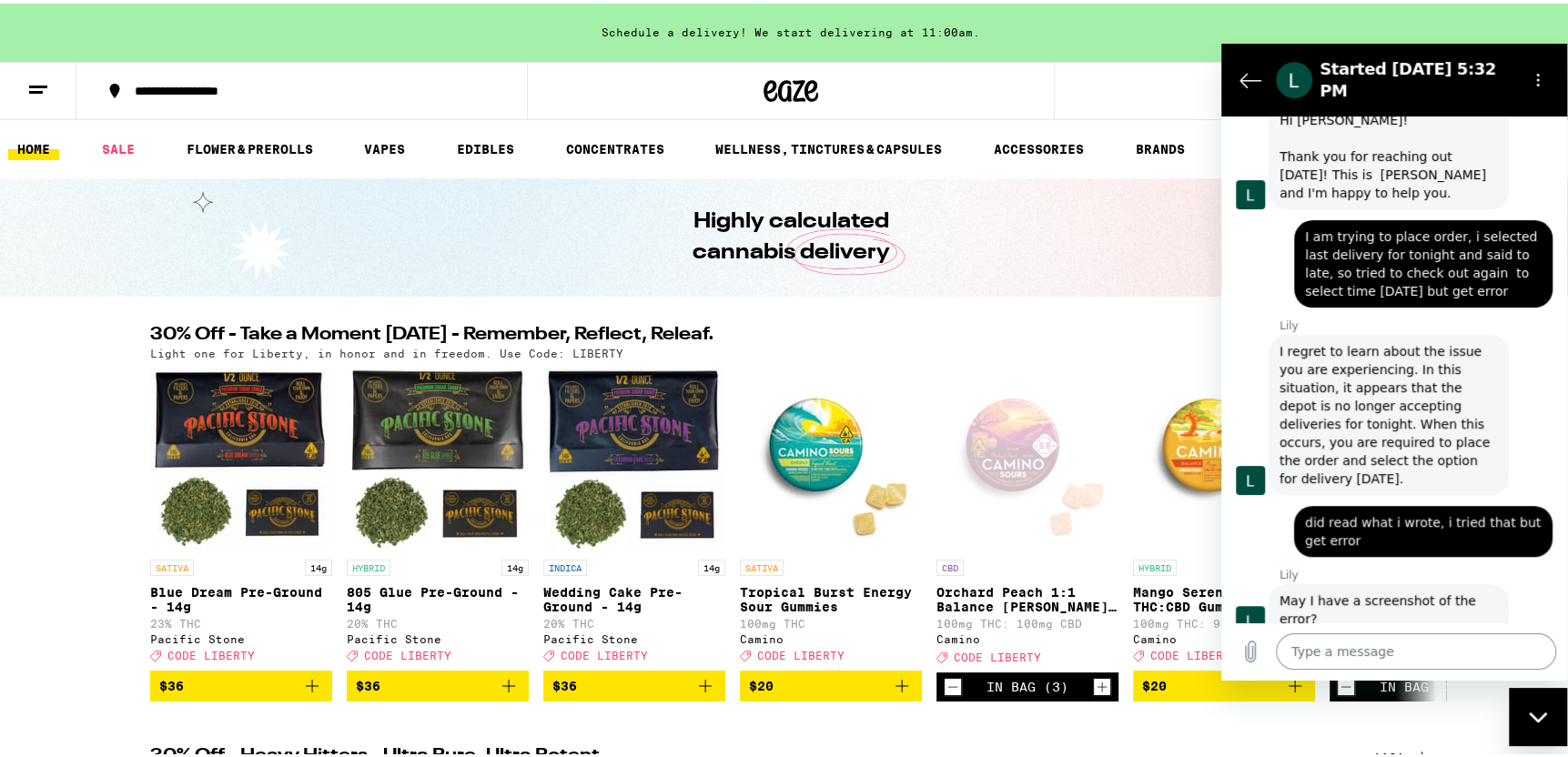
click at [1314, 653] on textarea at bounding box center [1415, 650] width 280 height 36
click at [1249, 651] on icon "Upload file" at bounding box center [1250, 651] width 10 height 20
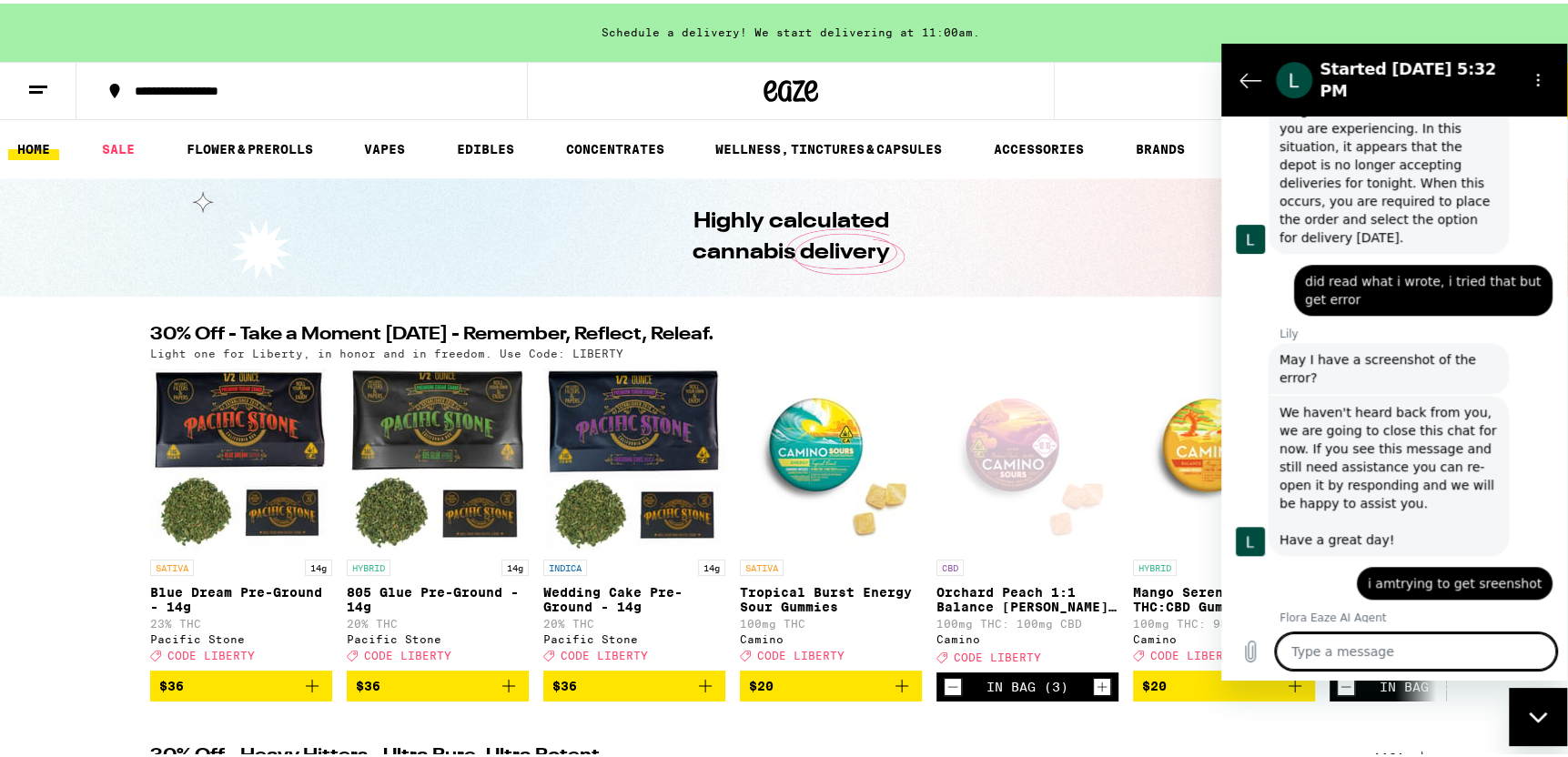
scroll to position [1111, 0]
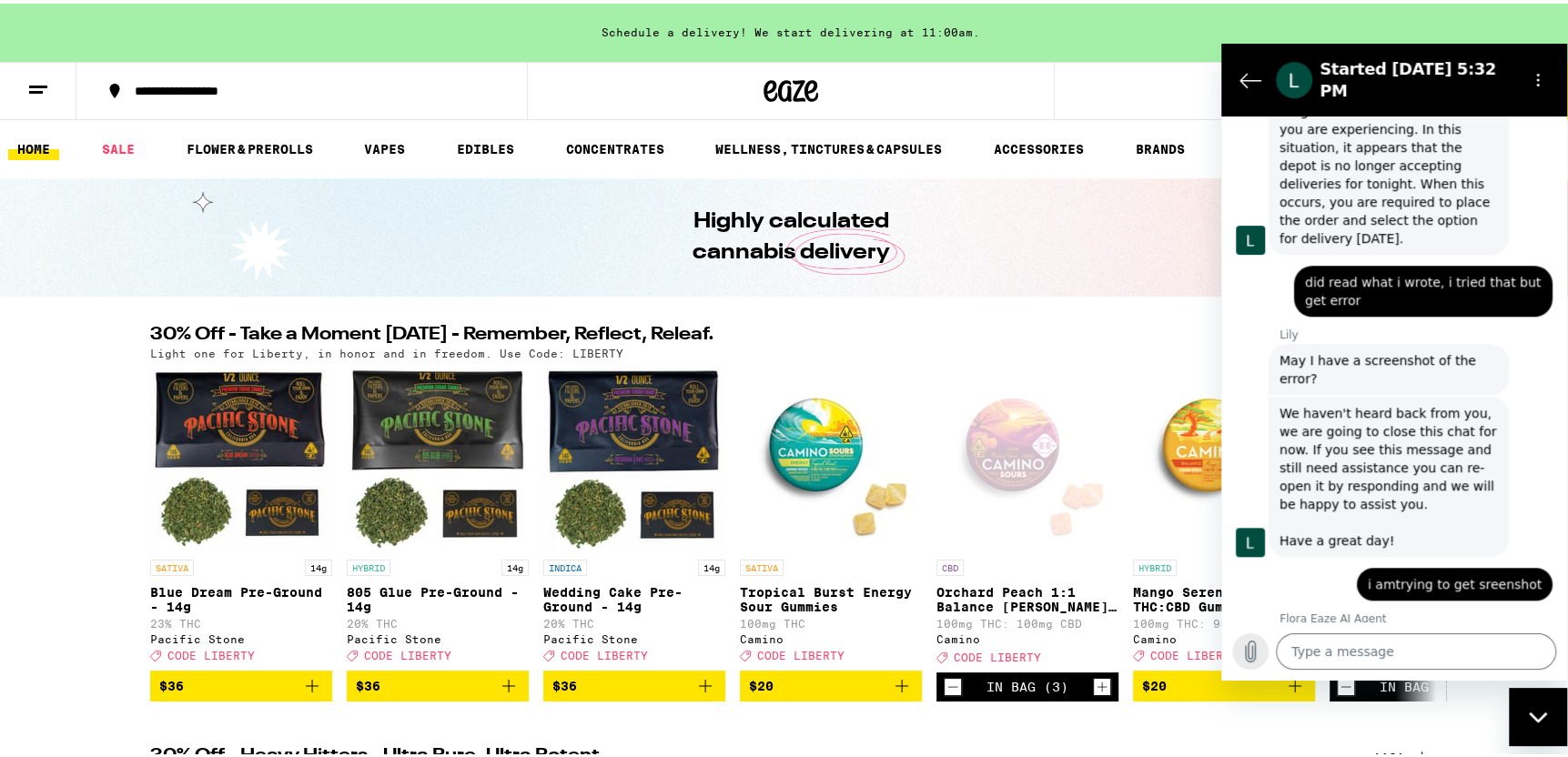
click at [1250, 647] on icon "Upload file" at bounding box center [1250, 650] width 21 height 21
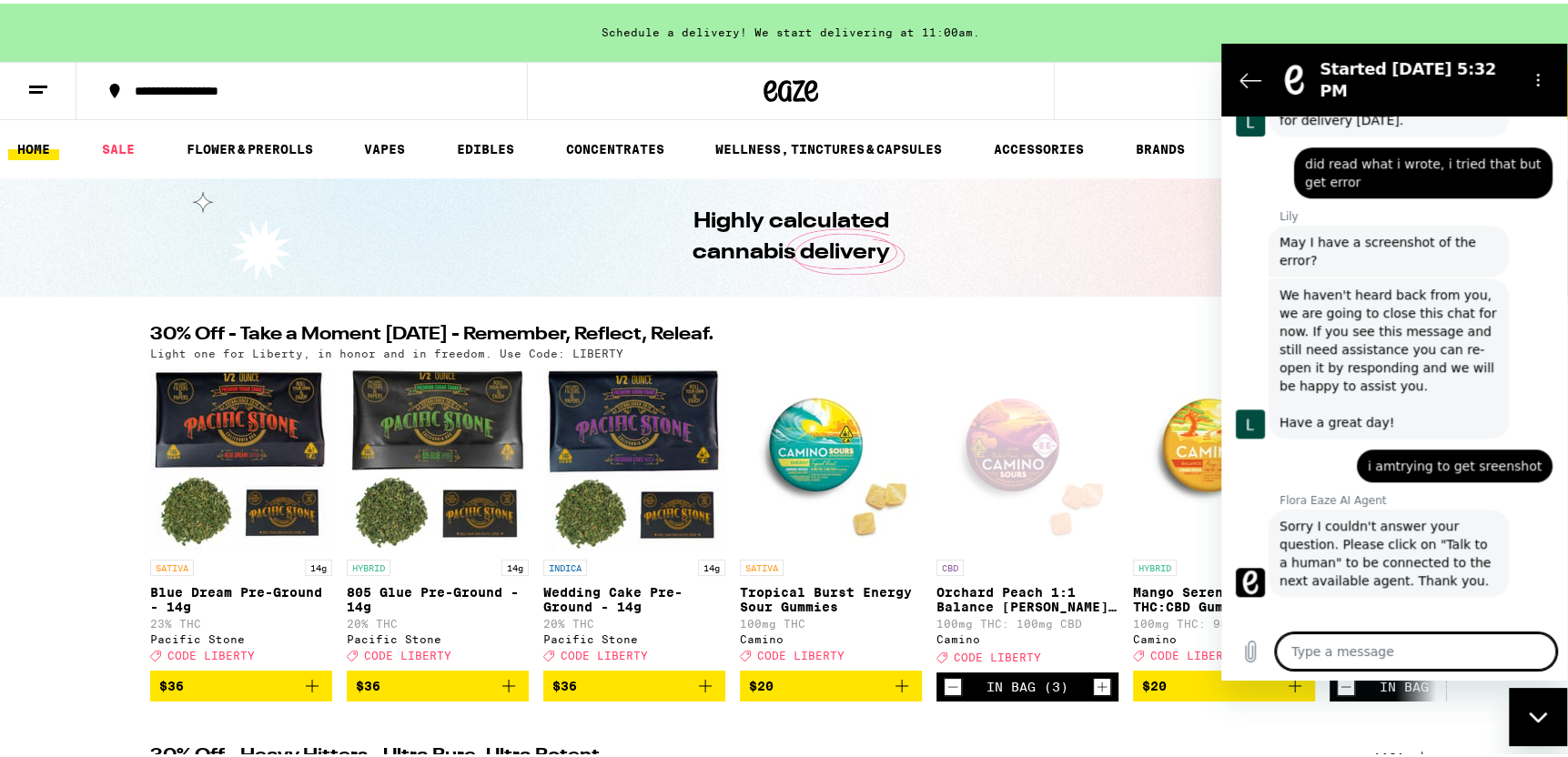
scroll to position [1240, 0]
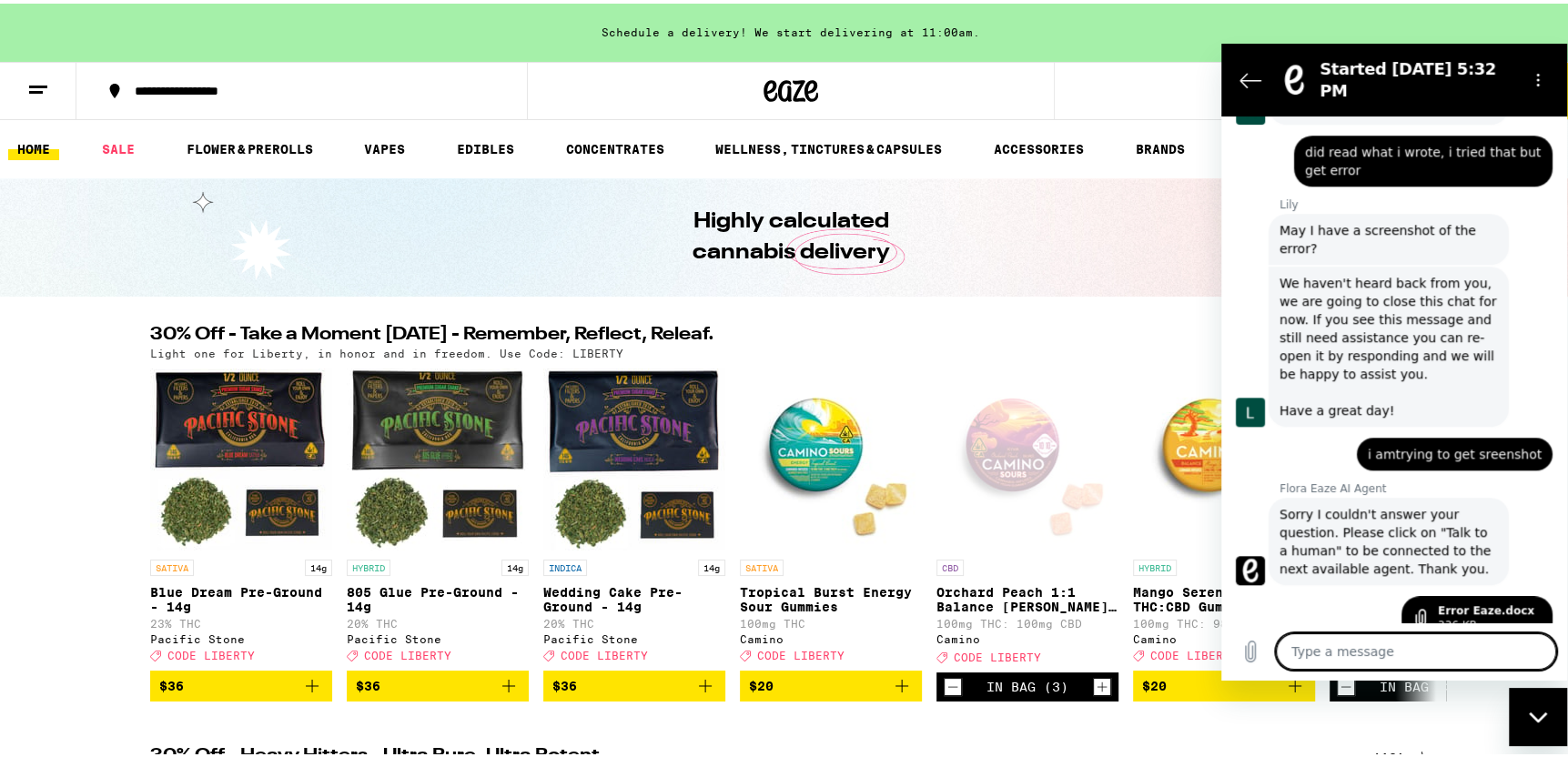
click at [1333, 660] on textarea at bounding box center [1415, 650] width 280 height 36
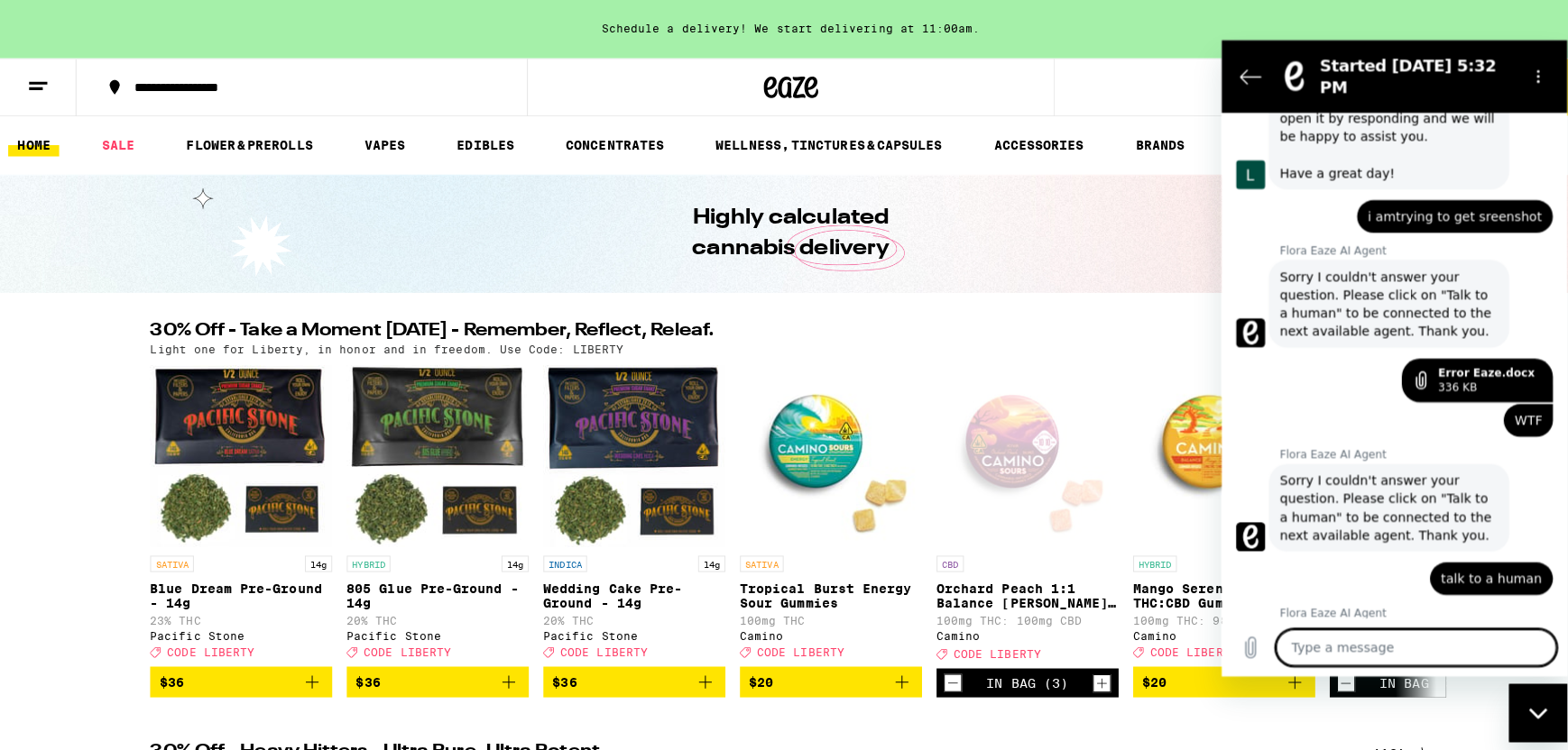
scroll to position [1459, 0]
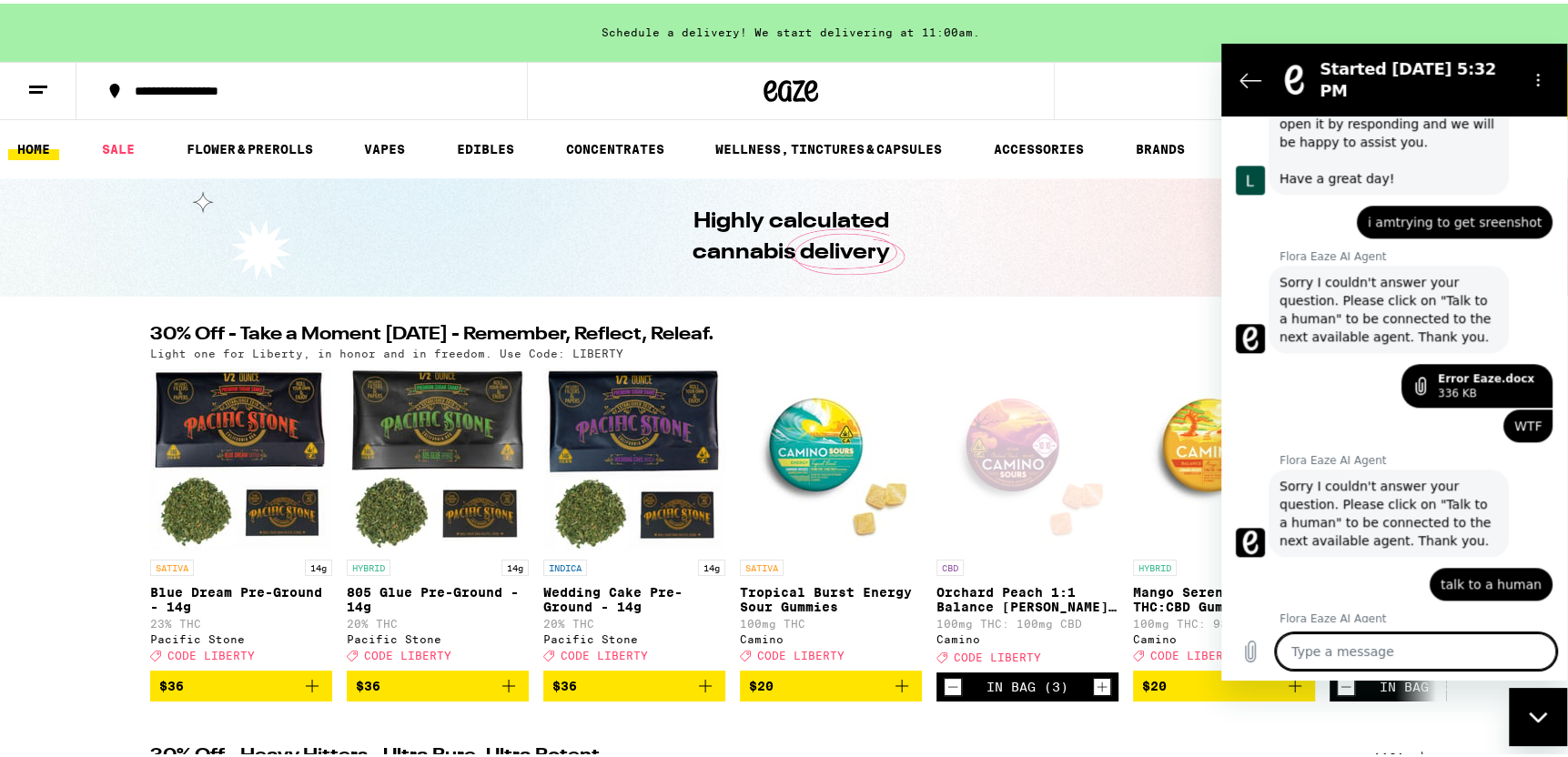
click at [1095, 379] on div "Open page for Orchard Peach 1:1 Balance Sours Gummies from Camino" at bounding box center [1028, 456] width 182 height 182
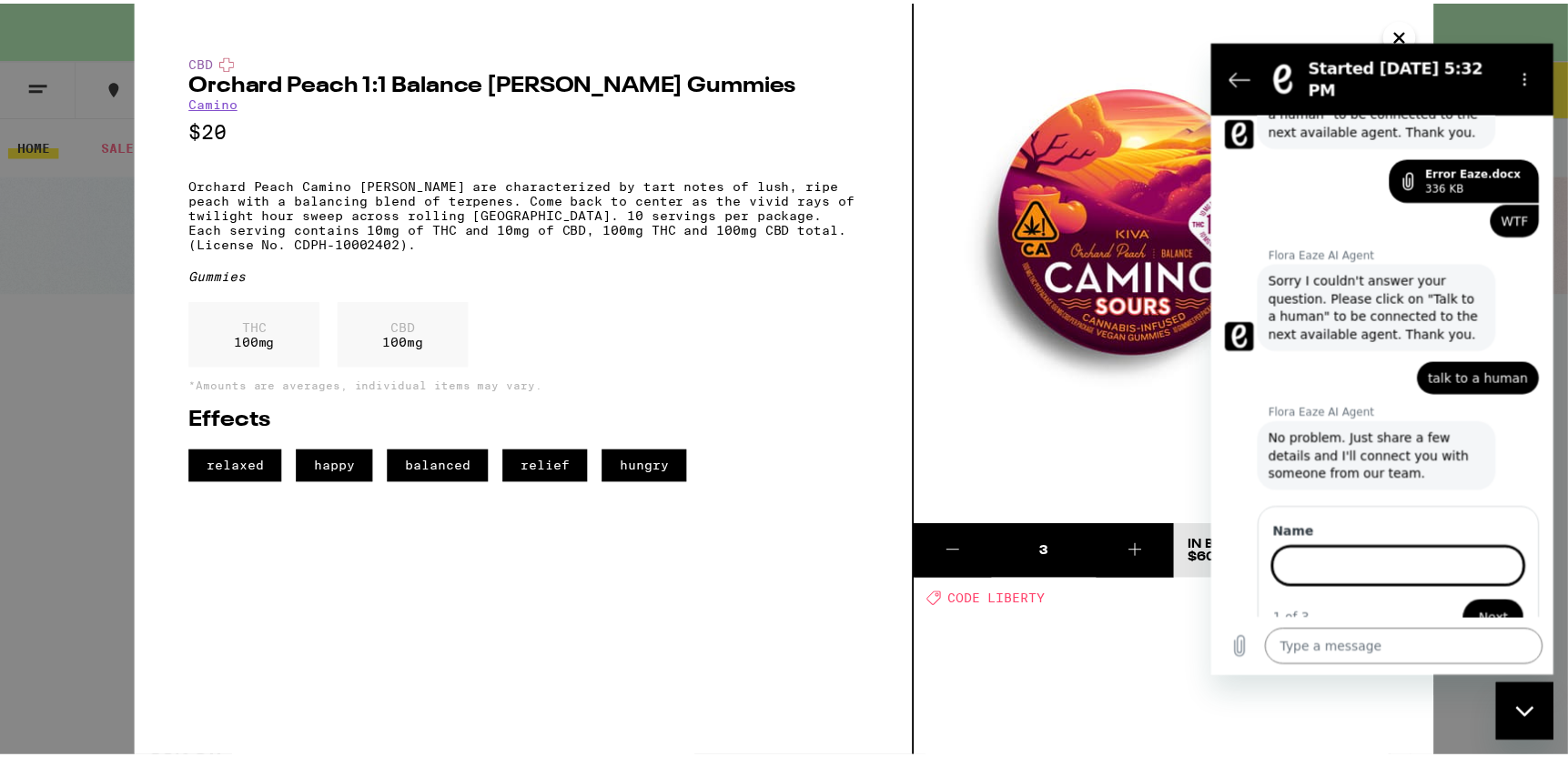
scroll to position [1675, 0]
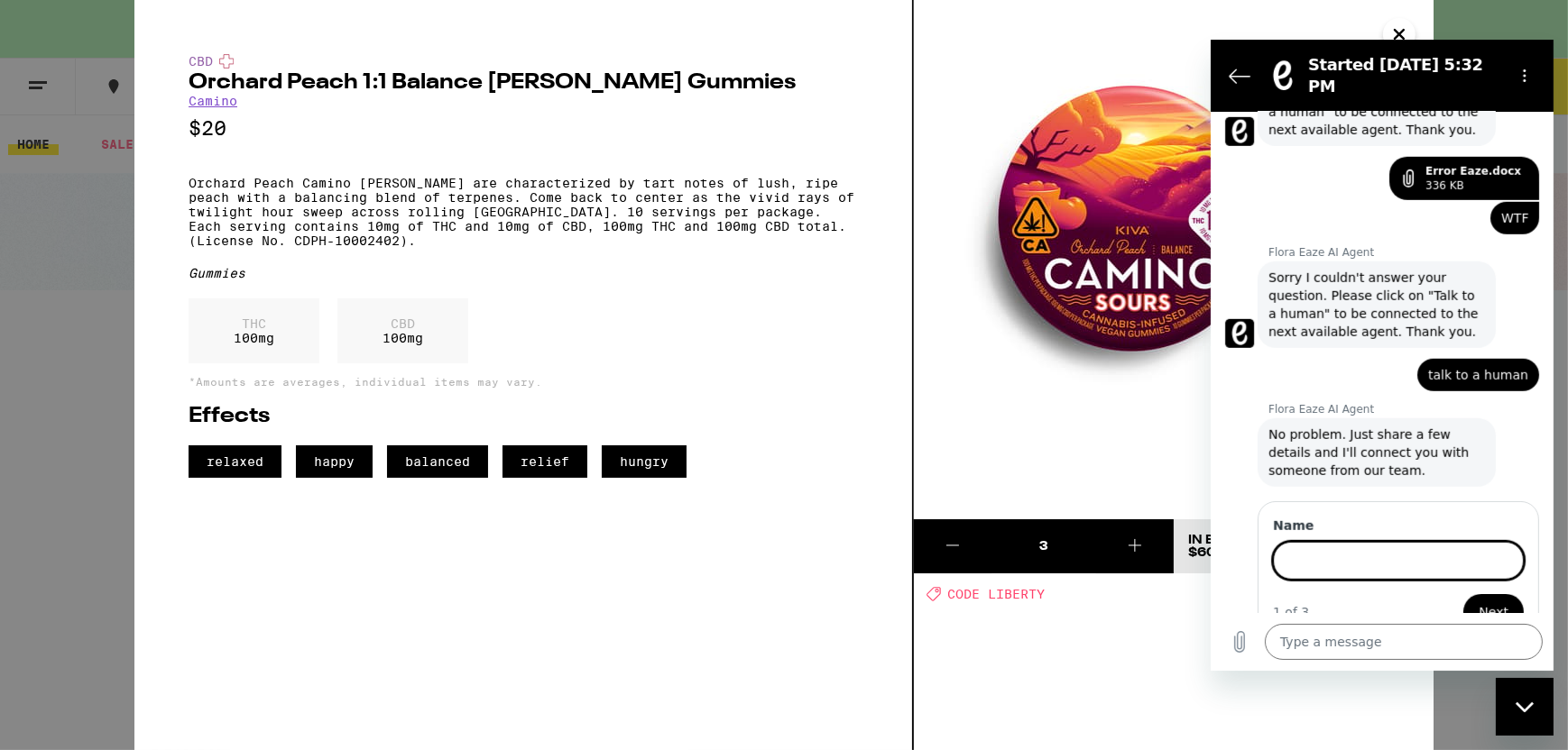
click at [925, 471] on img at bounding box center [1173, 259] width 520 height 519
click at [1392, 22] on icon "Close" at bounding box center [1398, 33] width 21 height 27
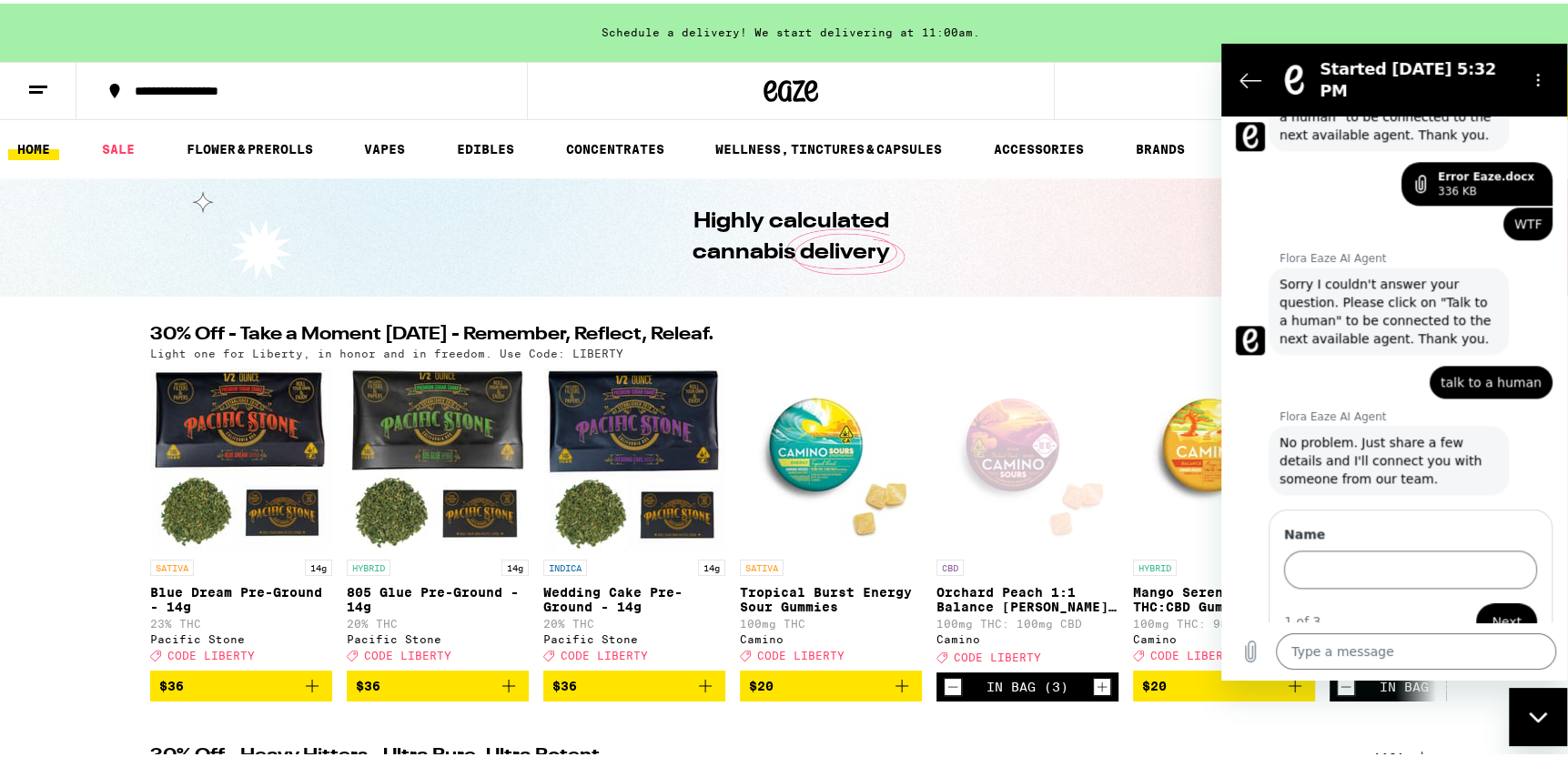
click at [1561, 80] on button "6" at bounding box center [1544, 88] width 76 height 57
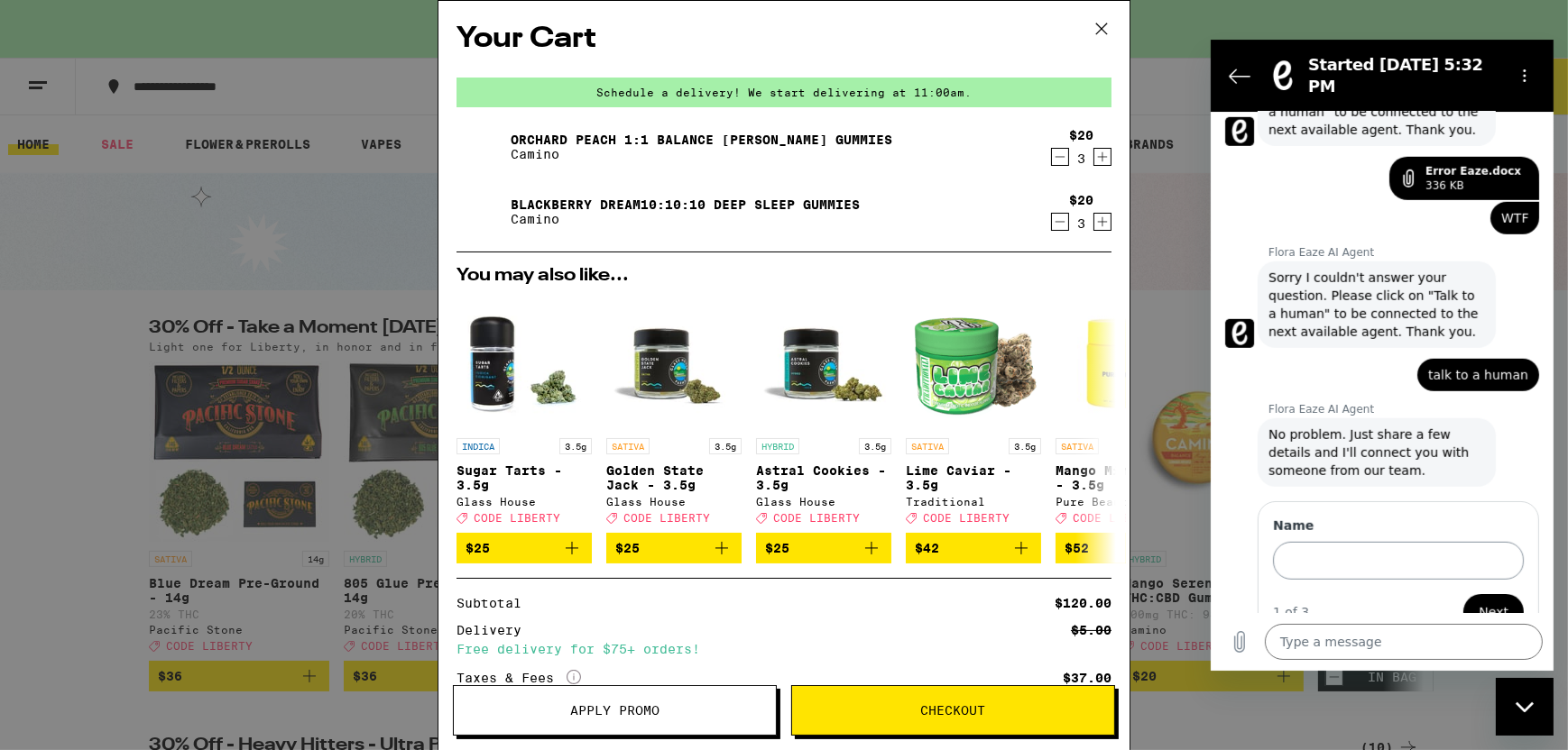
click at [1300, 542] on input "Name" at bounding box center [1397, 560] width 251 height 38
click at [1097, 29] on icon at bounding box center [1101, 29] width 27 height 27
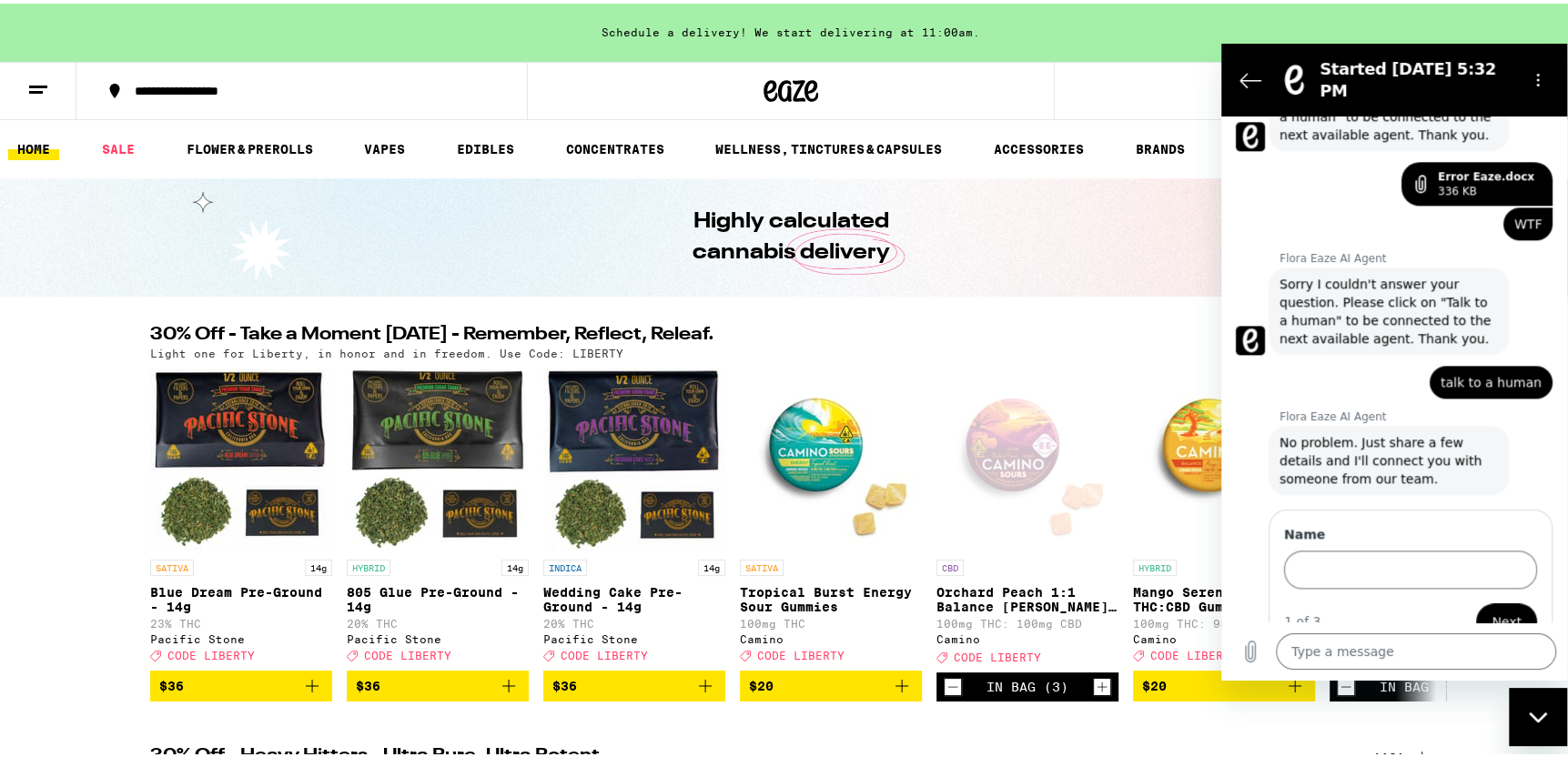
click at [1518, 75] on div at bounding box center [1534, 78] width 44 height 36
click at [1539, 72] on icon "Options menu" at bounding box center [1538, 79] width 15 height 15
click at [1035, 354] on div "Light one for Liberty, in honor and in freedom. Use Code: LIBERTY" at bounding box center [791, 349] width 1281 height 12
drag, startPoint x: 1288, startPoint y: 51, endPoint x: 1226, endPoint y: 473, distance: 426.5
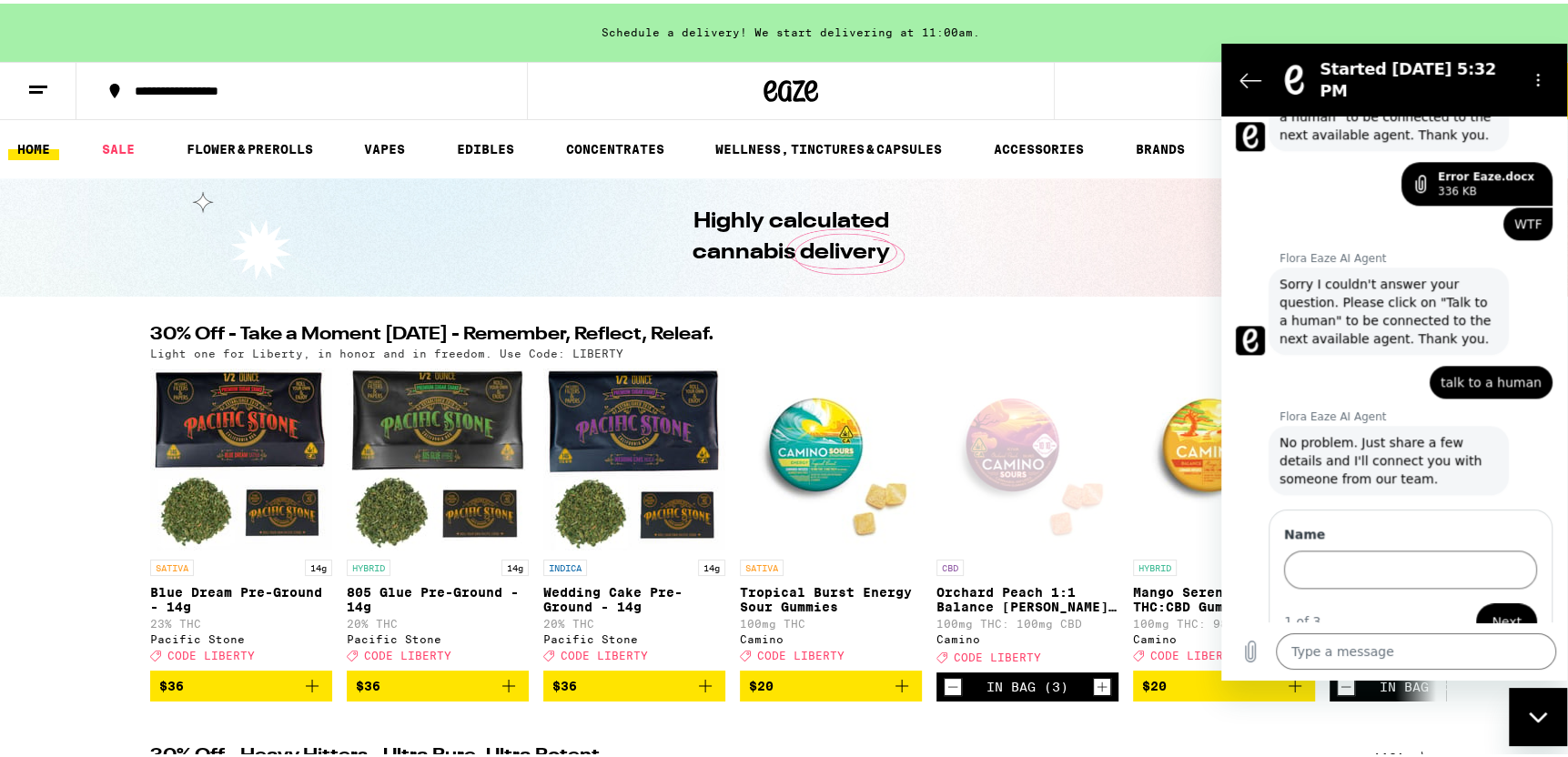
click at [1222, 465] on html "Started [DATE] 5:32 PM 5:32 PM Flora Eaze AI Agent Flora Eaze AI Agent says: Hi…" at bounding box center [1394, 361] width 345 height 637
click at [1541, 721] on icon "Close messaging window" at bounding box center [1538, 716] width 20 height 12
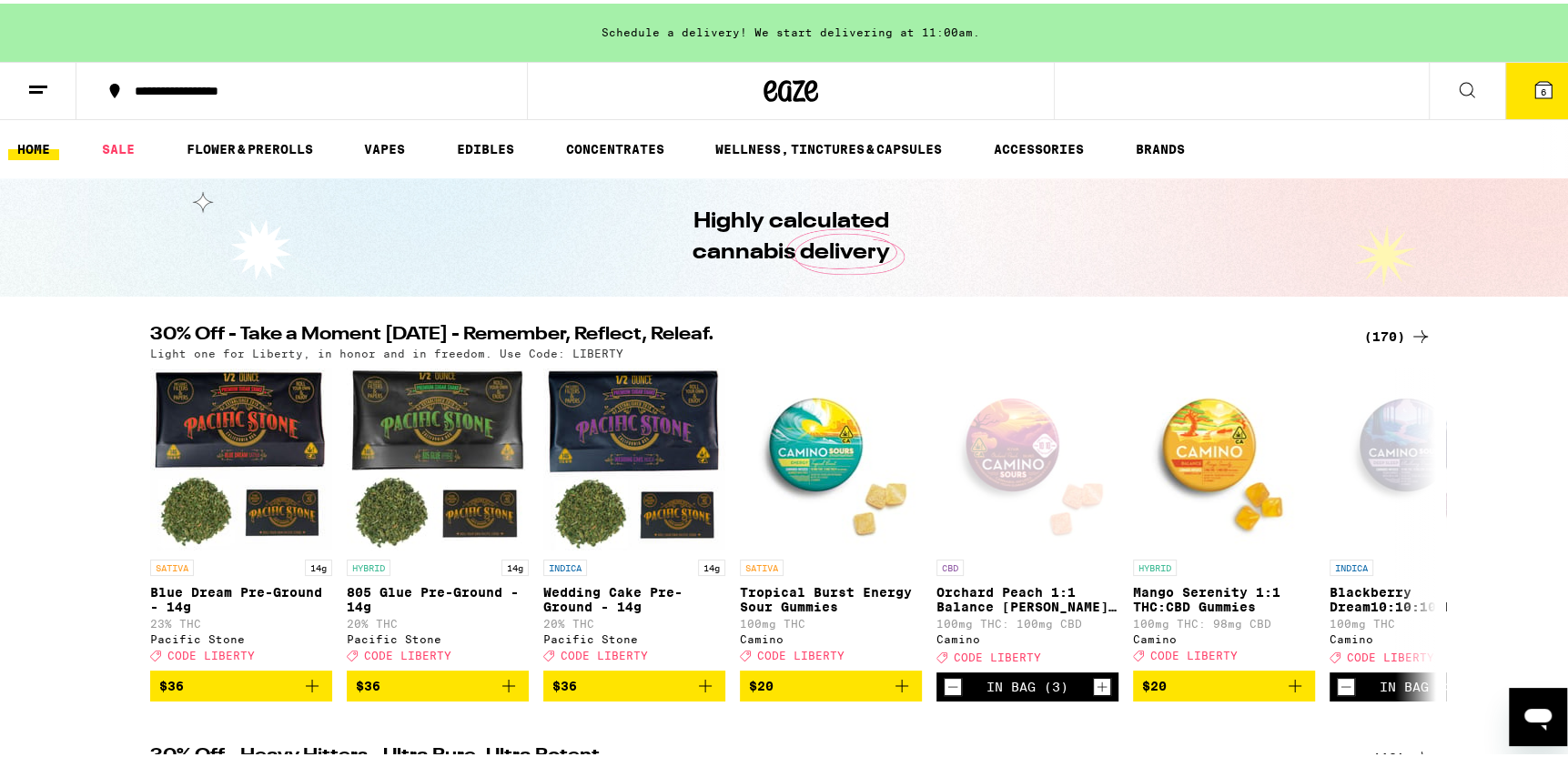
click at [1521, 74] on button "6" at bounding box center [1544, 88] width 76 height 57
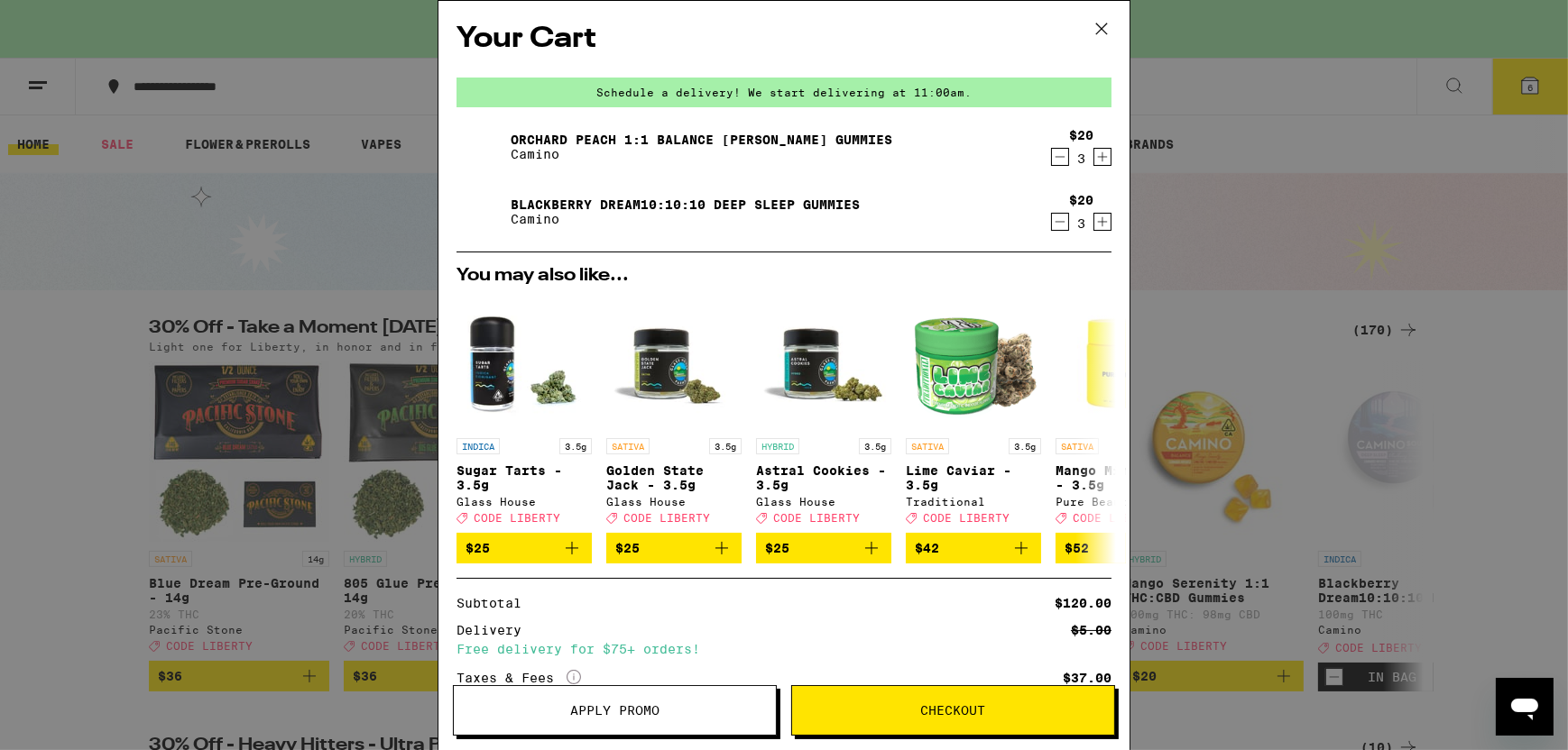
click at [1052, 156] on icon "Decrement" at bounding box center [1060, 156] width 17 height 21
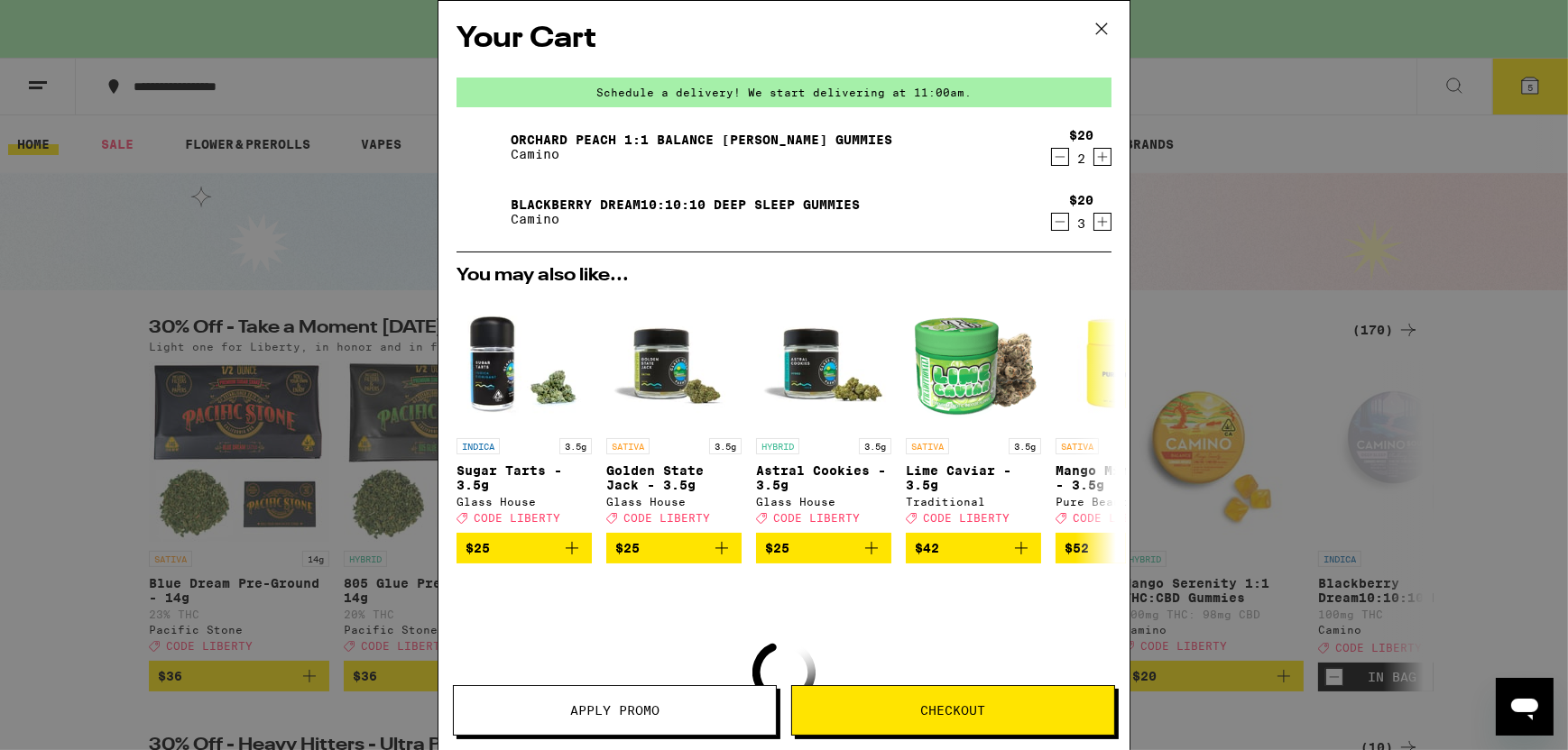
click at [1052, 156] on icon "Decrement" at bounding box center [1060, 156] width 17 height 21
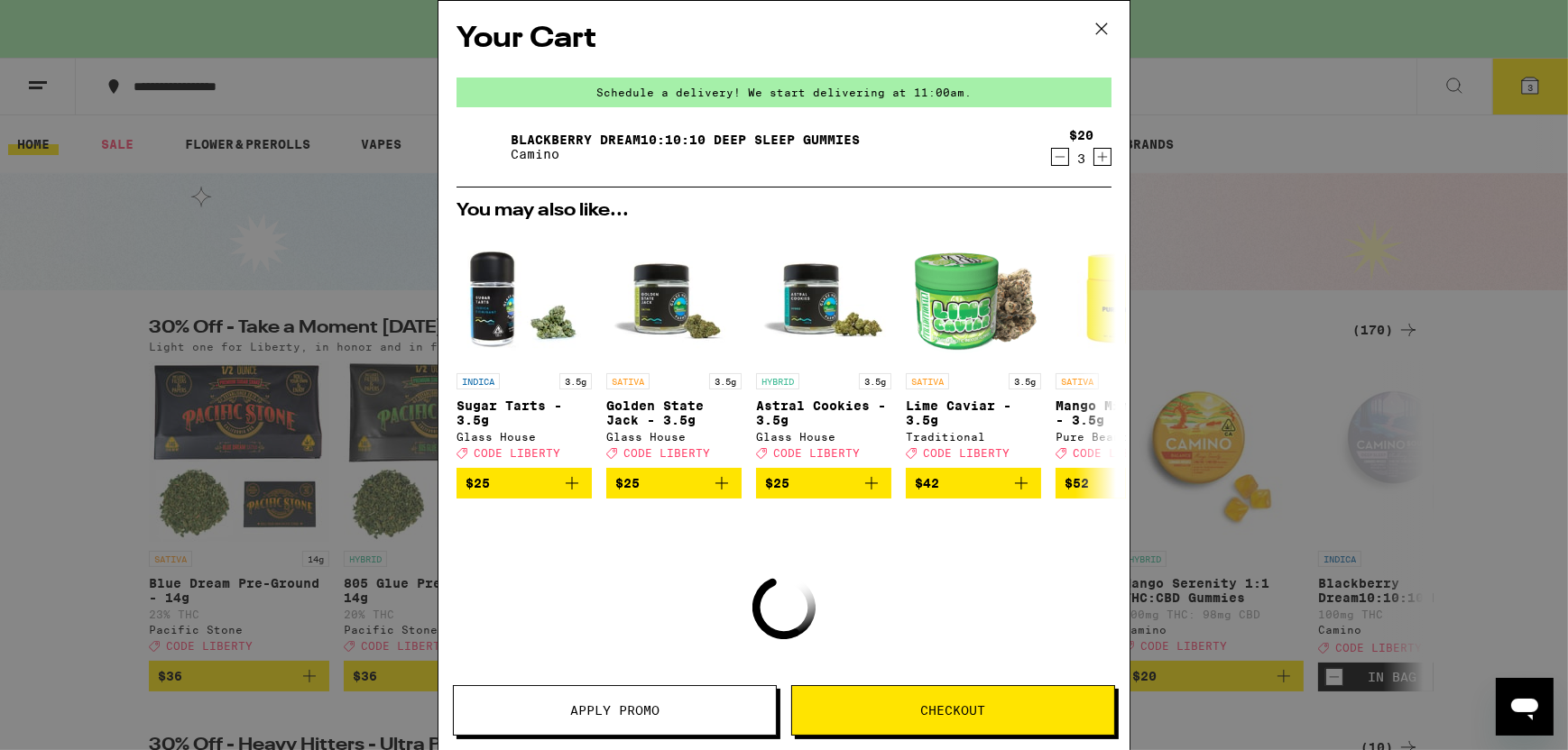
click at [1052, 156] on icon "Decrement" at bounding box center [1060, 156] width 17 height 21
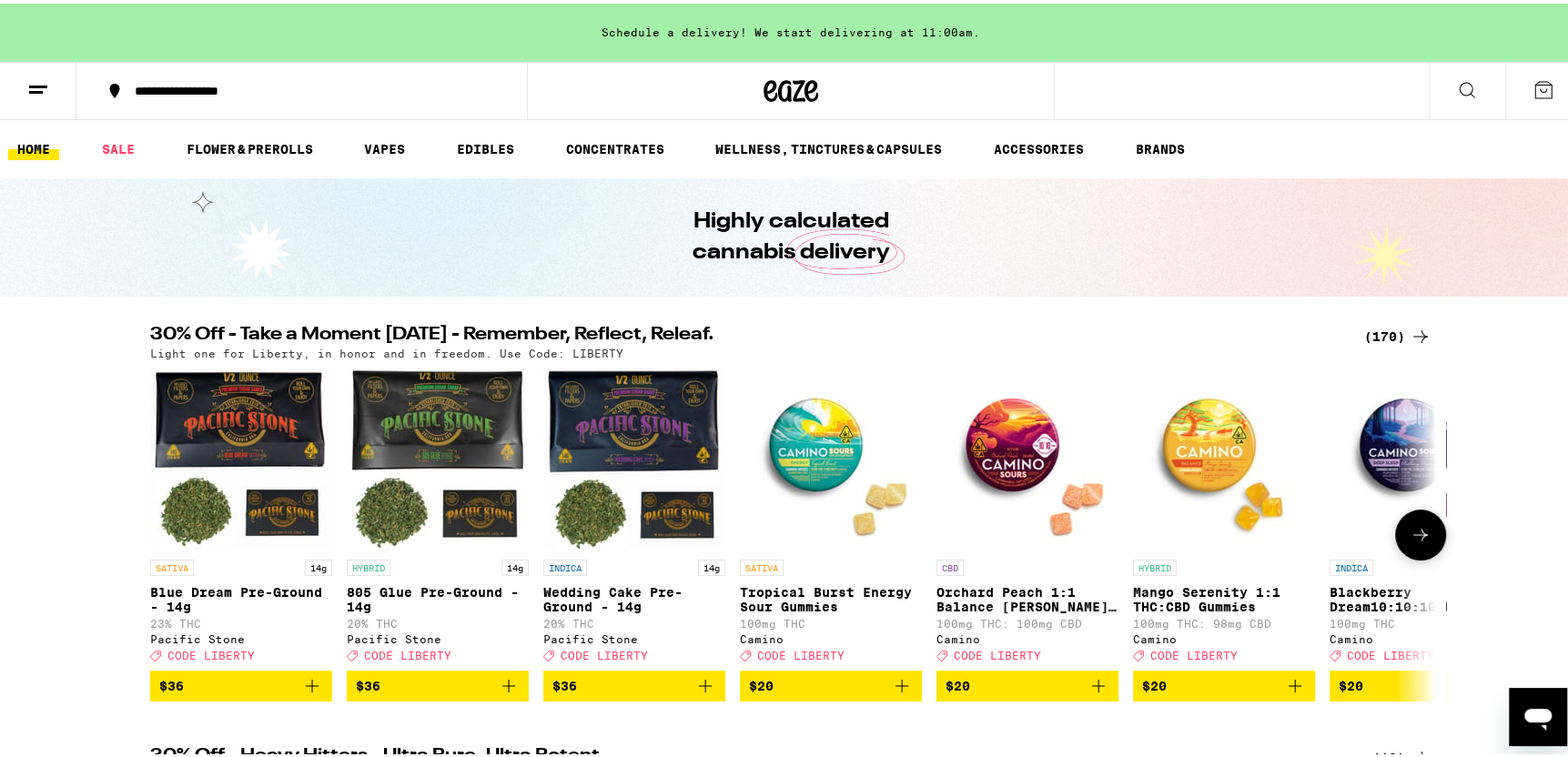
click at [1018, 465] on img "Open page for Orchard Peach 1:1 Balance Sours Gummies from Camino" at bounding box center [1028, 456] width 182 height 182
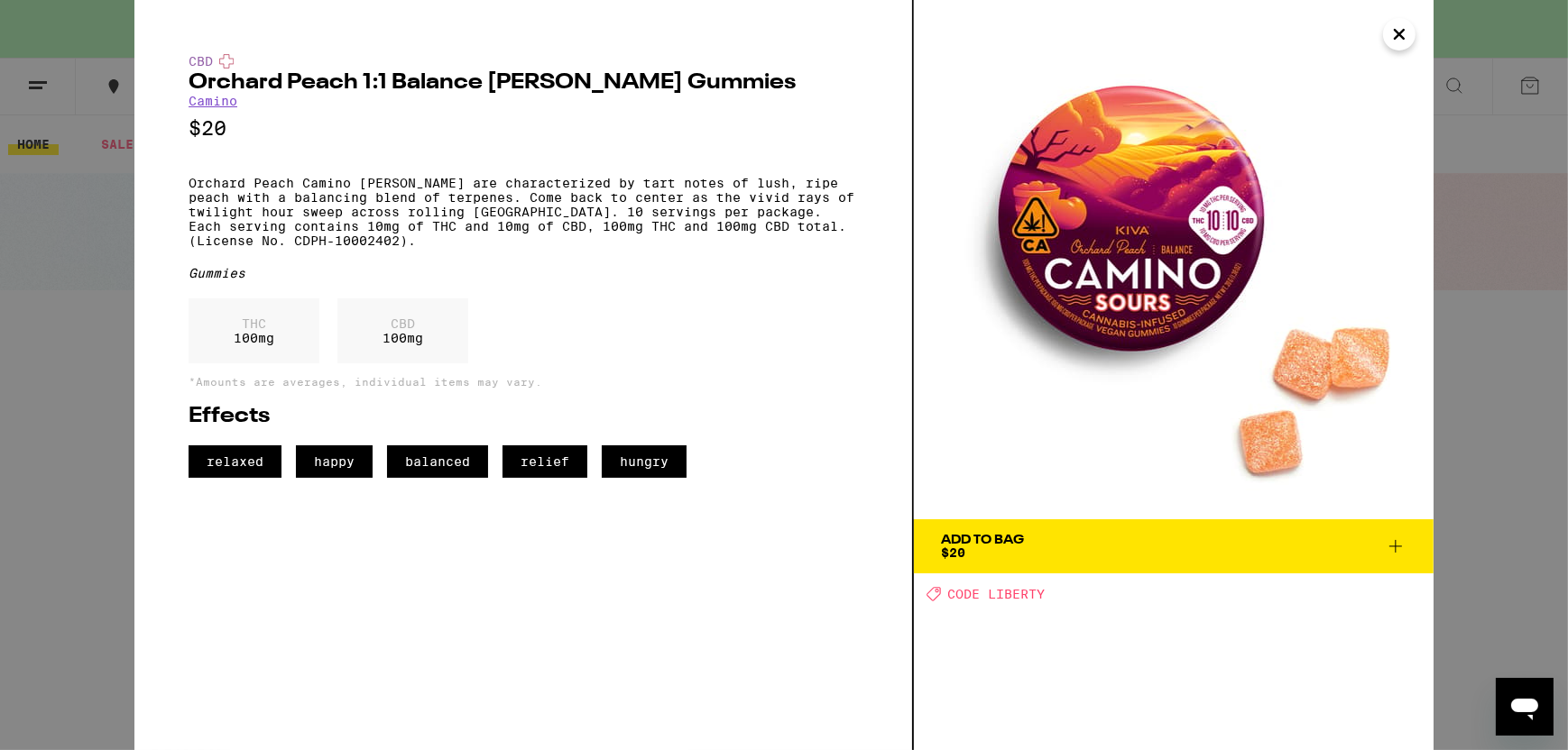
click at [1394, 541] on icon at bounding box center [1395, 547] width 13 height 13
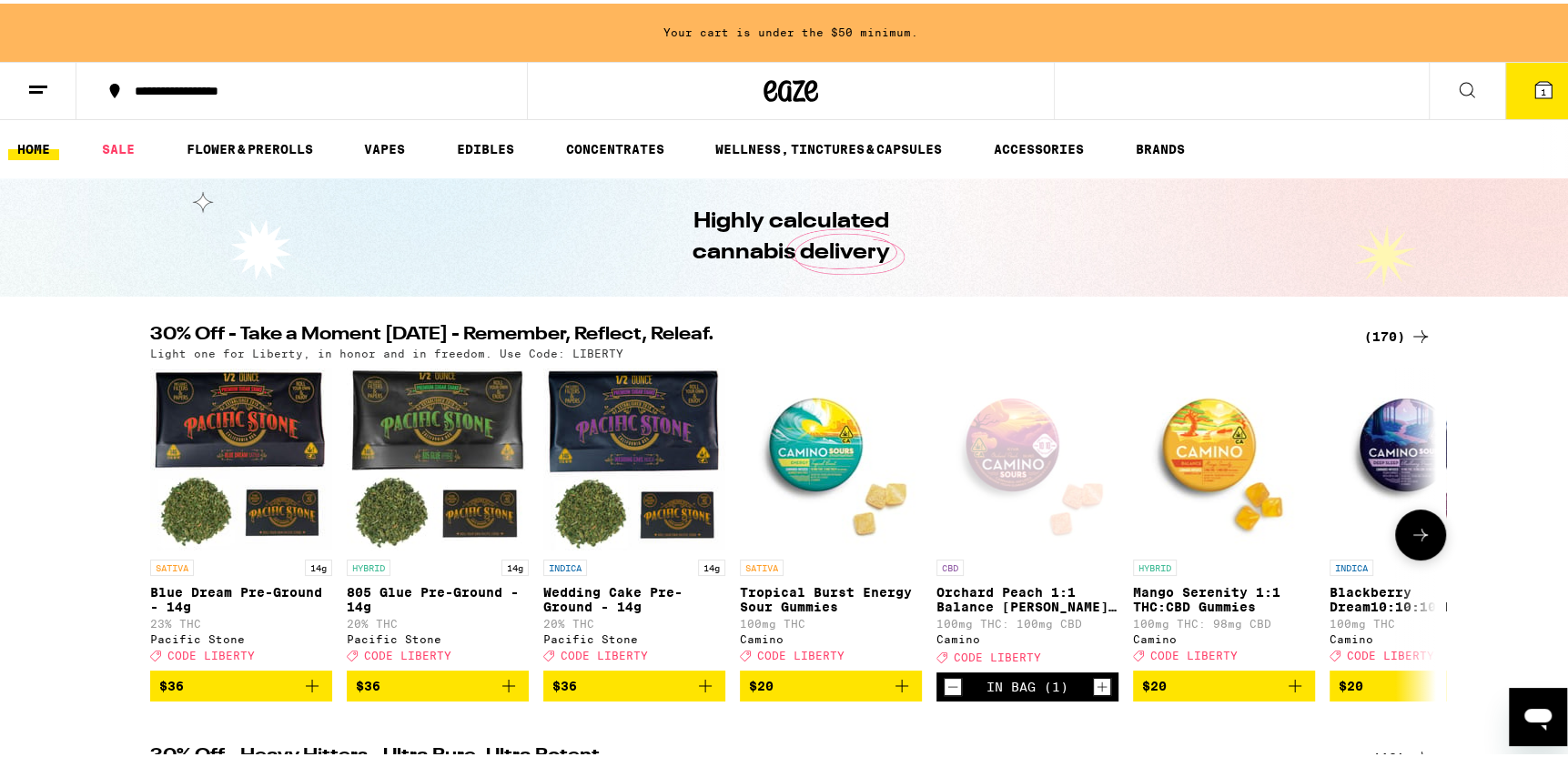
click at [1352, 634] on div "INDICA Blackberry Dream10:10:10 Deep Sleep Gummies 100mg THC Camino Deal Create…" at bounding box center [1421, 606] width 182 height 101
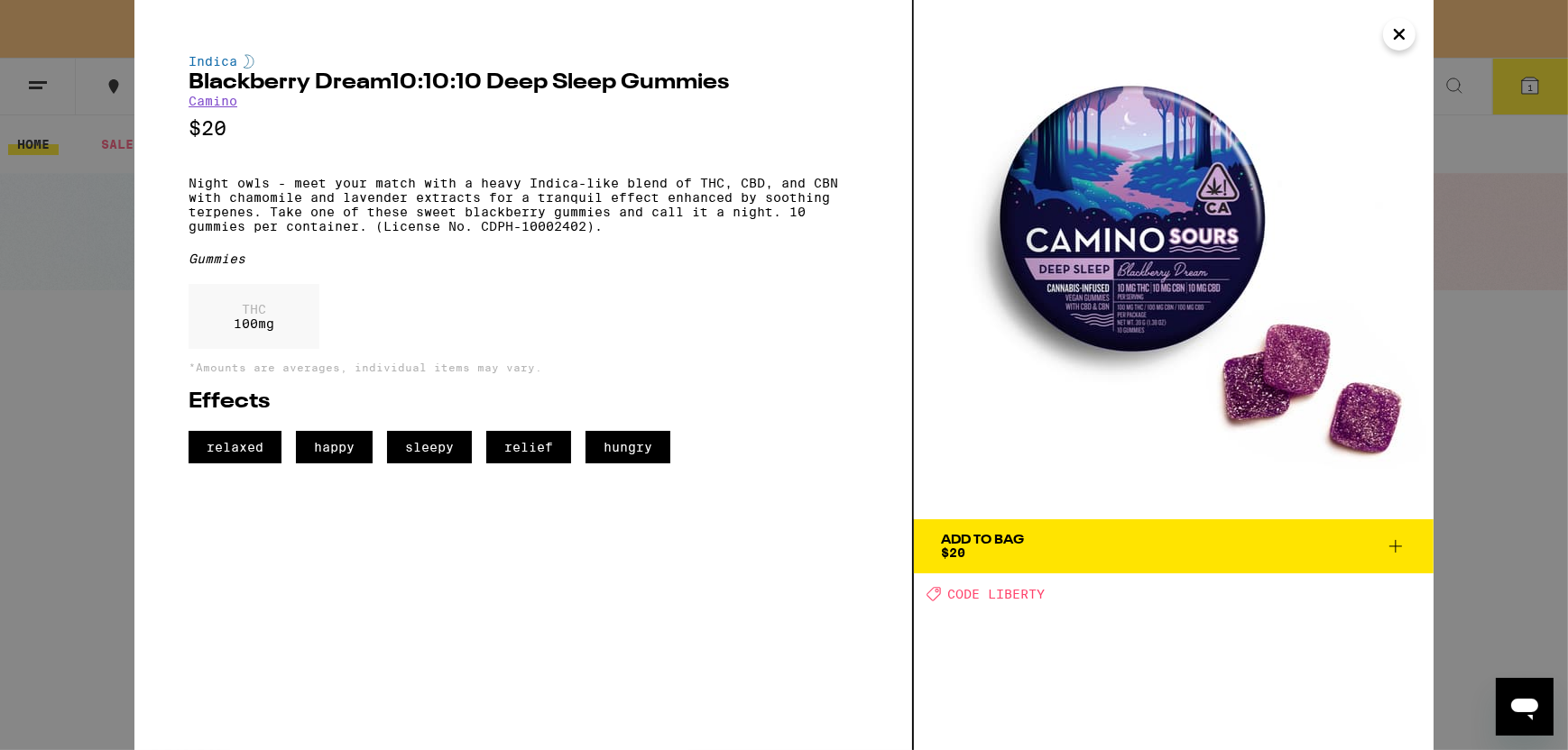
click at [1394, 545] on icon at bounding box center [1394, 546] width 21 height 21
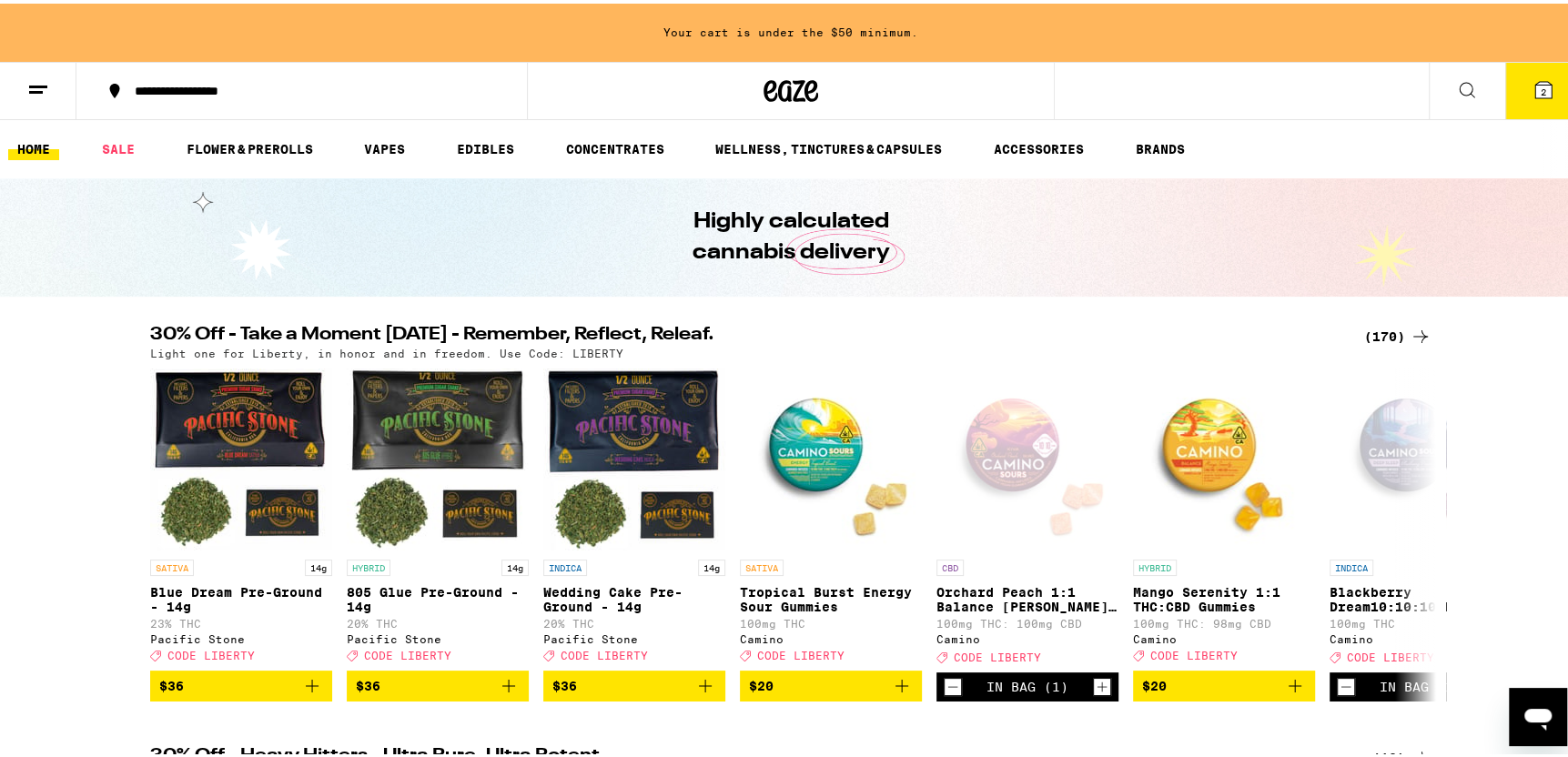
click at [1541, 85] on span "2" at bounding box center [1544, 88] width 6 height 11
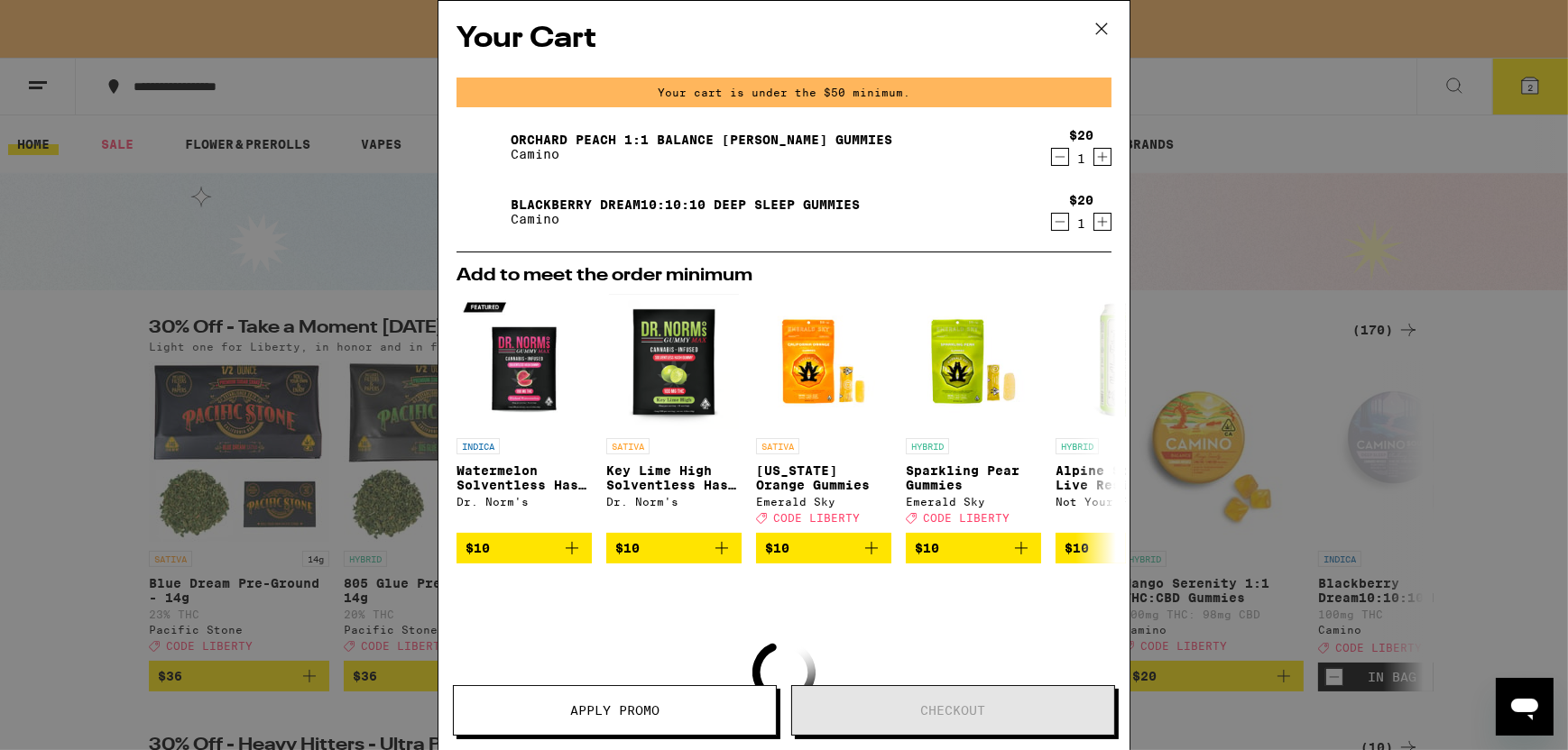
click at [1095, 156] on icon "Increment" at bounding box center [1103, 156] width 17 height 21
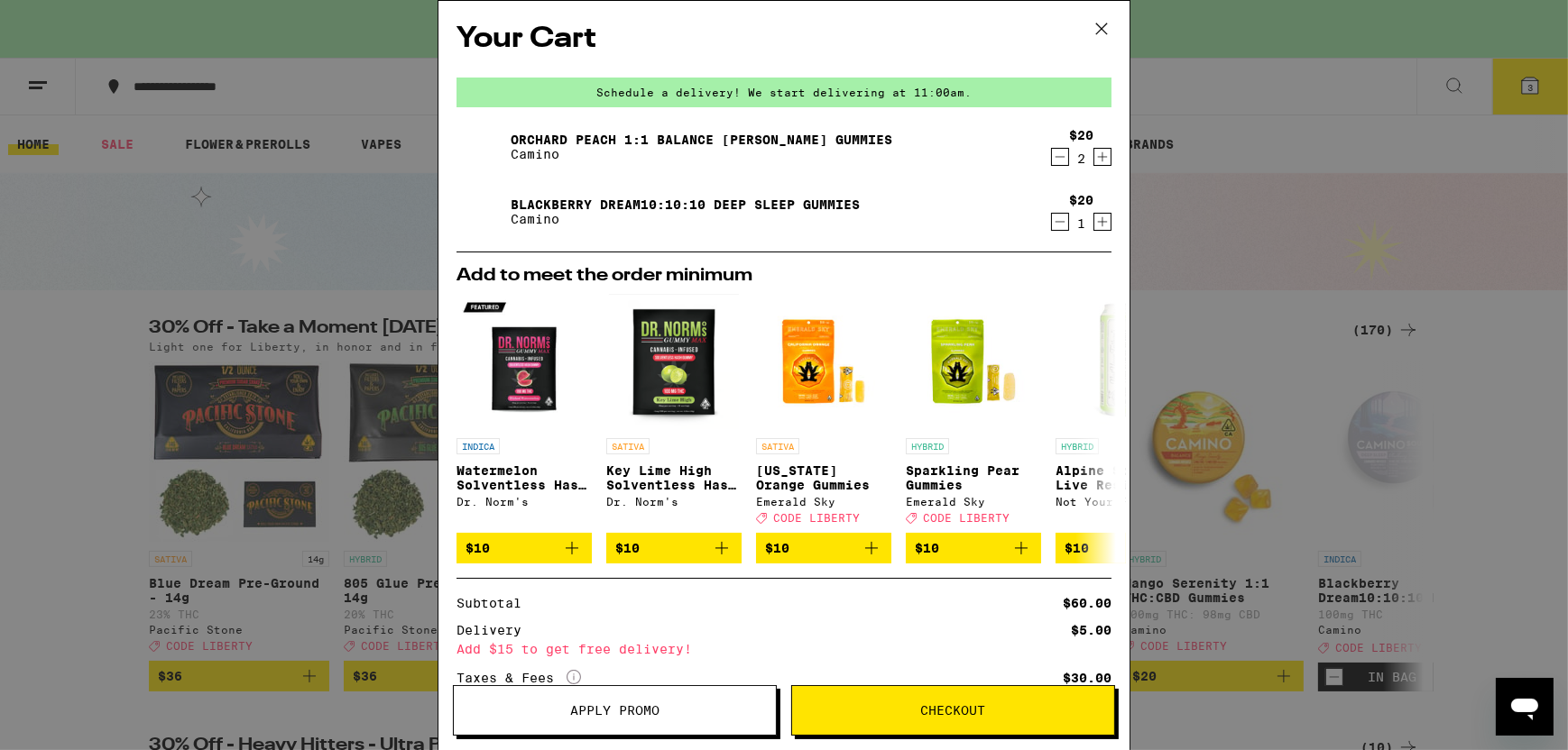
click at [1096, 221] on icon "Increment" at bounding box center [1103, 221] width 17 height 21
click at [947, 706] on span "Checkout" at bounding box center [953, 710] width 65 height 13
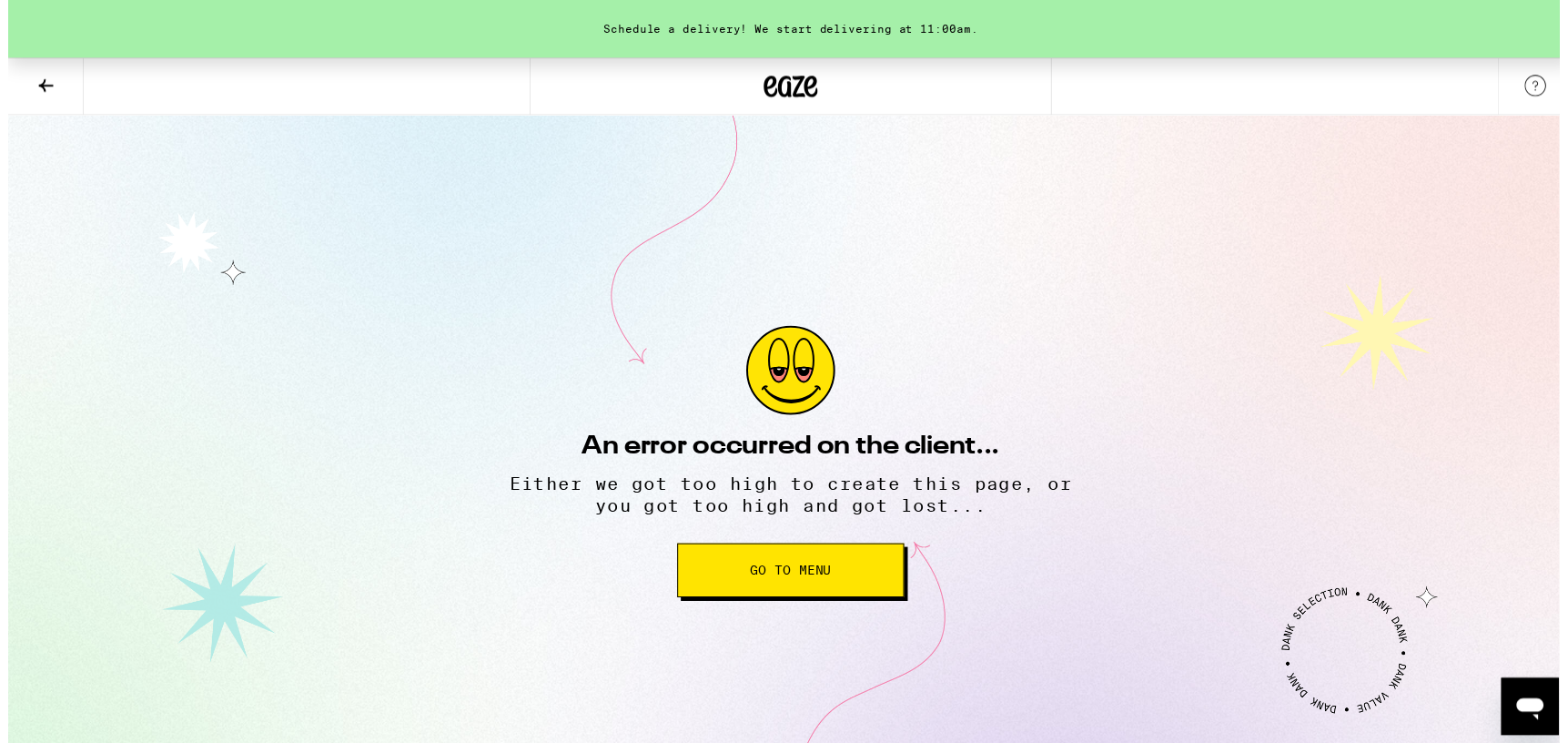
click at [573, 320] on div "An error occurred on the client... Either we got too high to create this page, …" at bounding box center [791, 466] width 637 height 699
click at [814, 583] on span "Go to Menu" at bounding box center [791, 576] width 82 height 13
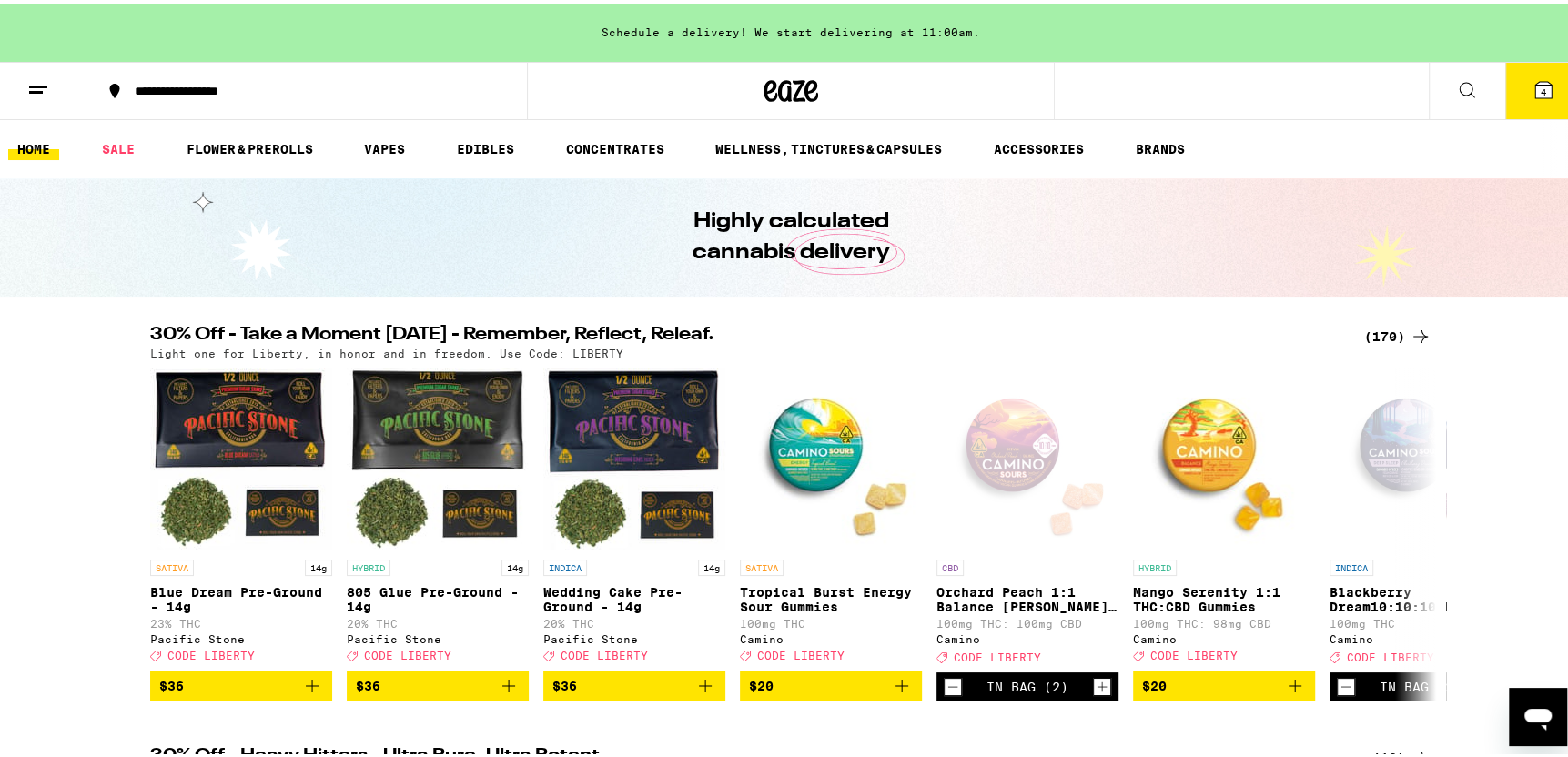
click at [1535, 85] on icon at bounding box center [1544, 87] width 17 height 17
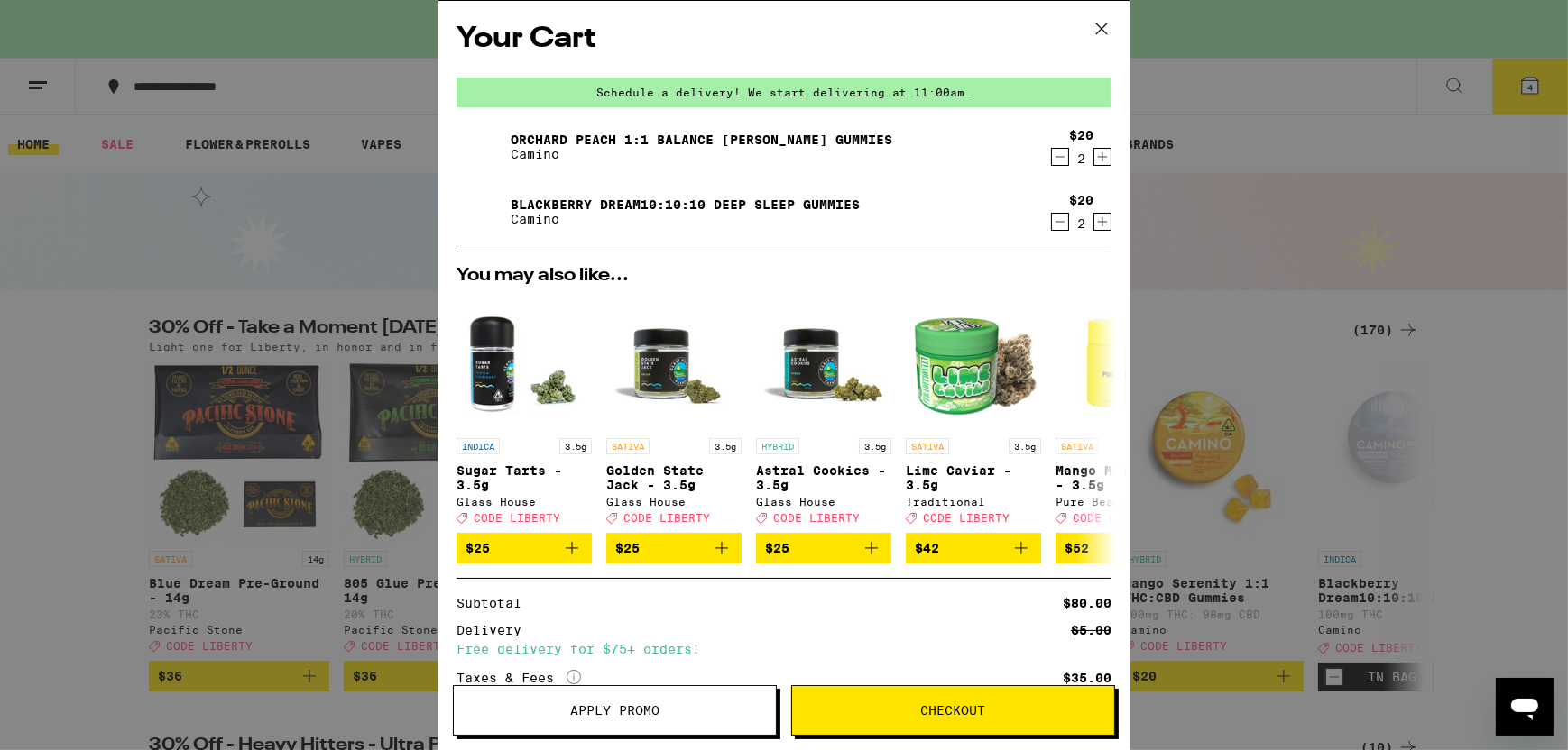
click at [878, 96] on div "Schedule a delivery! We start delivering at 11:00am." at bounding box center [784, 92] width 655 height 30
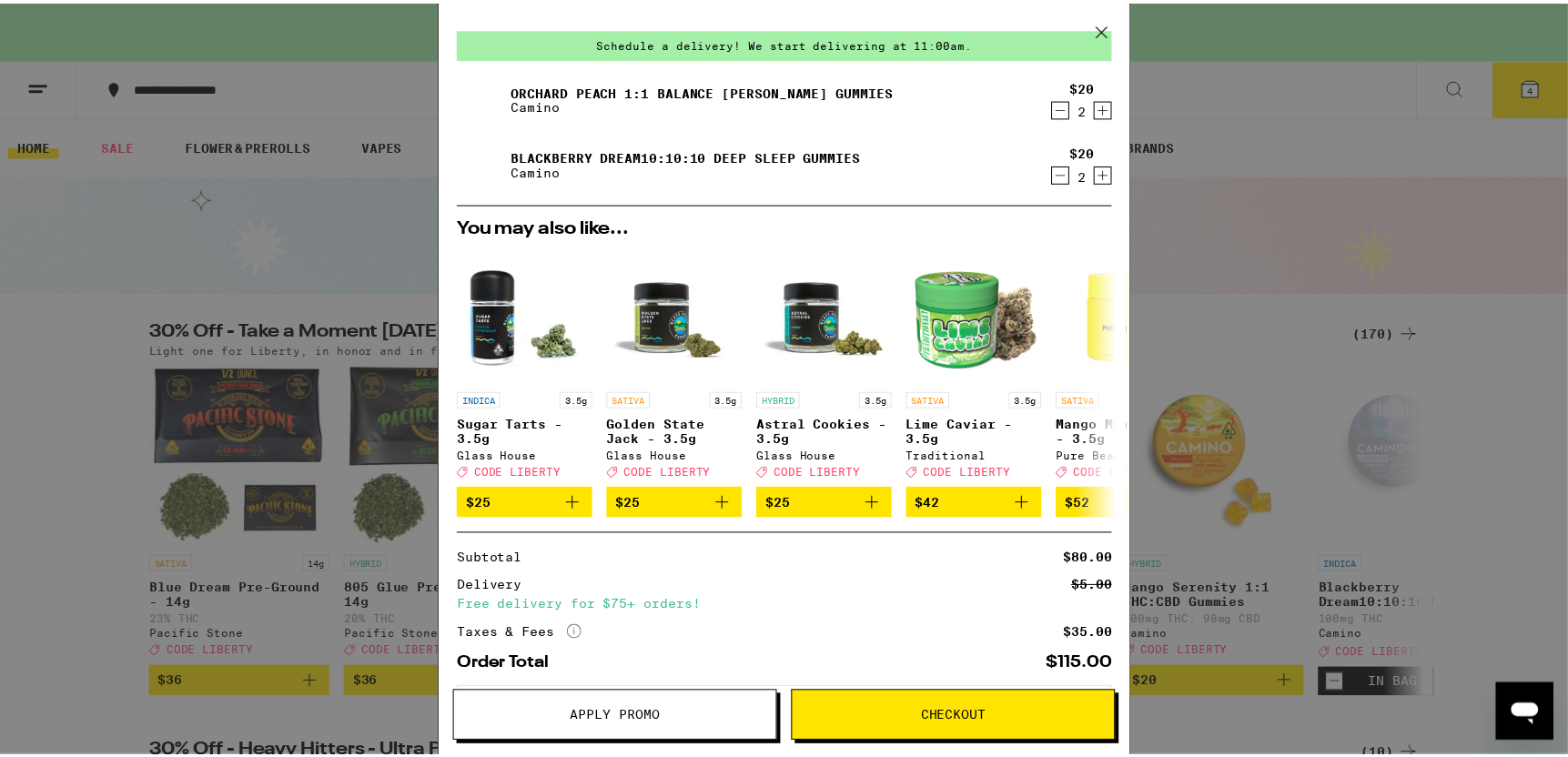
scroll to position [91, 0]
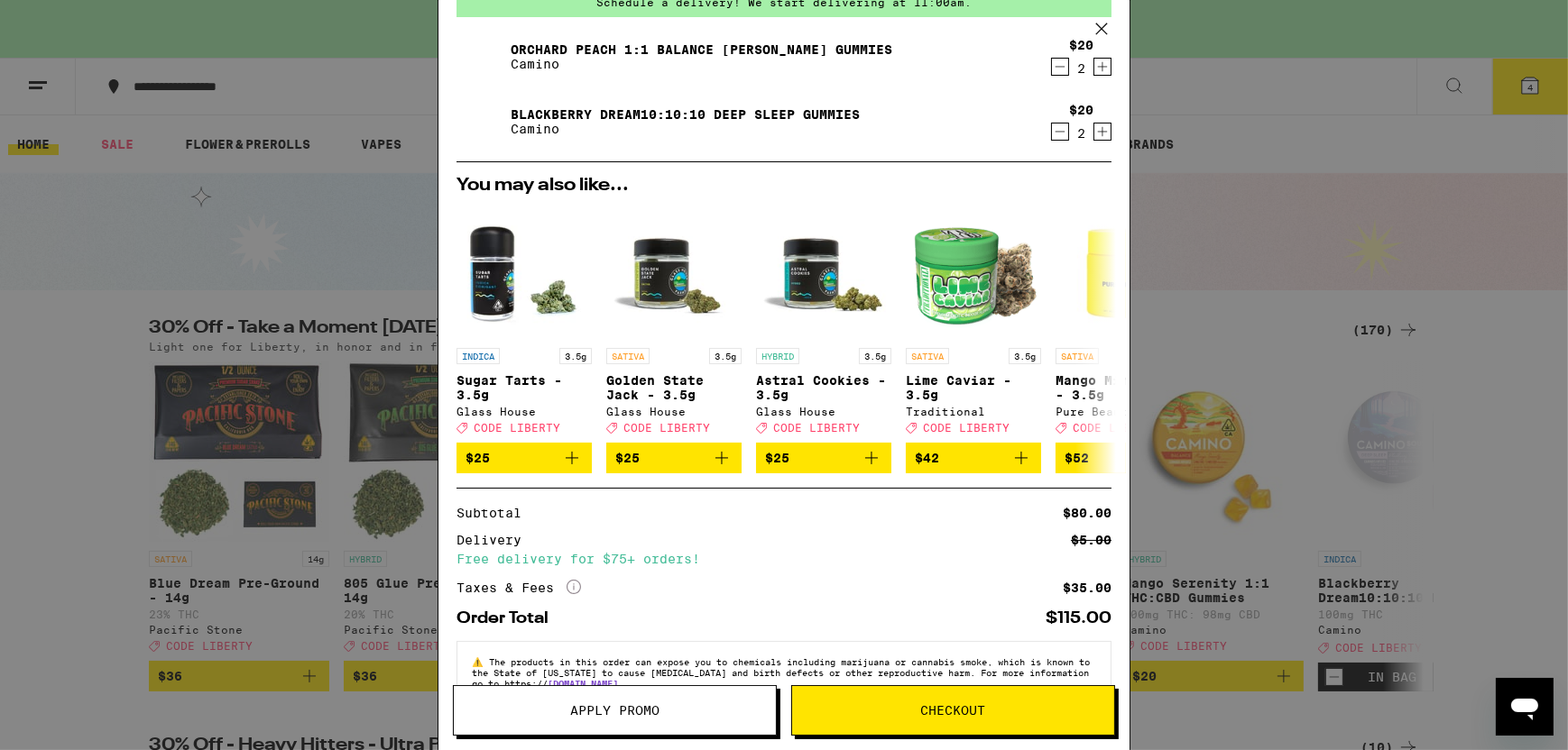
click at [1099, 22] on icon at bounding box center [1101, 29] width 27 height 27
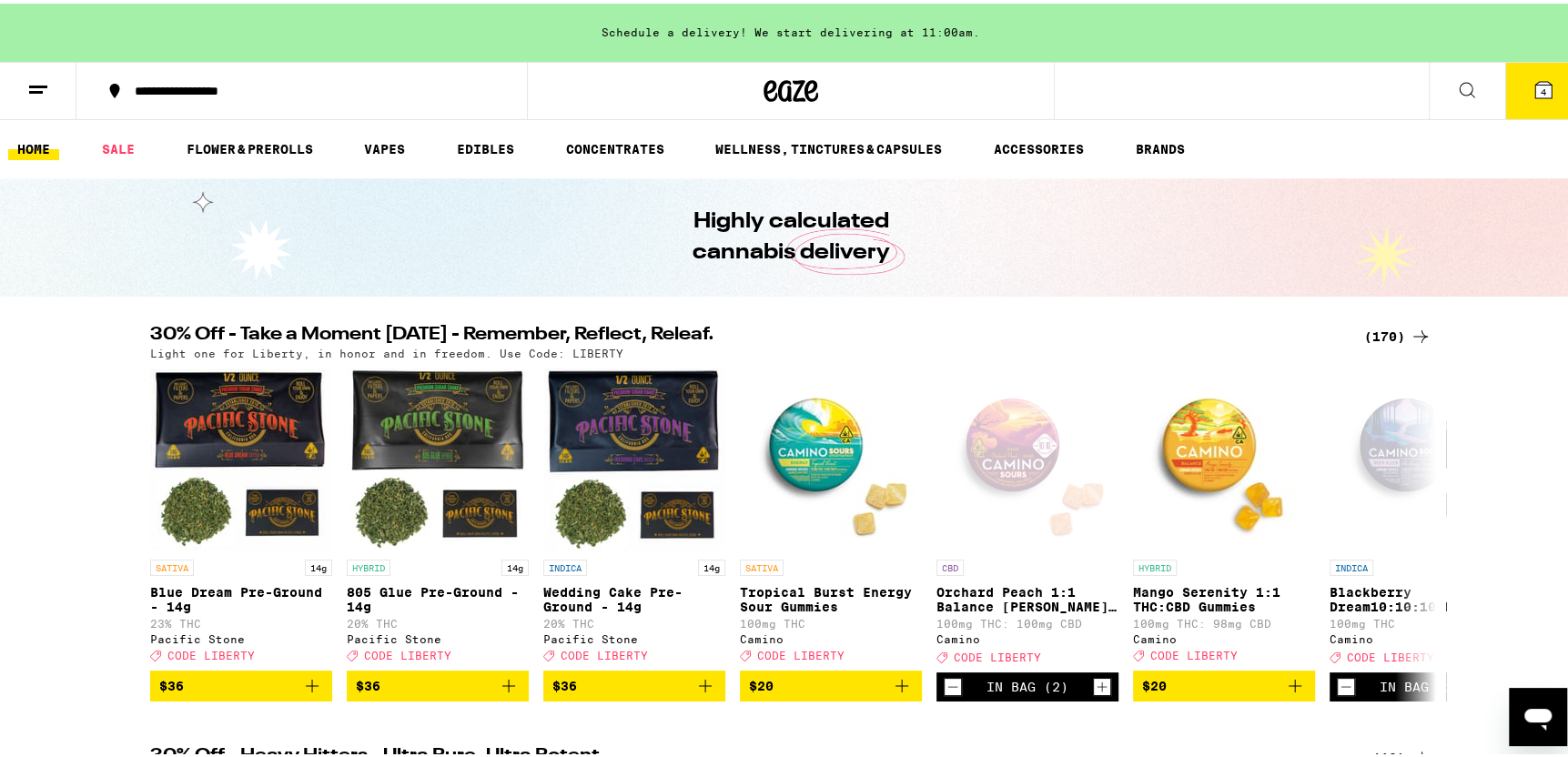
click at [1535, 78] on icon at bounding box center [1544, 87] width 17 height 17
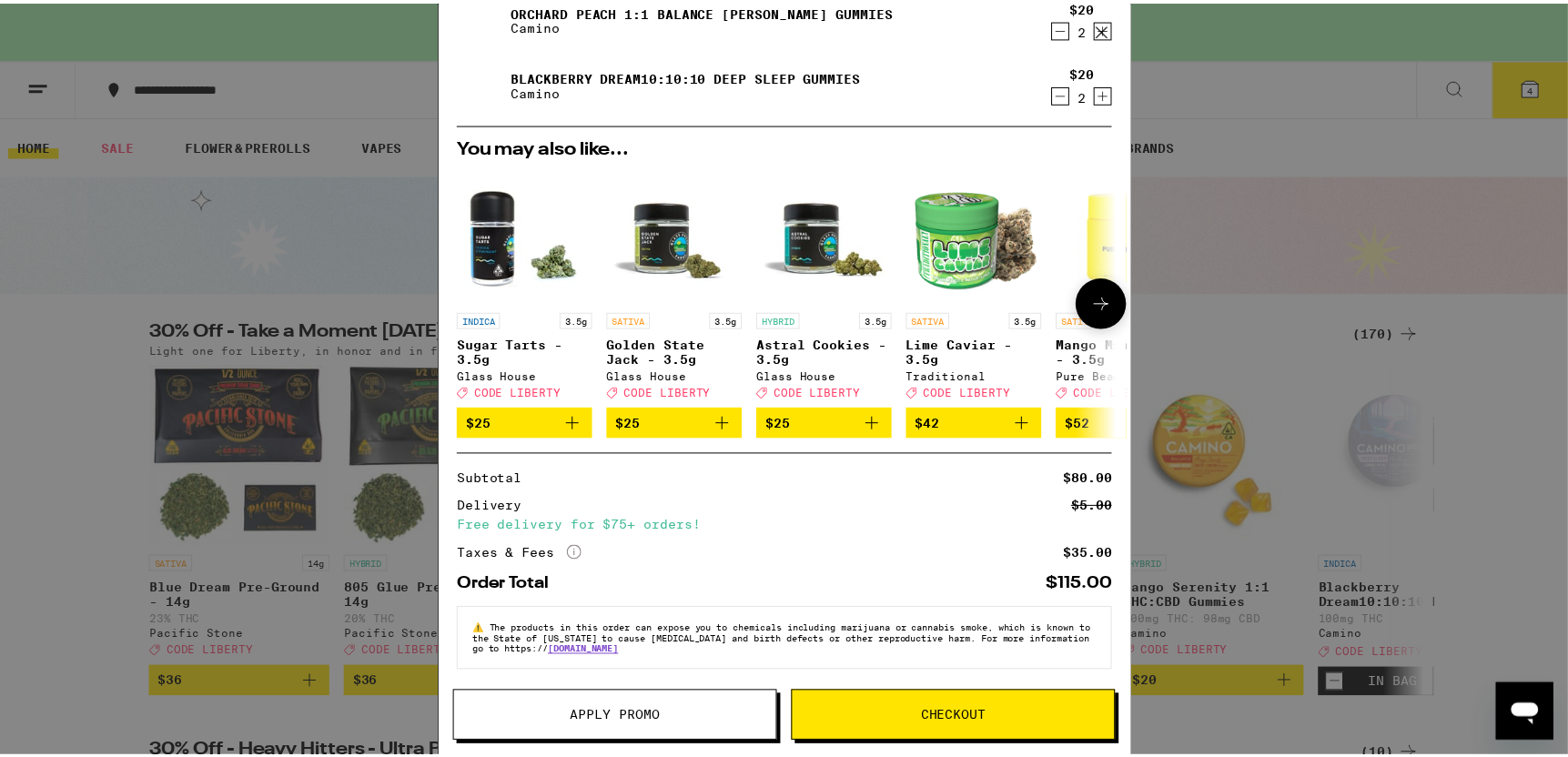
scroll to position [143, 0]
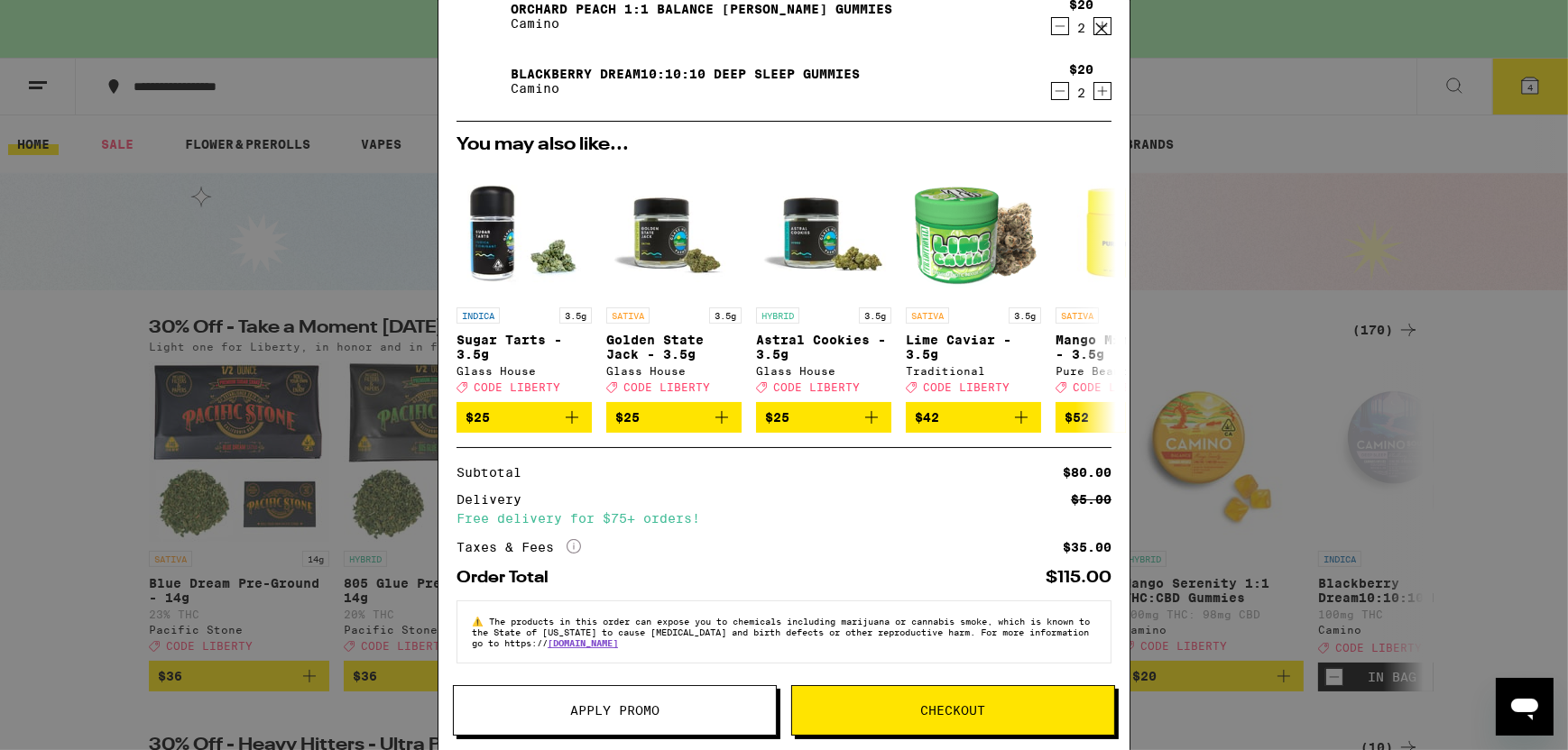
click at [657, 519] on div "Free delivery for $75+ orders!" at bounding box center [784, 518] width 655 height 13
click at [962, 708] on span "Checkout" at bounding box center [953, 710] width 65 height 13
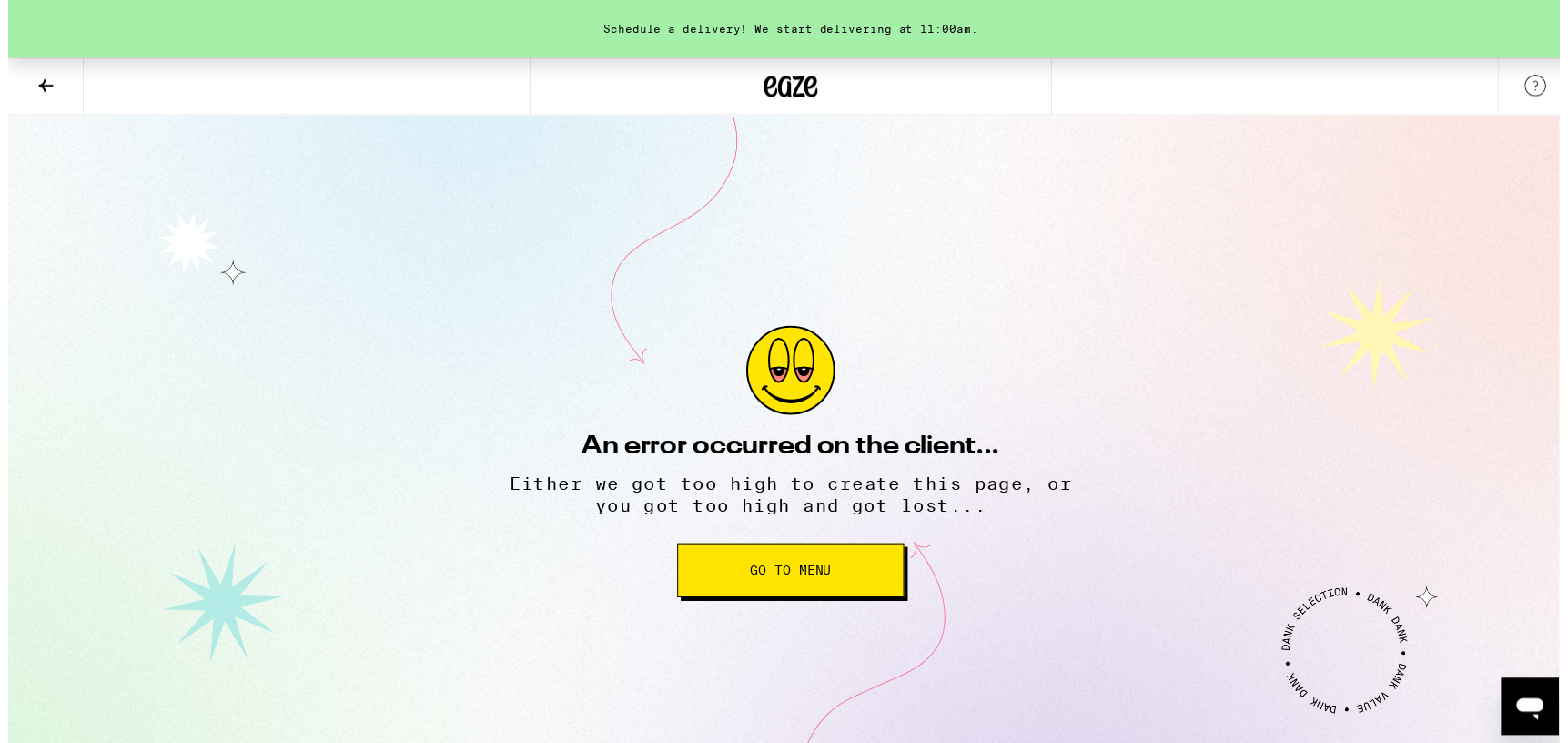
click at [781, 561] on button "Go to Menu" at bounding box center [791, 575] width 229 height 55
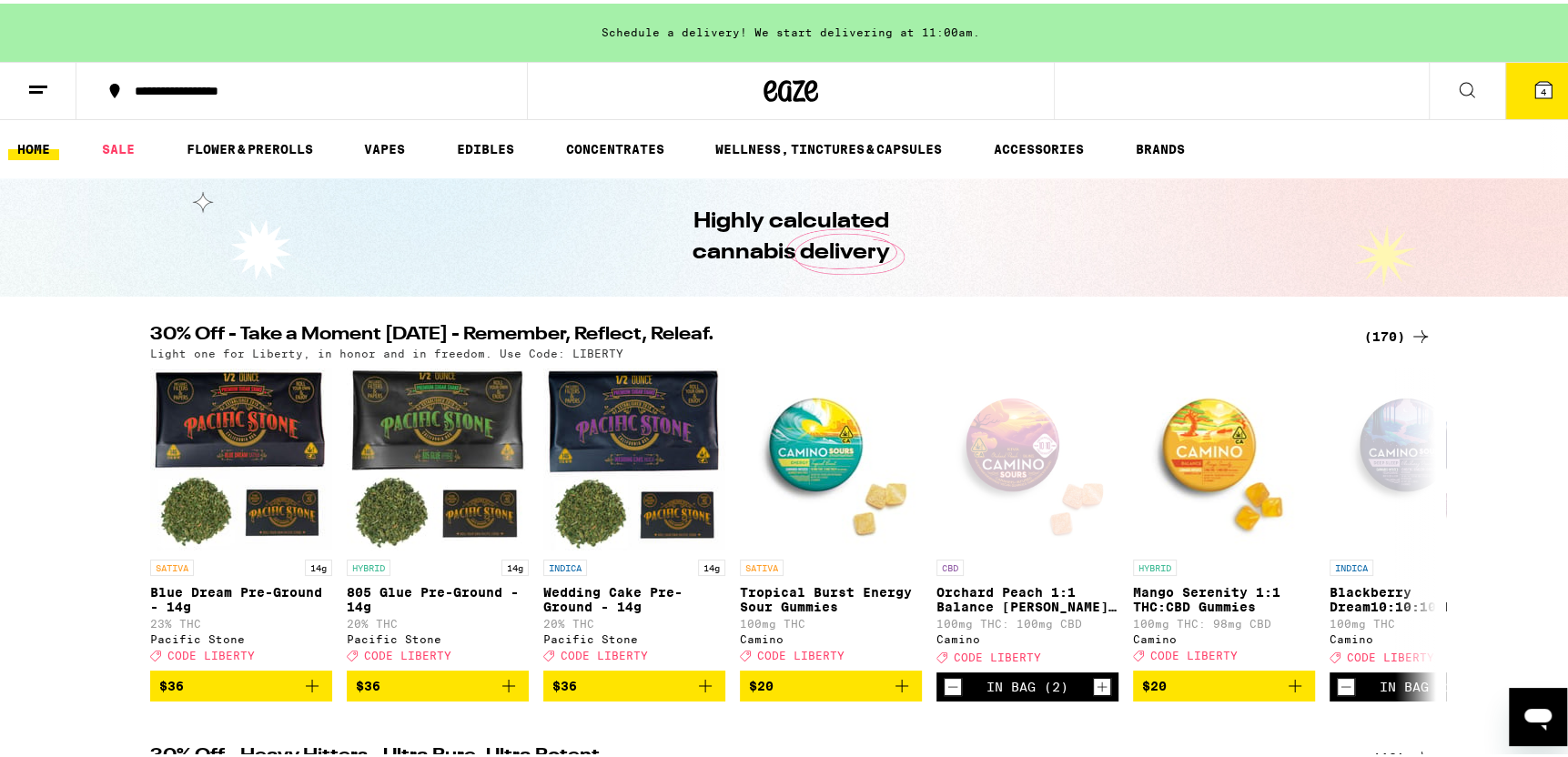
click at [1547, 722] on icon "Open messaging window" at bounding box center [1537, 716] width 33 height 33
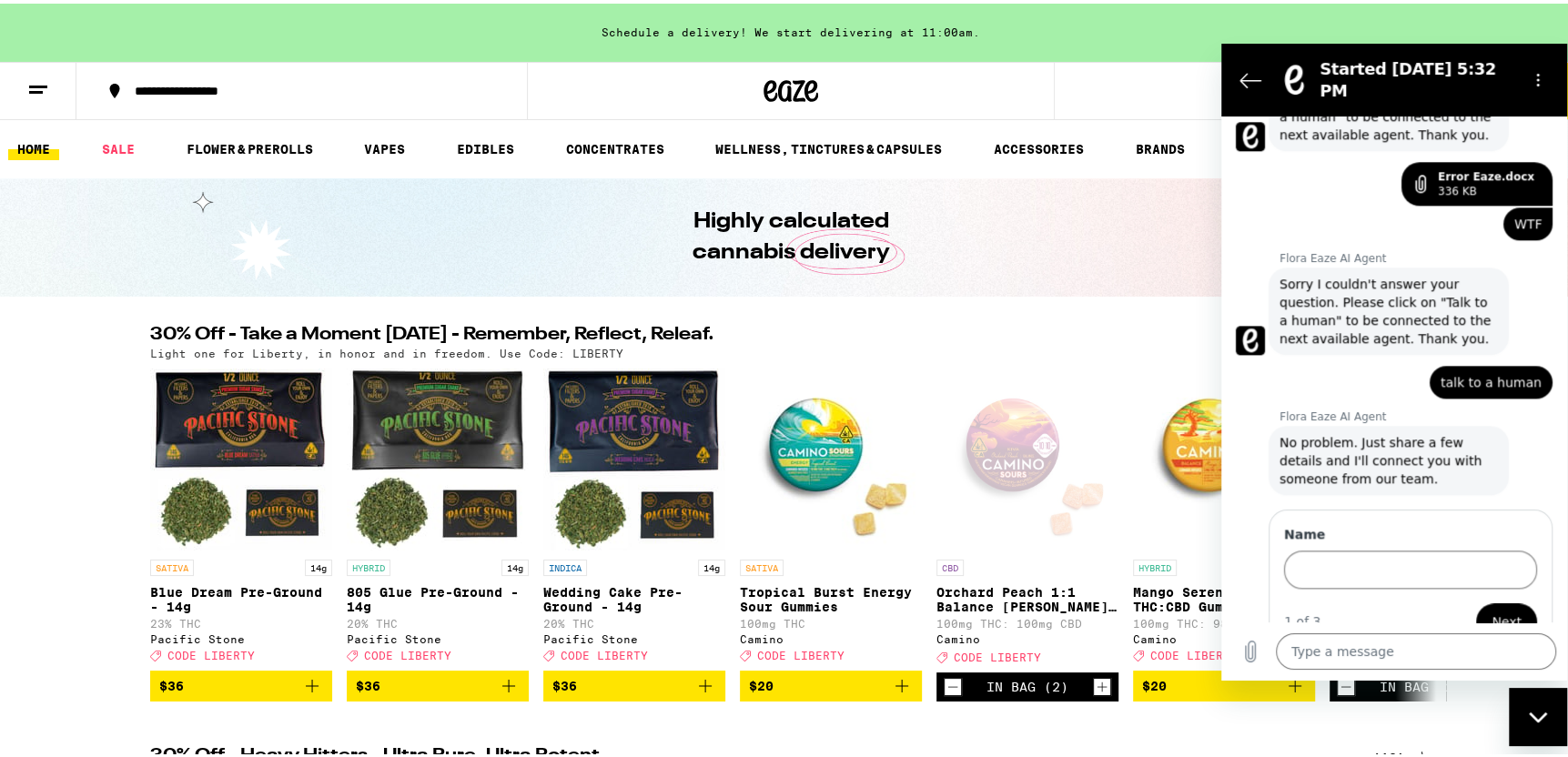
click at [1019, 333] on h2 "30% Off - Take a Moment [DATE] - Remember, Reflect, Releaf." at bounding box center [746, 332] width 1193 height 21
click at [1318, 549] on input "Name" at bounding box center [1411, 568] width 253 height 38
click at [1492, 610] on span "Next" at bounding box center [1507, 620] width 30 height 21
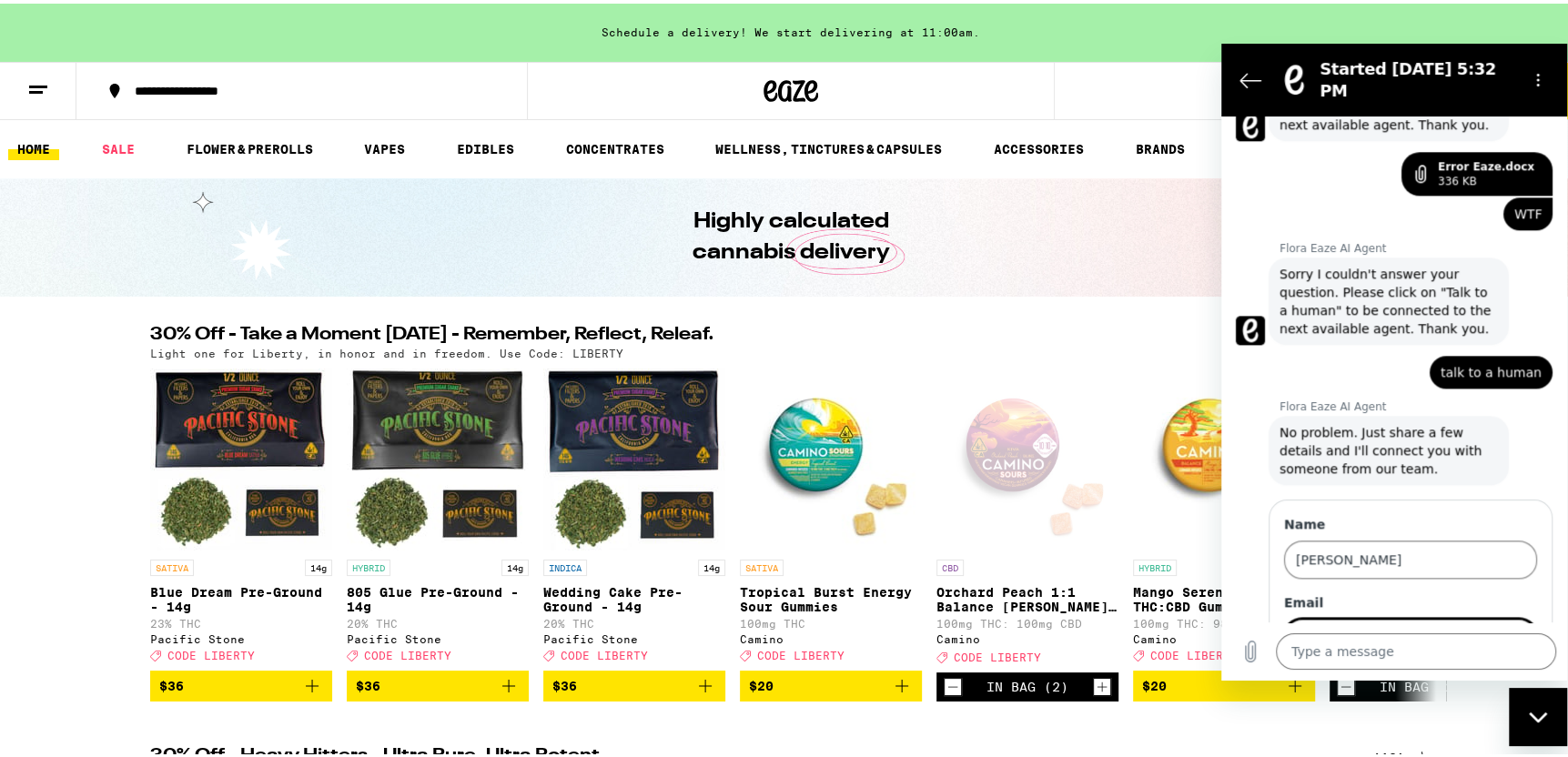
click at [1313, 618] on input "Email" at bounding box center [1411, 637] width 253 height 38
click at [1345, 645] on textarea at bounding box center [1415, 650] width 280 height 36
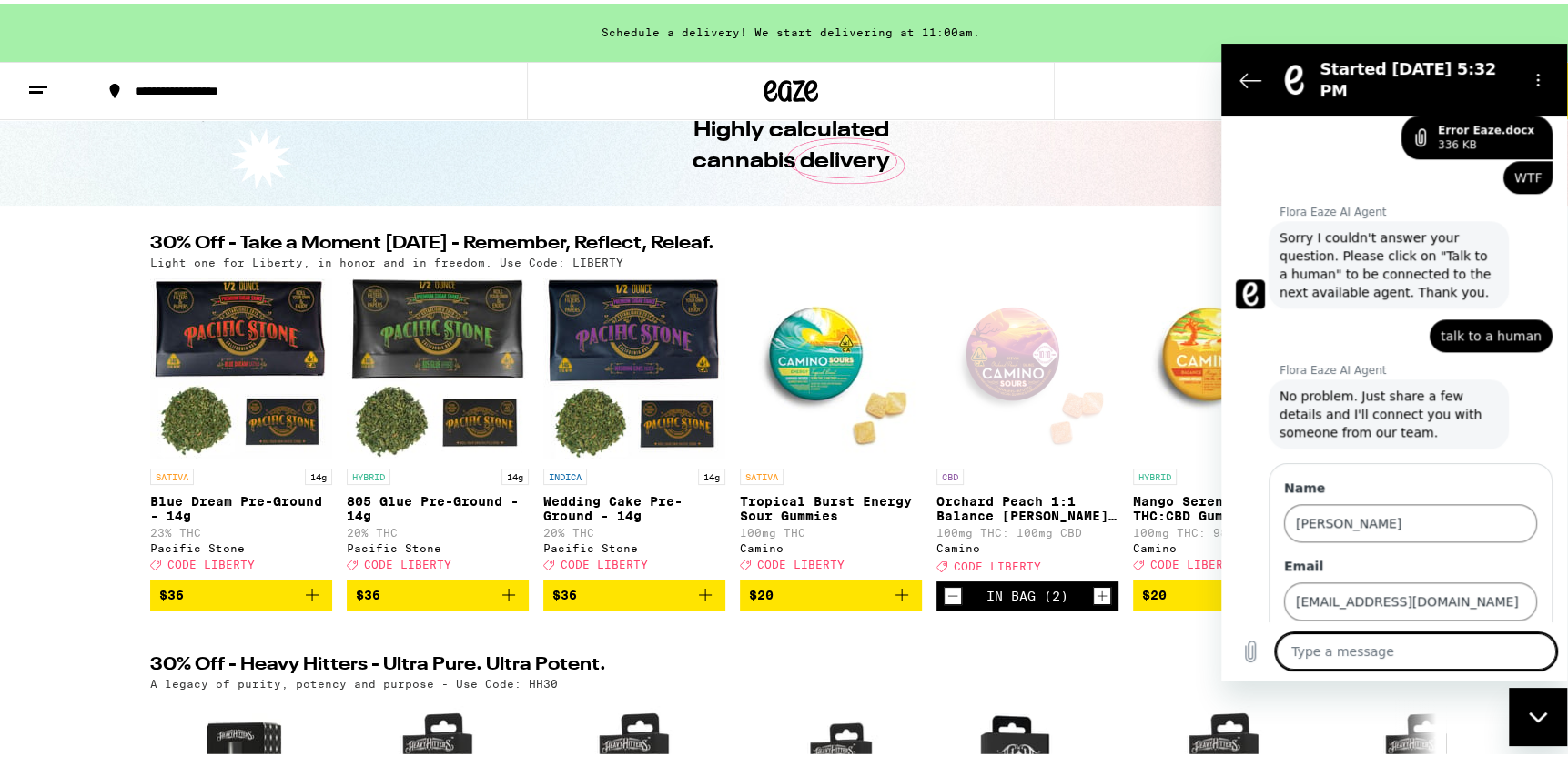
scroll to position [1752, 0]
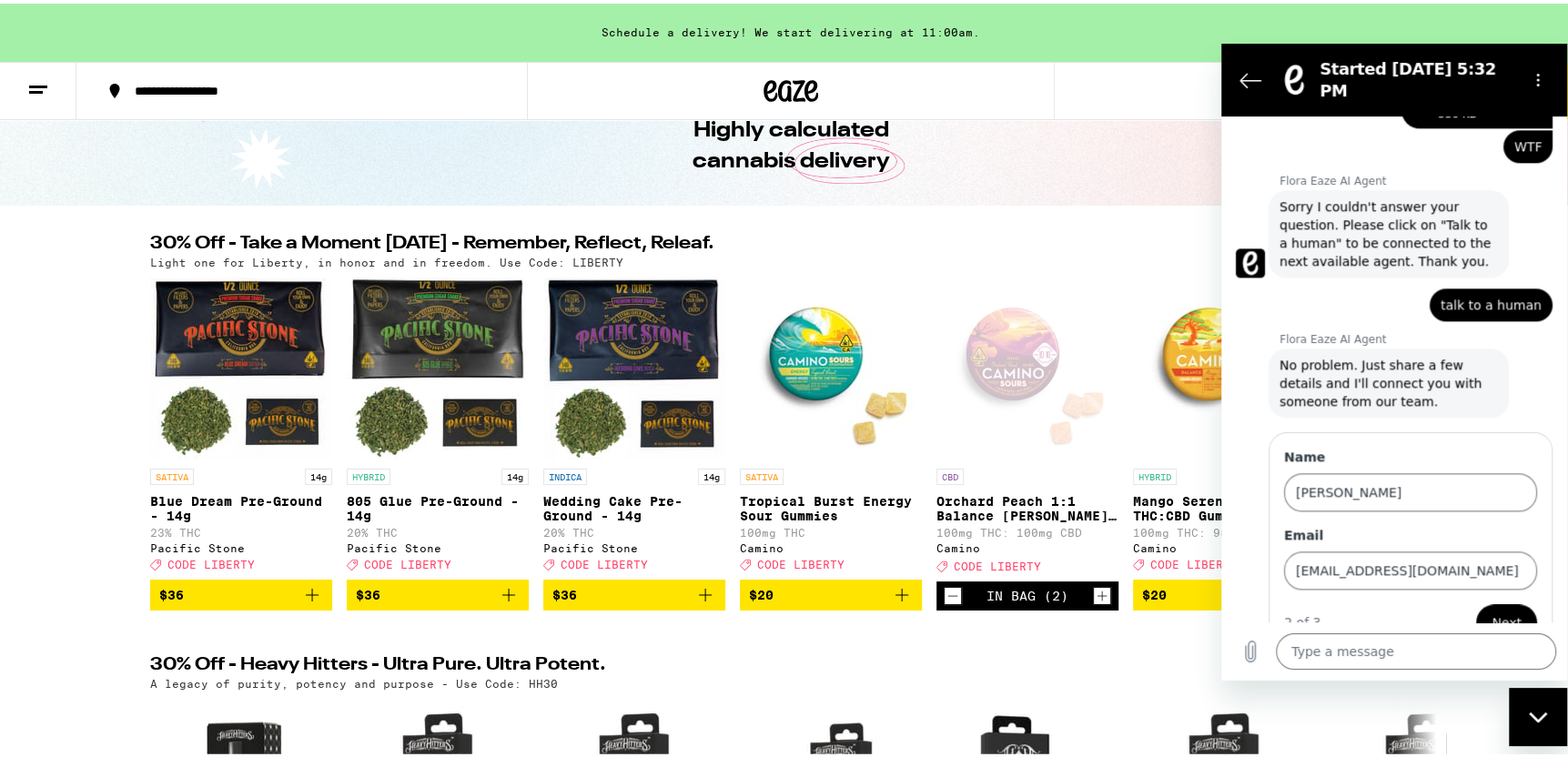
click at [1496, 611] on span "Next" at bounding box center [1507, 621] width 30 height 21
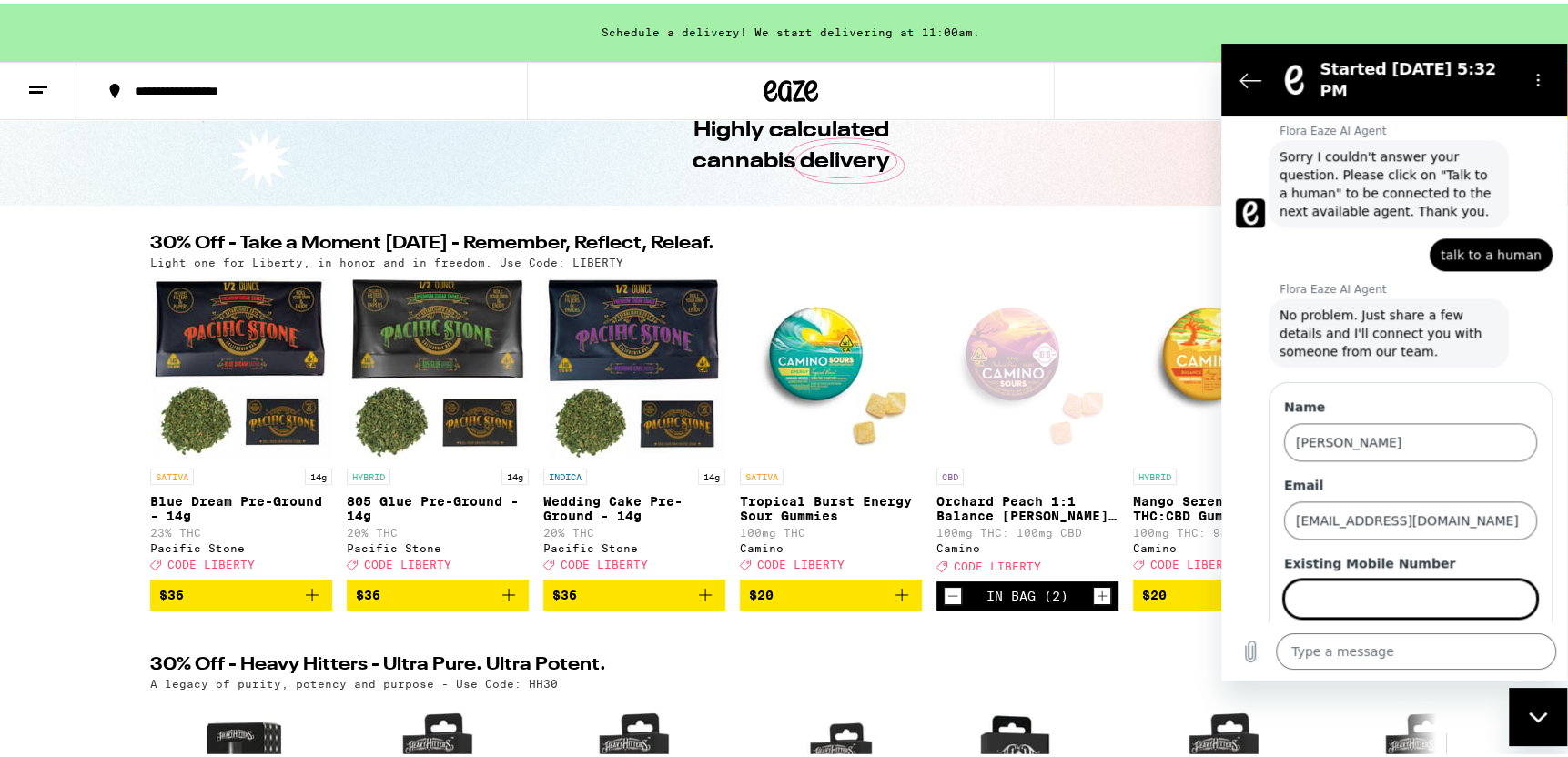
scroll to position [1831, 0]
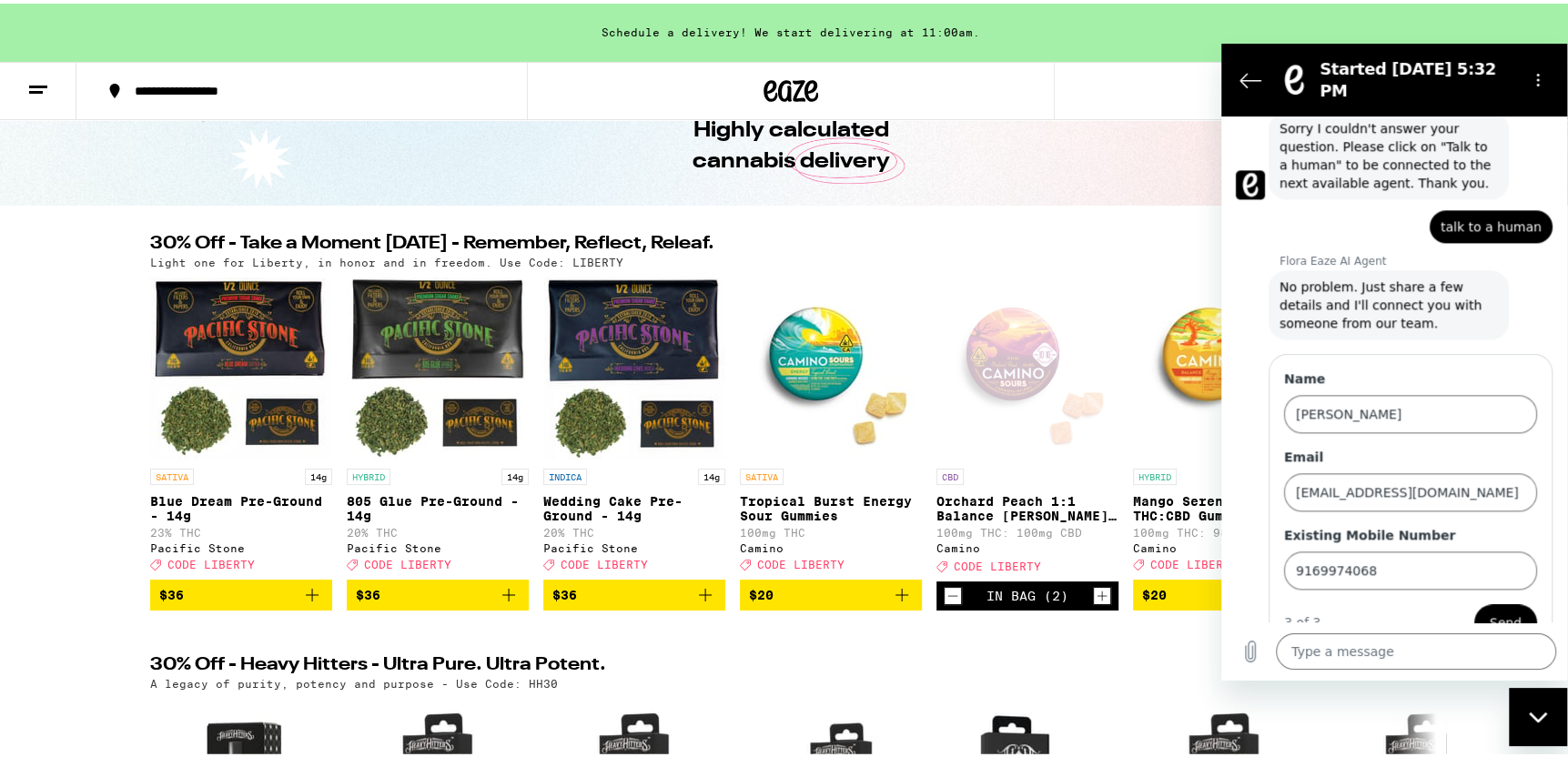
click at [1490, 611] on span "Send" at bounding box center [1506, 621] width 32 height 21
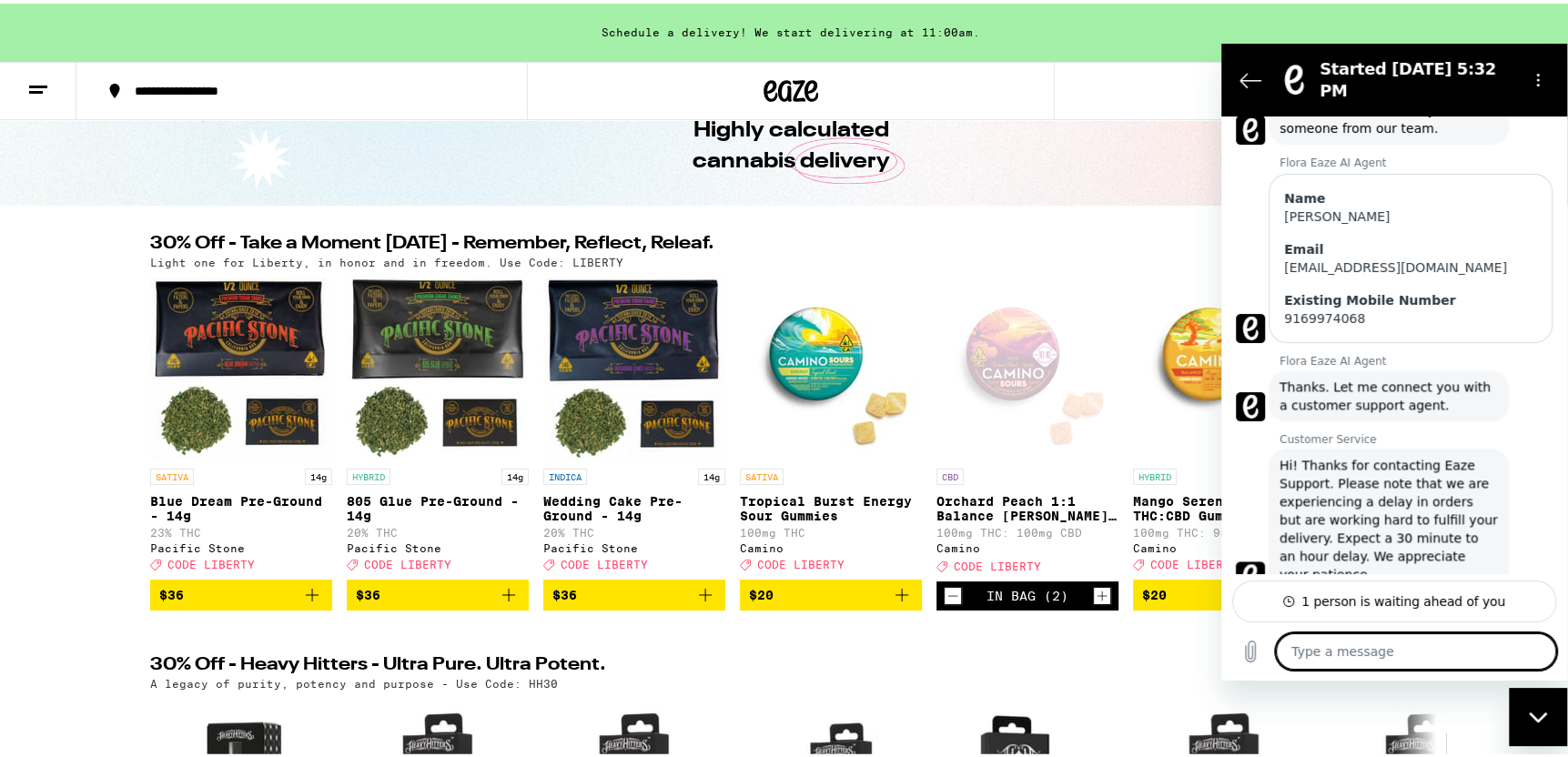
scroll to position [2030, 0]
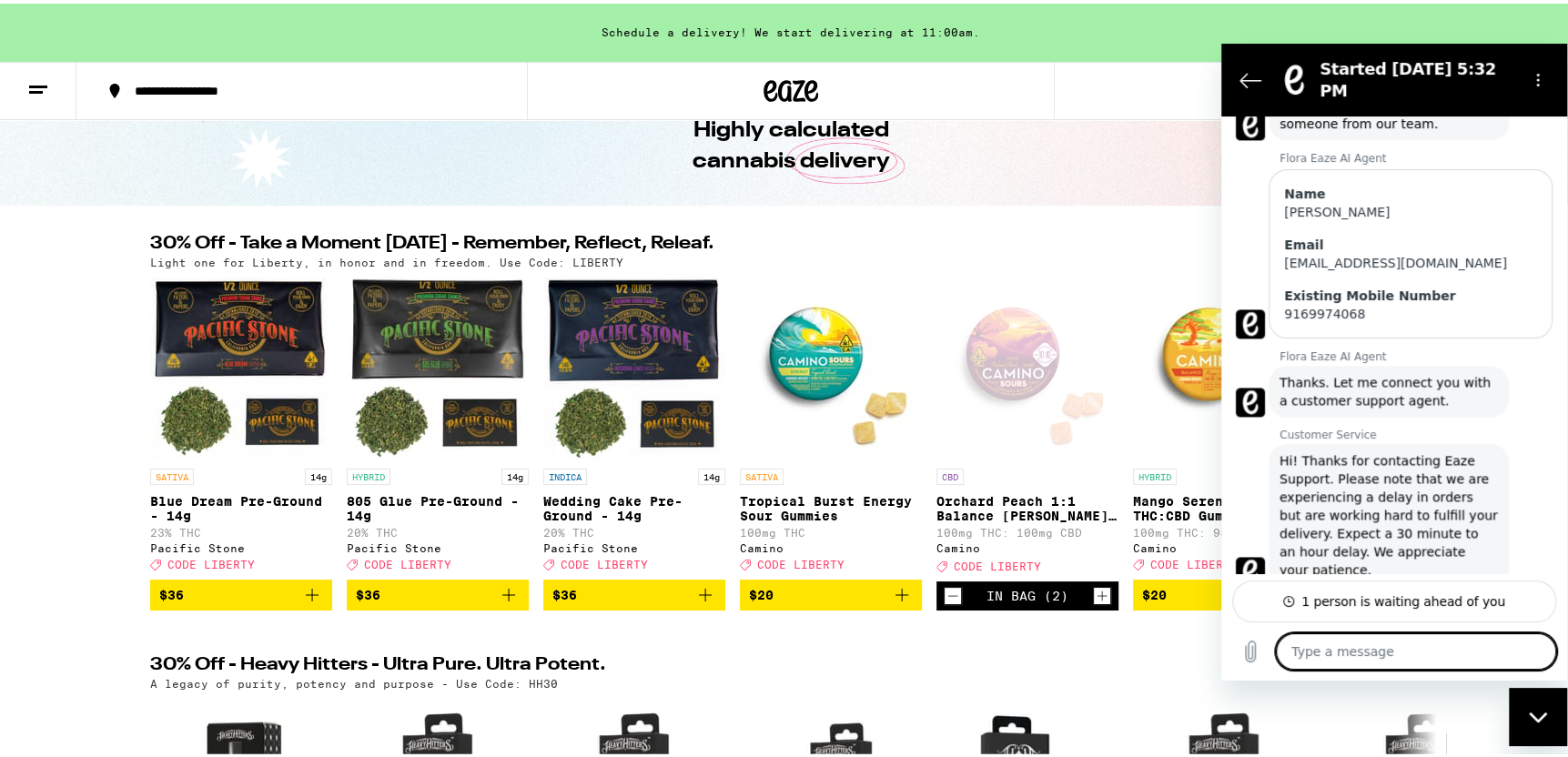
click at [1005, 669] on h2 "30% Off - Heavy Hitters - Ultra Pure. Ultra Potent." at bounding box center [746, 663] width 1193 height 21
click at [1542, 722] on div "Close messaging window" at bounding box center [1538, 716] width 55 height 55
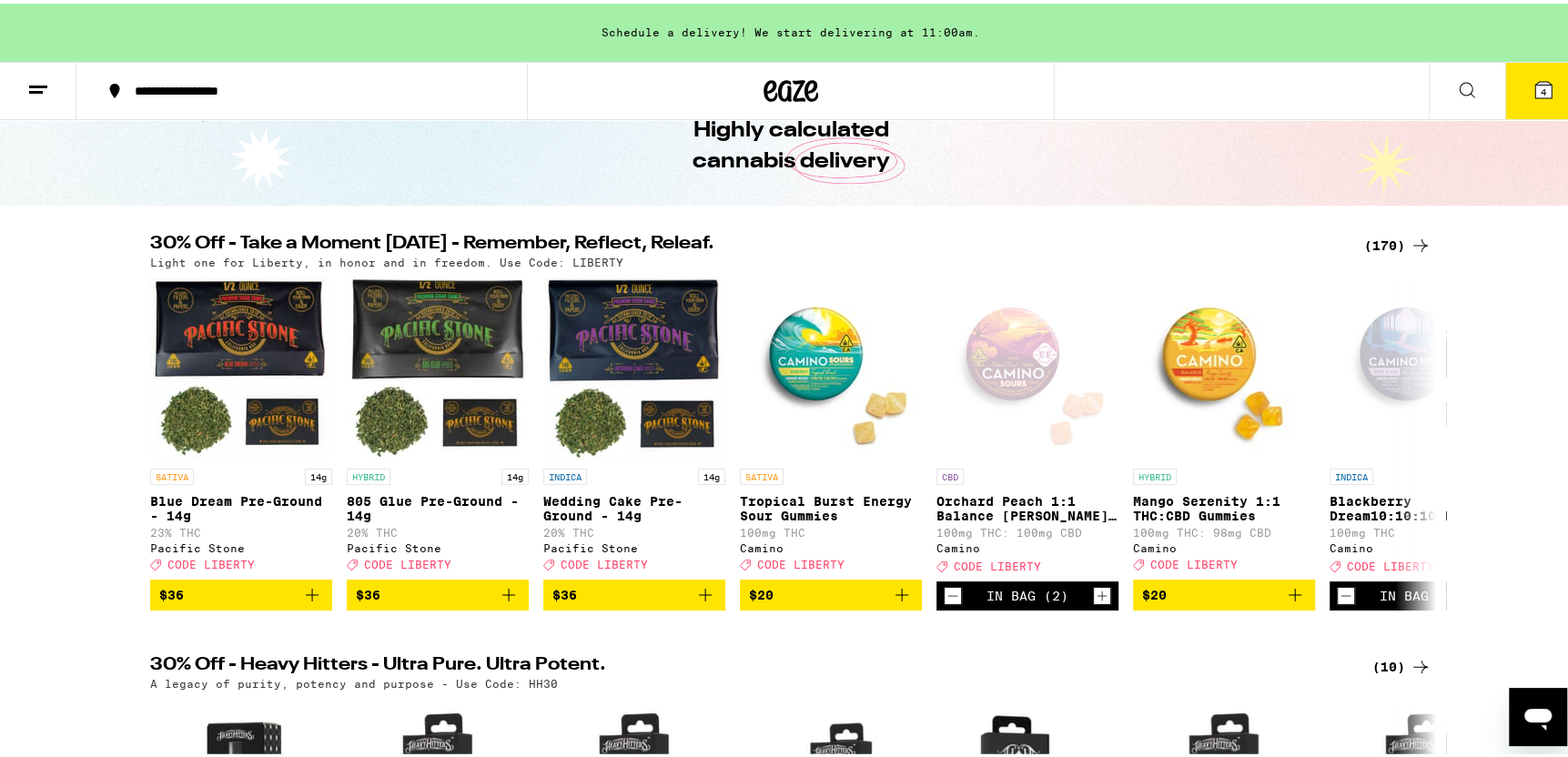
click at [1541, 84] on span "4" at bounding box center [1544, 88] width 6 height 11
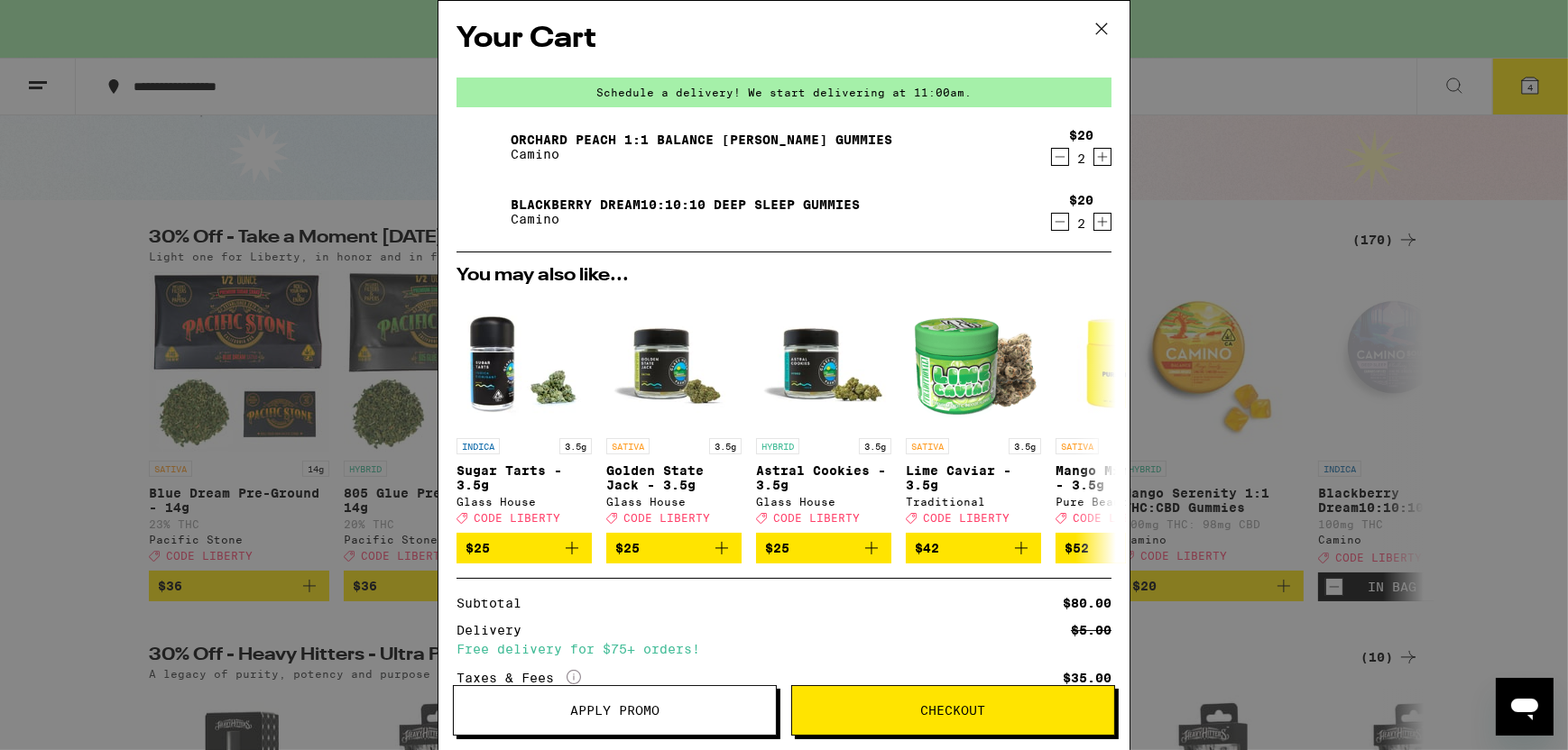
click at [619, 708] on span "Apply Promo" at bounding box center [615, 710] width 90 height 13
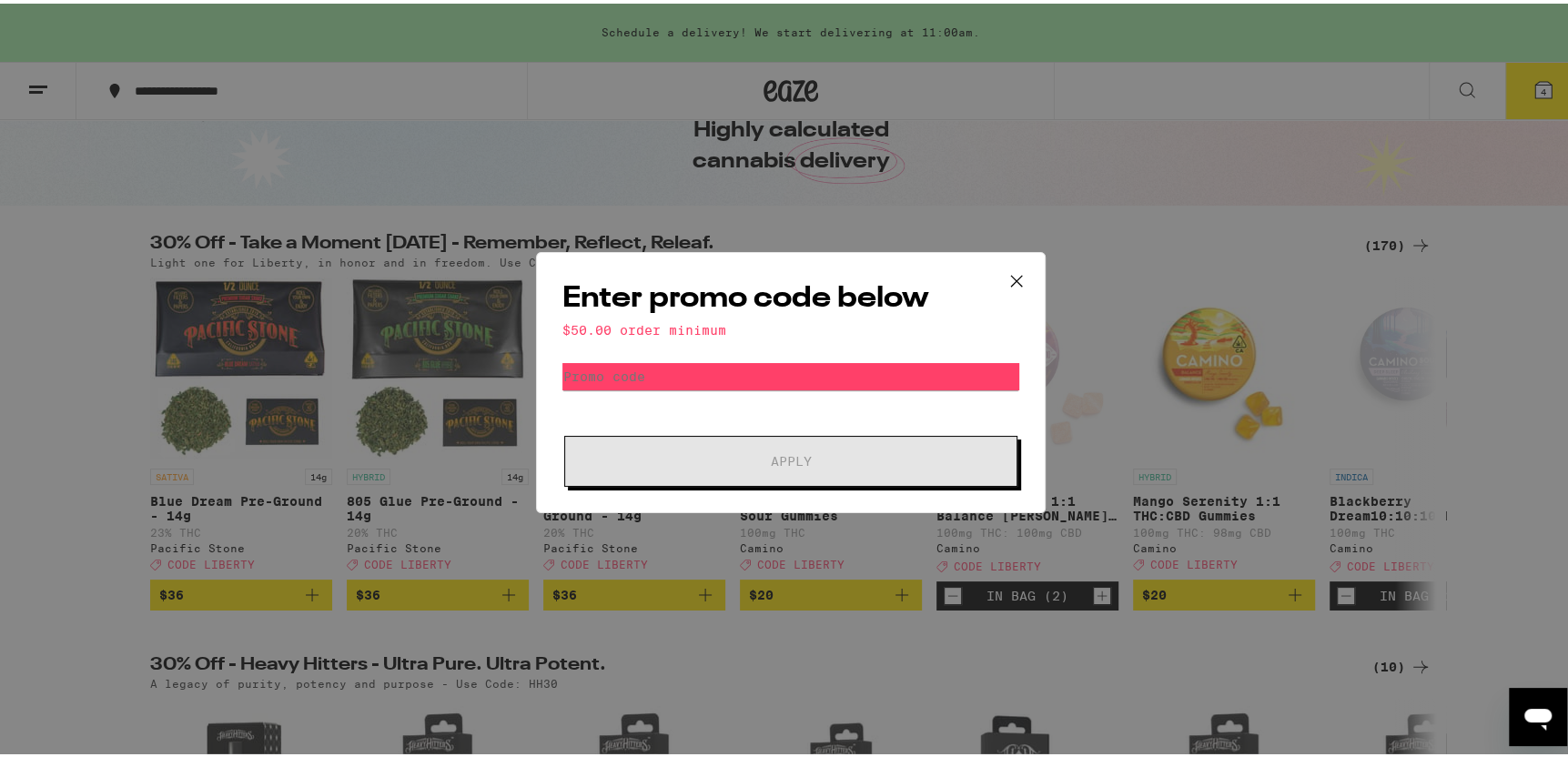
click at [642, 357] on div "Enter promo code below $50.00 order minimum Promo Code Apply" at bounding box center [791, 379] width 509 height 262
click at [1010, 273] on icon at bounding box center [1016, 277] width 27 height 27
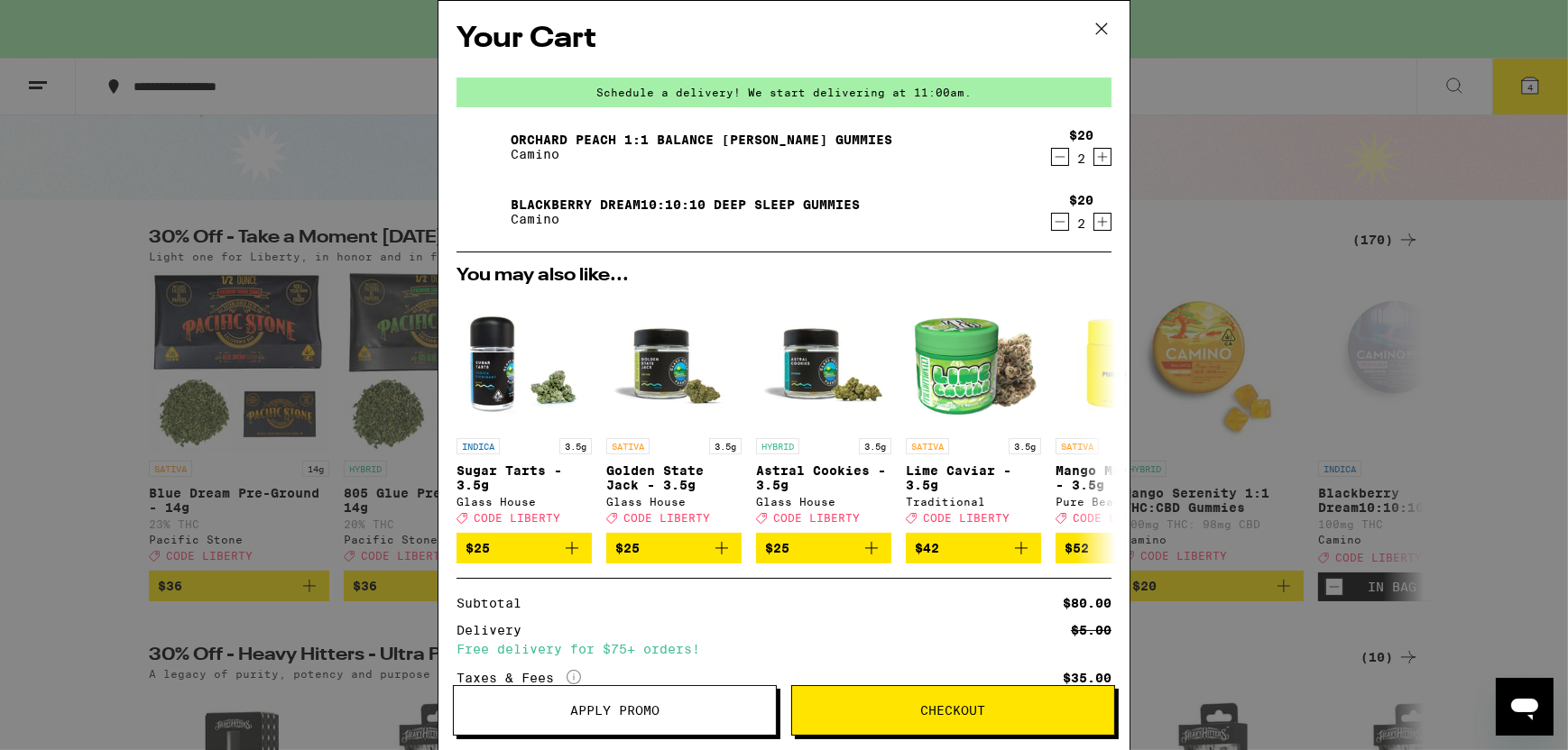
click at [1095, 220] on icon "Increment" at bounding box center [1103, 221] width 17 height 21
click at [602, 713] on span "Apply Promo" at bounding box center [615, 710] width 90 height 13
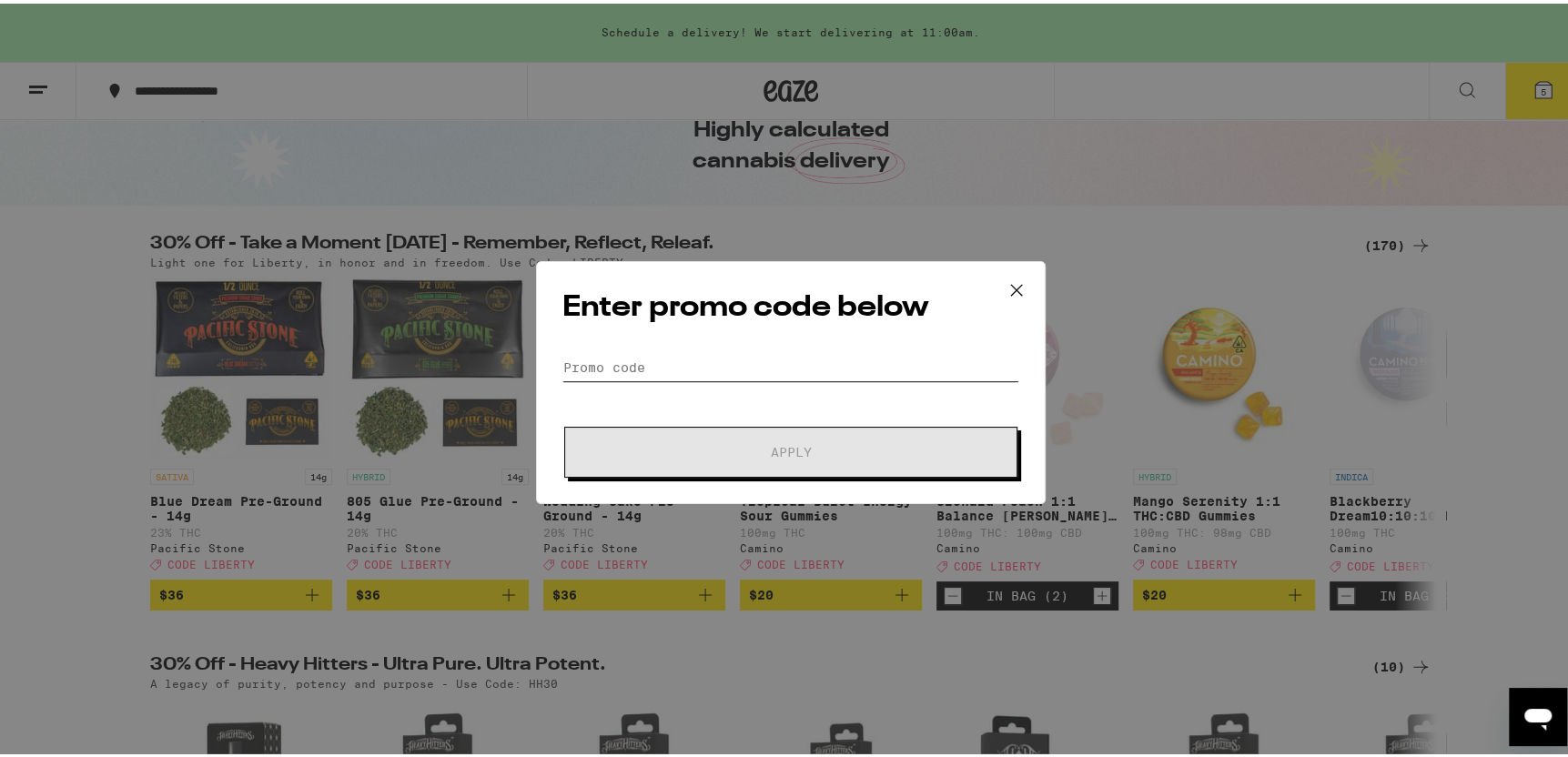
paste input "L"
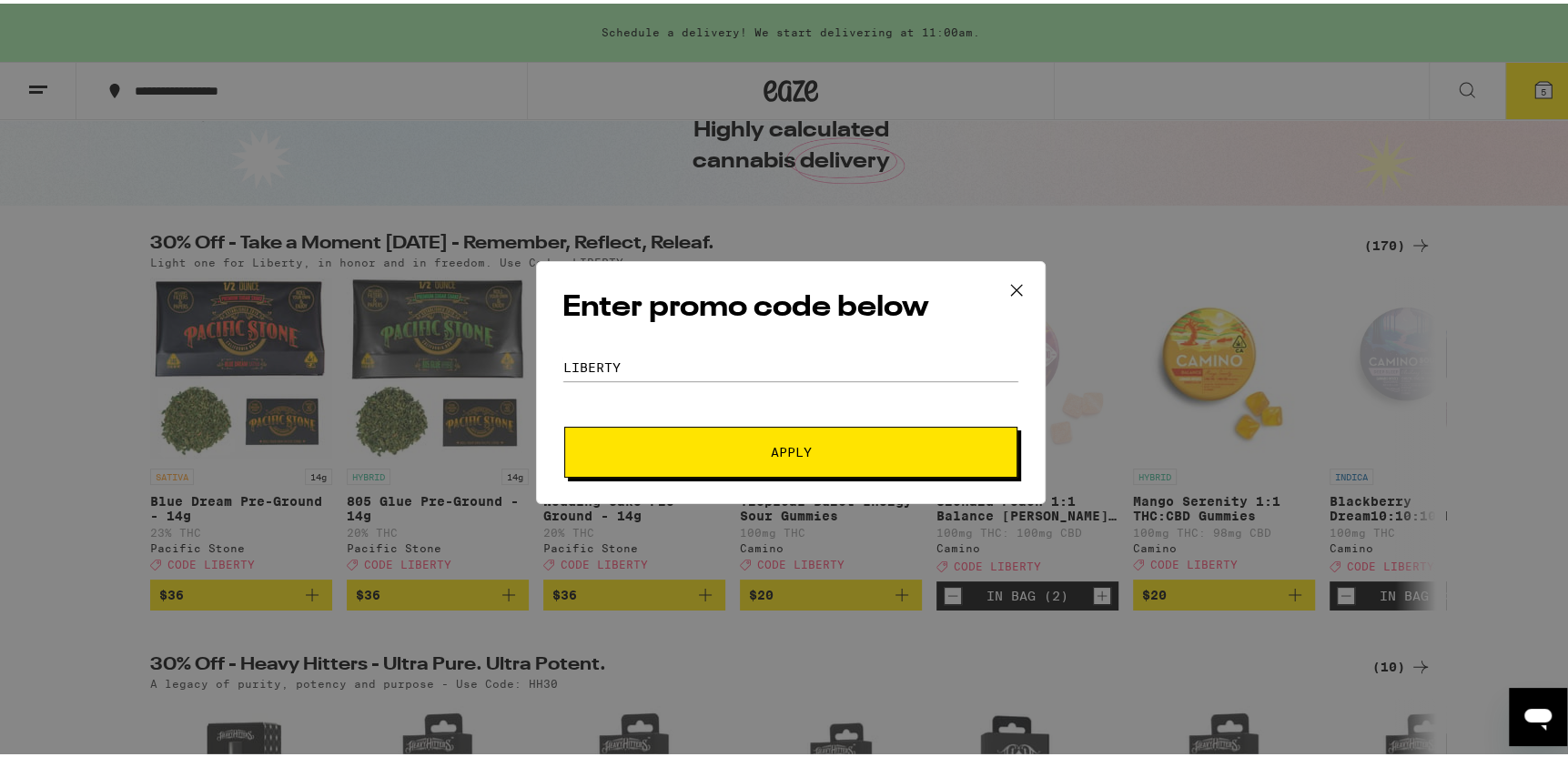
click at [771, 455] on span "Apply" at bounding box center [791, 449] width 41 height 13
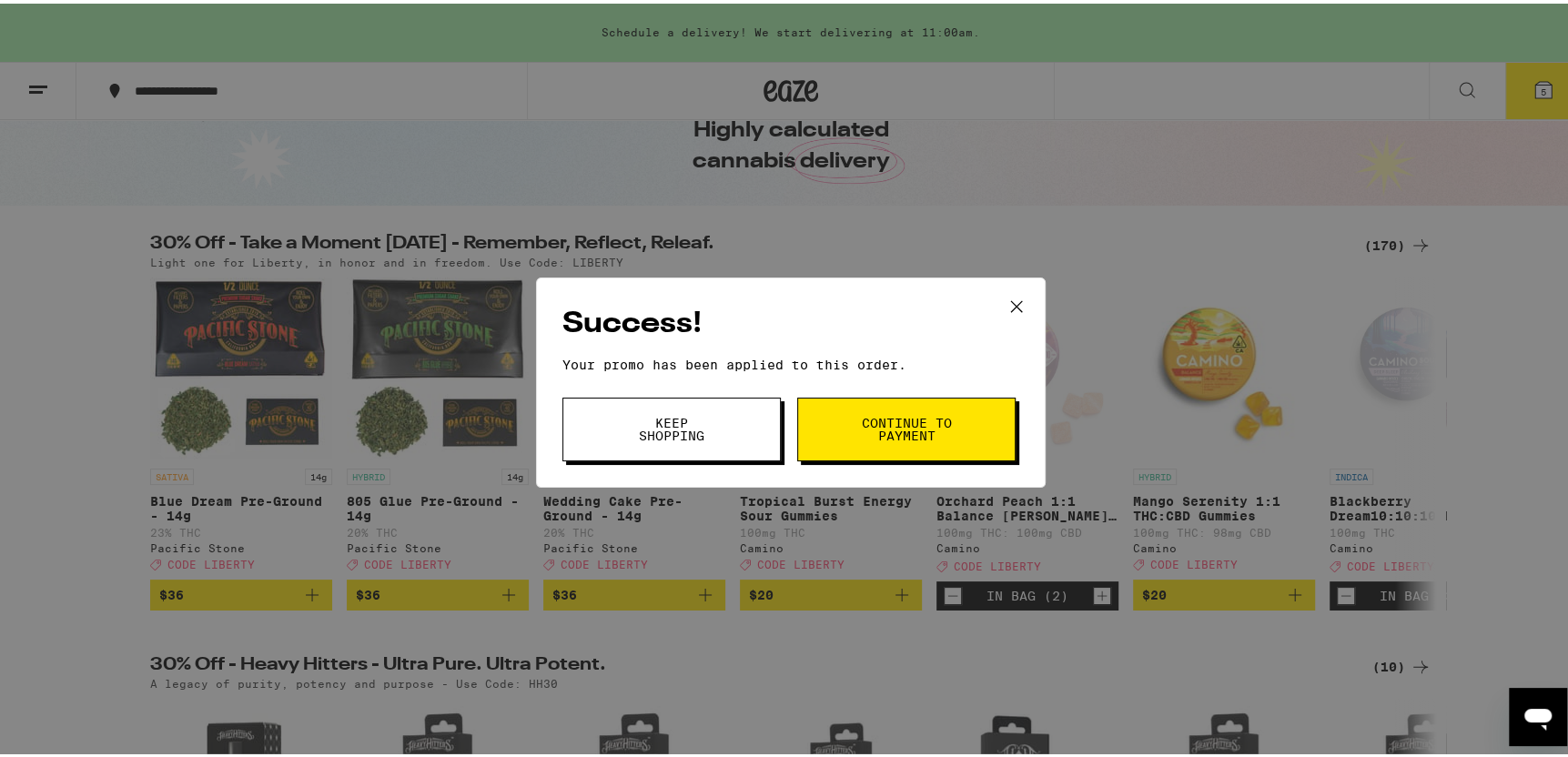
click at [924, 439] on span "Continue to payment" at bounding box center [907, 426] width 93 height 25
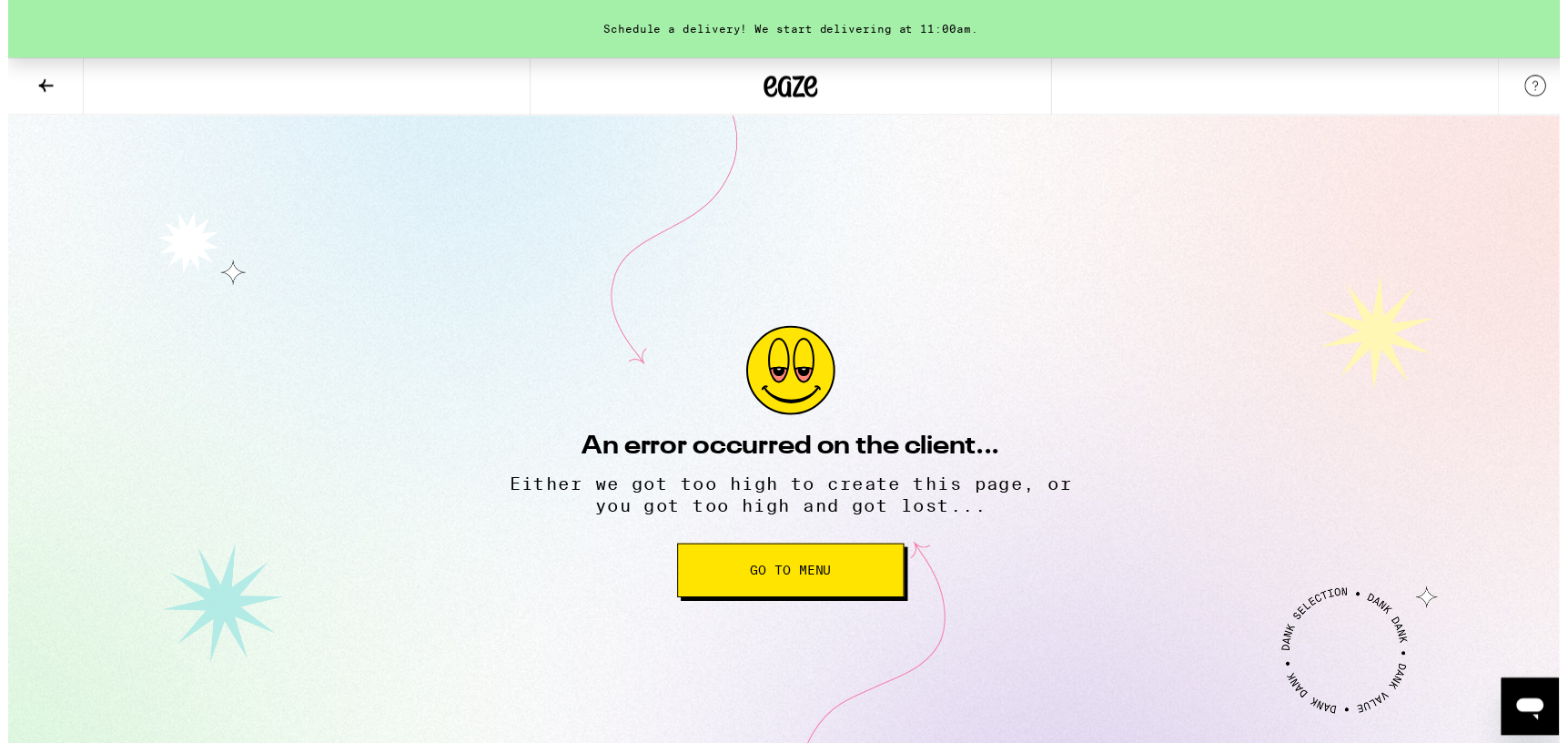
click at [1542, 708] on icon "Open messaging window" at bounding box center [1530, 709] width 27 height 21
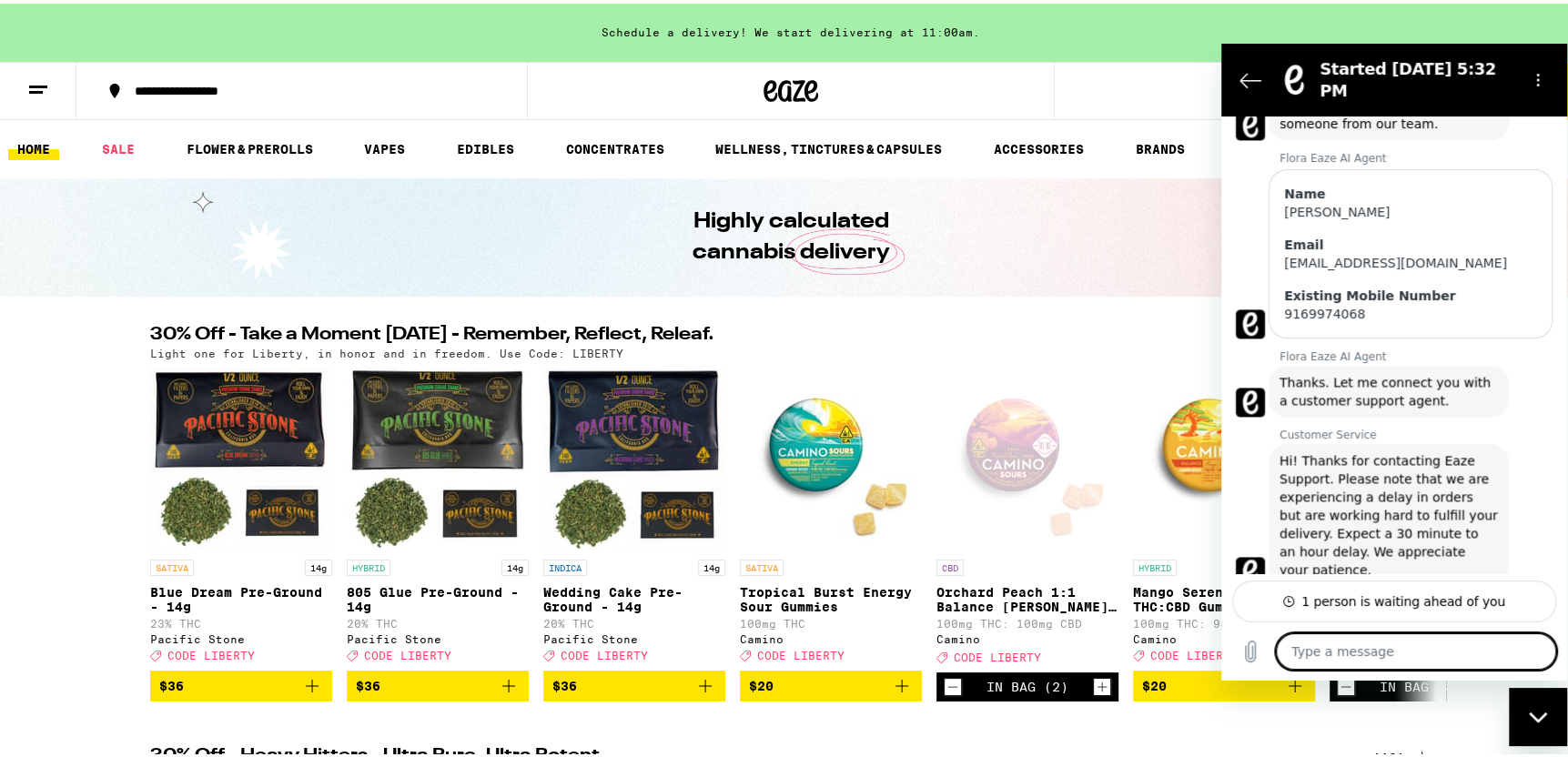
click at [1016, 519] on div "Open page for Orchard Peach 1:1 Balance Sours Gummies from Camino" at bounding box center [1028, 456] width 182 height 182
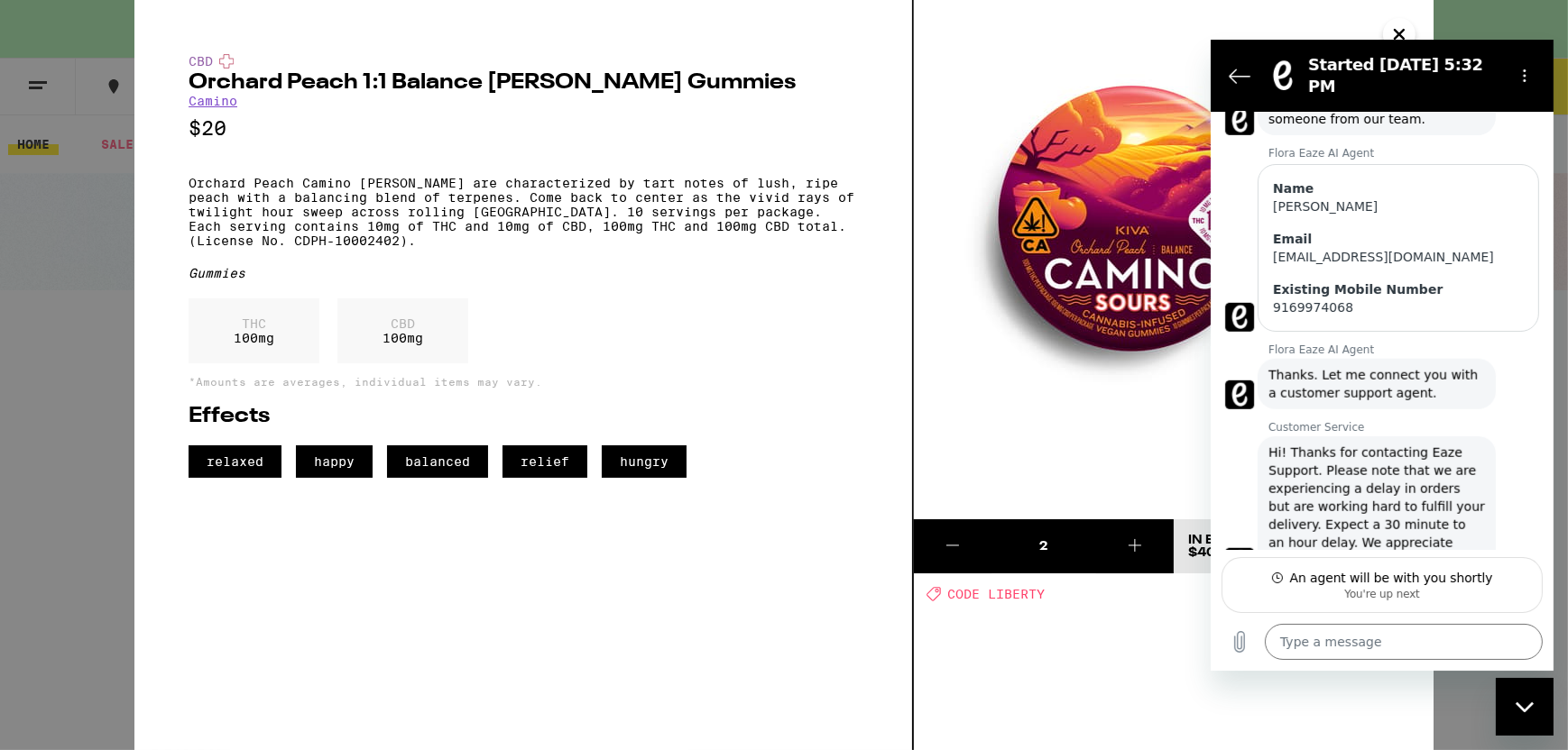
click at [1394, 30] on icon "Close" at bounding box center [1399, 34] width 9 height 9
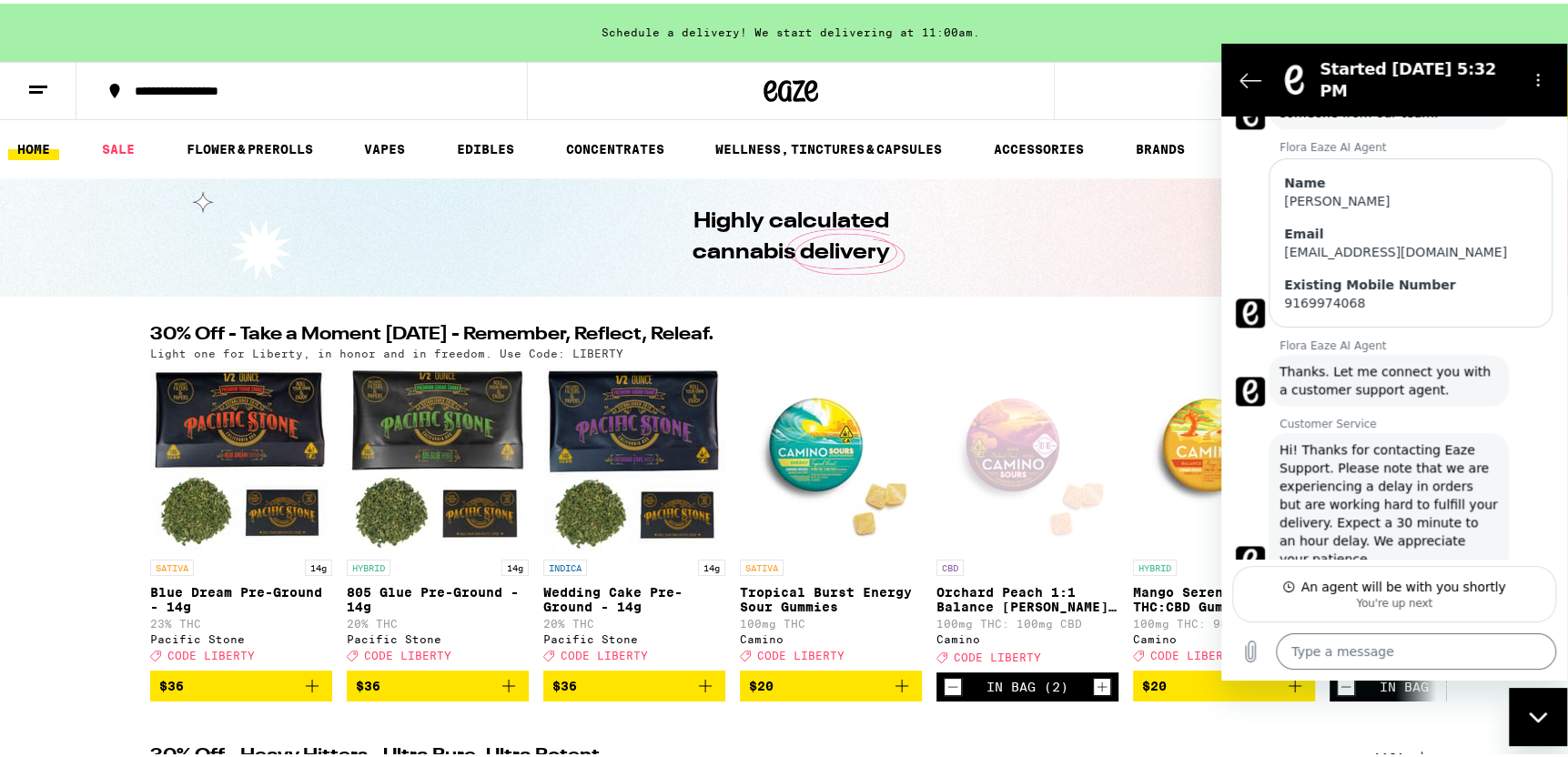
scroll to position [2044, 0]
click at [1306, 656] on textarea at bounding box center [1415, 650] width 280 height 36
click at [1560, 104] on button "5" at bounding box center [1544, 88] width 76 height 57
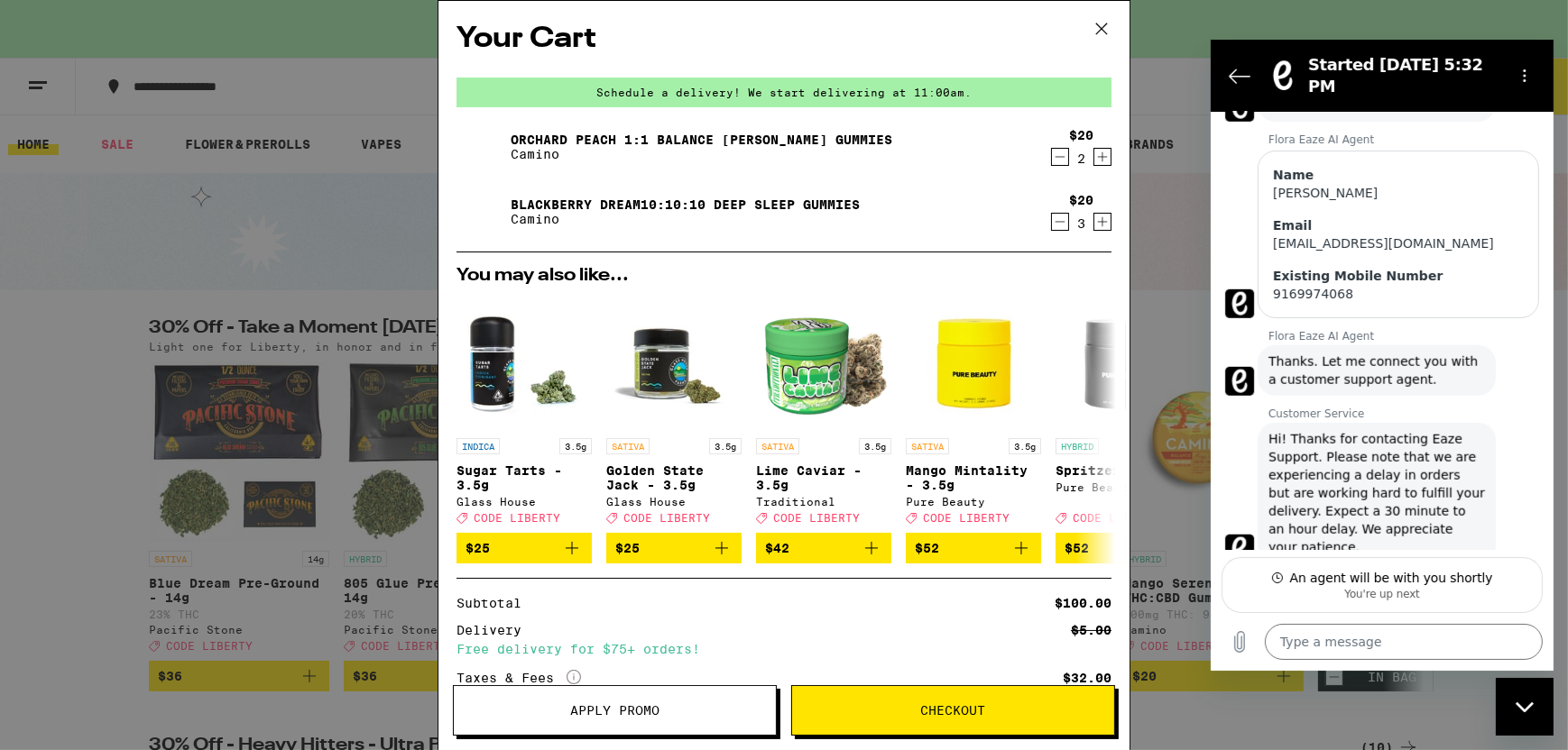
click at [309, 249] on div "Your Cart Schedule a delivery! We start delivering at 11:00am. Orchard Peach 1:…" at bounding box center [784, 375] width 1568 height 750
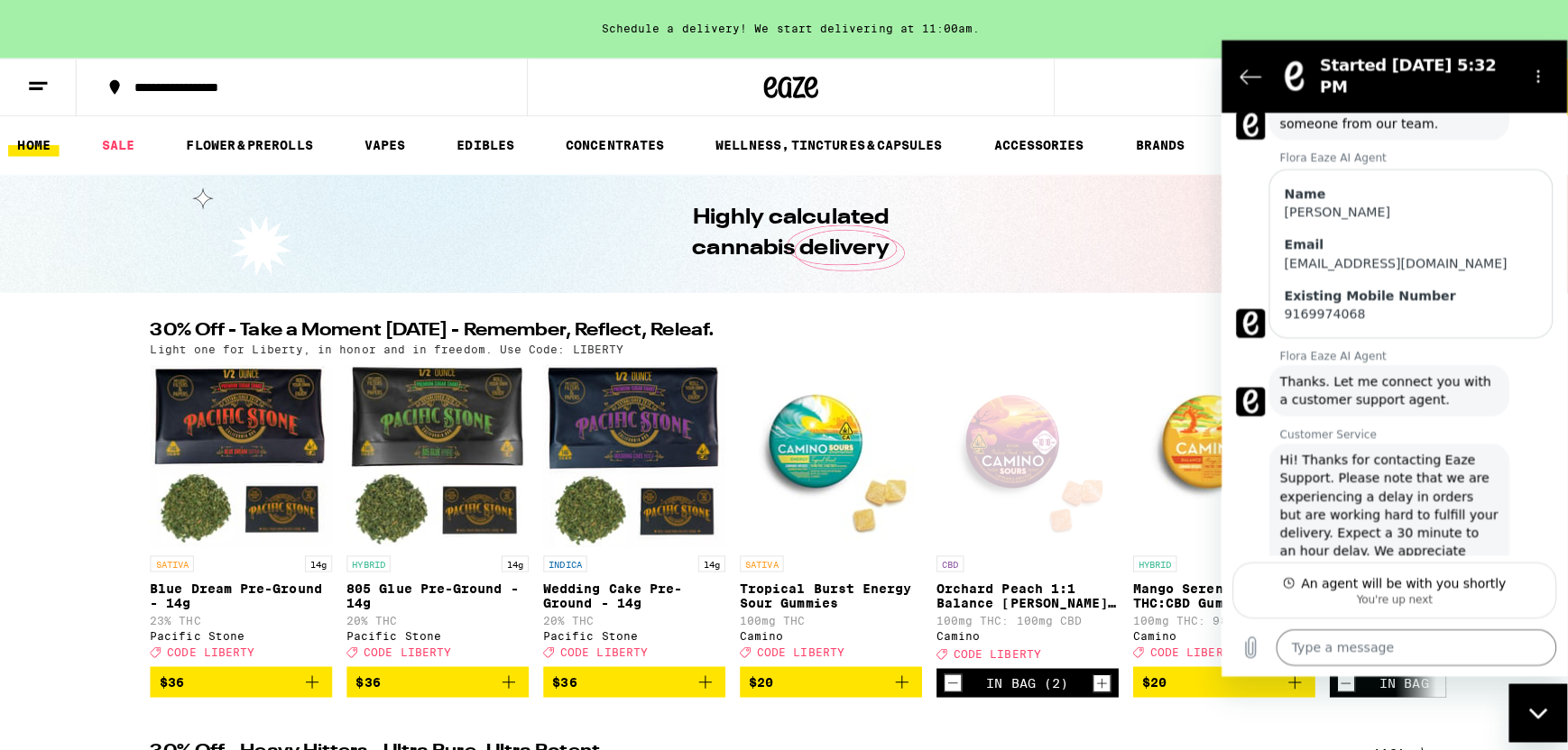
scroll to position [2025, 0]
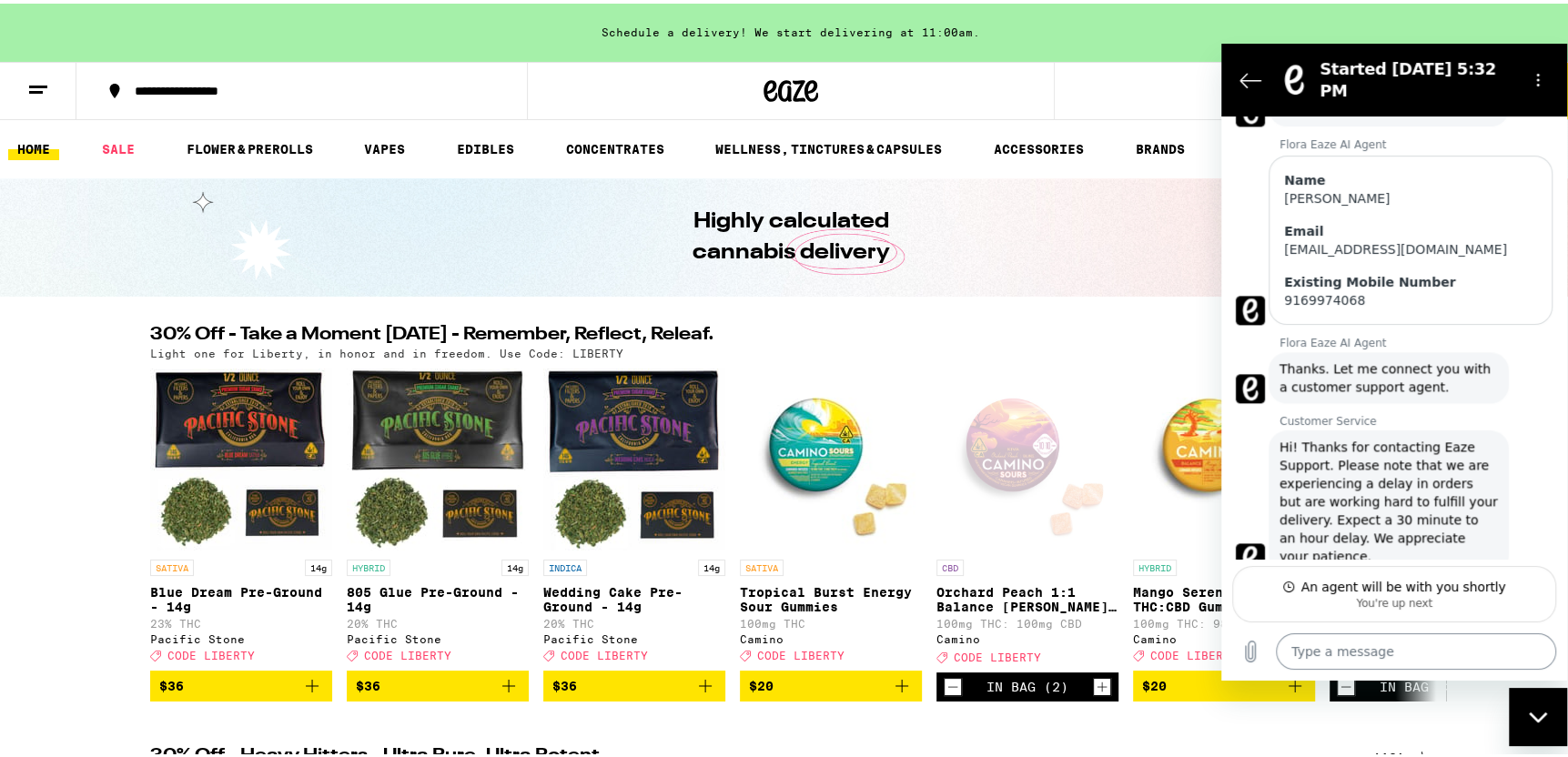
click at [1332, 655] on textarea at bounding box center [1415, 650] width 280 height 36
click at [1558, 81] on button "5" at bounding box center [1544, 88] width 76 height 57
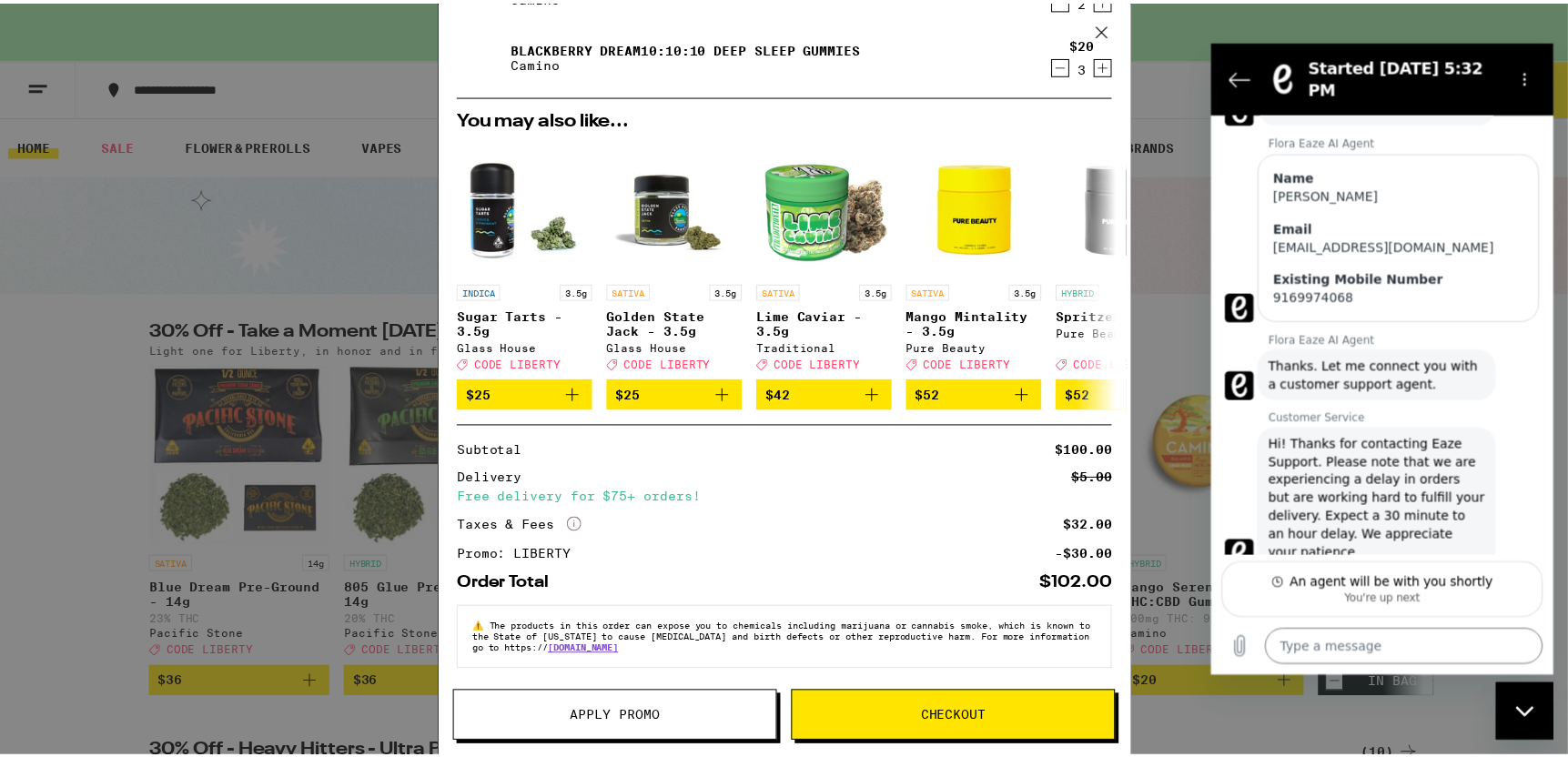
scroll to position [80, 0]
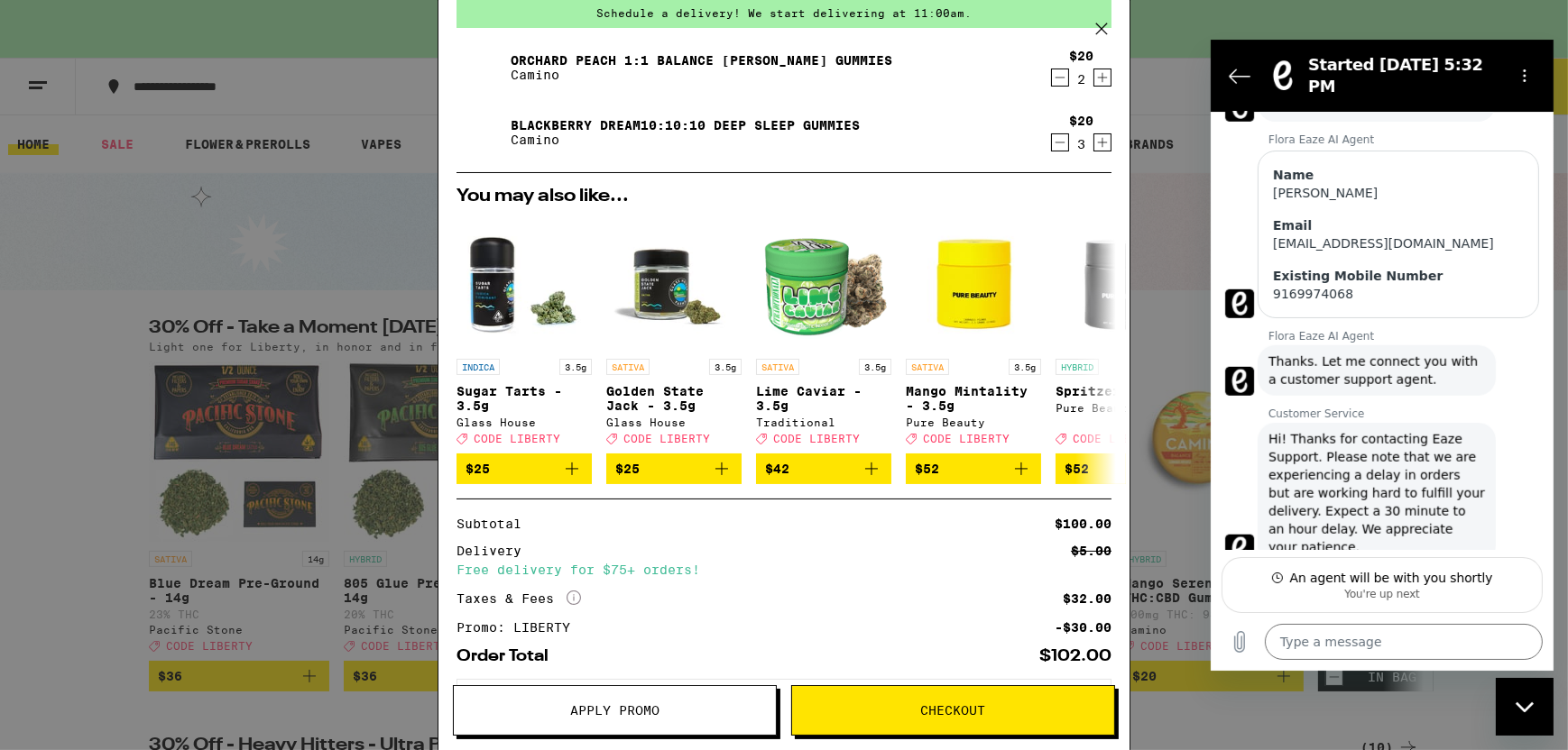
click at [950, 706] on span "Checkout" at bounding box center [953, 710] width 65 height 13
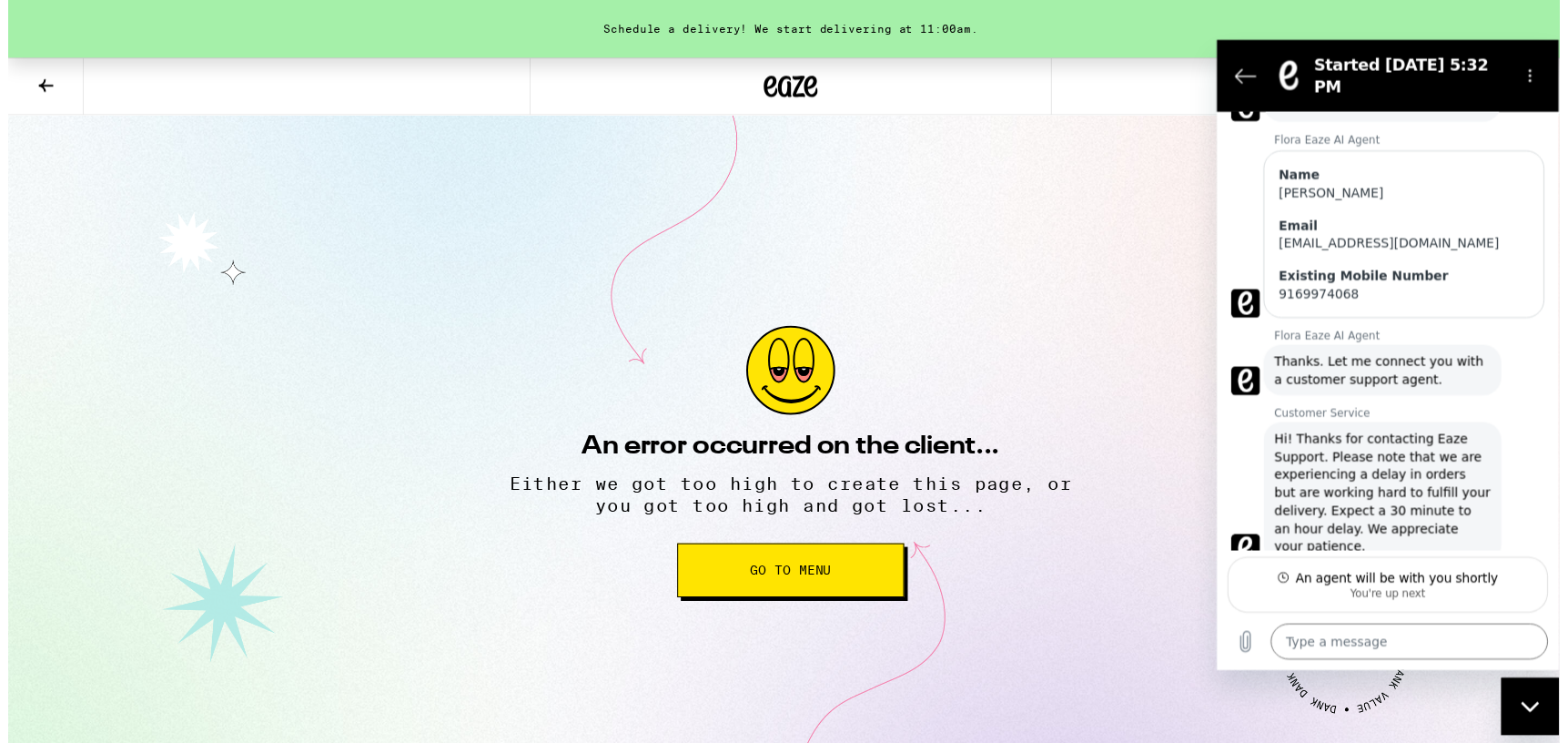
click at [768, 574] on span "Go to Menu" at bounding box center [791, 576] width 82 height 13
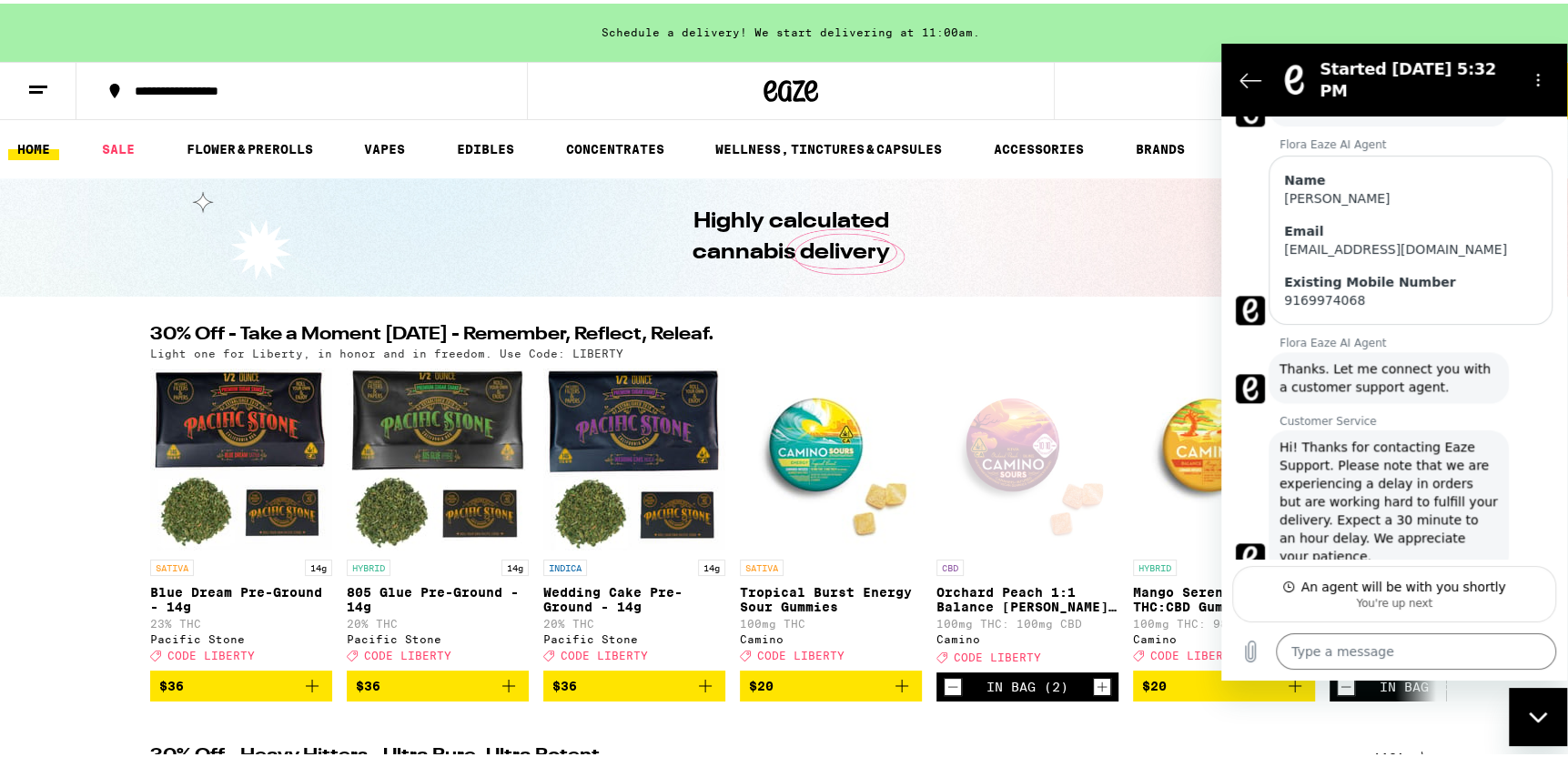
click at [36, 77] on icon at bounding box center [37, 86] width 21 height 21
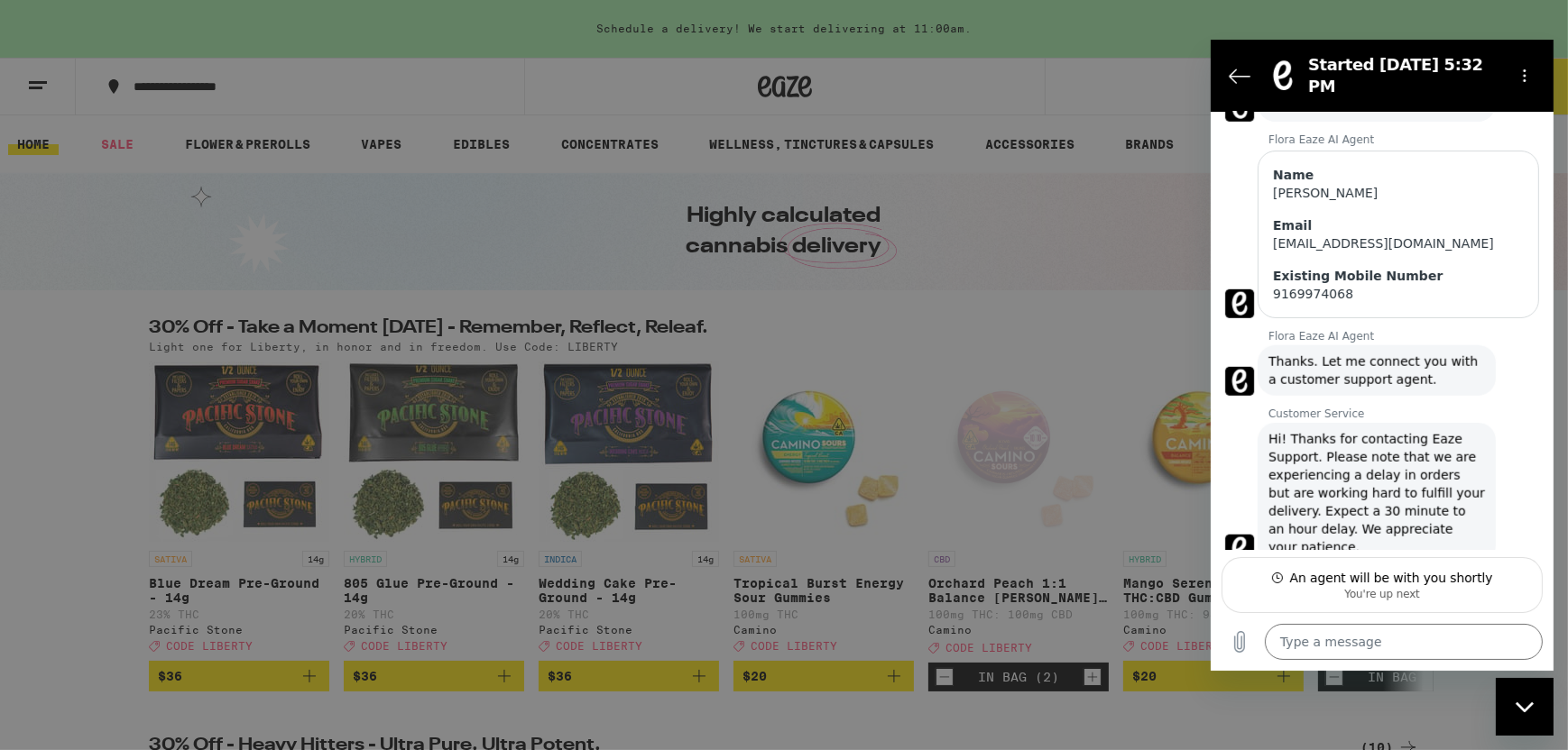
click at [140, 637] on link "Account" at bounding box center [250, 631] width 317 height 21
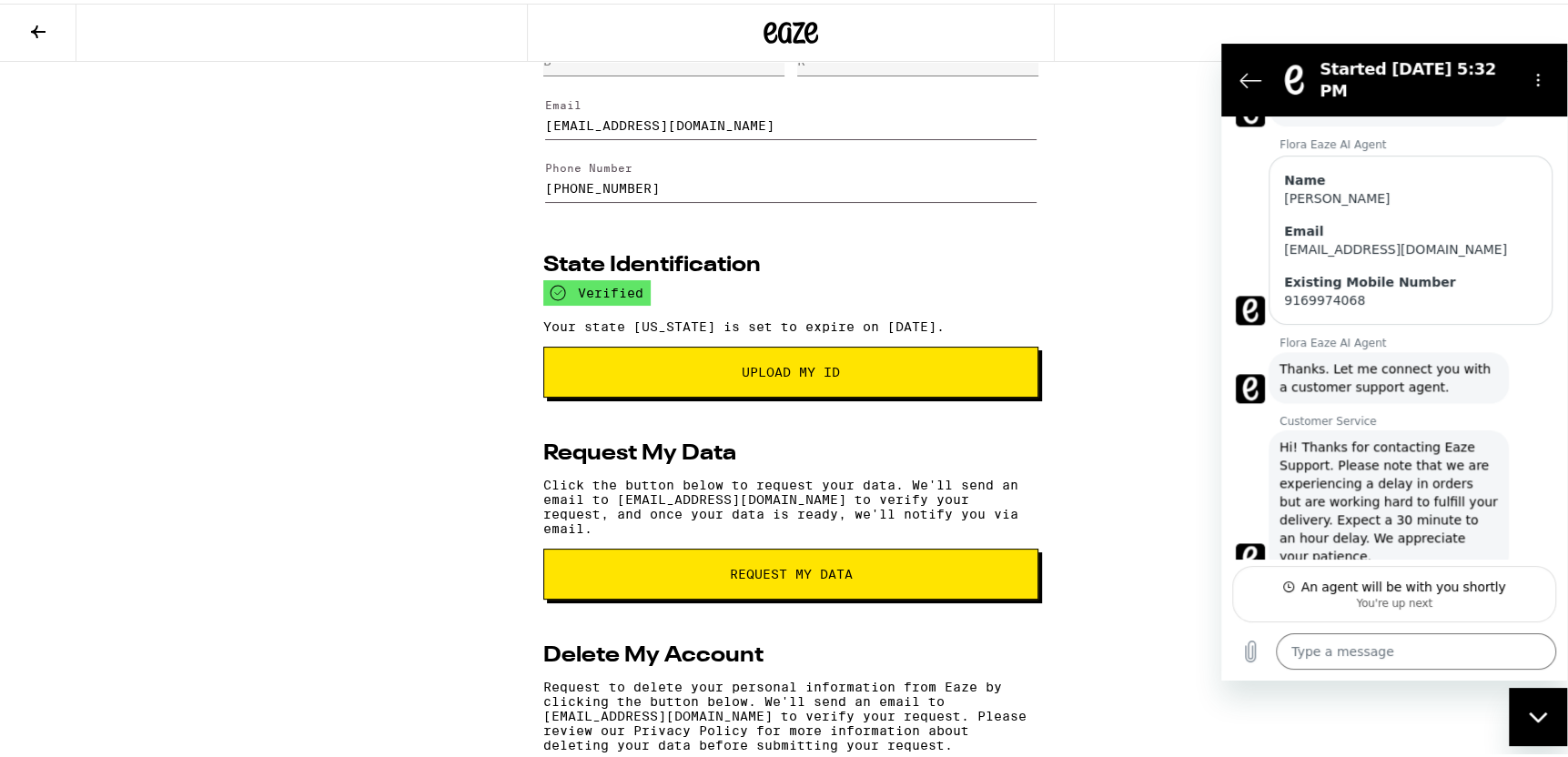
scroll to position [202, 0]
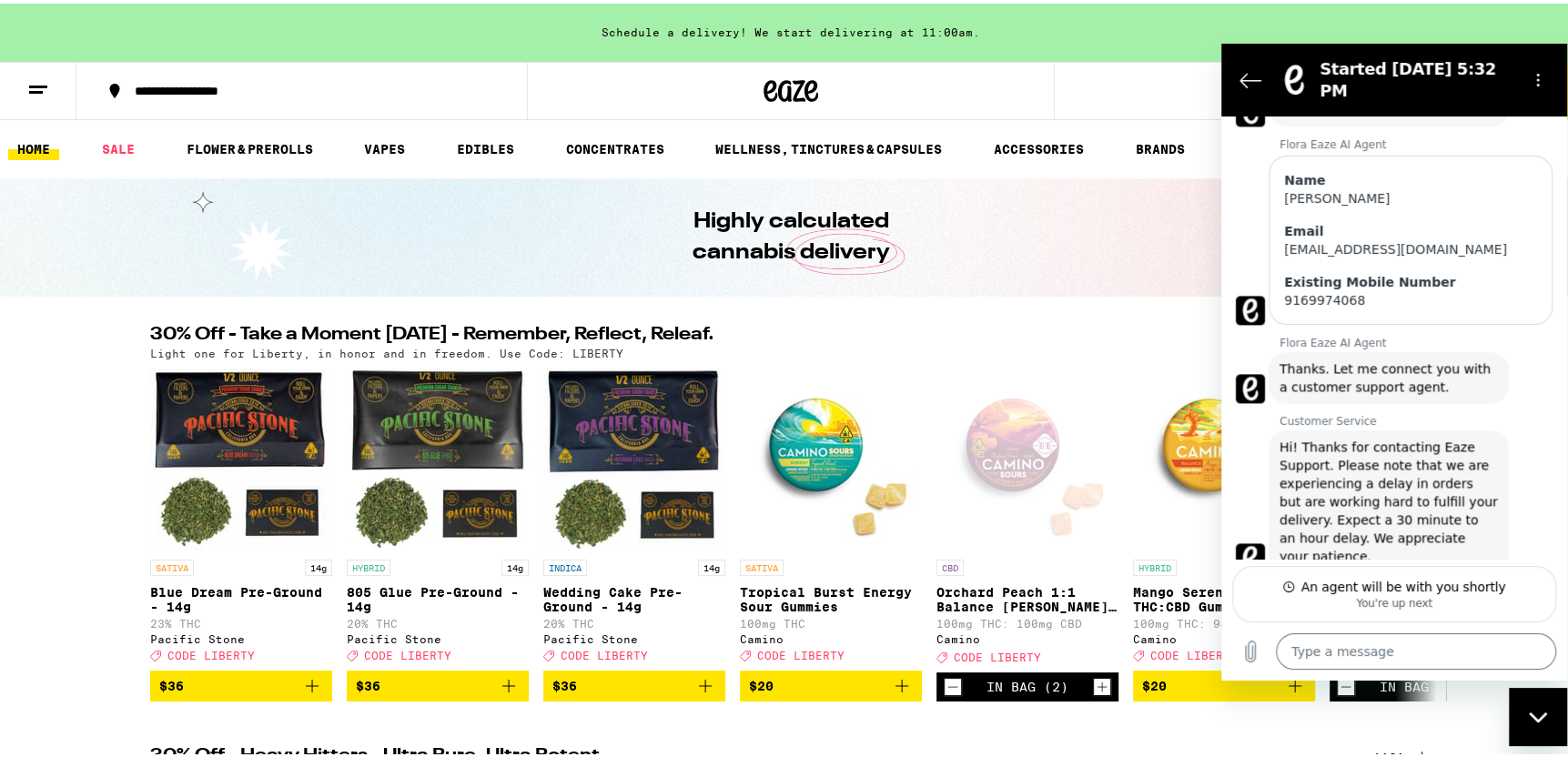
click at [1432, 507] on span "Hi! Thanks for contacting Eaze Support. Please note that we are experiencing a …" at bounding box center [1388, 500] width 219 height 128
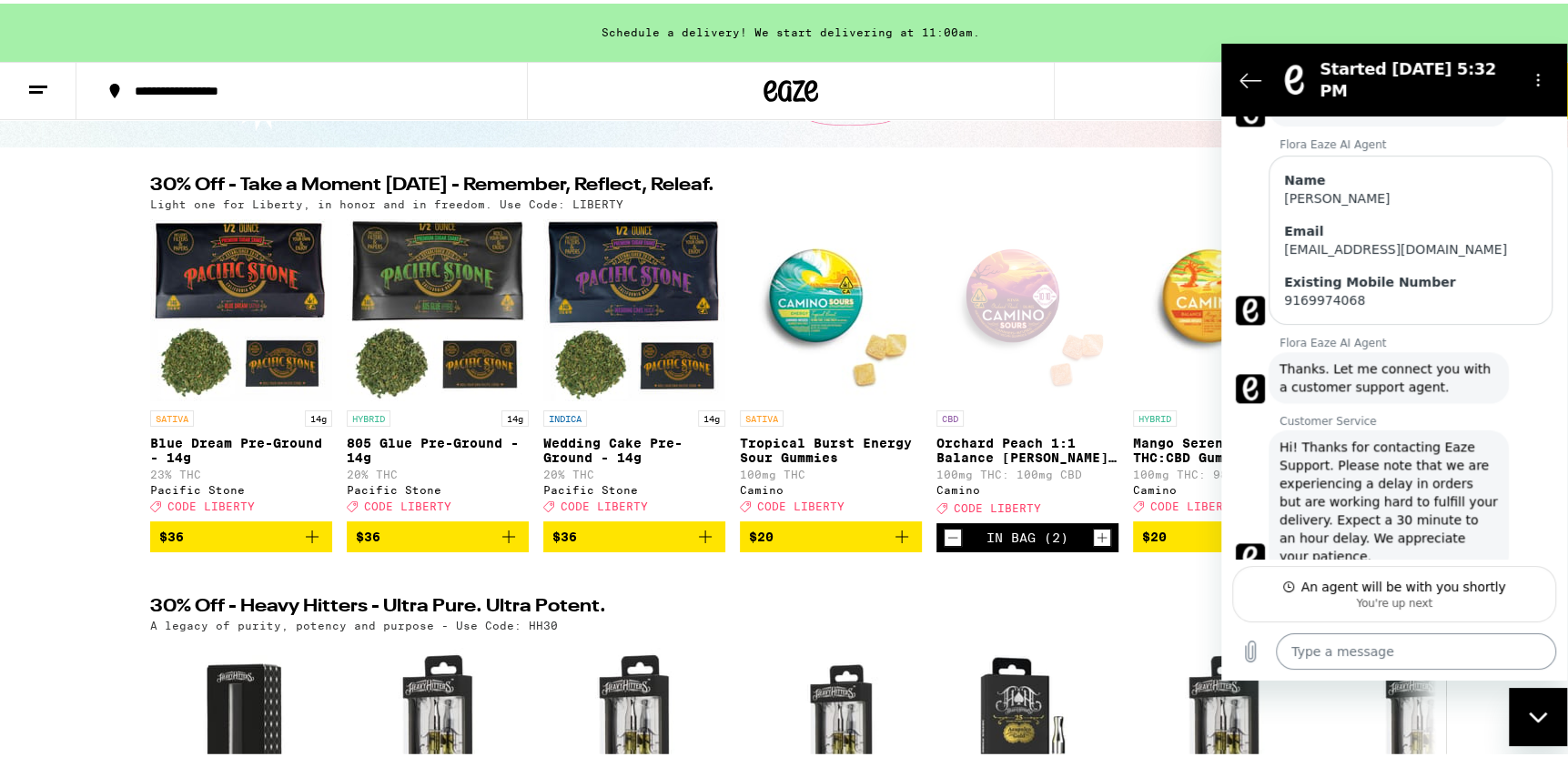
scroll to position [182, 0]
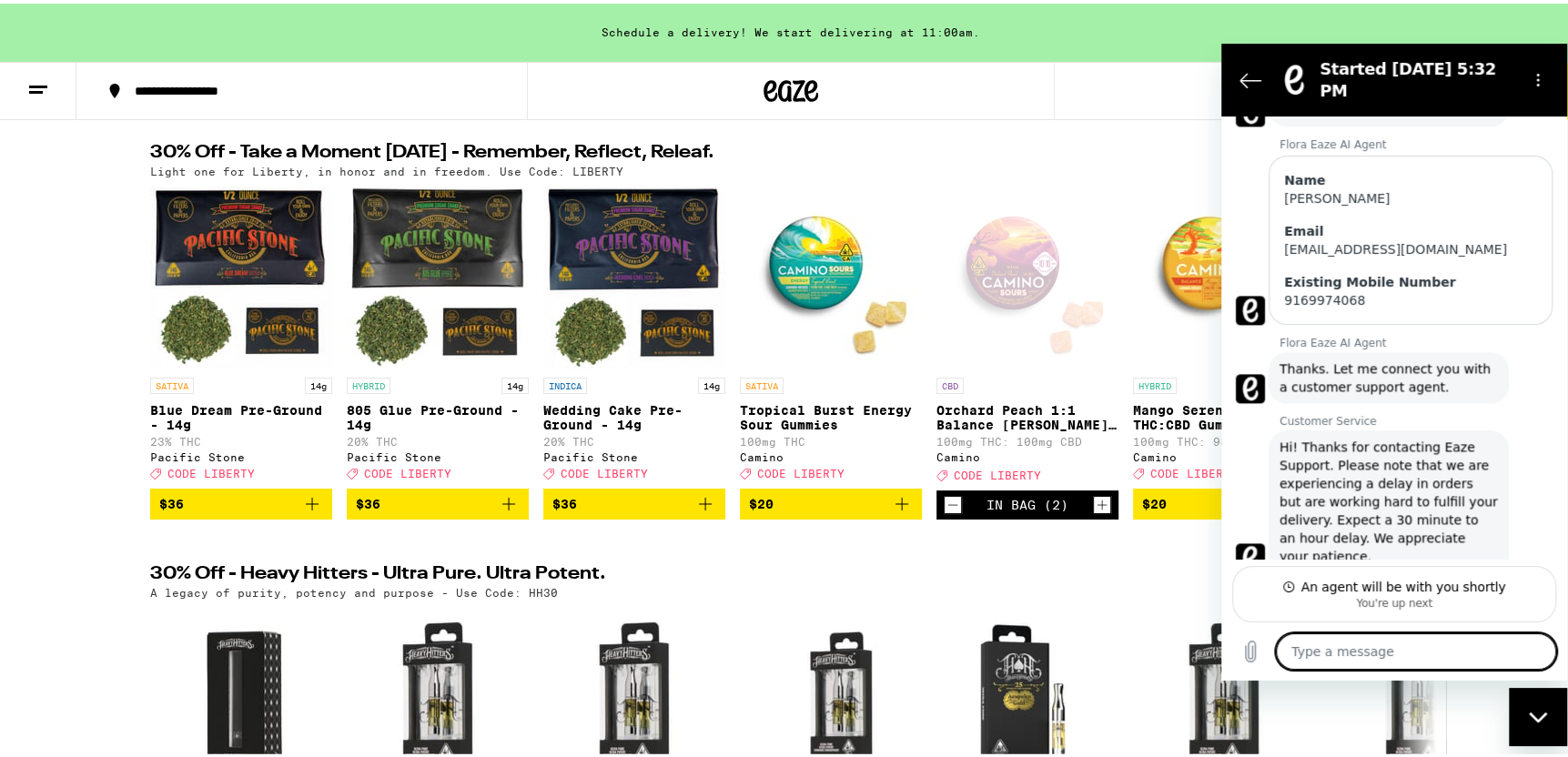
click at [1356, 654] on textarea at bounding box center [1415, 650] width 280 height 36
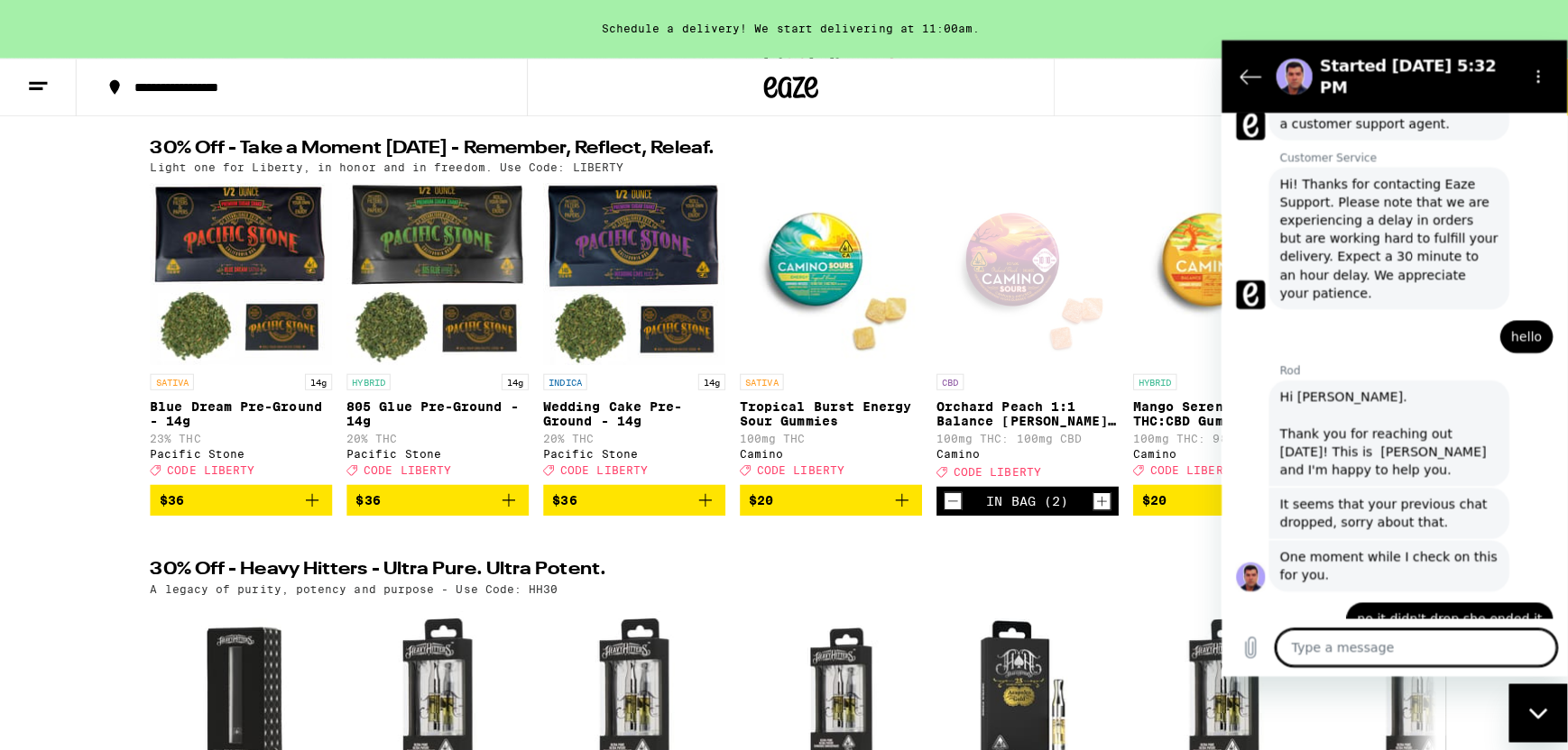
scroll to position [2284, 0]
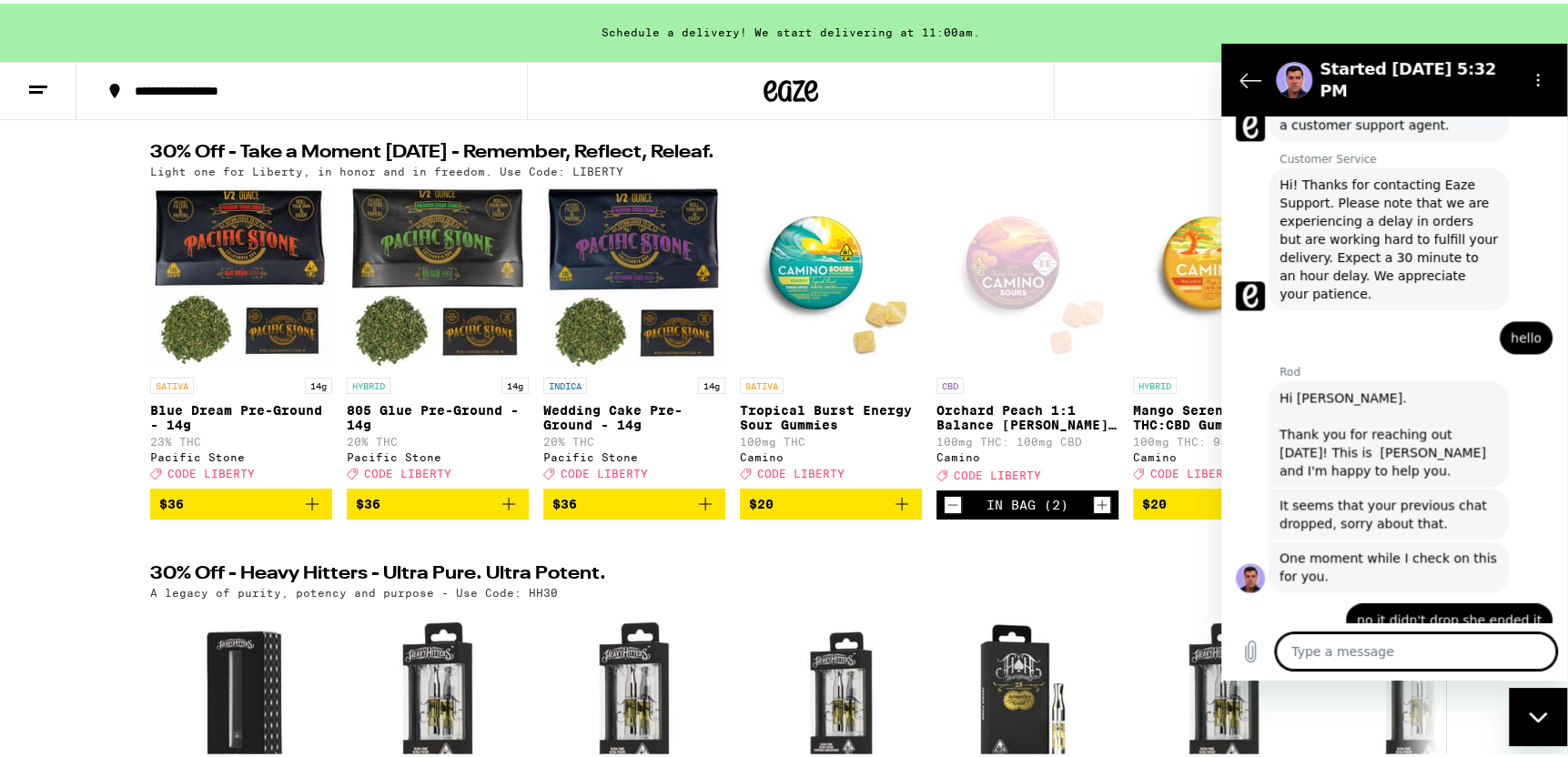
click at [1561, 94] on button "5" at bounding box center [1544, 88] width 76 height 57
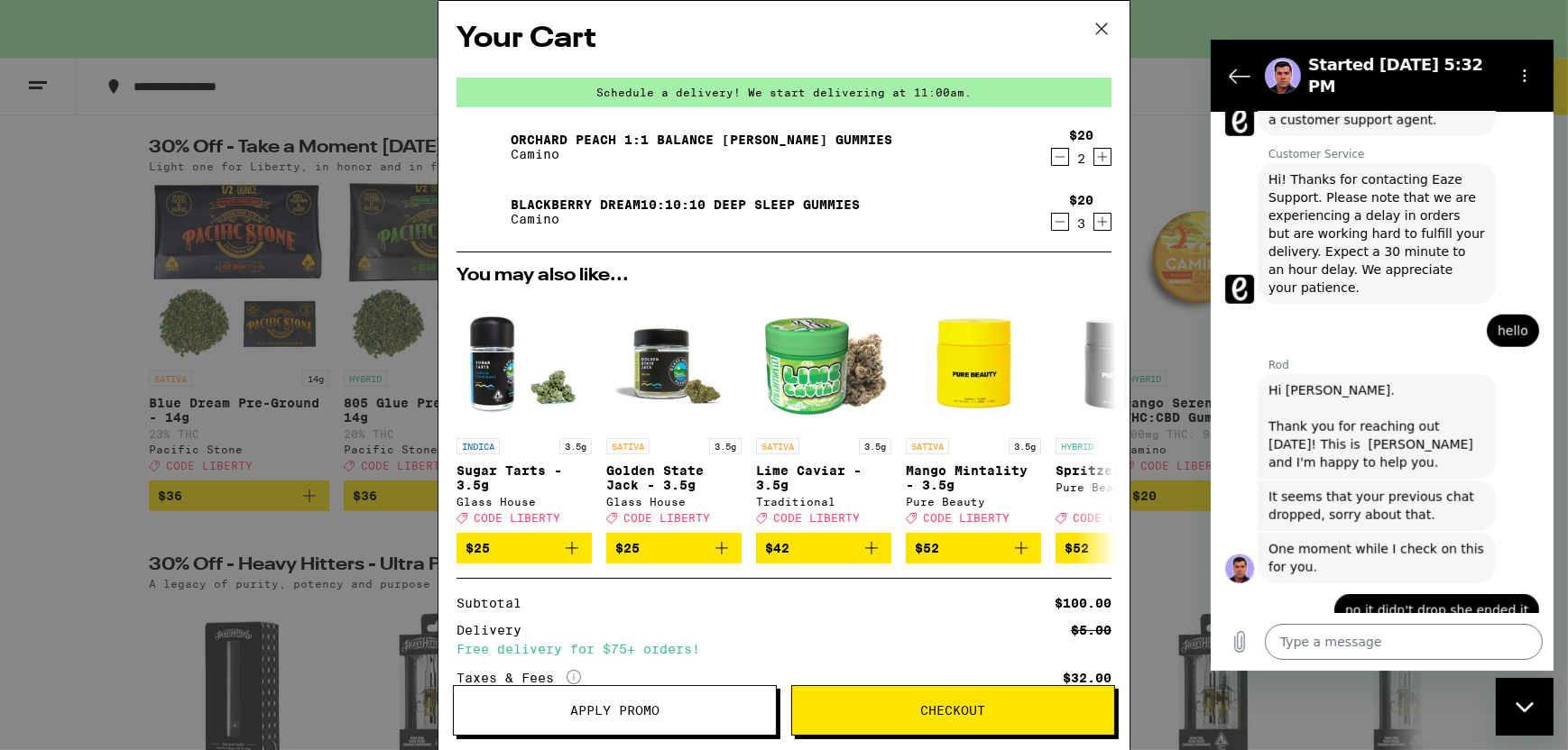
click at [972, 708] on span "Checkout" at bounding box center [953, 710] width 65 height 13
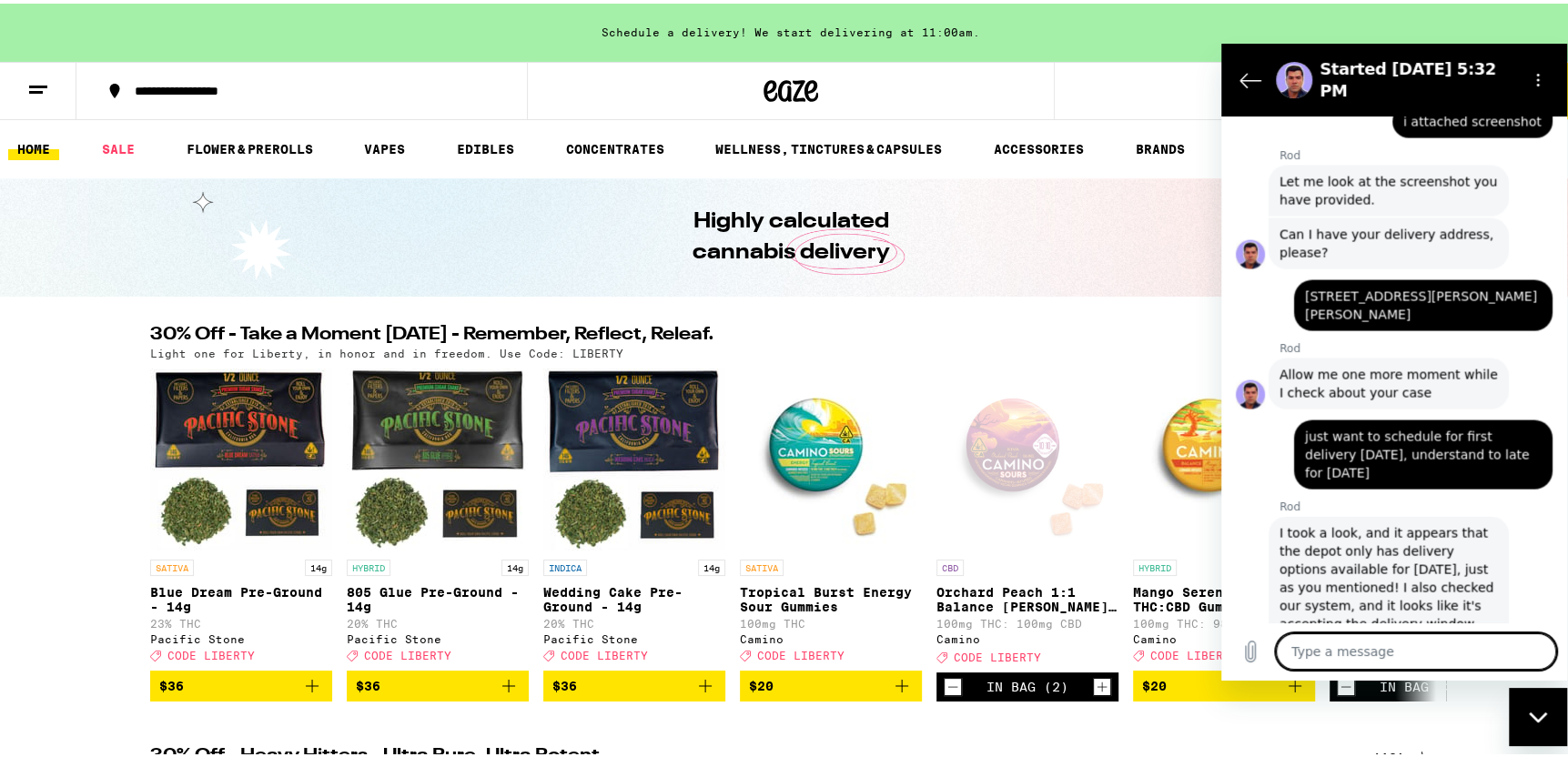
scroll to position [2982, 0]
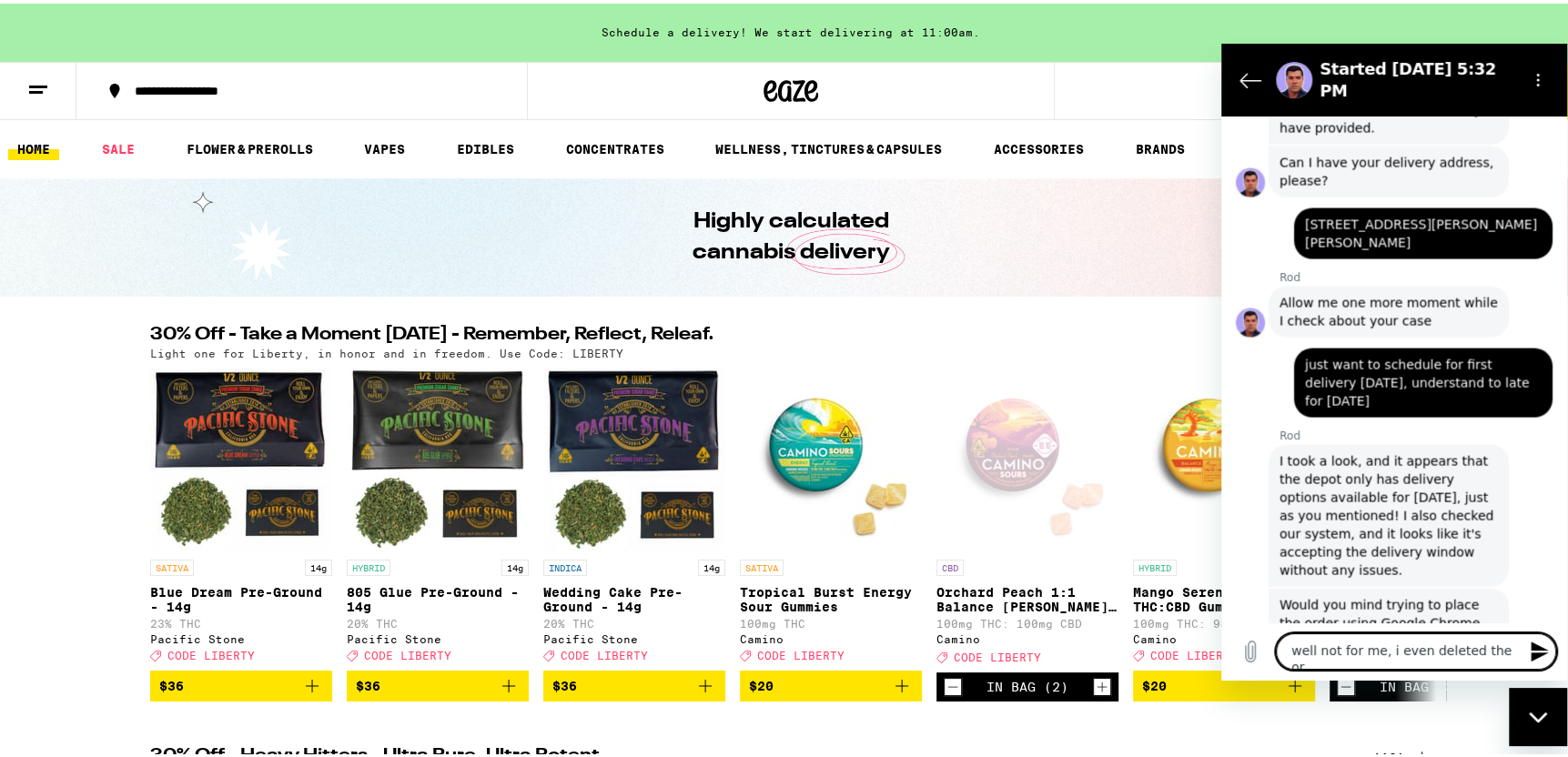
scroll to position [3054, 0]
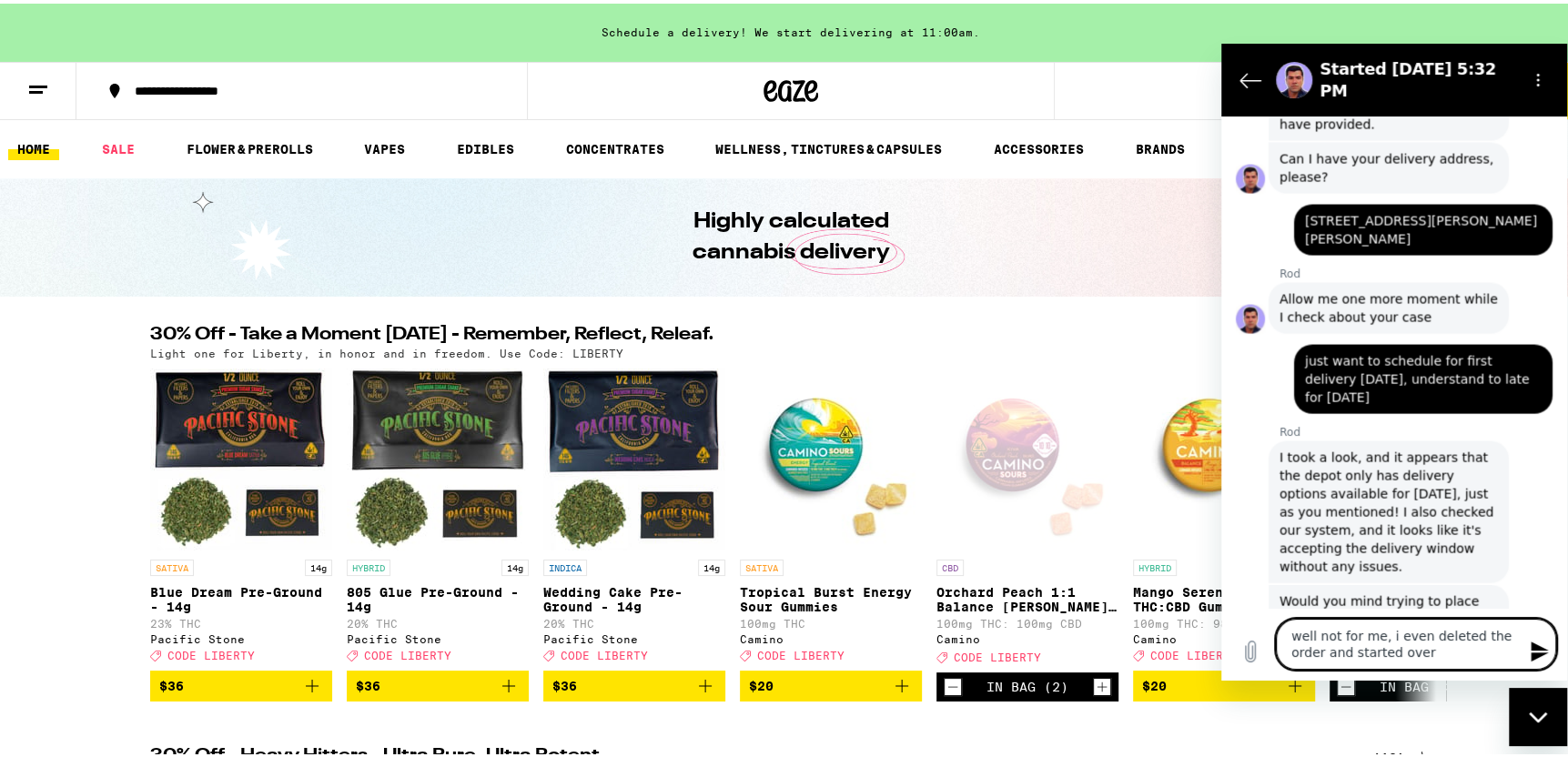
type textarea "well not for me, i even deleted the order and started over"
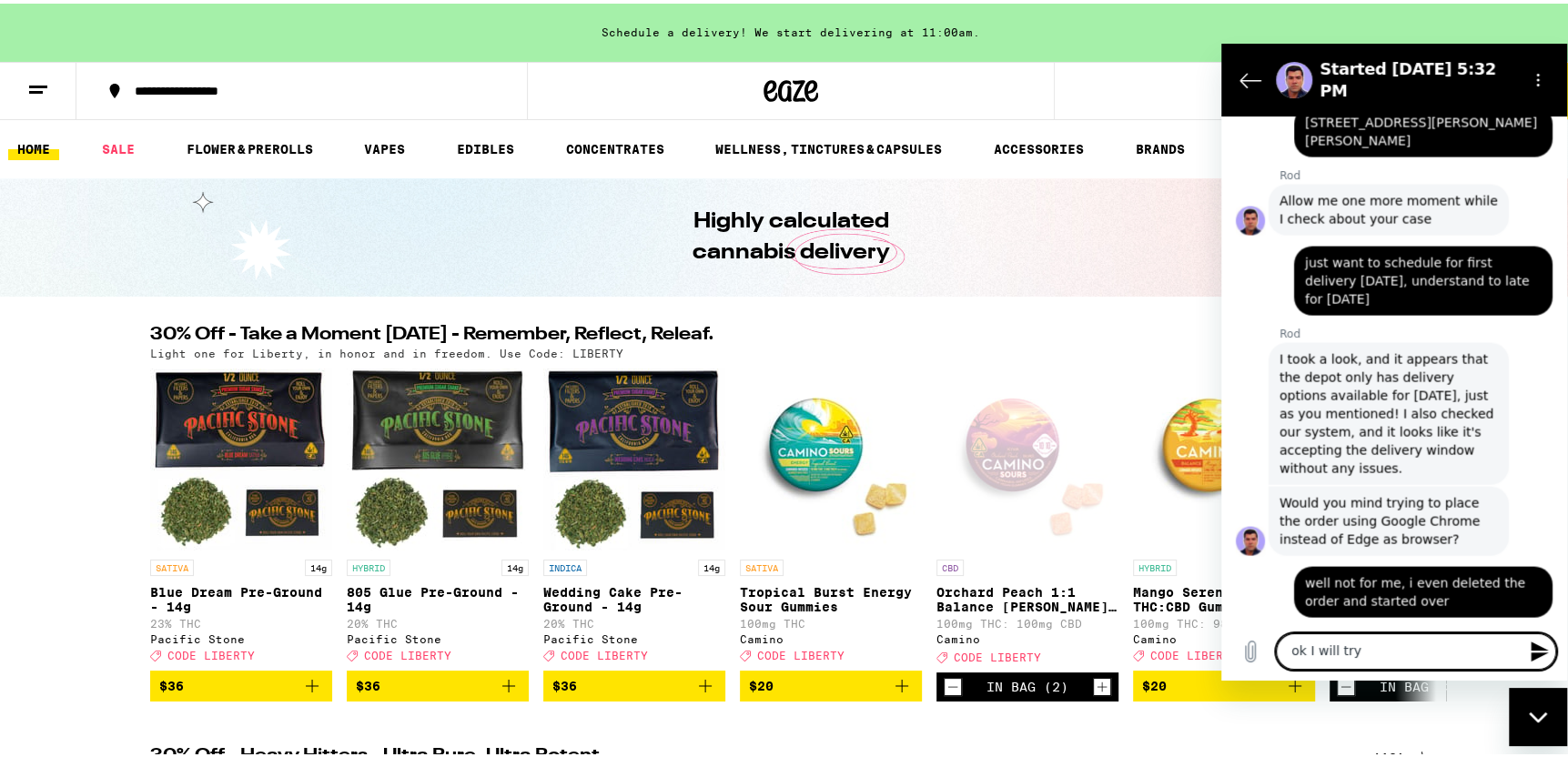
scroll to position [3150, 0]
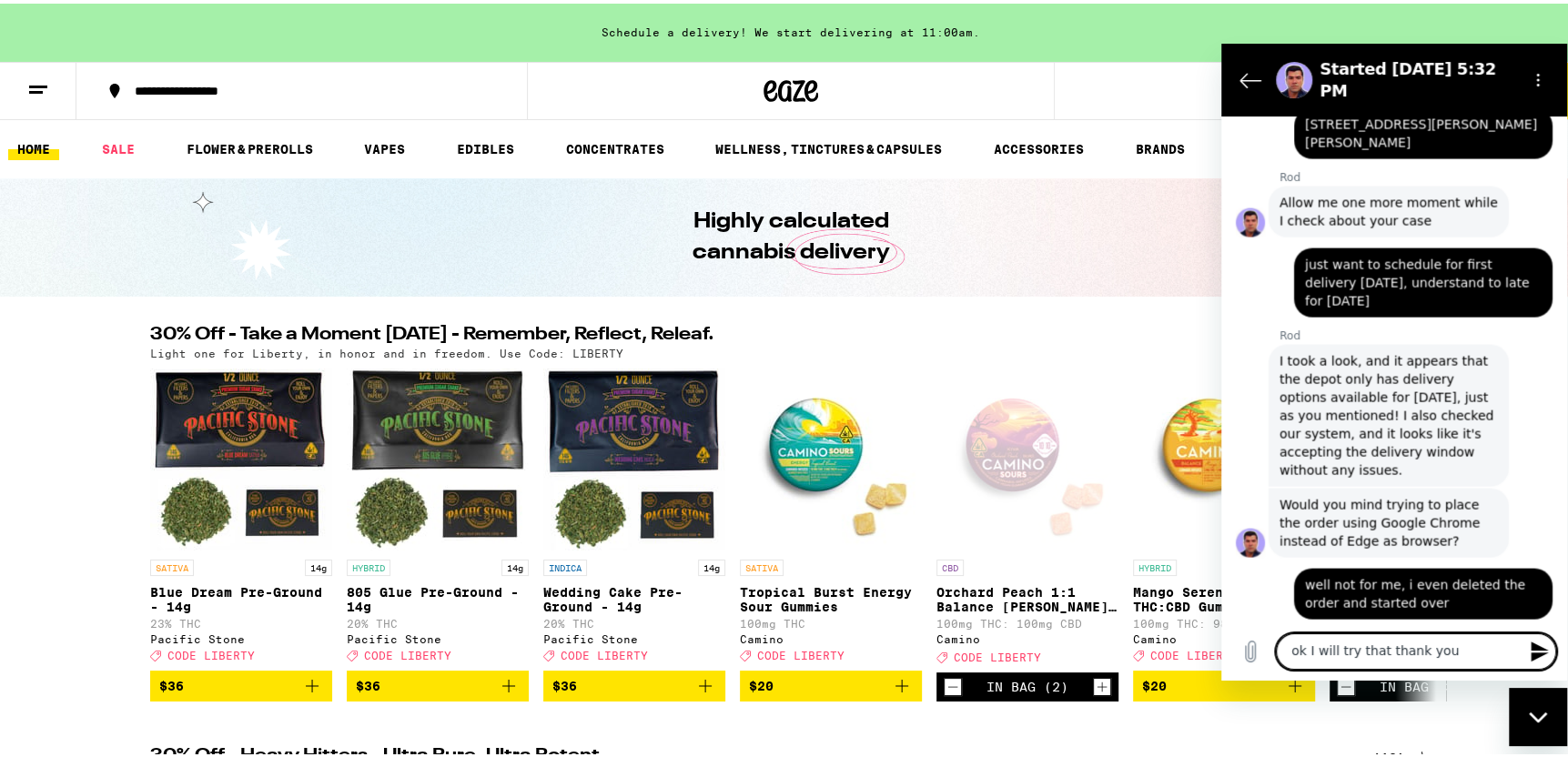
type textarea "ok I will try that thank you"
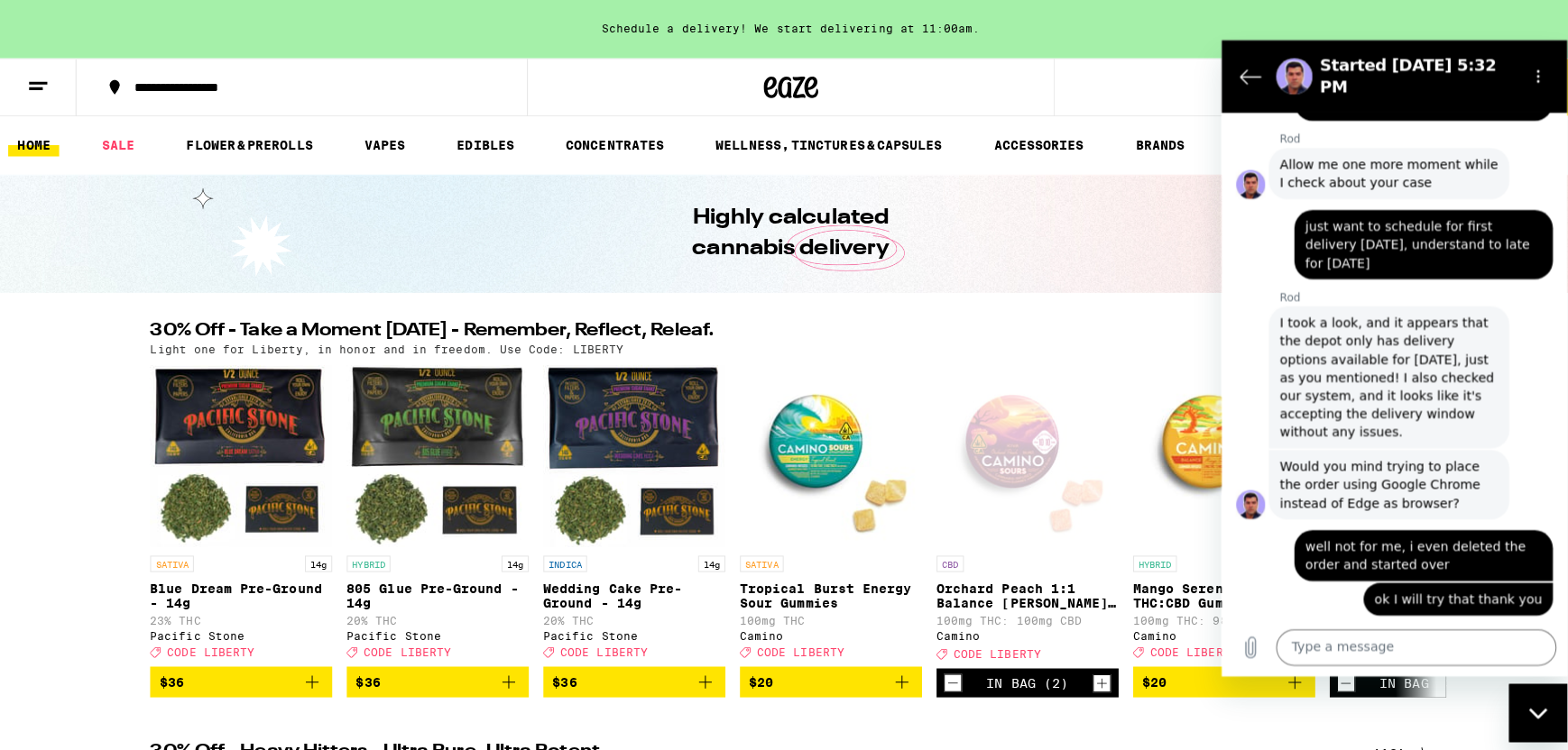
scroll to position [3253, 0]
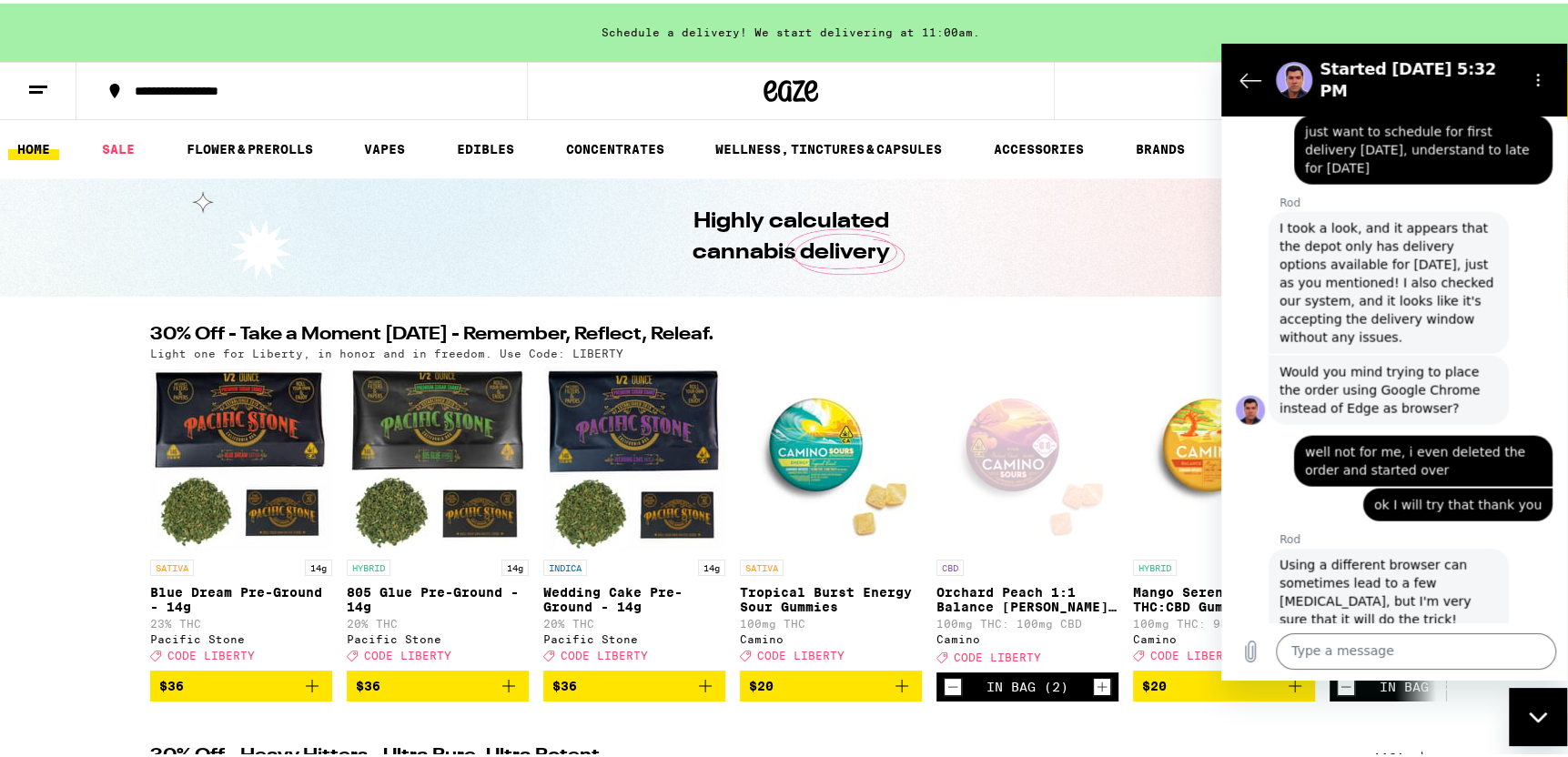
click at [997, 325] on h2 "30% Off - Take a Moment [DATE] - Remember, Reflect, Releaf." at bounding box center [746, 332] width 1193 height 21
click at [44, 85] on icon at bounding box center [37, 86] width 21 height 21
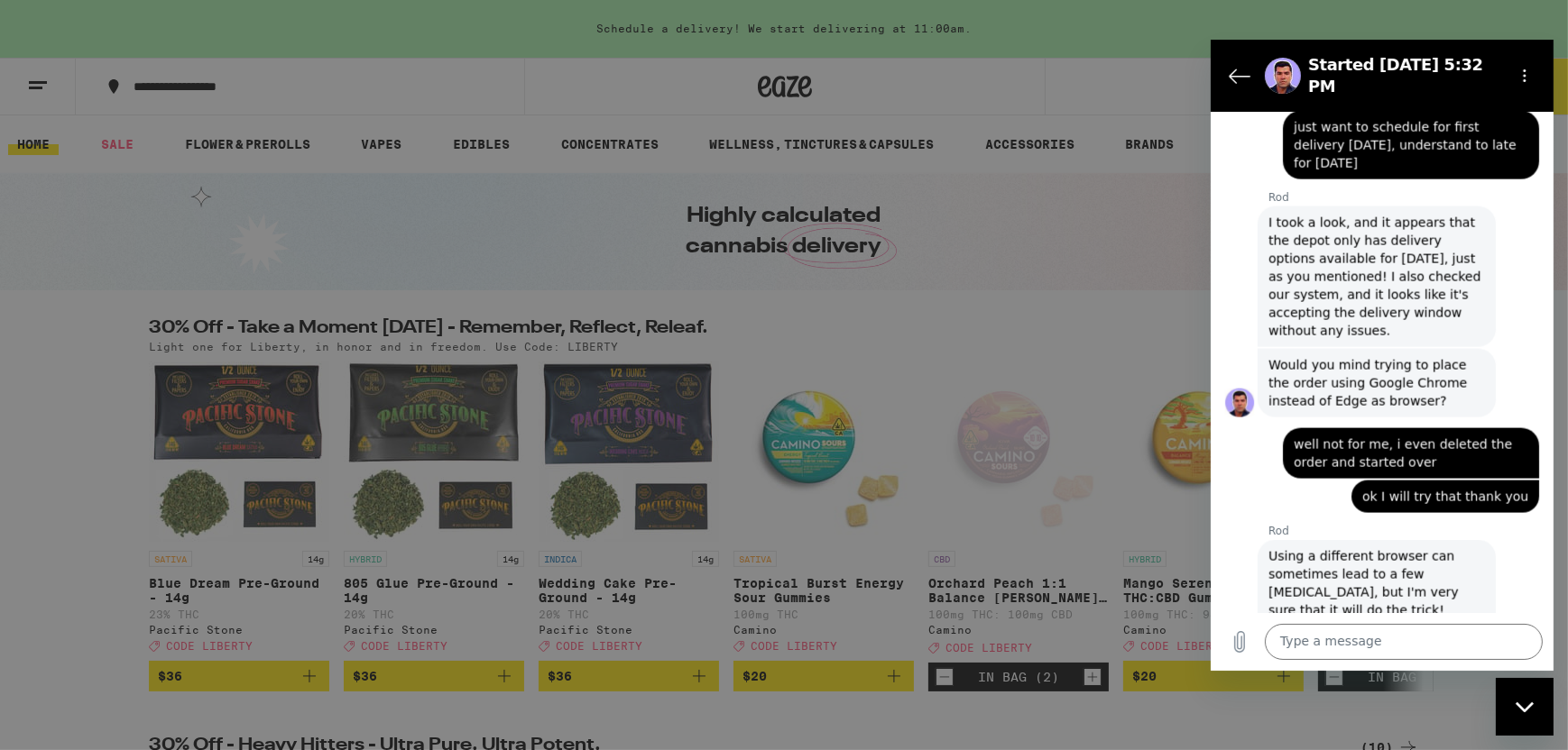
click at [1528, 708] on div "Close messaging window" at bounding box center [1524, 706] width 54 height 54
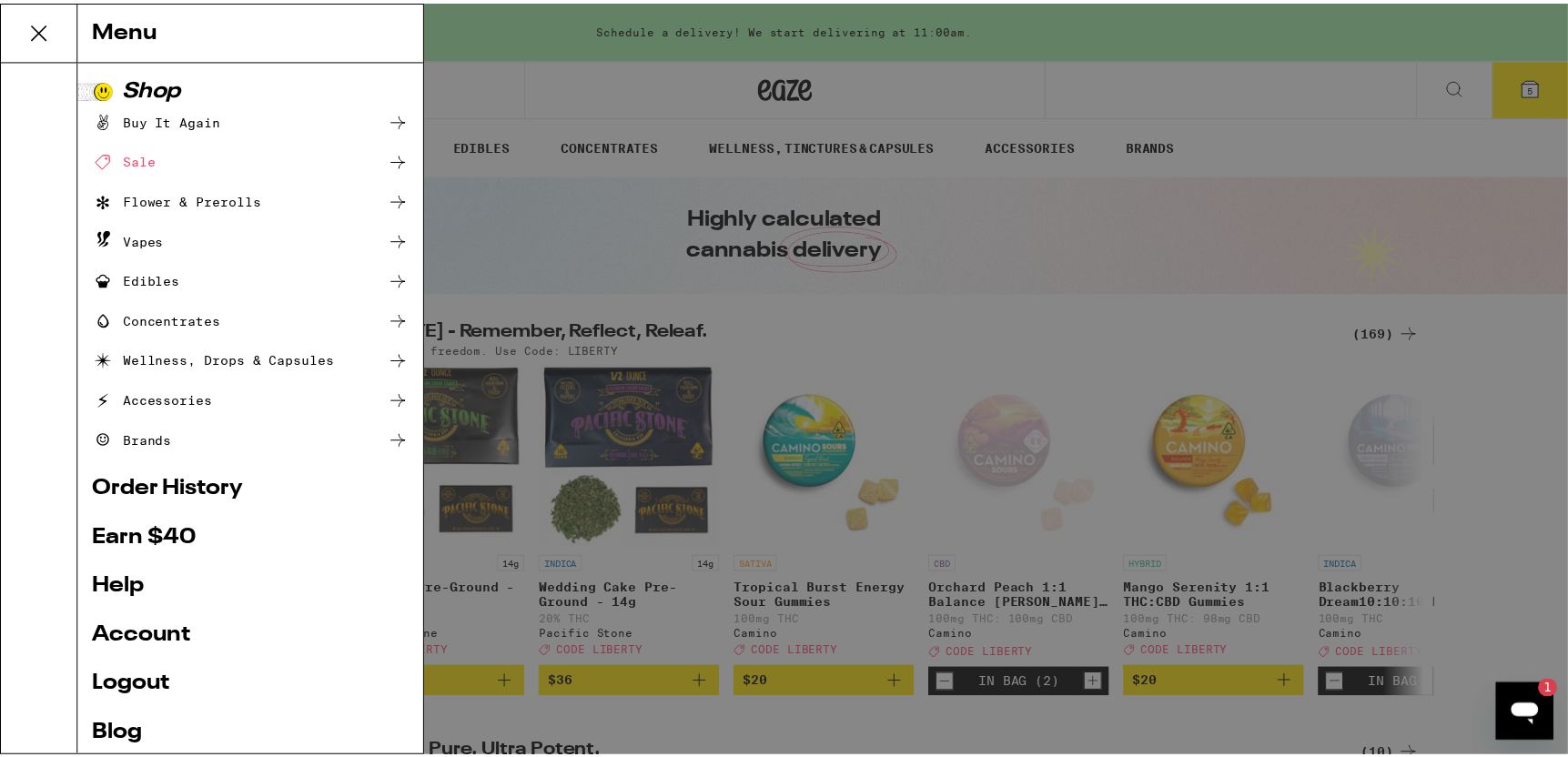
scroll to position [0, 0]
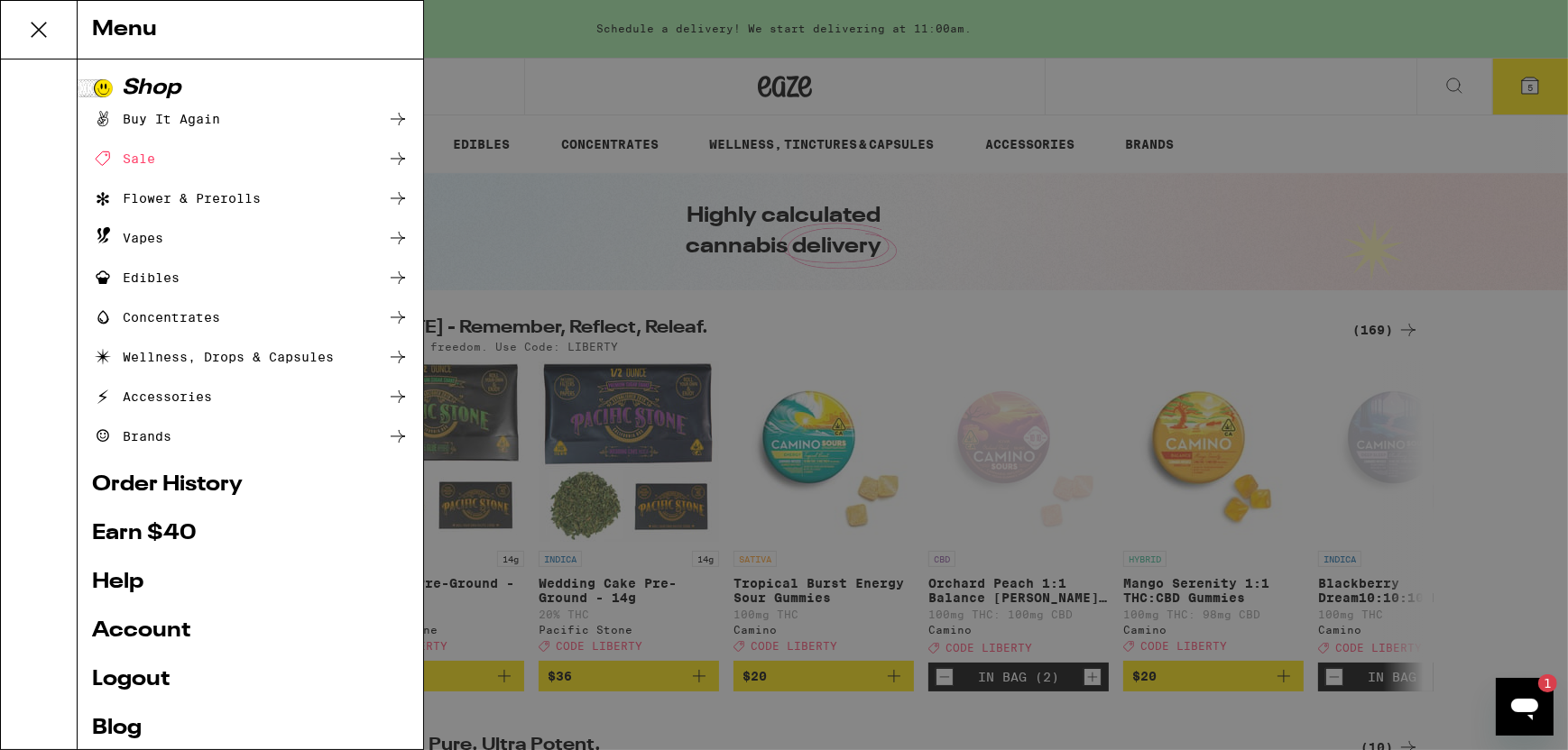
click at [177, 634] on link "Account" at bounding box center [250, 631] width 317 height 21
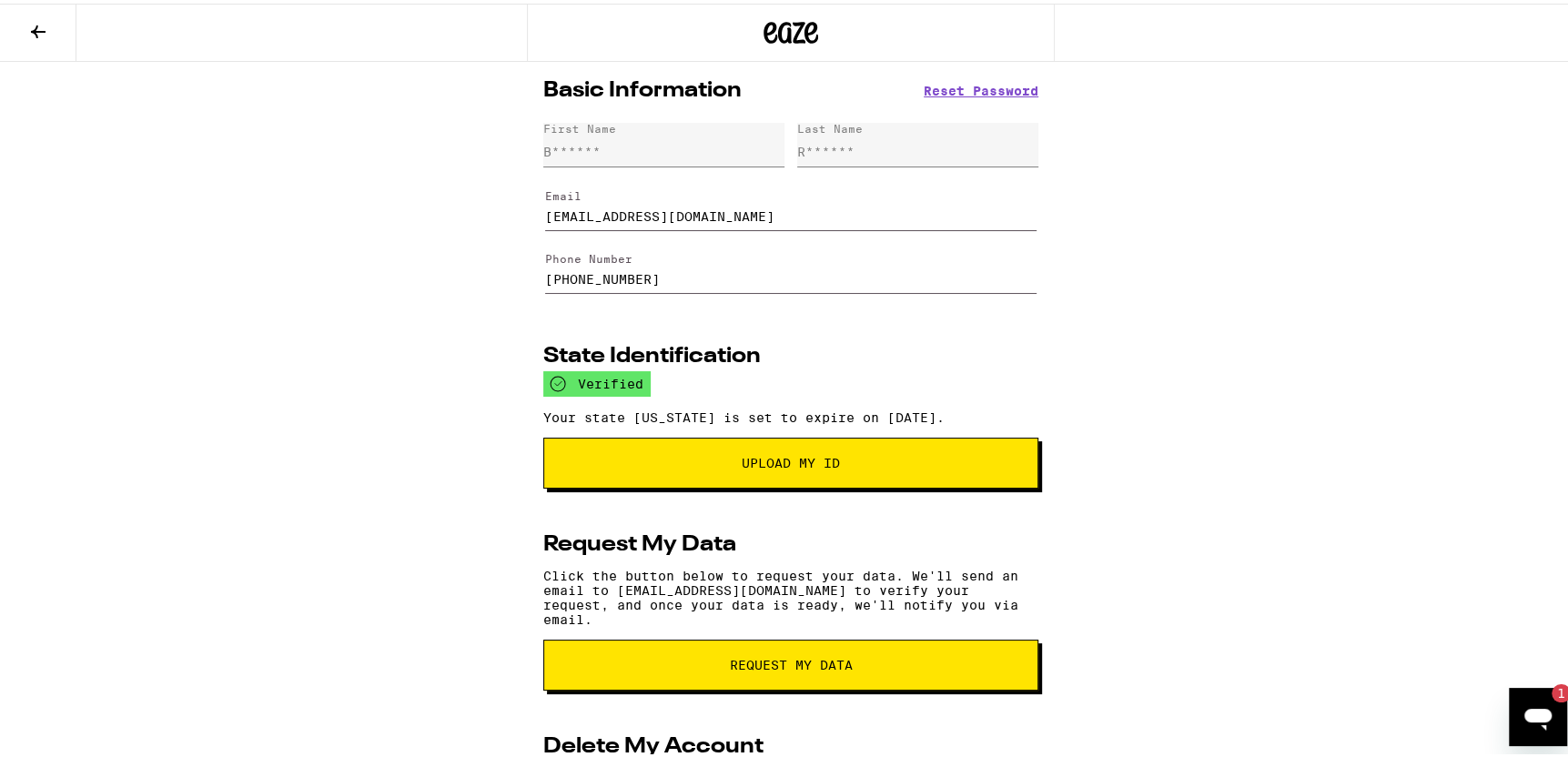
click at [769, 339] on div "Basic Information Reset Password First Name B****** Last Name R****** Email rui…" at bounding box center [791, 504] width 524 height 891
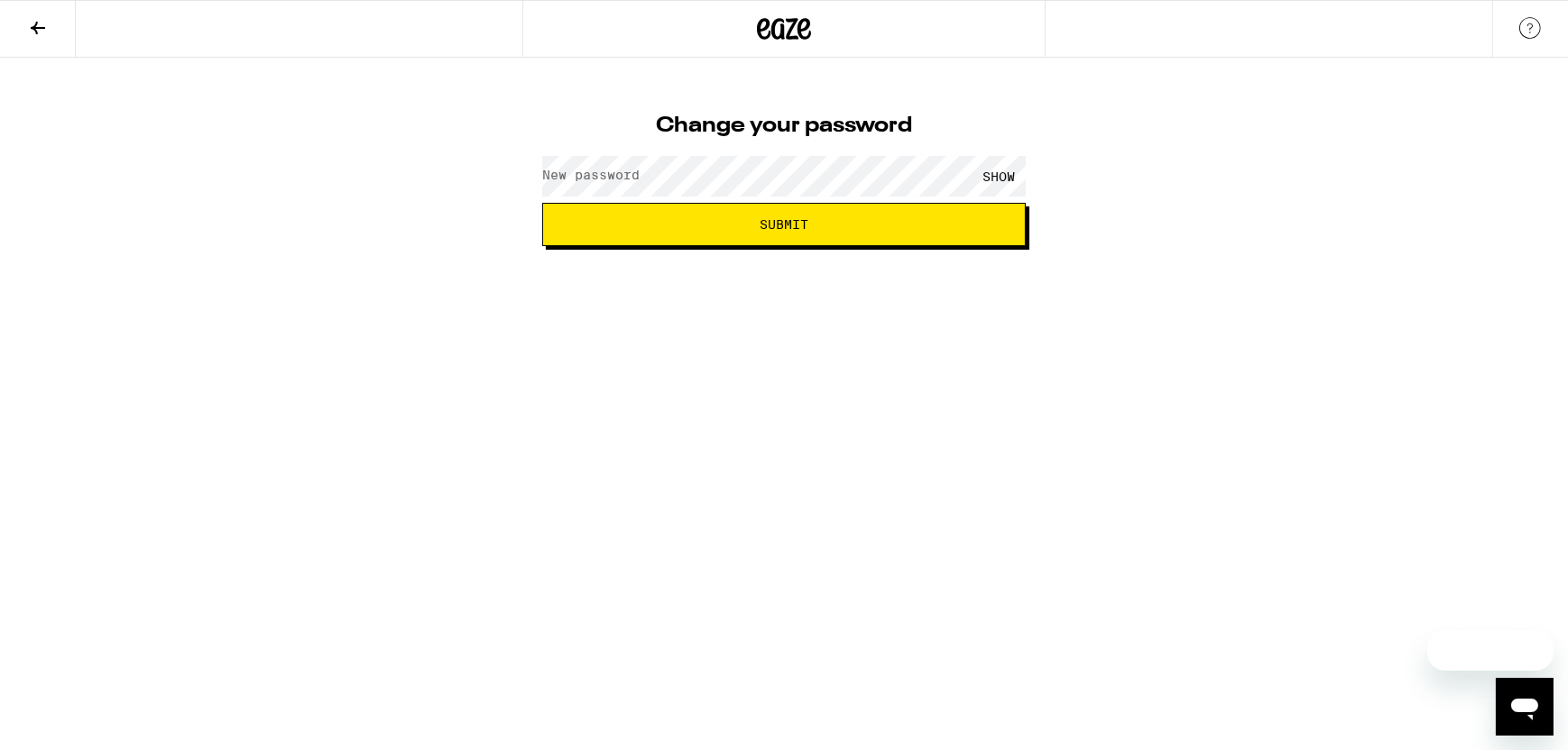
click at [598, 177] on label "New password" at bounding box center [591, 175] width 98 height 15
click at [997, 173] on div "SHOW" at bounding box center [999, 176] width 54 height 41
click at [782, 220] on span "Submit" at bounding box center [784, 225] width 49 height 13
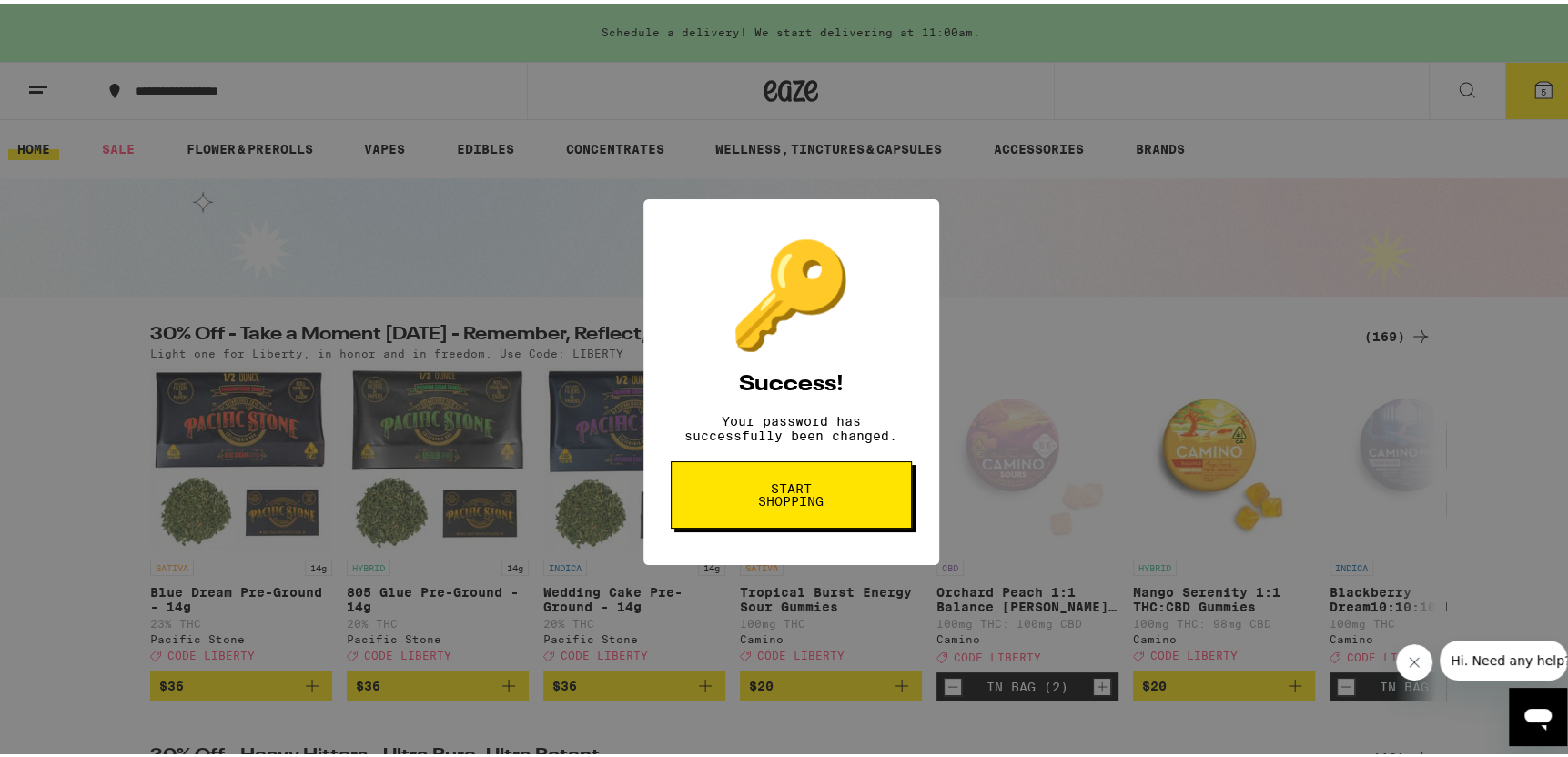
click at [1192, 459] on div "🔑 Success! Your password has successfully been changed. Start shopping" at bounding box center [791, 378] width 1582 height 757
